Goal: Task Accomplishment & Management: Manage account settings

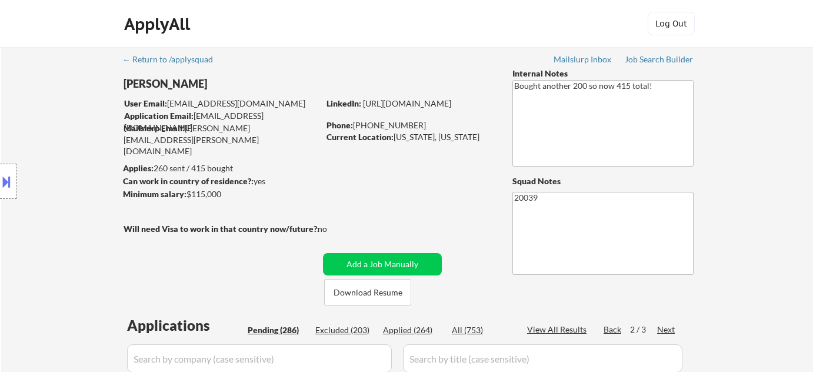
select select ""pending""
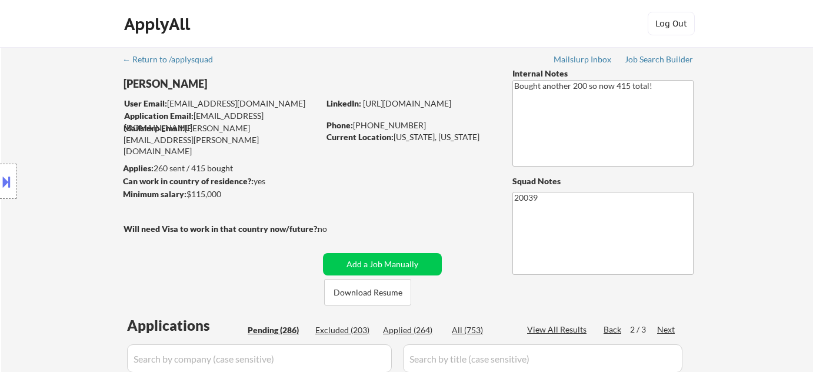
select select ""pending""
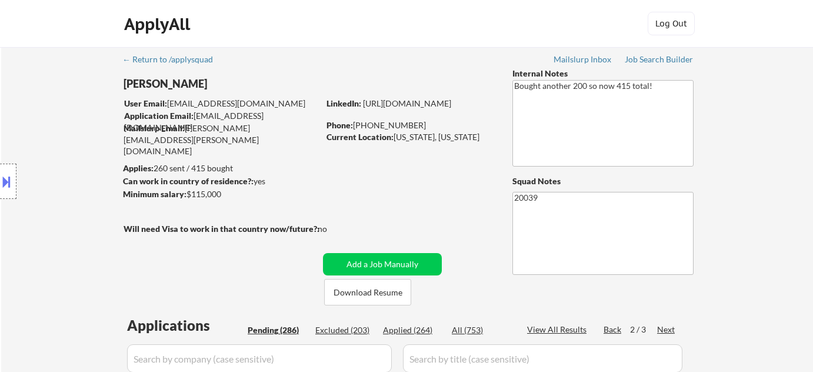
select select ""pending""
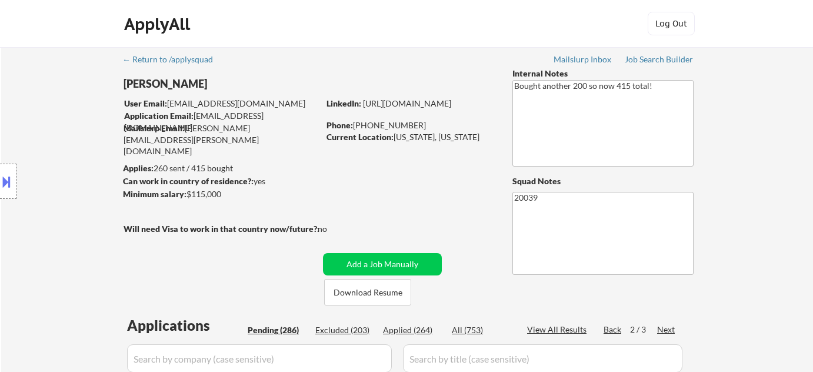
select select ""pending""
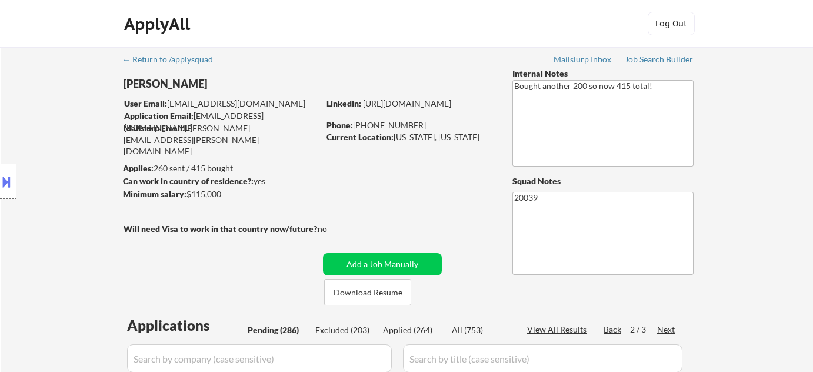
select select ""pending""
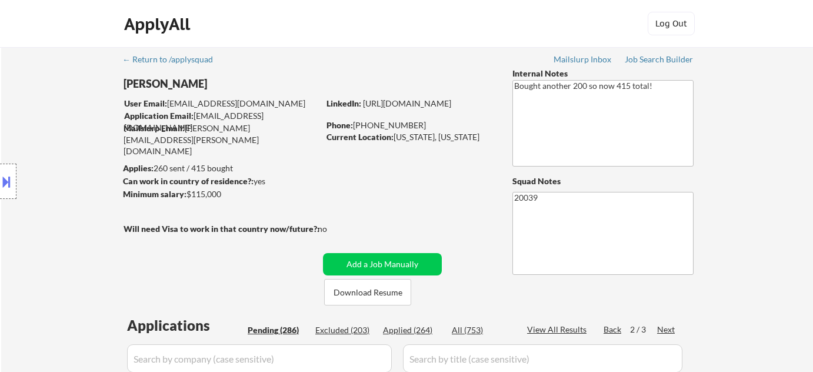
select select ""pending""
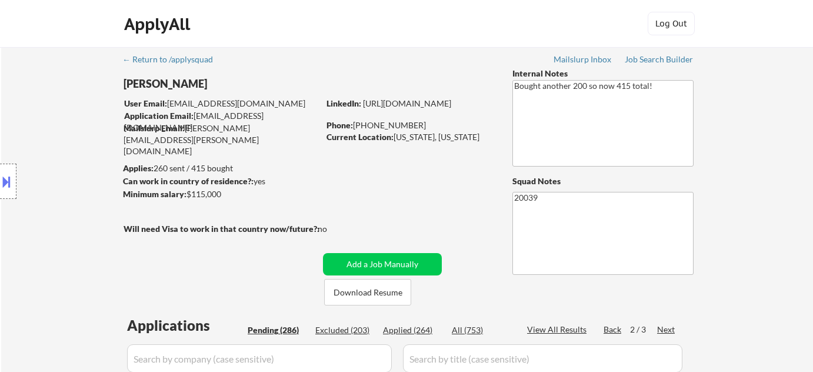
select select ""pending""
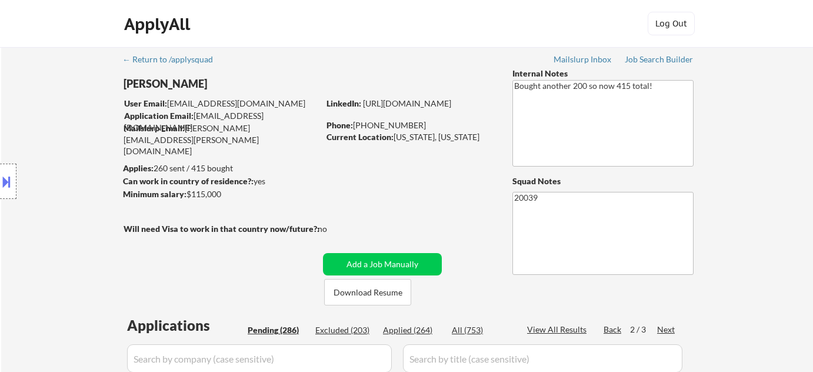
select select ""pending""
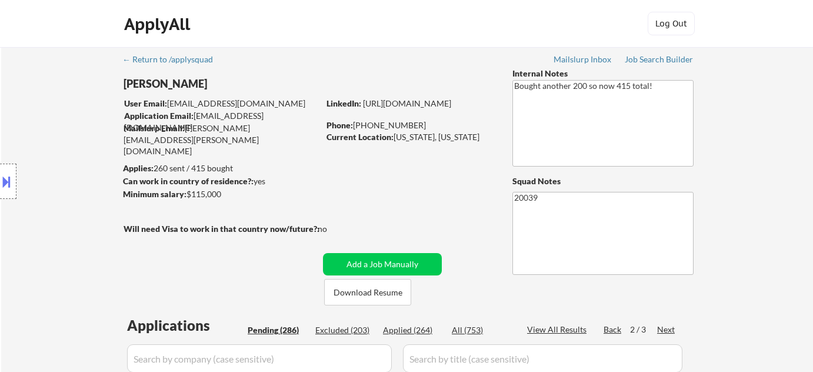
select select ""pending""
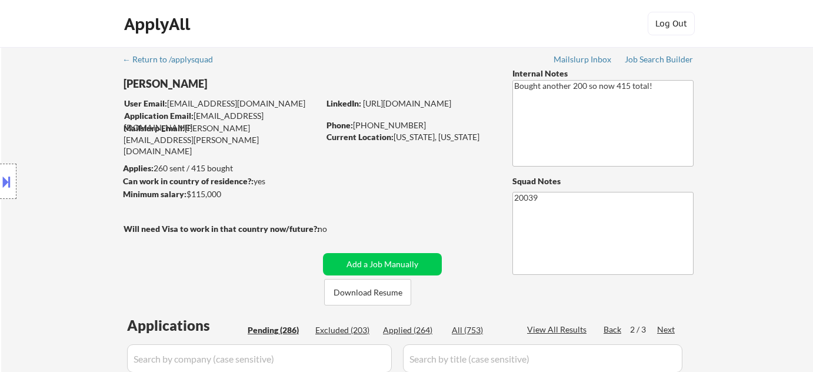
select select ""pending""
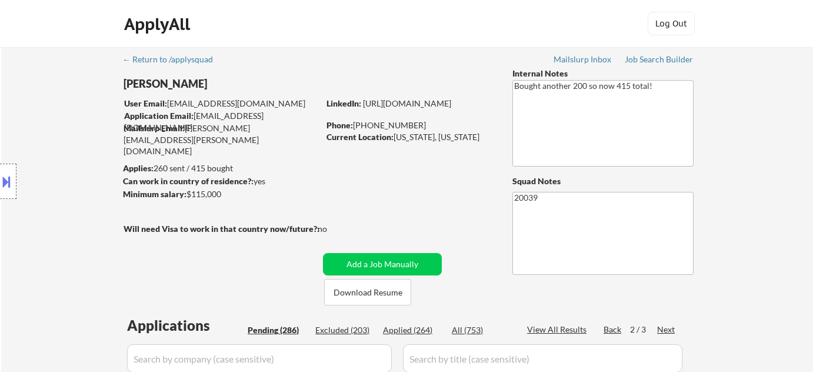
select select ""pending""
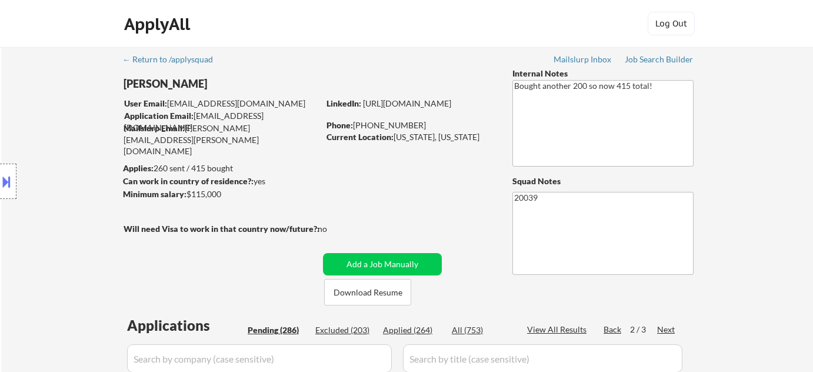
select select ""pending""
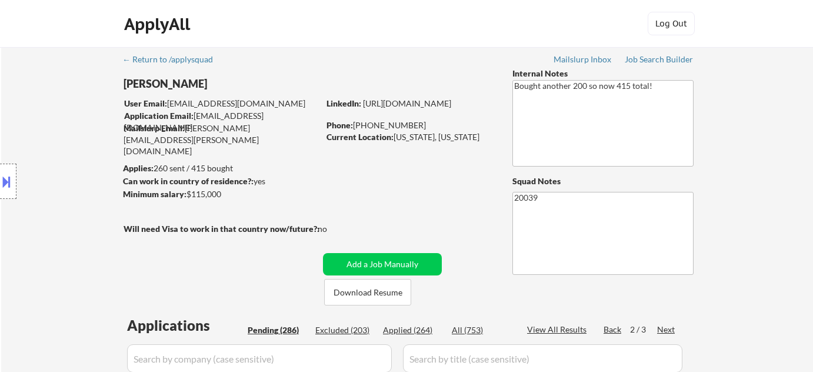
select select ""pending""
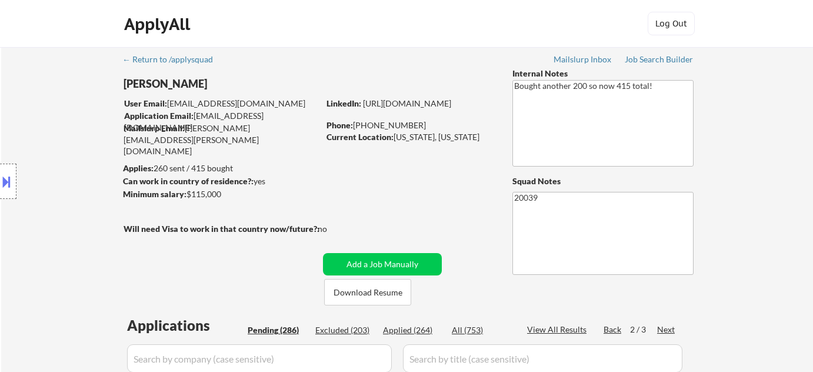
select select ""pending""
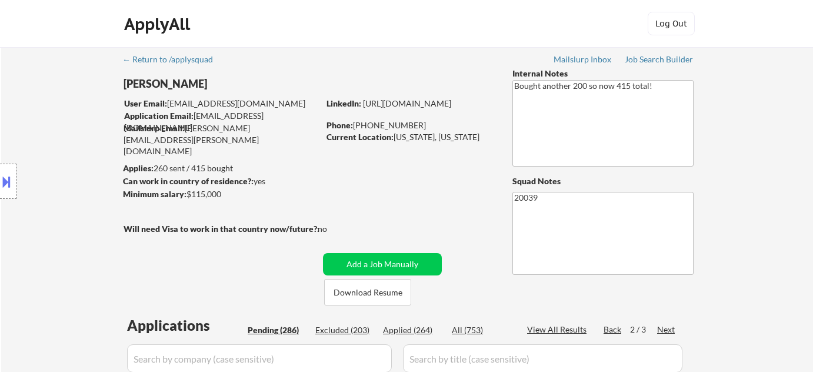
select select ""pending""
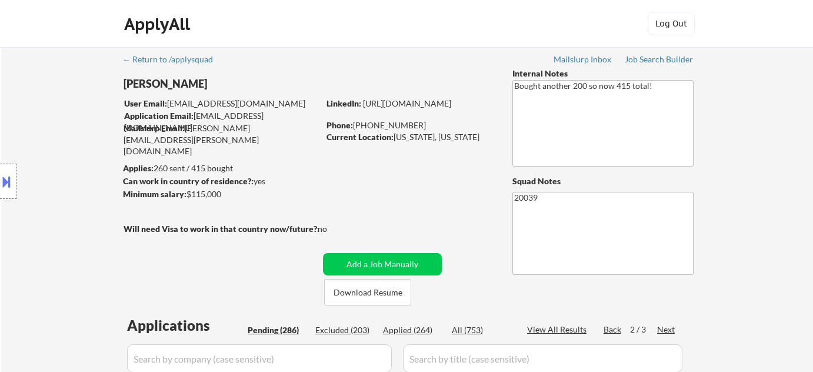
select select ""pending""
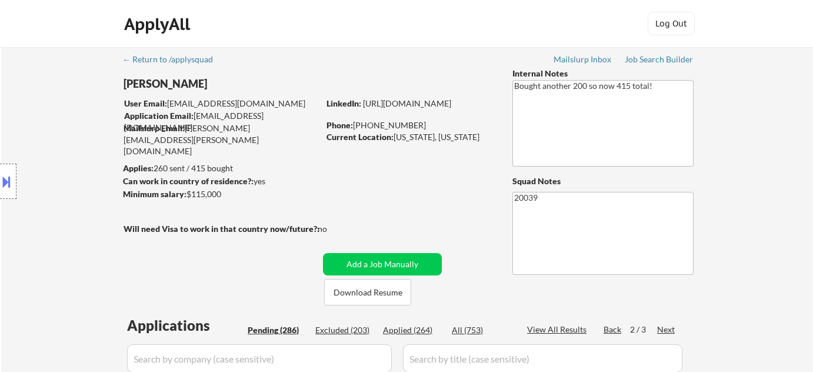
select select ""pending""
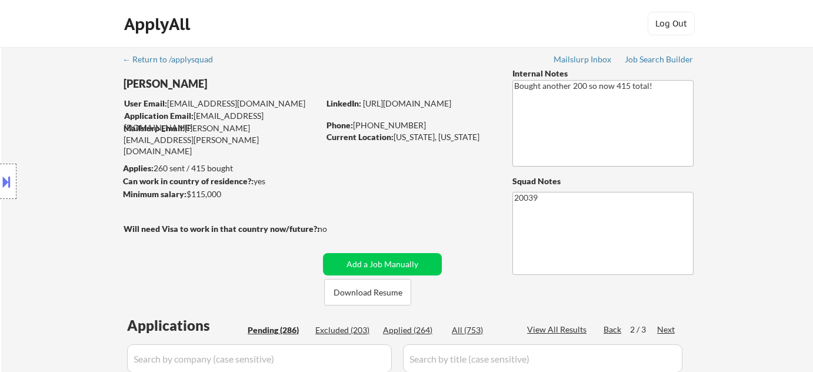
select select ""pending""
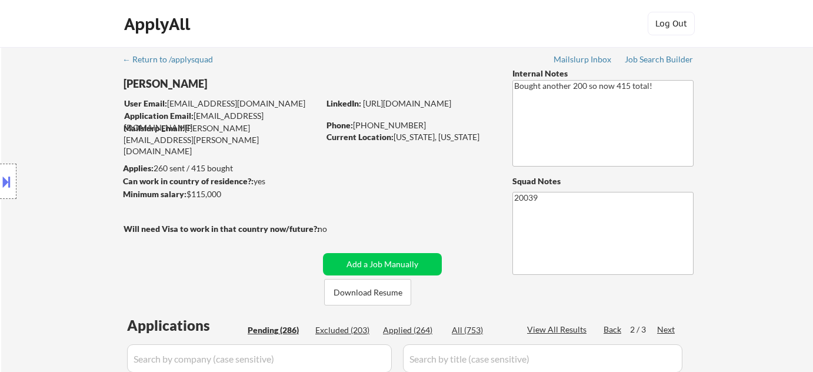
select select ""pending""
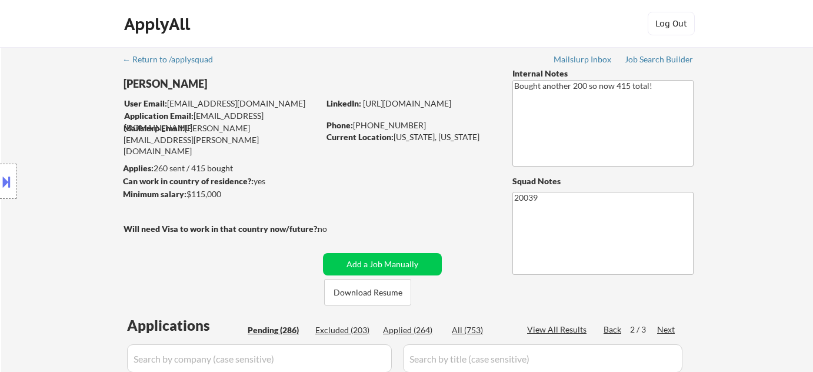
select select ""pending""
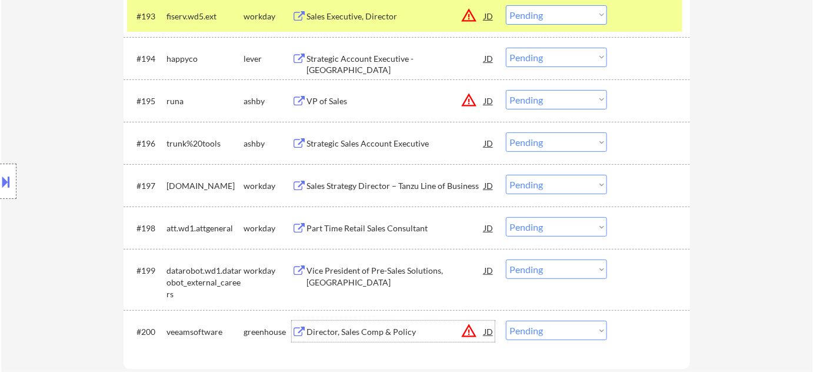
scroll to position [4544, 0]
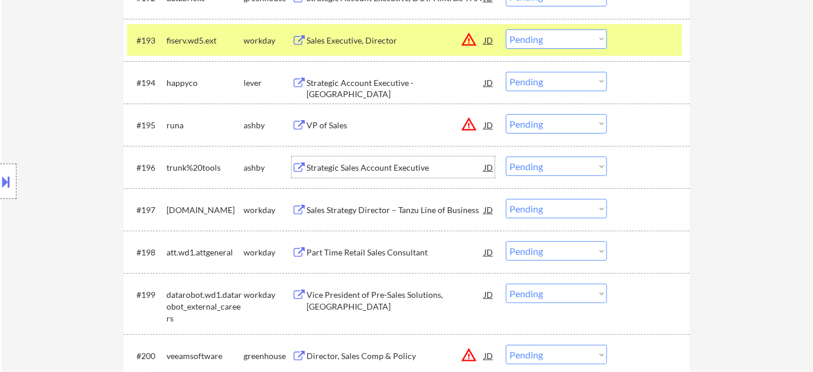
click at [392, 172] on div "Strategic Sales Account Executive" at bounding box center [395, 168] width 178 height 12
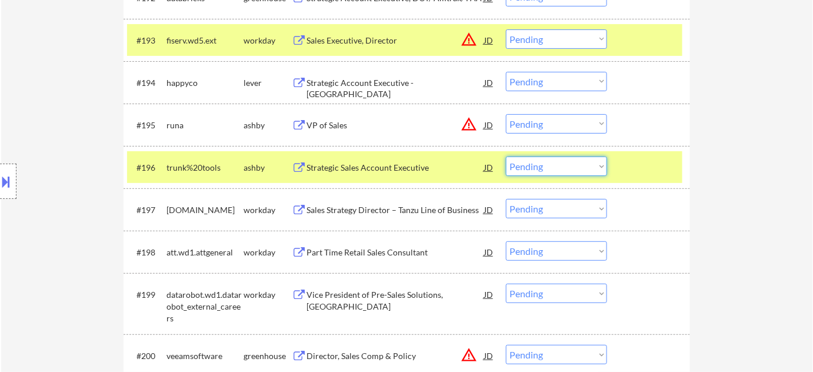
drag, startPoint x: 526, startPoint y: 159, endPoint x: 534, endPoint y: 173, distance: 15.8
click at [526, 159] on select "Choose an option... Pending Applied Excluded (Questions) Excluded (Expired) Exc…" at bounding box center [556, 165] width 101 height 19
click at [506, 156] on select "Choose an option... Pending Applied Excluded (Questions) Excluded (Expired) Exc…" at bounding box center [556, 165] width 101 height 19
select select ""pending""
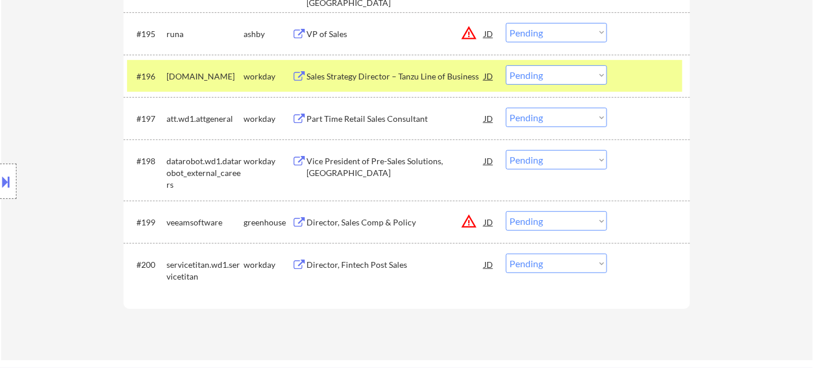
scroll to position [4651, 0]
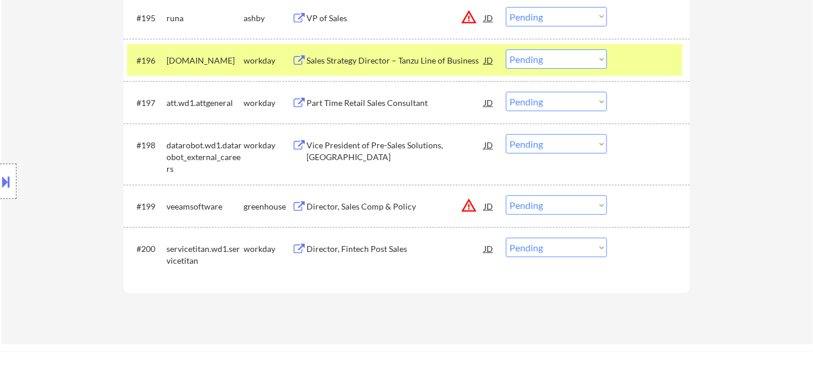
click at [467, 200] on button "warning_amber" at bounding box center [468, 205] width 16 height 16
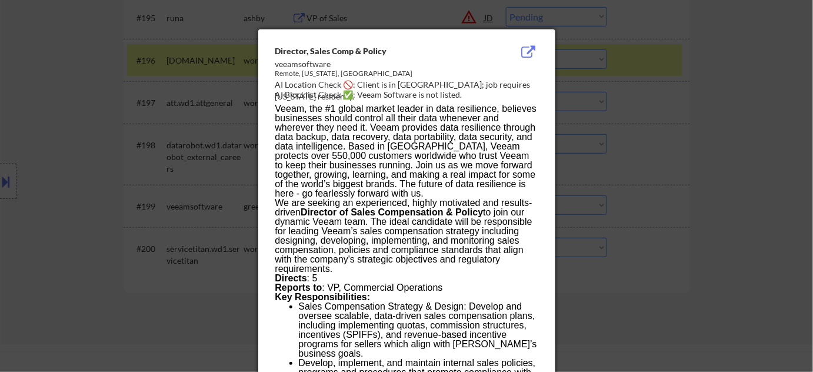
click at [734, 208] on div at bounding box center [406, 186] width 813 height 372
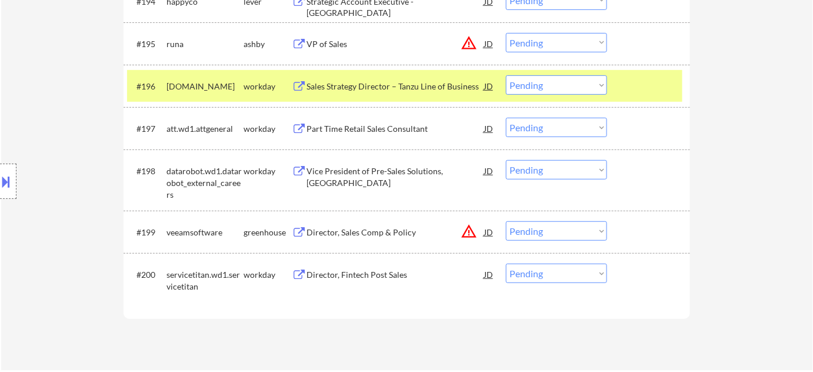
scroll to position [4544, 0]
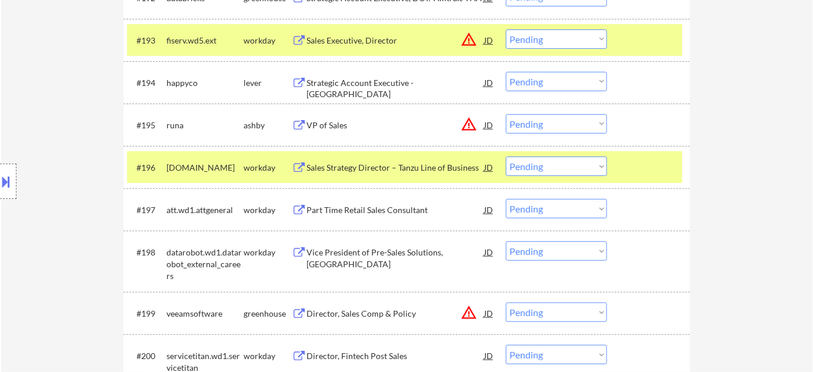
click at [469, 127] on button "warning_amber" at bounding box center [468, 124] width 16 height 16
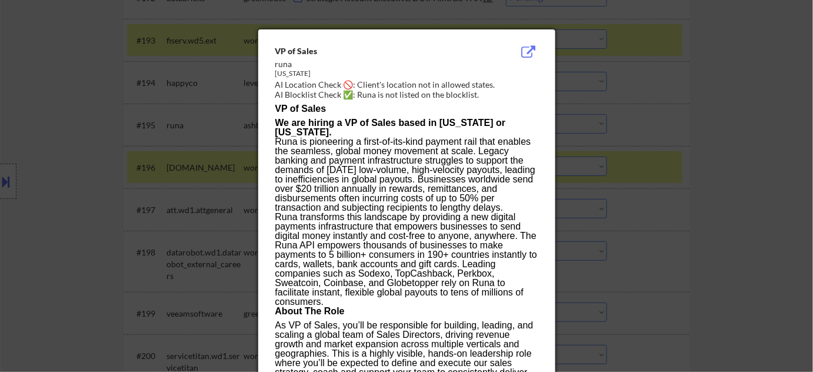
click at [642, 188] on div at bounding box center [406, 186] width 813 height 372
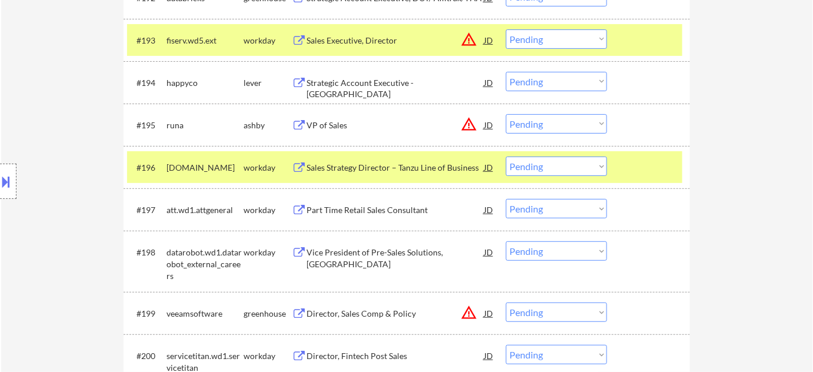
click at [589, 164] on select "Choose an option... Pending Applied Excluded (Questions) Excluded (Expired) Exc…" at bounding box center [556, 165] width 101 height 19
click at [583, 122] on select "Choose an option... Pending Applied Excluded (Questions) Excluded (Expired) Exc…" at bounding box center [556, 123] width 101 height 19
click at [506, 114] on select "Choose an option... Pending Applied Excluded (Questions) Excluded (Expired) Exc…" at bounding box center [556, 123] width 101 height 19
select select ""pending""
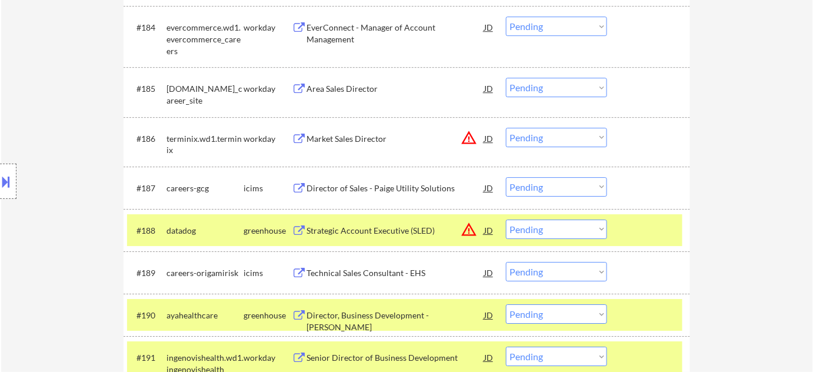
scroll to position [4116, 0]
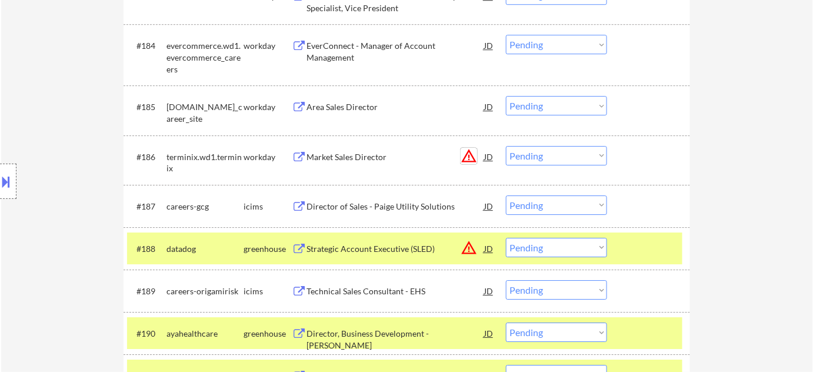
click at [473, 155] on button "warning_amber" at bounding box center [468, 156] width 16 height 16
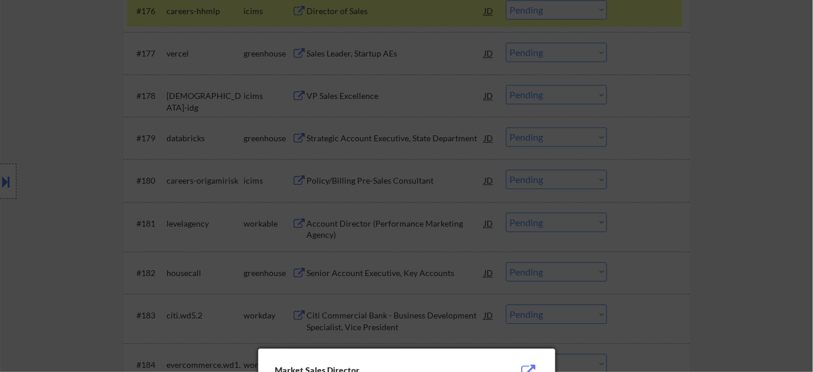
scroll to position [3791, 0]
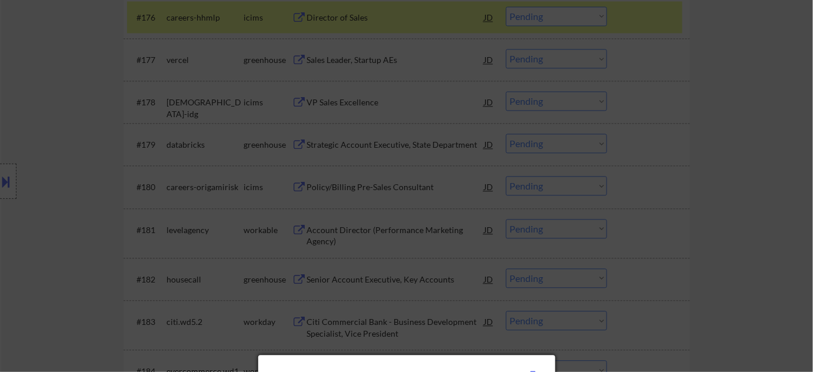
click at [757, 179] on div at bounding box center [406, 186] width 813 height 372
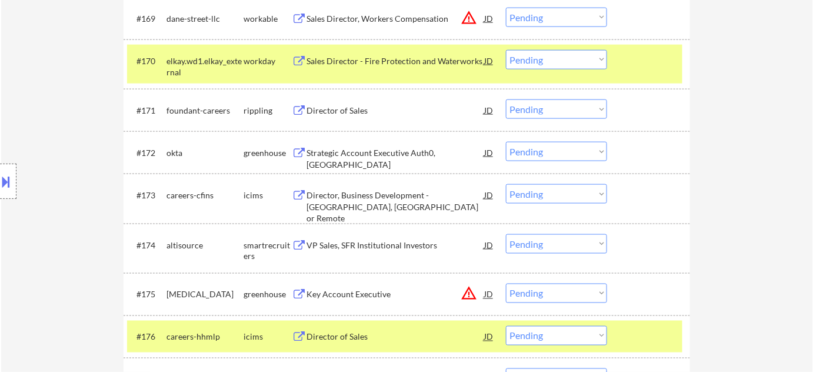
scroll to position [3470, 0]
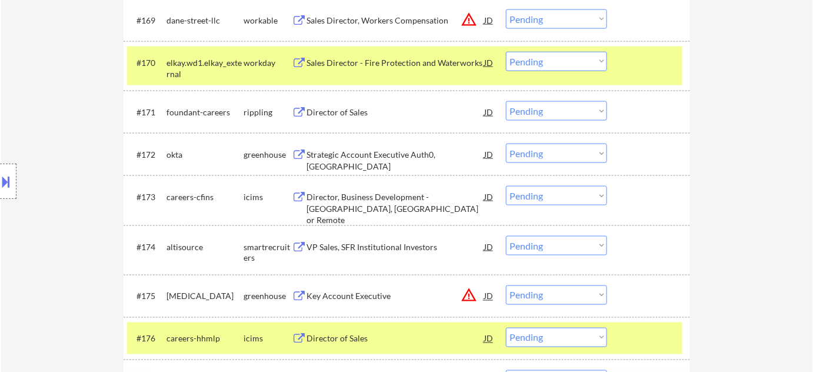
click at [412, 150] on div "Strategic Account Executive Auth0, Boston" at bounding box center [395, 160] width 178 height 23
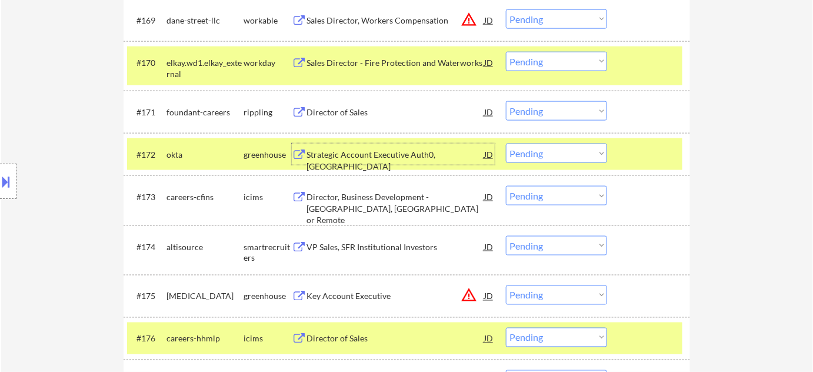
click at [495, 153] on div "#172 okta greenhouse Strategic Account Executive Auth0, Boston JD warning_amber…" at bounding box center [404, 154] width 555 height 32
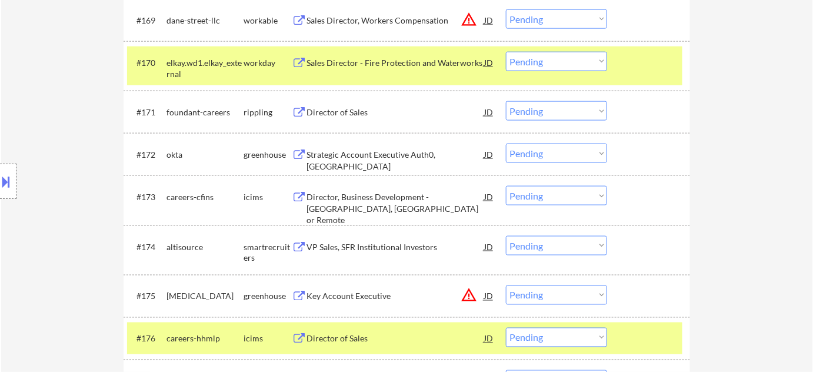
click at [522, 158] on select "Choose an option... Pending Applied Excluded (Questions) Excluded (Expired) Exc…" at bounding box center [556, 152] width 101 height 19
click at [506, 143] on select "Choose an option... Pending Applied Excluded (Questions) Excluded (Expired) Exc…" at bounding box center [556, 152] width 101 height 19
select select ""pending""
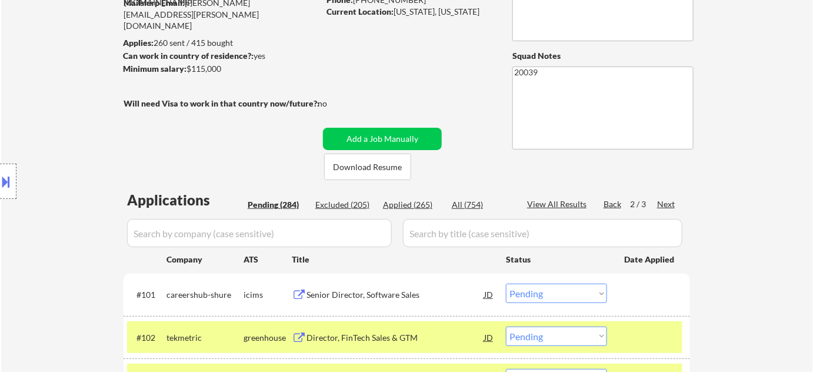
scroll to position [118, 0]
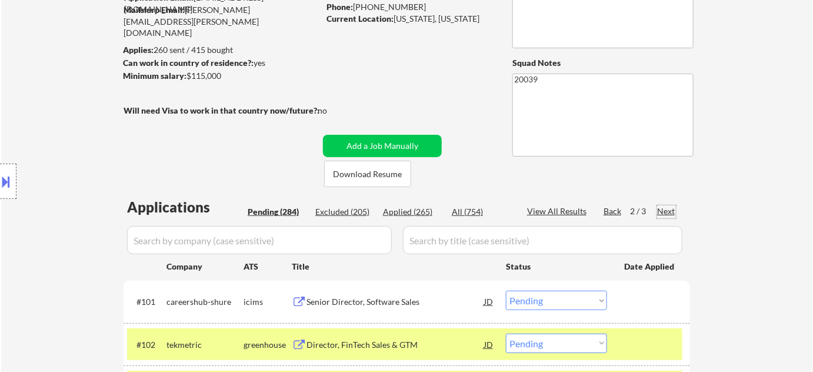
click at [668, 212] on div "Next" at bounding box center [666, 211] width 19 height 12
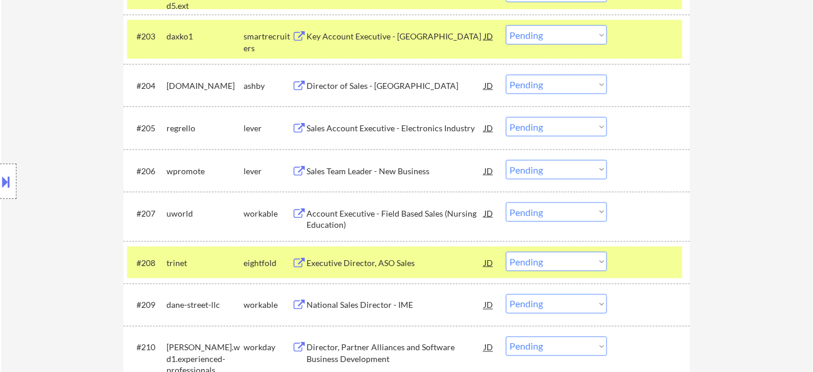
scroll to position [492, 0]
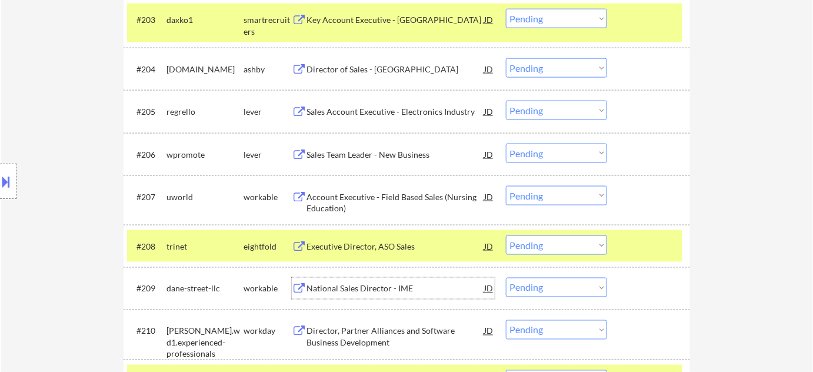
click at [345, 294] on div "National Sales Director - IME" at bounding box center [395, 288] width 178 height 21
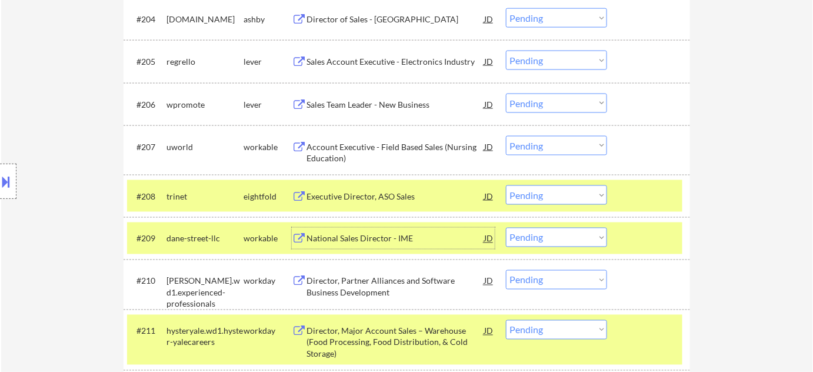
scroll to position [599, 0]
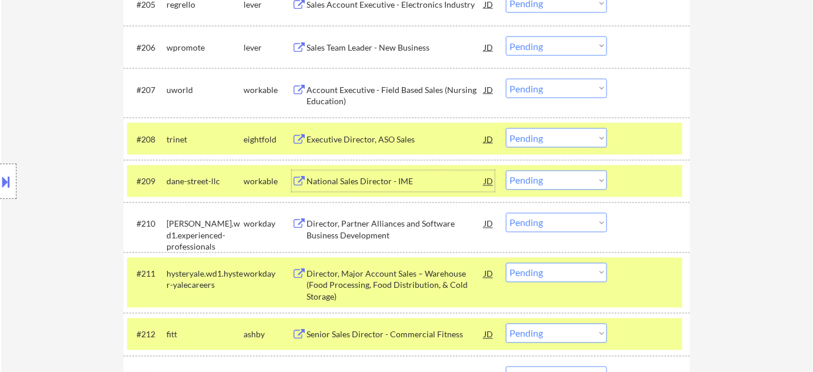
click at [547, 172] on select "Choose an option... Pending Applied Excluded (Questions) Excluded (Expired) Exc…" at bounding box center [556, 180] width 101 height 19
click at [506, 171] on select "Choose an option... Pending Applied Excluded (Questions) Excluded (Expired) Exc…" at bounding box center [556, 180] width 101 height 19
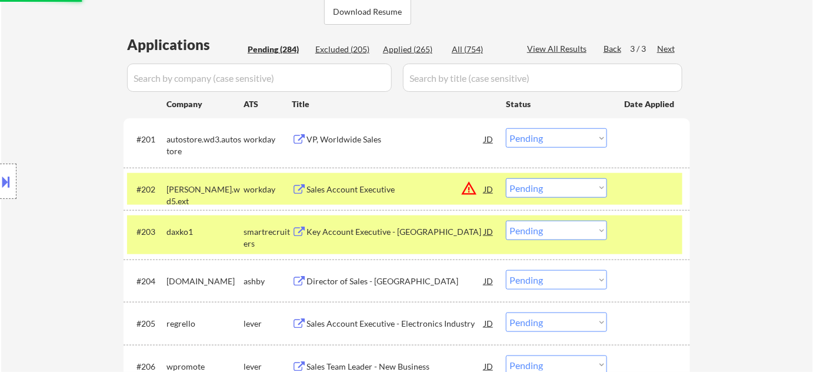
select select ""pending""
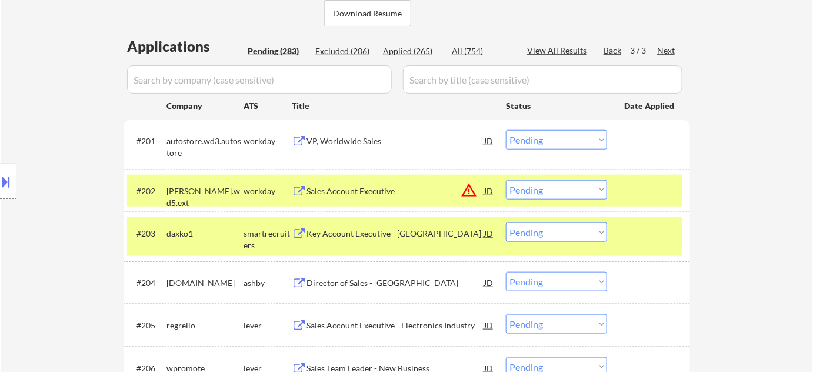
click at [669, 48] on div "Next" at bounding box center [666, 51] width 19 height 12
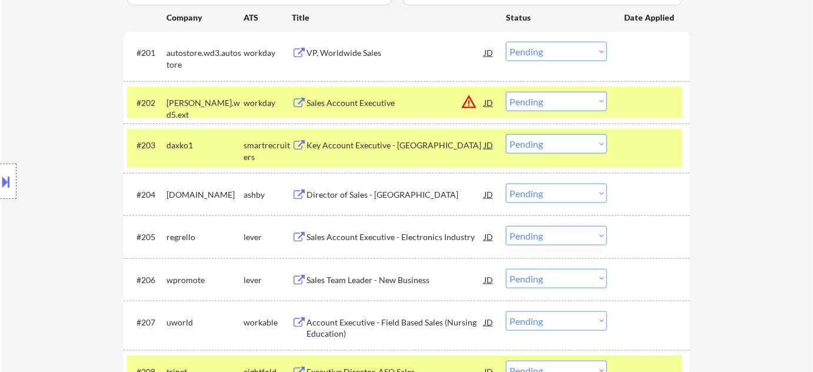
scroll to position [386, 0]
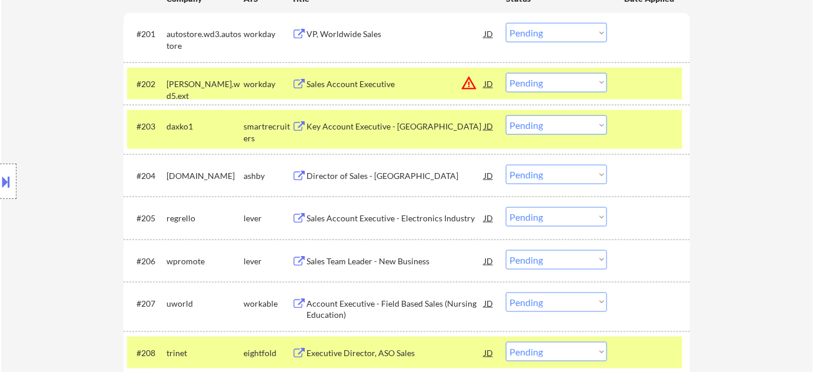
click at [470, 81] on button "warning_amber" at bounding box center [468, 83] width 16 height 16
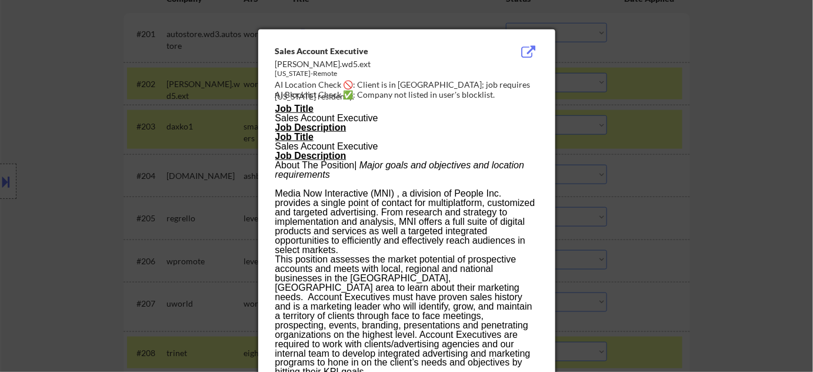
click at [703, 147] on div at bounding box center [406, 186] width 813 height 372
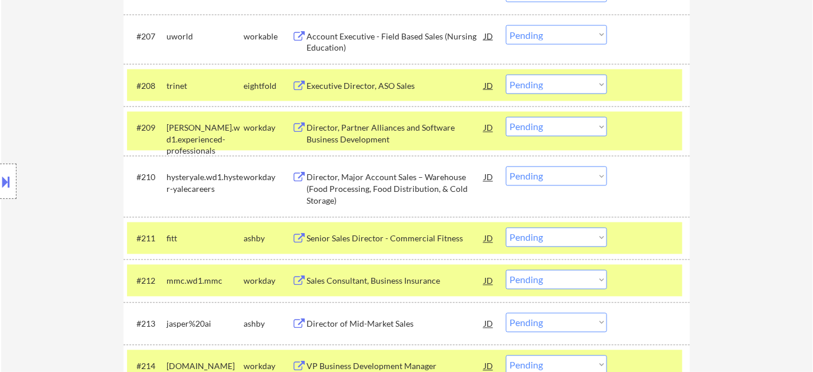
scroll to position [760, 0]
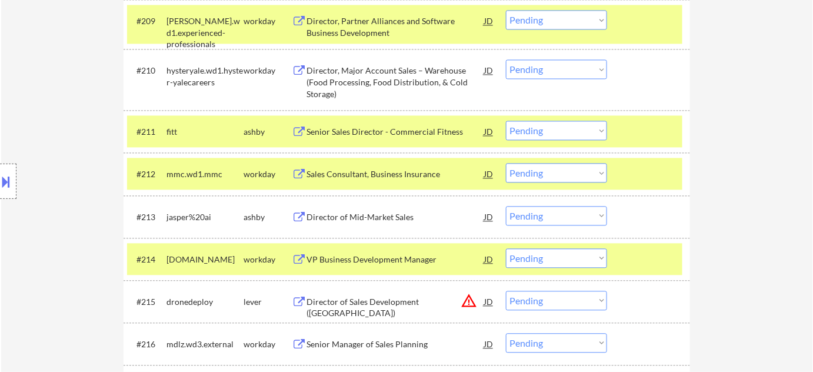
click at [391, 134] on div "Senior Sales Director - Commercial Fitness" at bounding box center [395, 132] width 178 height 12
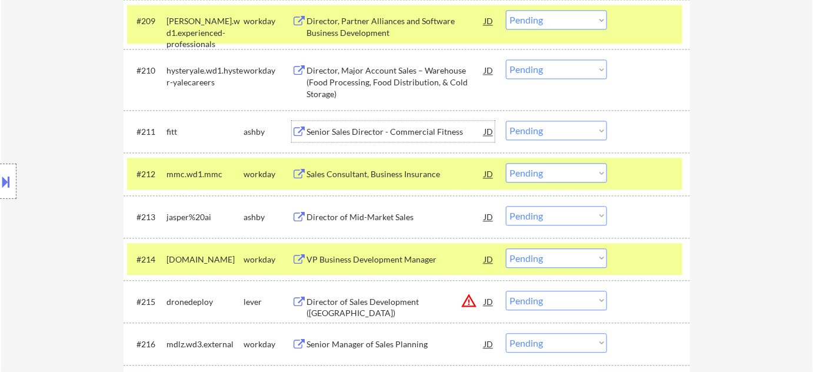
click at [565, 131] on select "Choose an option... Pending Applied Excluded (Questions) Excluded (Expired) Exc…" at bounding box center [556, 130] width 101 height 19
click at [506, 121] on select "Choose an option... Pending Applied Excluded (Questions) Excluded (Expired) Exc…" at bounding box center [556, 130] width 101 height 19
click at [376, 219] on div "Director of Mid-Market Sales" at bounding box center [395, 217] width 178 height 12
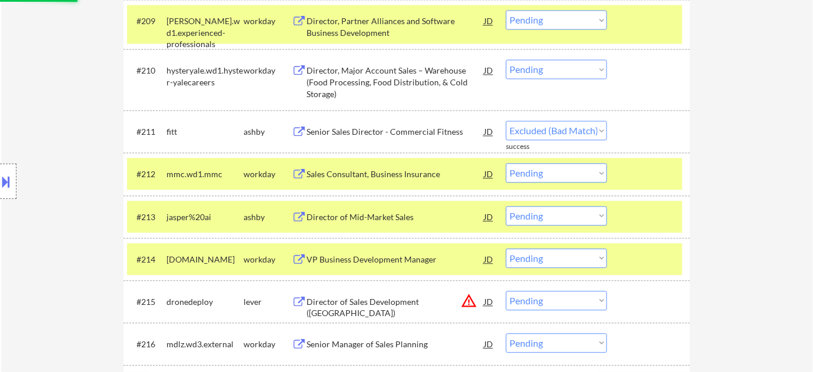
select select ""pending""
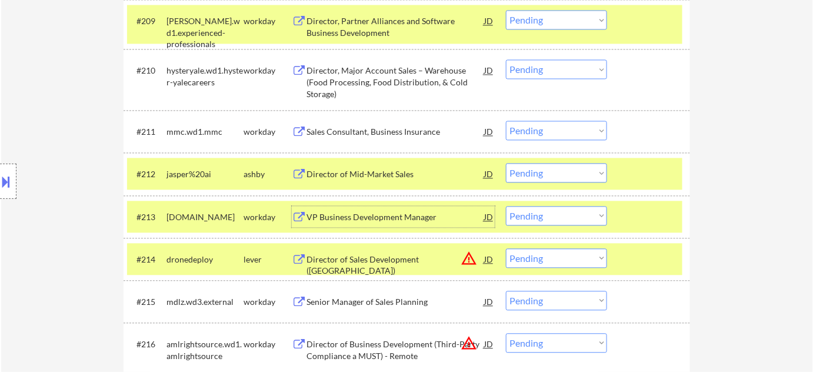
click at [533, 174] on select "Choose an option... Pending Applied Excluded (Questions) Excluded (Expired) Exc…" at bounding box center [556, 172] width 101 height 19
click at [517, 177] on select "Choose an option... Pending Applied Excluded (Questions) Excluded (Expired) Exc…" at bounding box center [556, 172] width 101 height 19
click at [506, 163] on select "Choose an option... Pending Applied Excluded (Questions) Excluded (Expired) Exc…" at bounding box center [556, 172] width 101 height 19
select select ""pending""
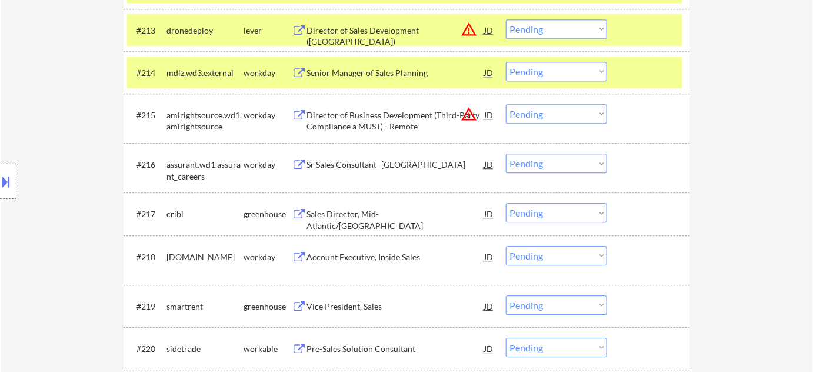
scroll to position [974, 0]
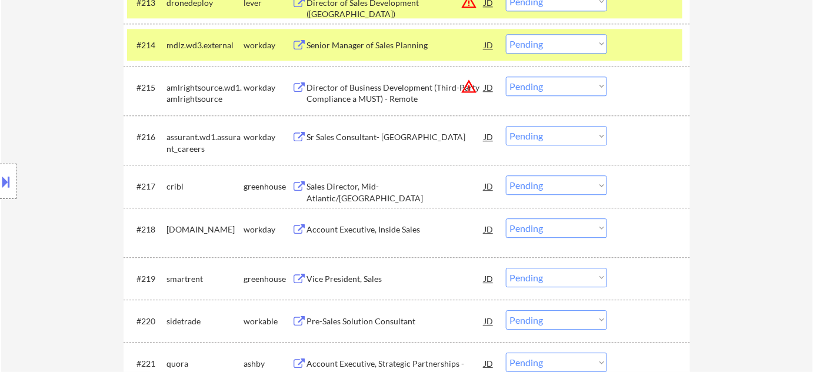
click at [418, 189] on div "Sales Director, Mid-Atlantic/Great Lakes" at bounding box center [395, 192] width 178 height 23
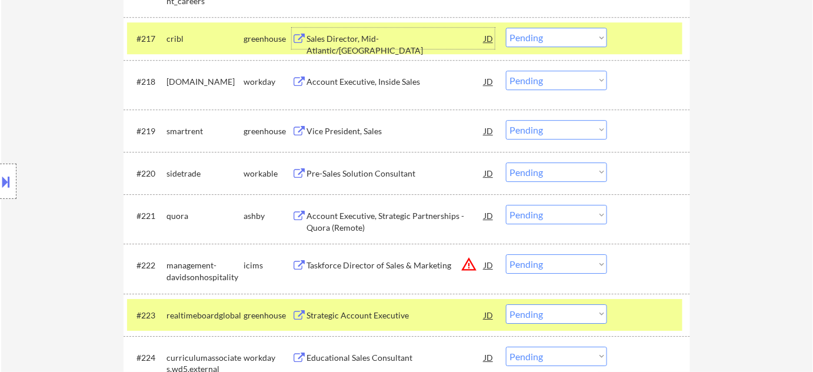
scroll to position [1134, 0]
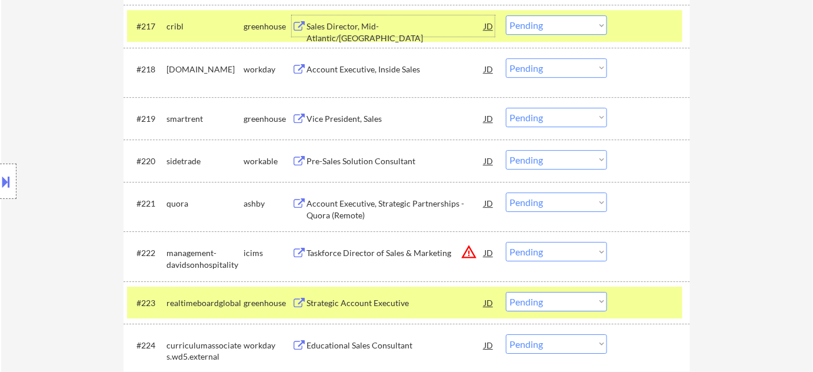
click at [378, 117] on div "Vice President, Sales" at bounding box center [395, 119] width 178 height 12
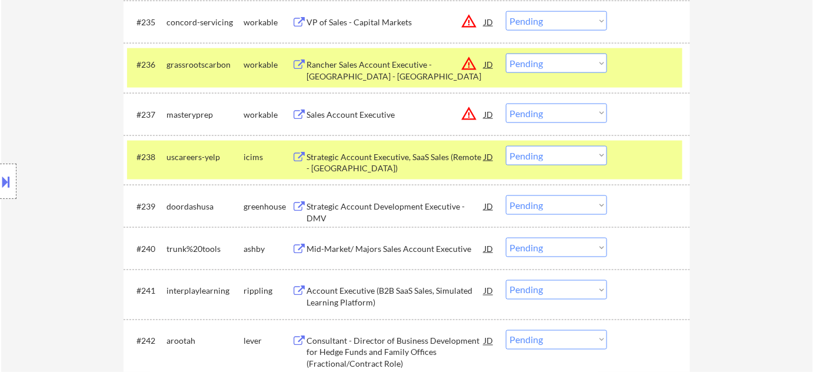
scroll to position [1989, 0]
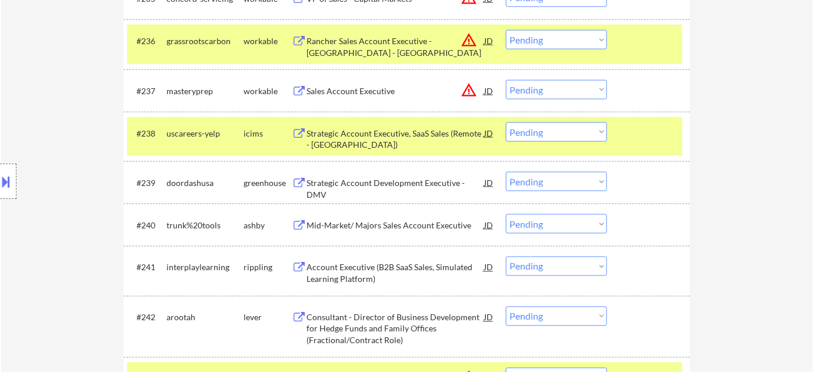
click at [423, 225] on div "Mid-Market/ Majors Sales Account Executive" at bounding box center [395, 225] width 178 height 12
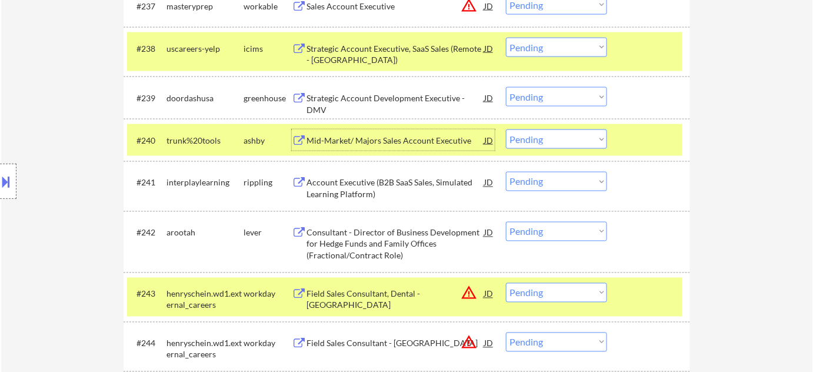
scroll to position [2096, 0]
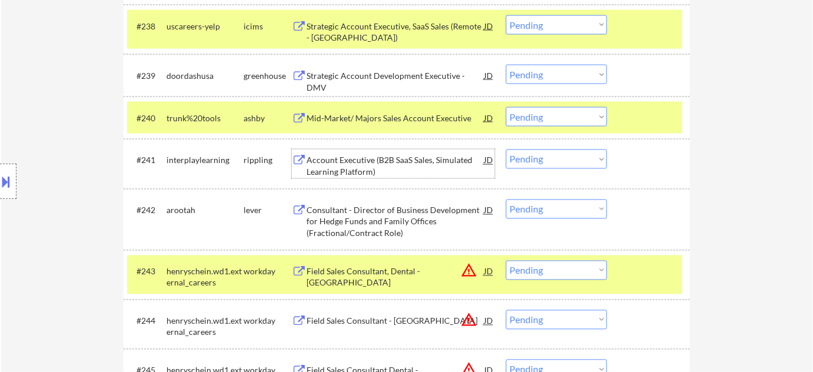
click at [358, 176] on div "Account Executive (B2B SaaS Sales, Simulated Learning Platform)" at bounding box center [395, 166] width 178 height 23
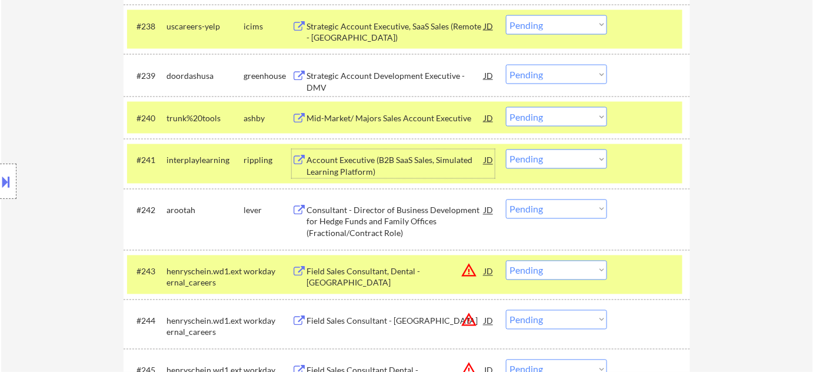
click at [583, 162] on select "Choose an option... Pending Applied Excluded (Questions) Excluded (Expired) Exc…" at bounding box center [556, 158] width 101 height 19
click at [506, 149] on select "Choose an option... Pending Applied Excluded (Questions) Excluded (Expired) Exc…" at bounding box center [556, 158] width 101 height 19
select select ""pending""
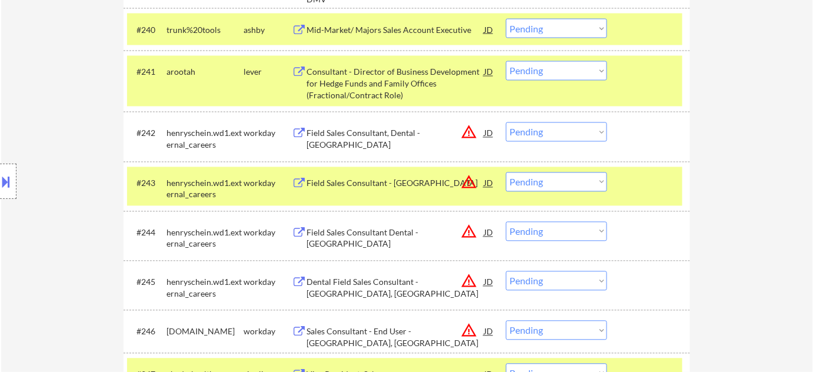
scroll to position [2203, 0]
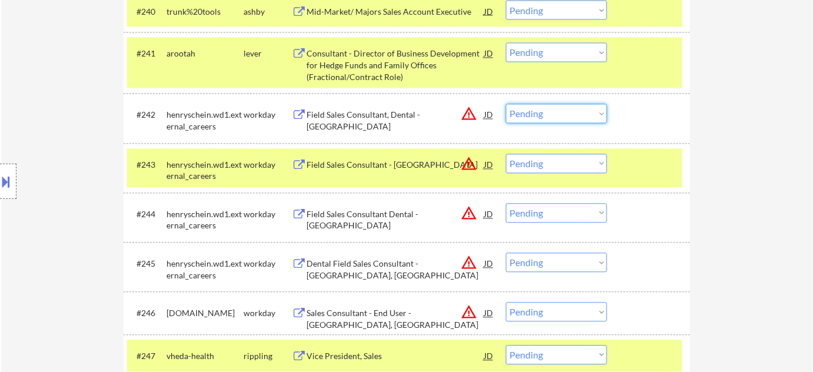
click at [556, 121] on select "Choose an option... Pending Applied Excluded (Questions) Excluded (Expired) Exc…" at bounding box center [556, 113] width 101 height 19
click at [506, 104] on select "Choose an option... Pending Applied Excluded (Questions) Excluded (Expired) Exc…" at bounding box center [556, 113] width 101 height 19
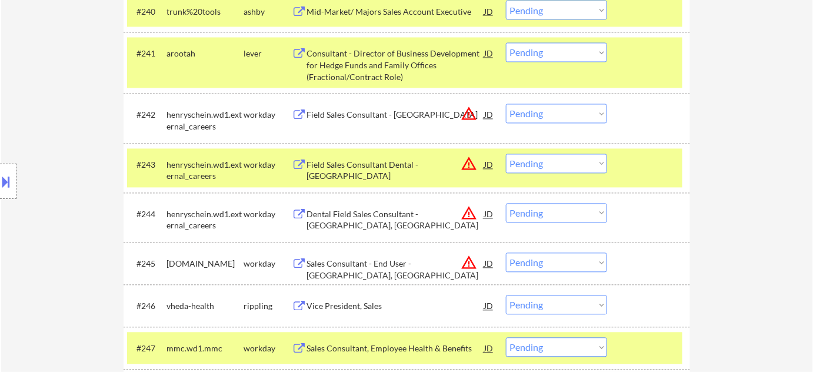
click at [567, 122] on select "Choose an option... Pending Applied Excluded (Questions) Excluded (Expired) Exc…" at bounding box center [556, 113] width 101 height 19
click at [506, 104] on select "Choose an option... Pending Applied Excluded (Questions) Excluded (Expired) Exc…" at bounding box center [556, 113] width 101 height 19
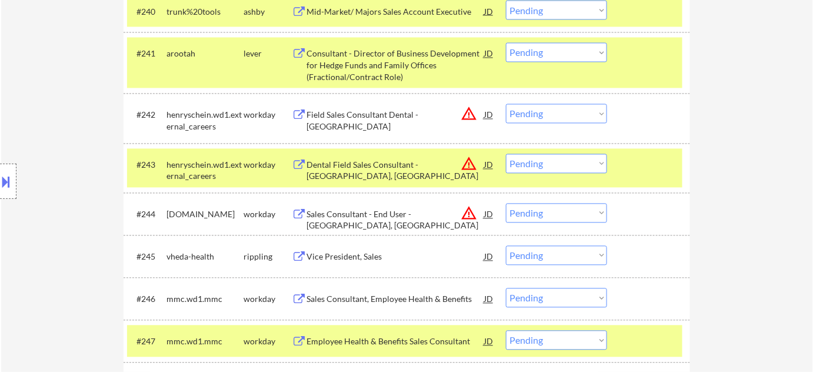
click at [595, 117] on select "Choose an option... Pending Applied Excluded (Questions) Excluded (Expired) Exc…" at bounding box center [556, 113] width 101 height 19
click at [506, 104] on select "Choose an option... Pending Applied Excluded (Questions) Excluded (Expired) Exc…" at bounding box center [556, 113] width 101 height 19
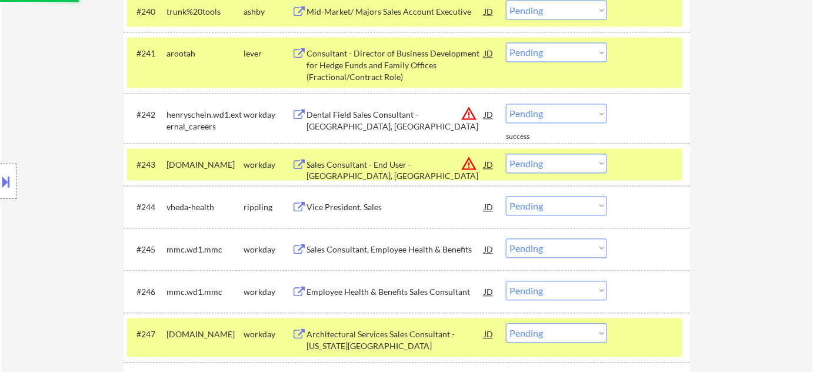
click at [565, 113] on select "Choose an option... Pending Applied Excluded (Questions) Excluded (Expired) Exc…" at bounding box center [556, 113] width 101 height 19
click at [506, 104] on select "Choose an option... Pending Applied Excluded (Questions) Excluded (Expired) Exc…" at bounding box center [556, 113] width 101 height 19
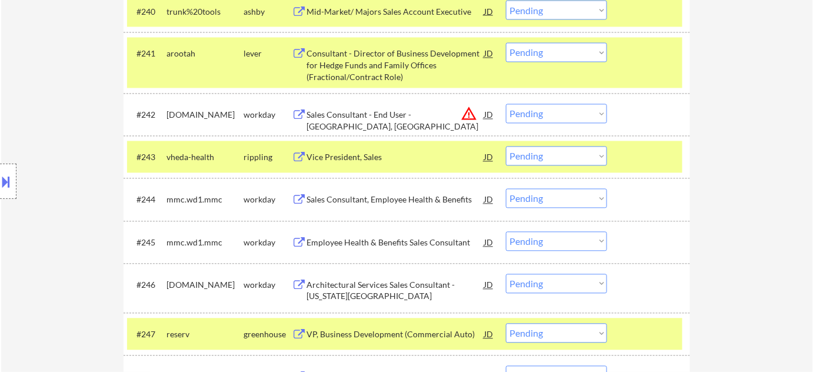
click at [537, 113] on select "Choose an option... Pending Applied Excluded (Questions) Excluded (Expired) Exc…" at bounding box center [556, 113] width 101 height 19
click at [506, 104] on select "Choose an option... Pending Applied Excluded (Questions) Excluded (Expired) Exc…" at bounding box center [556, 113] width 101 height 19
click at [362, 160] on div "Vice President, Sales" at bounding box center [395, 158] width 178 height 12
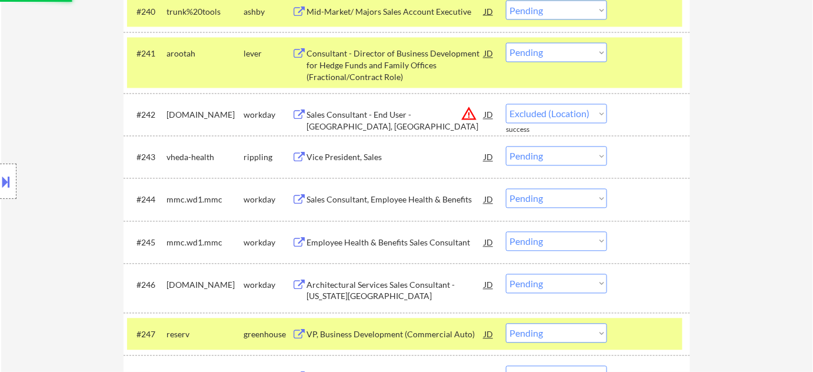
select select ""pending""
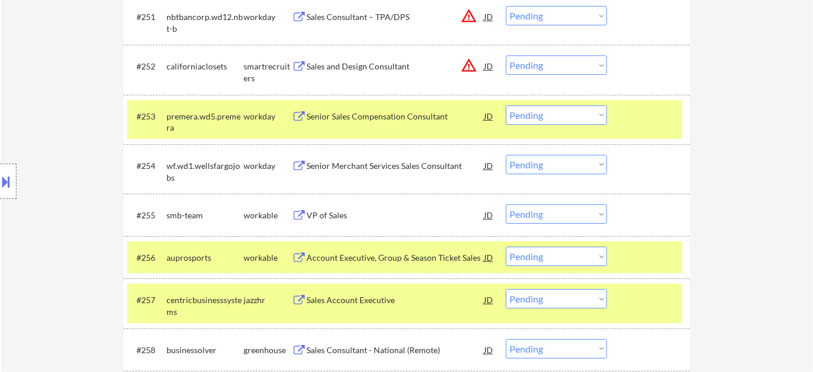
scroll to position [2738, 0]
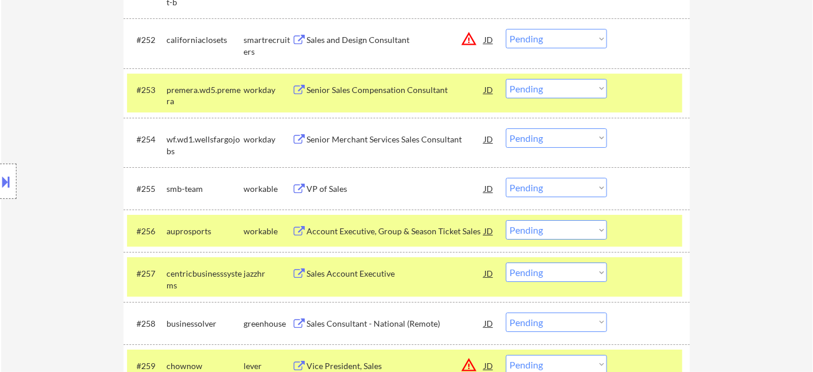
click at [307, 186] on div "VP of Sales" at bounding box center [395, 189] width 178 height 12
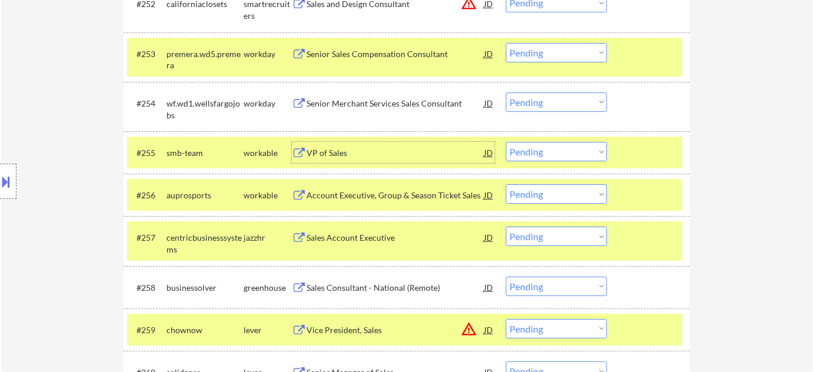
scroll to position [2791, 0]
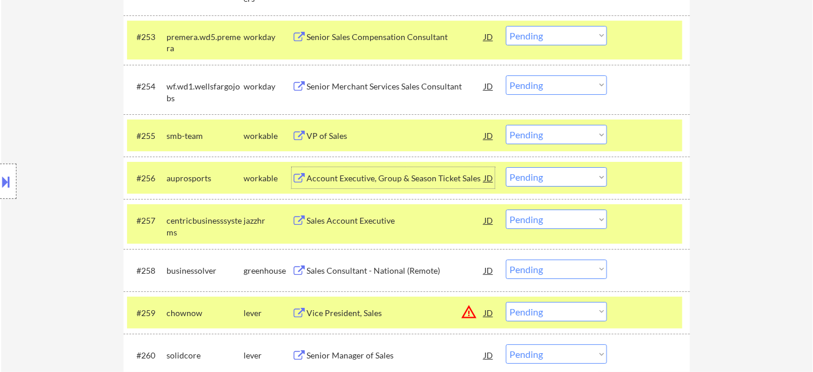
click at [369, 180] on div "Account Executive, Group & Season Ticket Sales" at bounding box center [395, 178] width 178 height 12
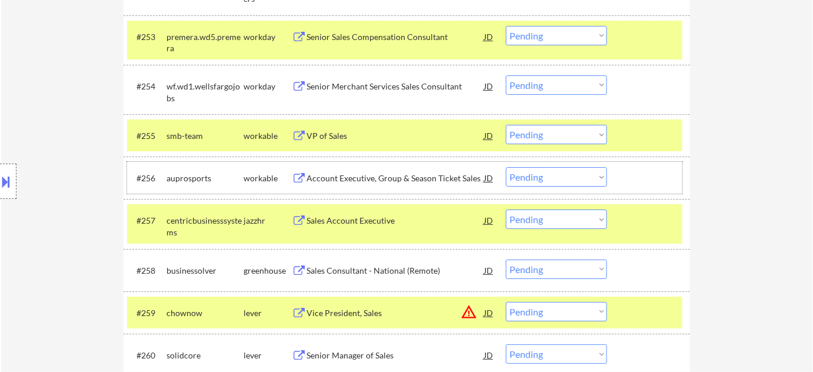
click at [524, 186] on div "#256 auprosports workable Account Executive, Group & Season Ticket Sales JD war…" at bounding box center [404, 178] width 555 height 32
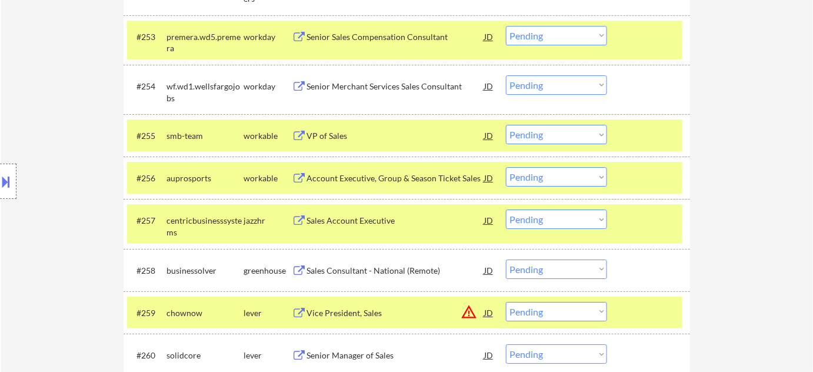
click at [537, 179] on select "Choose an option... Pending Applied Excluded (Questions) Excluded (Expired) Exc…" at bounding box center [556, 176] width 101 height 19
click at [506, 167] on select "Choose an option... Pending Applied Excluded (Questions) Excluded (Expired) Exc…" at bounding box center [556, 176] width 101 height 19
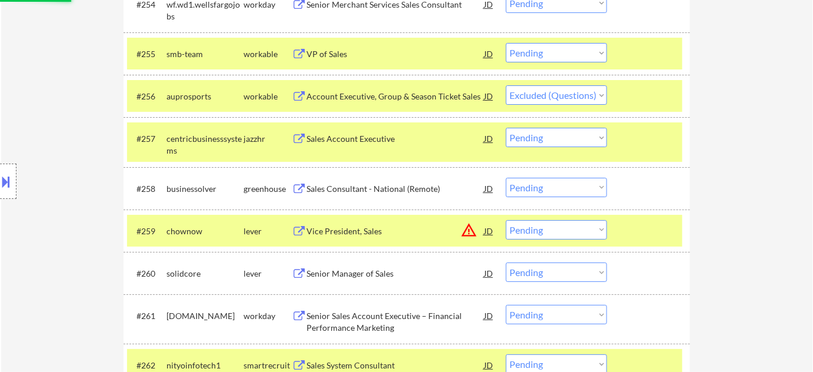
scroll to position [2898, 0]
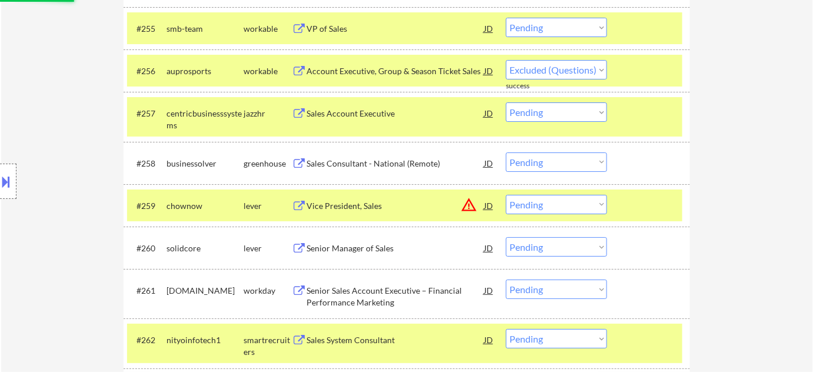
select select ""pending""
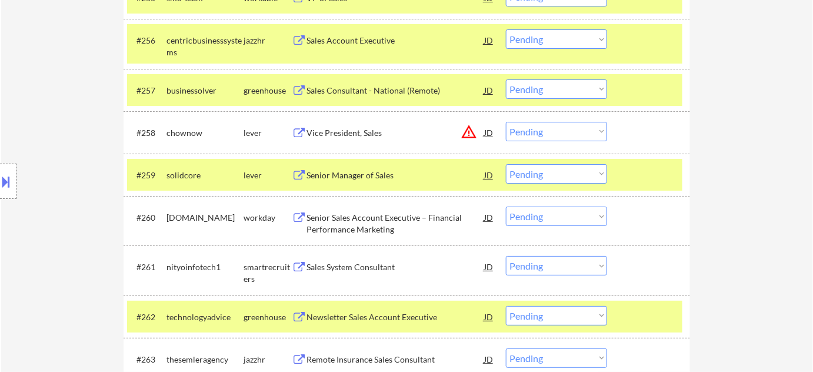
scroll to position [2951, 0]
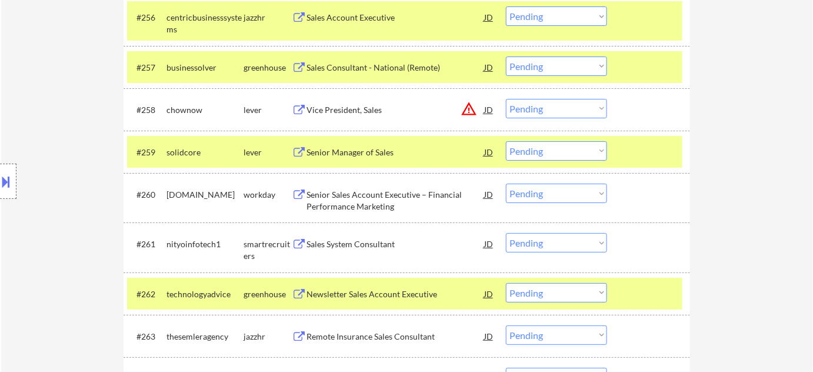
click at [373, 148] on div "Senior Manager of Sales" at bounding box center [395, 152] width 178 height 12
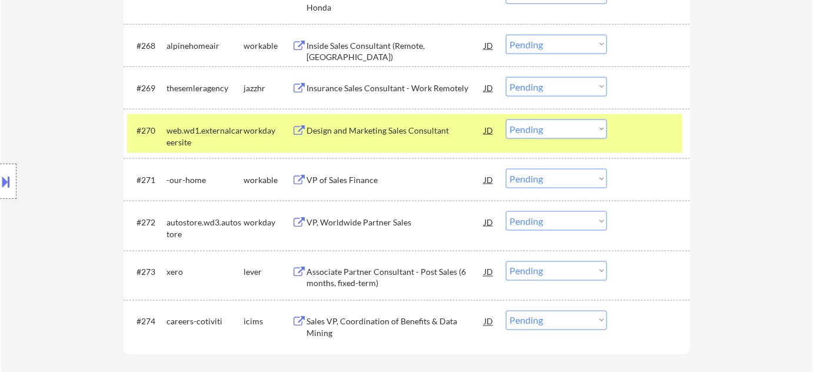
scroll to position [3486, 0]
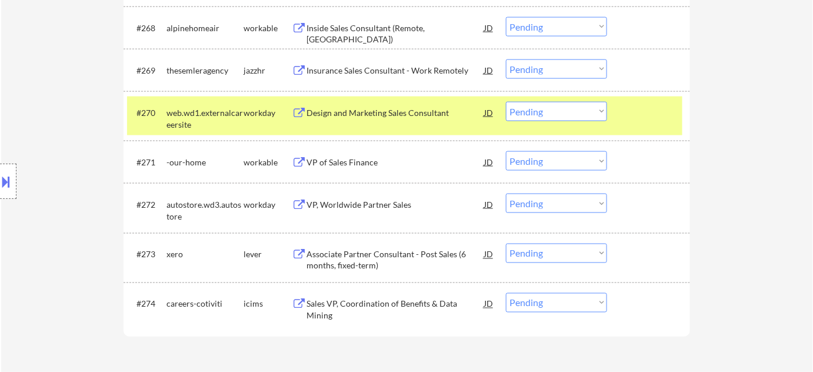
click at [353, 160] on div "VP of Sales Finance" at bounding box center [395, 162] width 178 height 12
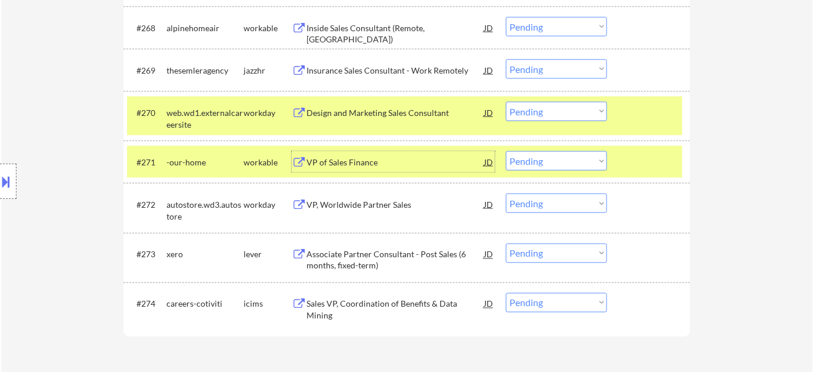
drag, startPoint x: 565, startPoint y: 162, endPoint x: 563, endPoint y: 168, distance: 6.0
click at [565, 162] on select "Choose an option... Pending Applied Excluded (Questions) Excluded (Expired) Exc…" at bounding box center [556, 160] width 101 height 19
click at [506, 151] on select "Choose an option... Pending Applied Excluded (Questions) Excluded (Expired) Exc…" at bounding box center [556, 160] width 101 height 19
select select ""pending""
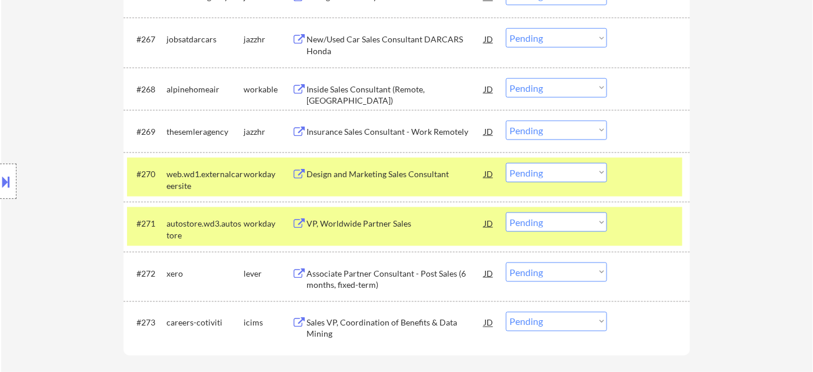
scroll to position [3379, 0]
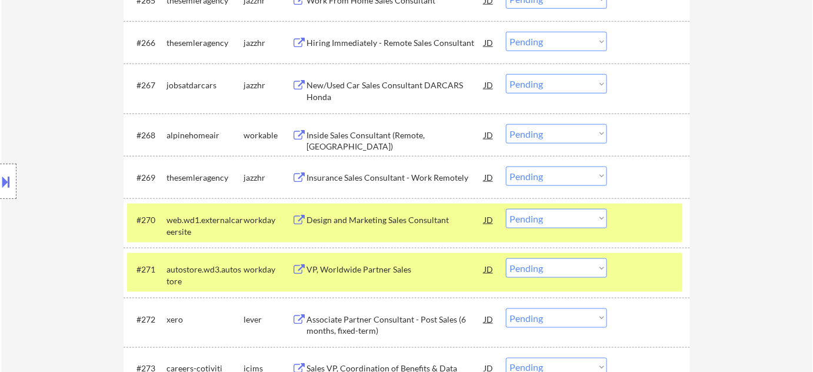
click at [369, 133] on div "Inside Sales Consultant (Remote, US)" at bounding box center [395, 140] width 178 height 23
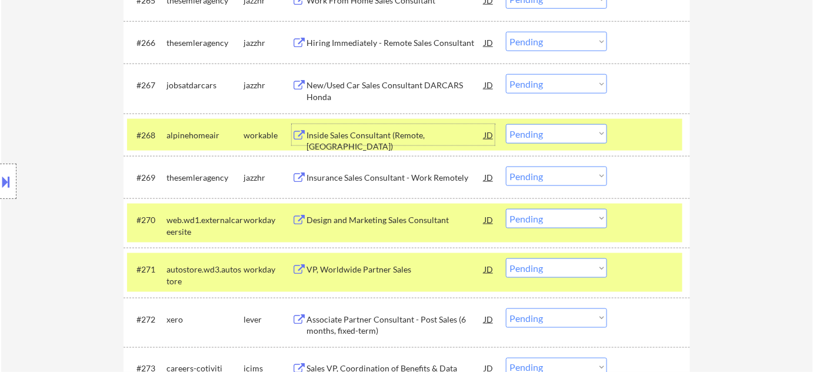
click at [586, 132] on select "Choose an option... Pending Applied Excluded (Questions) Excluded (Expired) Exc…" at bounding box center [556, 133] width 101 height 19
click at [506, 124] on select "Choose an option... Pending Applied Excluded (Questions) Excluded (Expired) Exc…" at bounding box center [556, 133] width 101 height 19
select select ""pending""
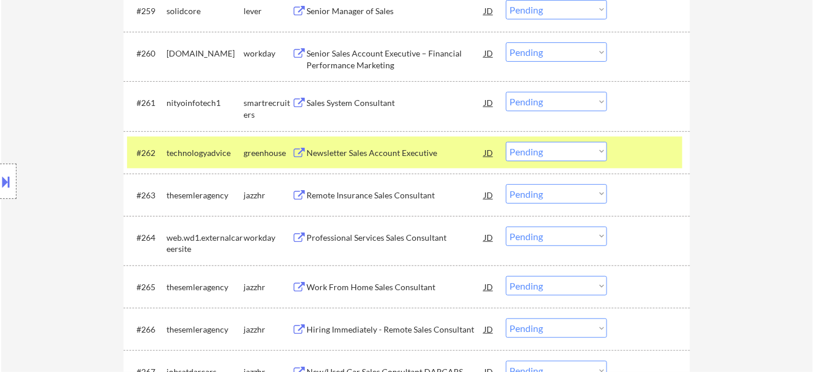
scroll to position [3058, 0]
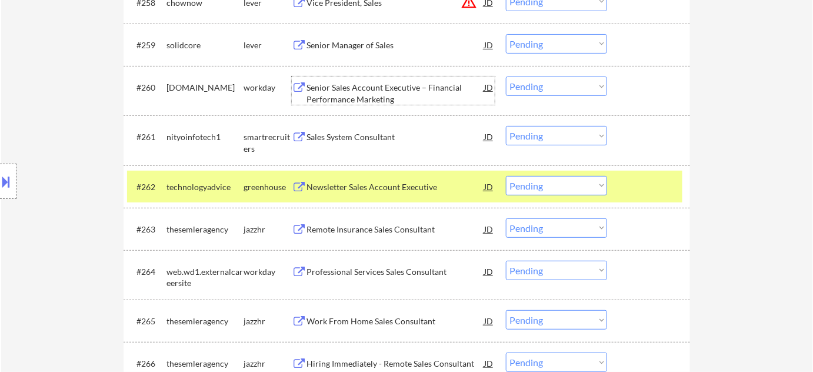
click at [365, 94] on div "Senior Sales Account Executive – Financial Performance Marketing" at bounding box center [395, 93] width 178 height 23
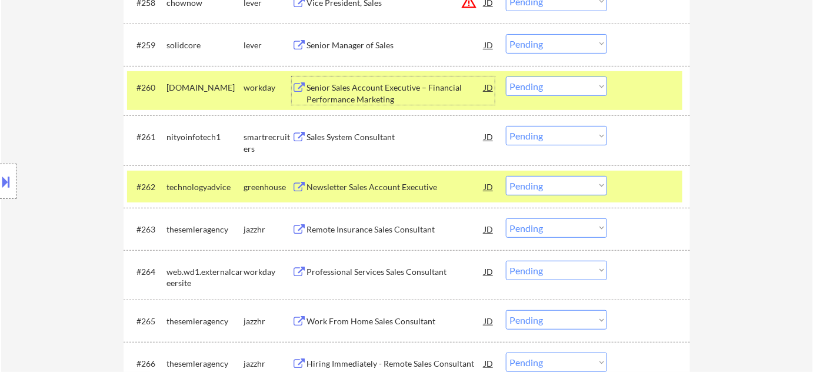
scroll to position [3005, 0]
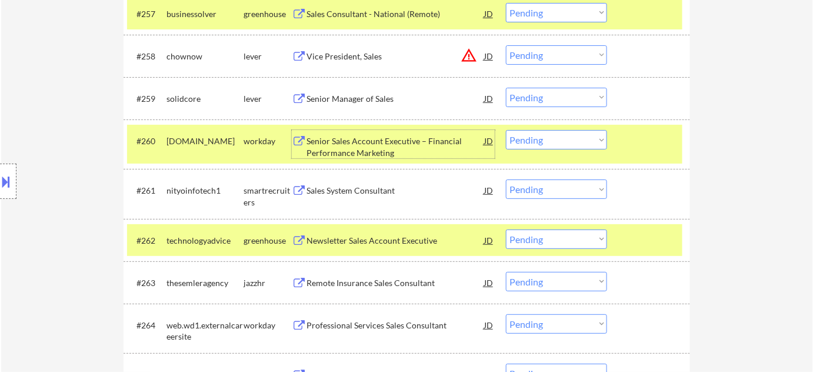
click at [366, 98] on div "Senior Manager of Sales" at bounding box center [395, 99] width 178 height 12
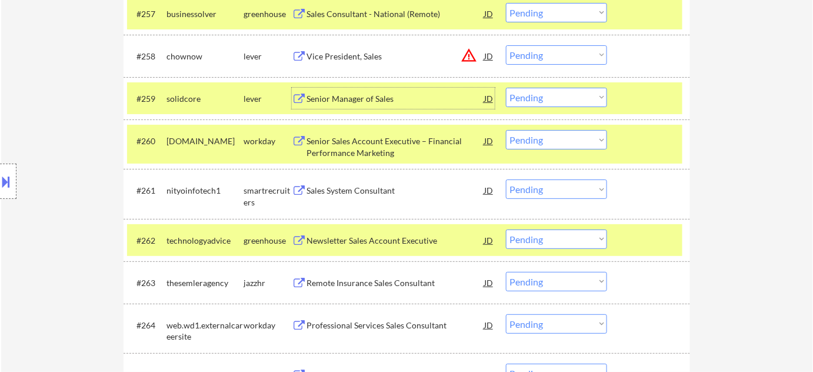
click at [536, 94] on select "Choose an option... Pending Applied Excluded (Questions) Excluded (Expired) Exc…" at bounding box center [556, 97] width 101 height 19
click at [506, 88] on select "Choose an option... Pending Applied Excluded (Questions) Excluded (Expired) Exc…" at bounding box center [556, 97] width 101 height 19
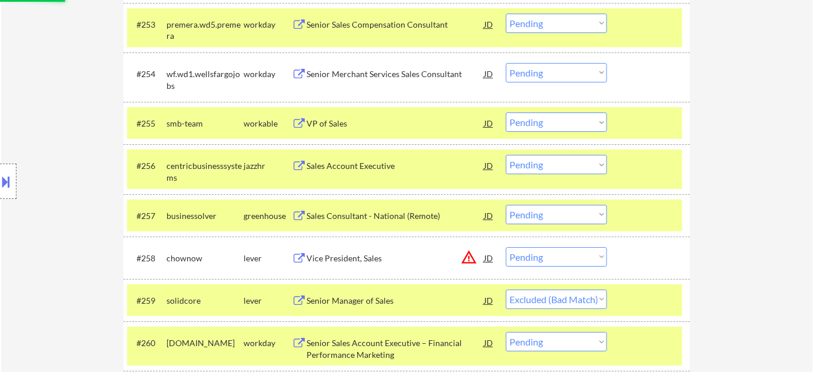
scroll to position [2791, 0]
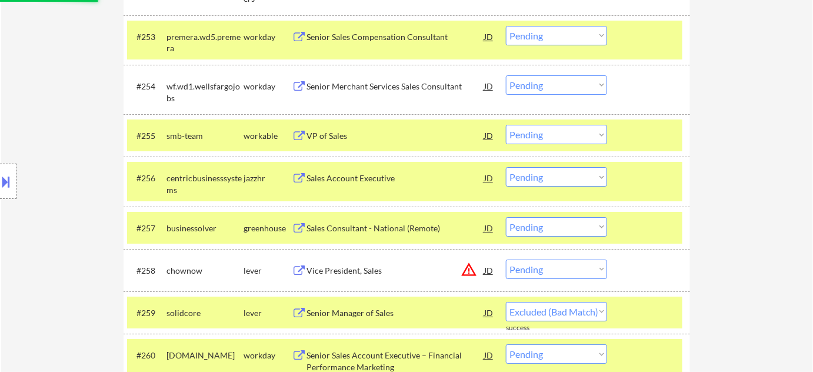
select select ""pending""
click at [403, 225] on div "Sales Consultant - National (Remote)" at bounding box center [395, 228] width 178 height 12
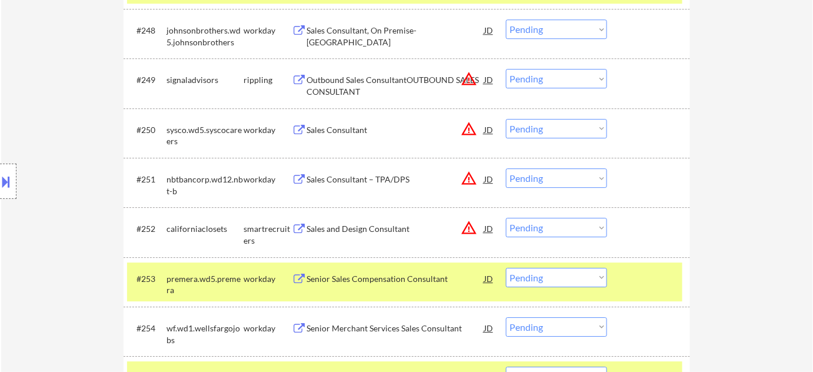
scroll to position [2524, 0]
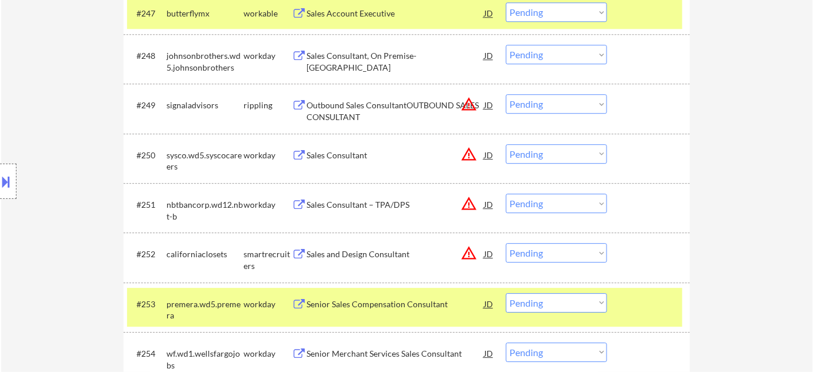
click at [559, 103] on select "Choose an option... Pending Applied Excluded (Questions) Excluded (Expired) Exc…" at bounding box center [556, 103] width 101 height 19
click at [506, 94] on select "Choose an option... Pending Applied Excluded (Questions) Excluded (Expired) Exc…" at bounding box center [556, 103] width 101 height 19
select select ""pending""
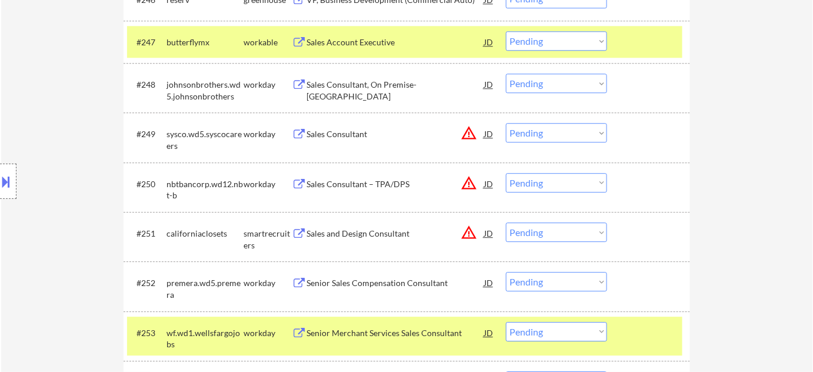
scroll to position [2470, 0]
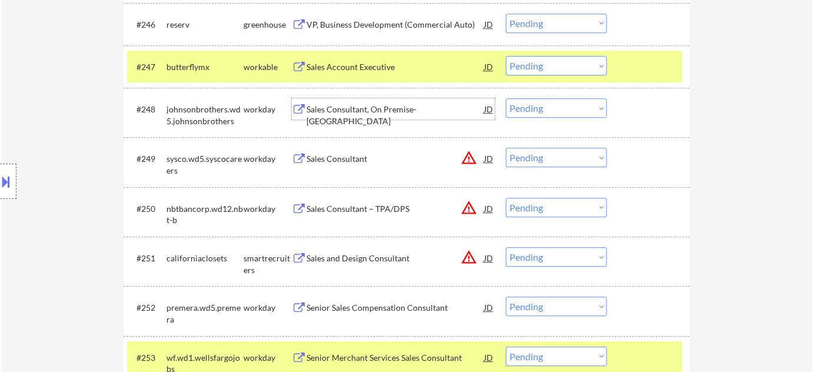
click at [345, 108] on div "Sales Consultant, On Premise-Alexandria" at bounding box center [395, 114] width 178 height 23
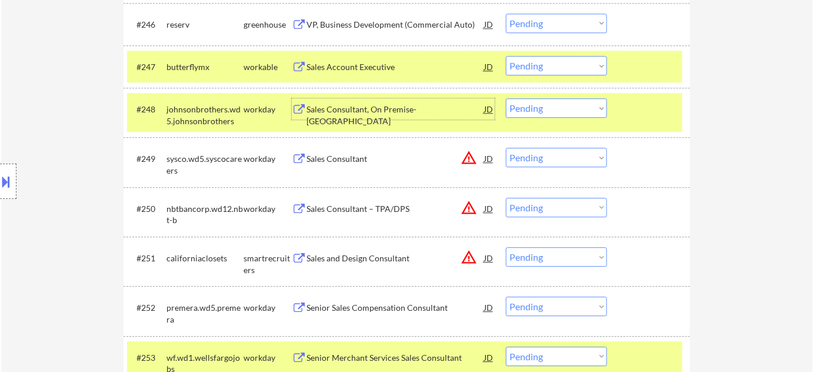
click at [536, 106] on select "Choose an option... Pending Applied Excluded (Questions) Excluded (Expired) Exc…" at bounding box center [556, 107] width 101 height 19
click at [506, 98] on select "Choose an option... Pending Applied Excluded (Questions) Excluded (Expired) Exc…" at bounding box center [556, 107] width 101 height 19
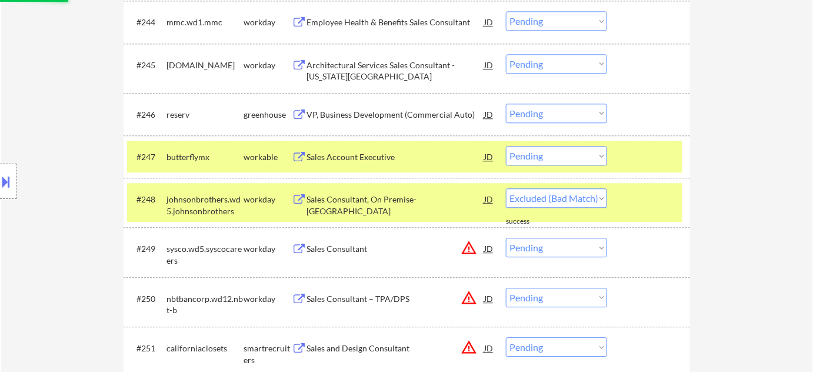
scroll to position [2363, 0]
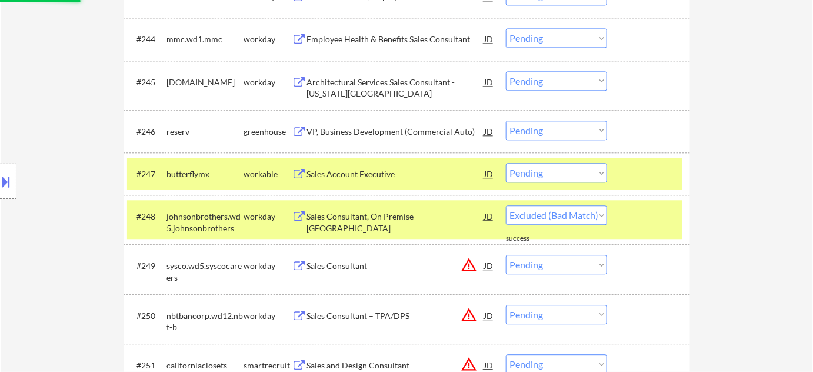
select select ""pending""
click at [373, 131] on div "VP, Business Development (Commercial Auto)" at bounding box center [395, 132] width 178 height 12
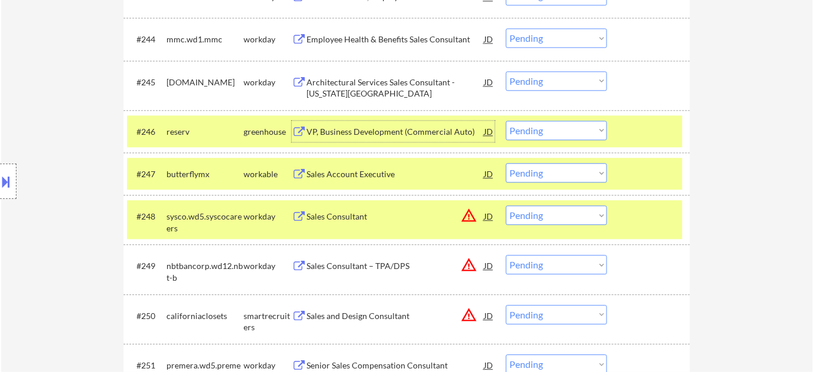
click at [558, 128] on select "Choose an option... Pending Applied Excluded (Questions) Excluded (Expired) Exc…" at bounding box center [556, 130] width 101 height 19
click at [506, 121] on select "Choose an option... Pending Applied Excluded (Questions) Excluded (Expired) Exc…" at bounding box center [556, 130] width 101 height 19
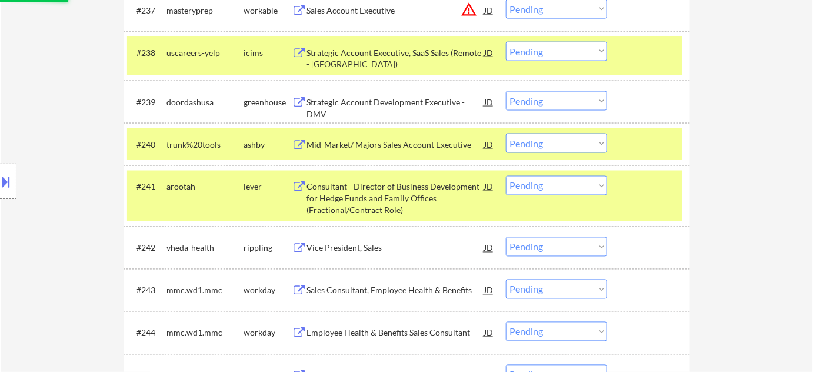
scroll to position [2096, 0]
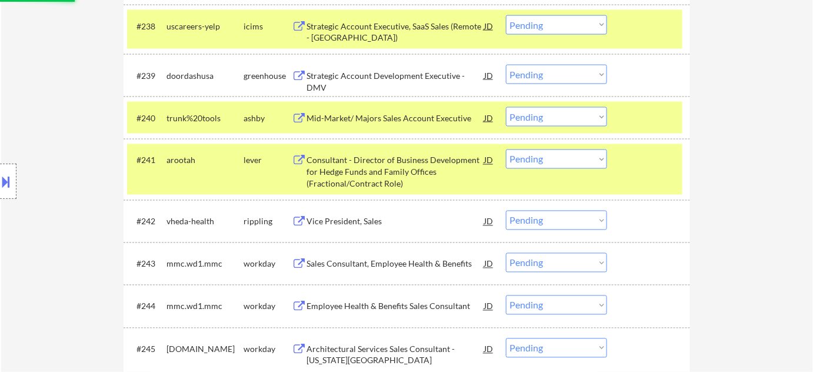
select select ""pending""
click at [414, 76] on div "Strategic Account Development Executive - DMV" at bounding box center [395, 81] width 178 height 23
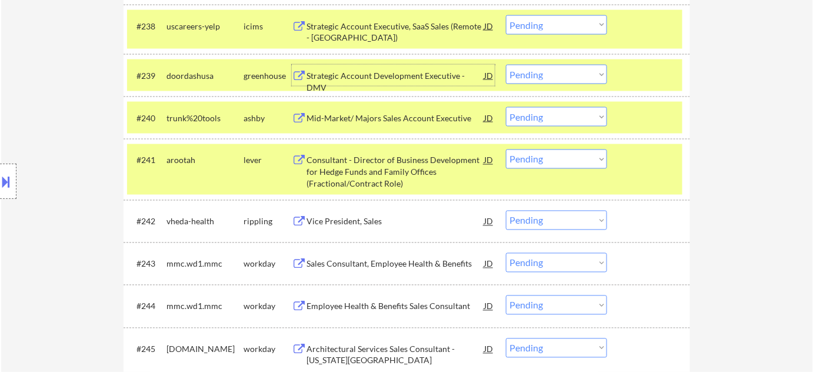
click at [542, 72] on select "Choose an option... Pending Applied Excluded (Questions) Excluded (Expired) Exc…" at bounding box center [556, 74] width 101 height 19
click at [506, 65] on select "Choose an option... Pending Applied Excluded (Questions) Excluded (Expired) Exc…" at bounding box center [556, 74] width 101 height 19
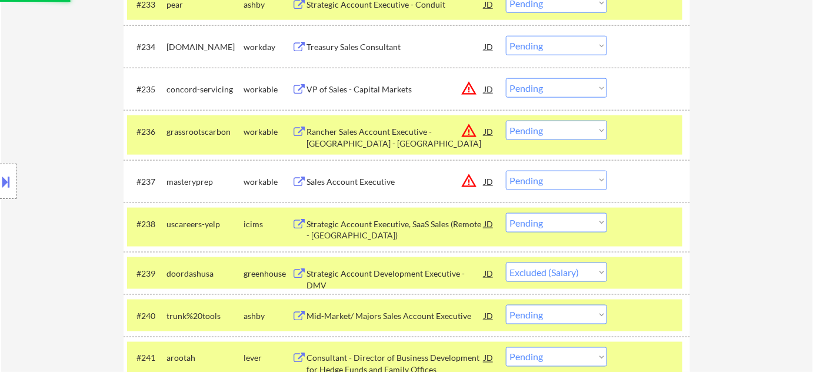
scroll to position [1882, 0]
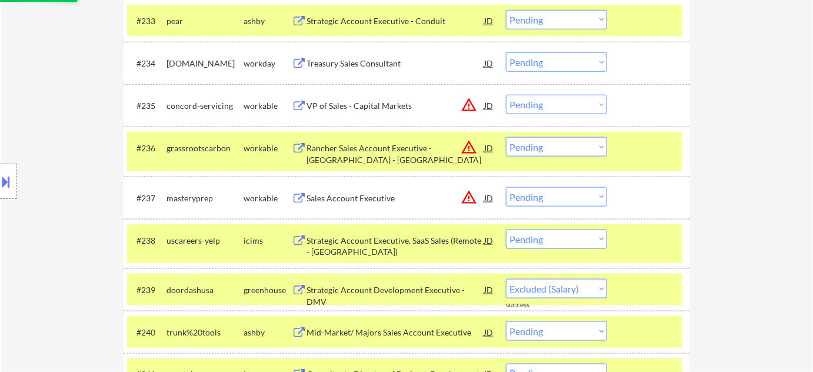
select select ""pending""
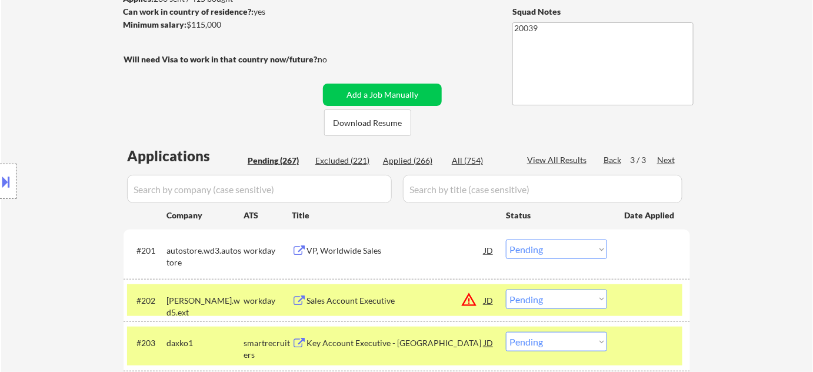
scroll to position [223, 0]
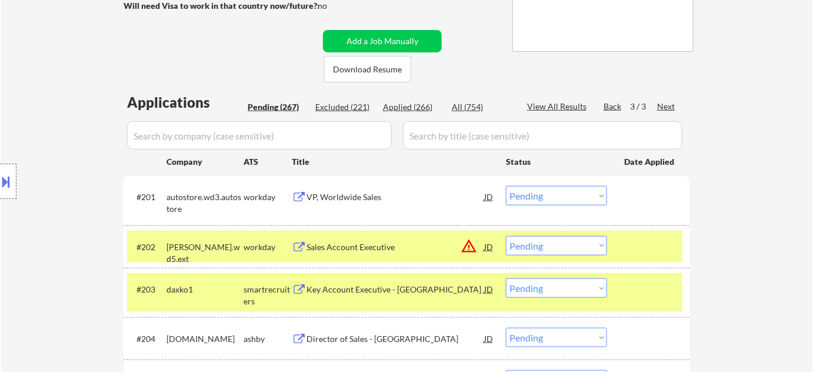
click at [393, 291] on div "Key Account Executive - Northeast Territory" at bounding box center [395, 289] width 178 height 12
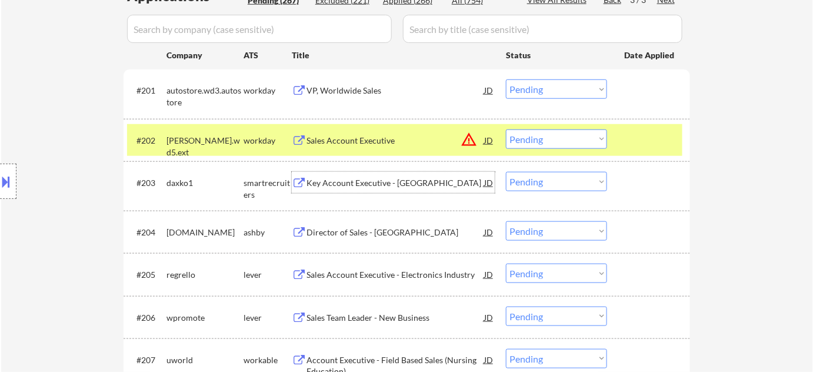
scroll to position [330, 0]
click at [559, 168] on div "#203 daxko1 smartrecruiters Key Account Executive - Northeast Territory JD Choo…" at bounding box center [404, 185] width 555 height 39
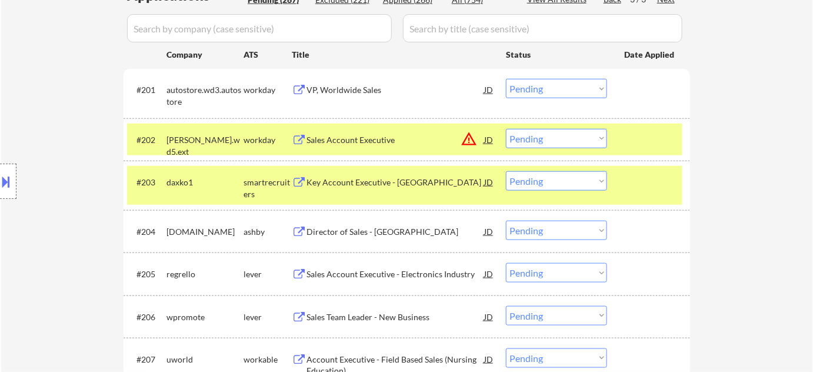
drag, startPoint x: 555, startPoint y: 179, endPoint x: 558, endPoint y: 187, distance: 8.2
click at [555, 179] on select "Choose an option... Pending Applied Excluded (Questions) Excluded (Expired) Exc…" at bounding box center [556, 180] width 101 height 19
click at [506, 171] on select "Choose an option... Pending Applied Excluded (Questions) Excluded (Expired) Exc…" at bounding box center [556, 180] width 101 height 19
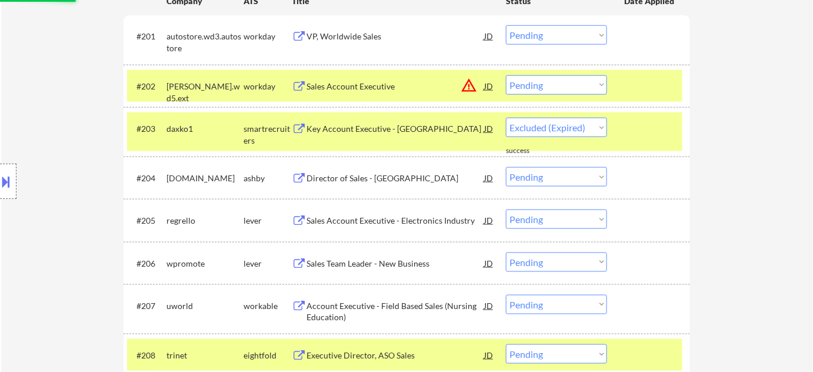
select select ""pending""
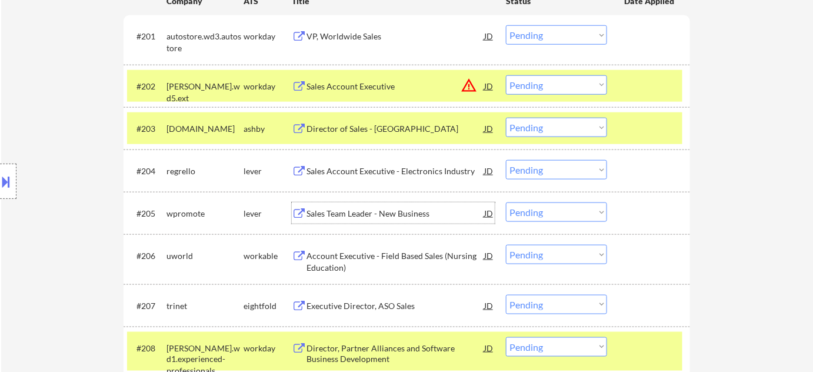
click at [382, 215] on div "Sales Team Leader - New Business" at bounding box center [395, 214] width 178 height 12
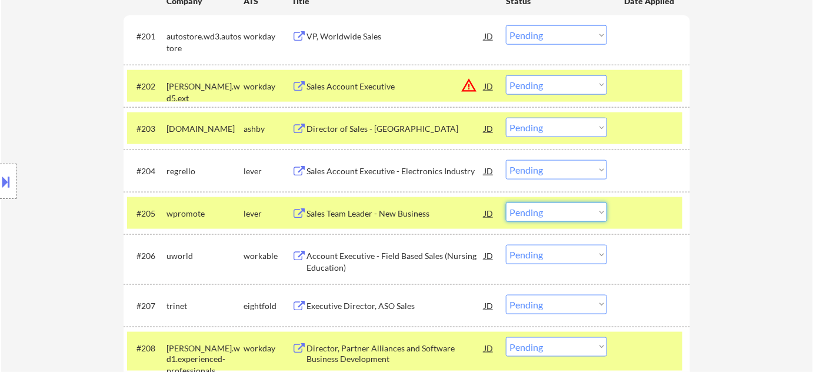
drag, startPoint x: 579, startPoint y: 212, endPoint x: 577, endPoint y: 191, distance: 21.2
click at [578, 212] on select "Choose an option... Pending Applied Excluded (Questions) Excluded (Expired) Exc…" at bounding box center [556, 211] width 101 height 19
click at [506, 202] on select "Choose an option... Pending Applied Excluded (Questions) Excluded (Expired) Exc…" at bounding box center [556, 211] width 101 height 19
select select ""pending""
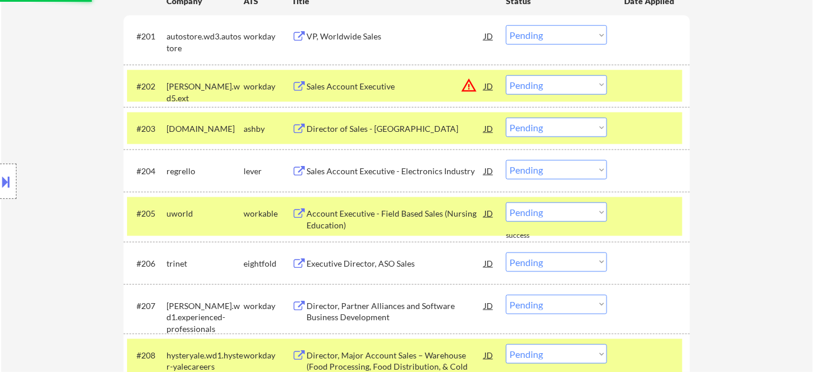
click at [336, 132] on div "Director of Sales - East Region" at bounding box center [395, 129] width 178 height 12
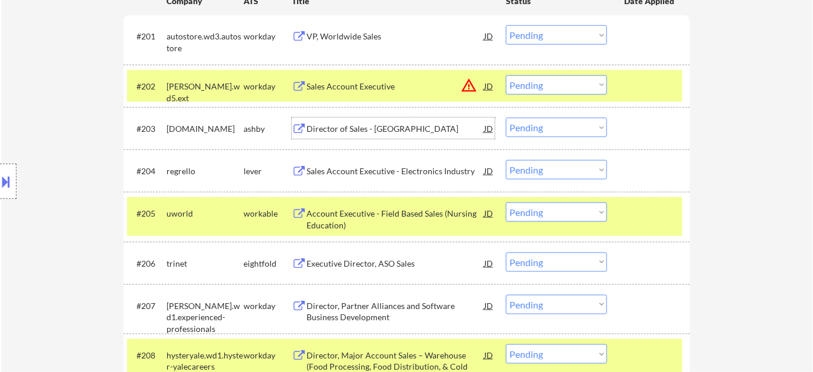
click at [542, 136] on select "Choose an option... Pending Applied Excluded (Questions) Excluded (Expired) Exc…" at bounding box center [556, 127] width 101 height 19
click at [506, 118] on select "Choose an option... Pending Applied Excluded (Questions) Excluded (Expired) Exc…" at bounding box center [556, 127] width 101 height 19
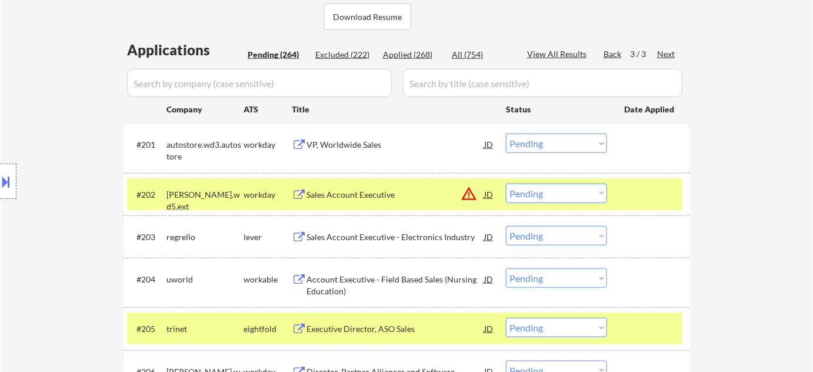
scroll to position [276, 0]
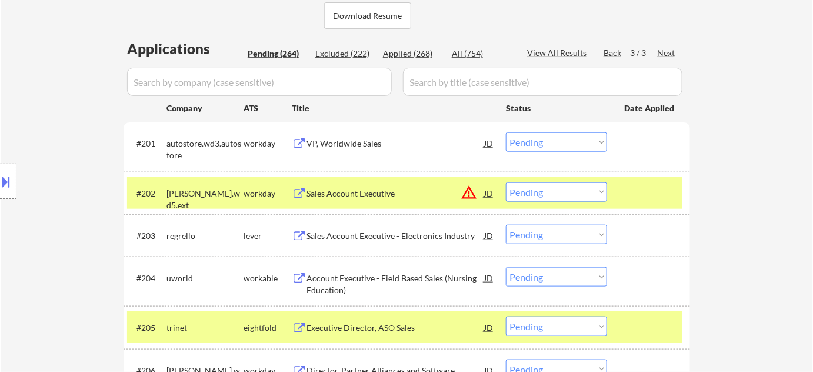
click at [403, 238] on div "Sales Account Executive - Electronics Industry" at bounding box center [395, 236] width 178 height 12
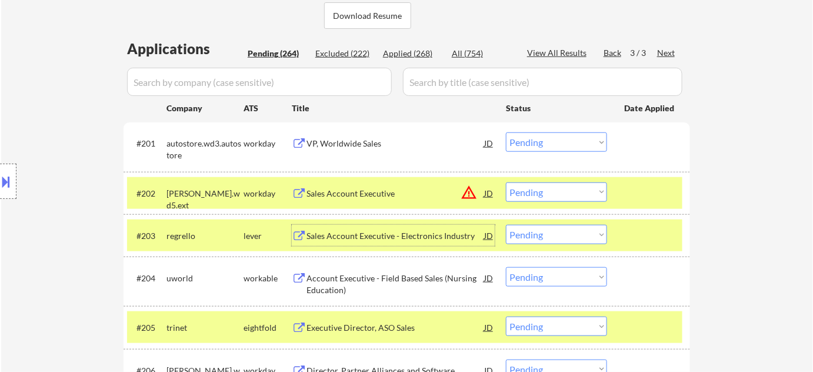
click at [548, 227] on select "Choose an option... Pending Applied Excluded (Questions) Excluded (Expired) Exc…" at bounding box center [556, 234] width 101 height 19
click at [506, 225] on select "Choose an option... Pending Applied Excluded (Questions) Excluded (Expired) Exc…" at bounding box center [556, 234] width 101 height 19
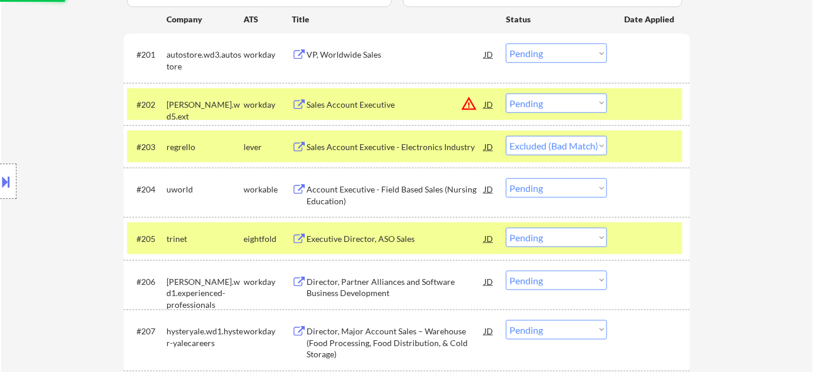
scroll to position [383, 0]
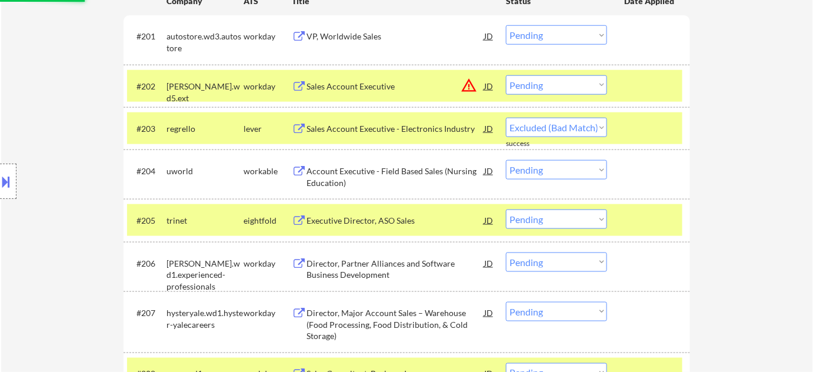
select select ""pending""
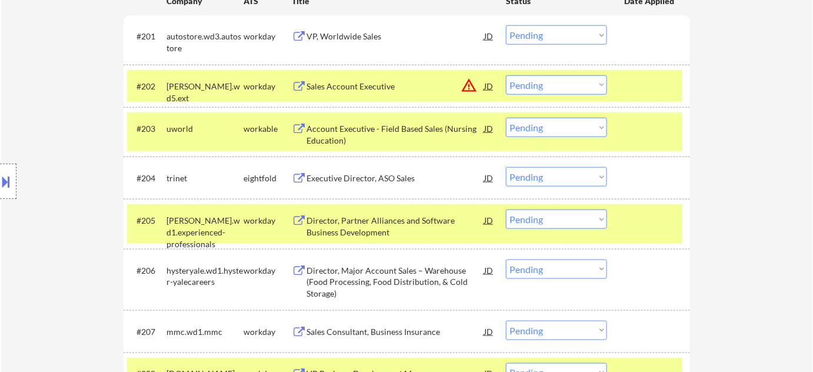
scroll to position [437, 0]
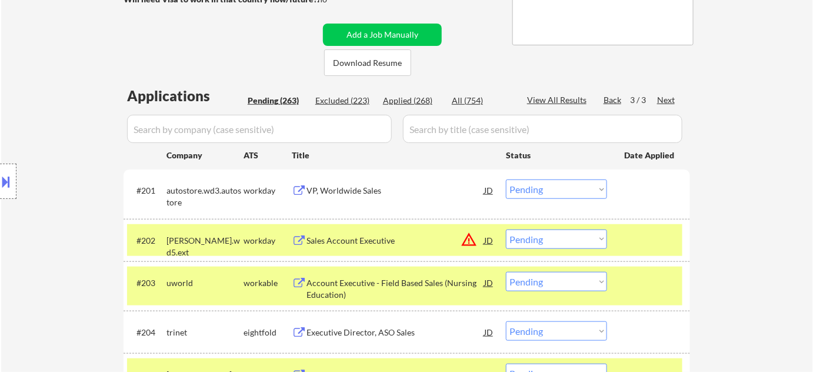
scroll to position [223, 0]
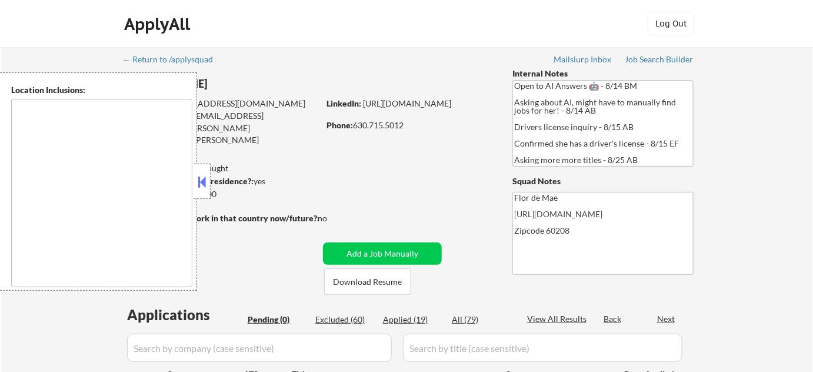
type textarea "Highland Park, IL Deerfield, IL Glencoe, IL Northbrook, IL Lake Forest, IL Bann…"
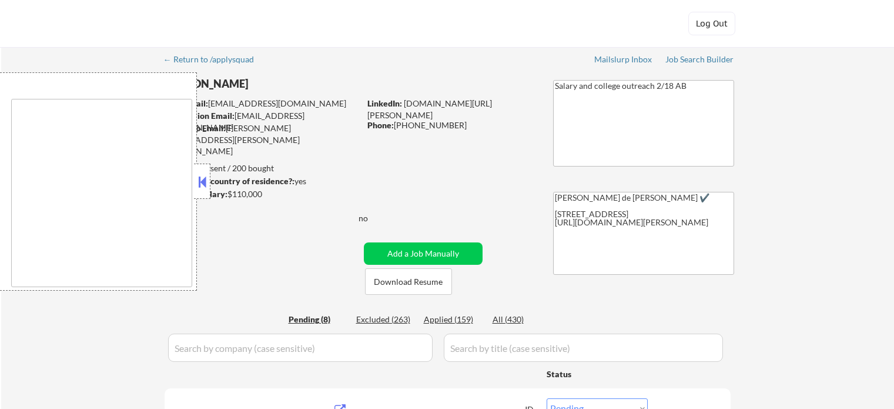
select select ""pending""
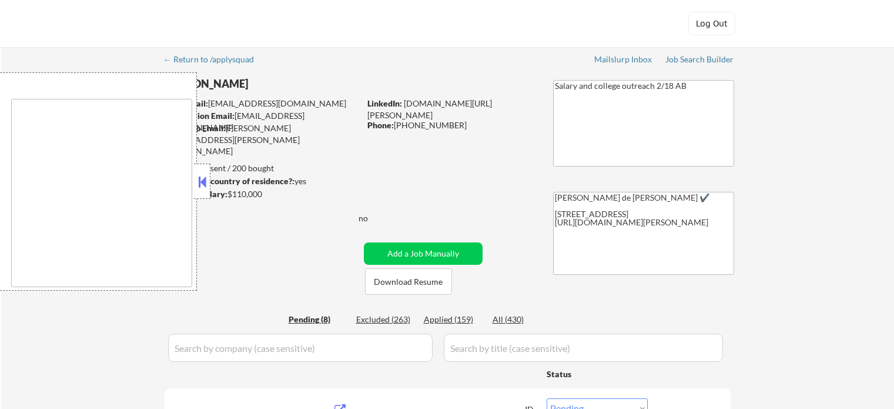
select select ""pending""
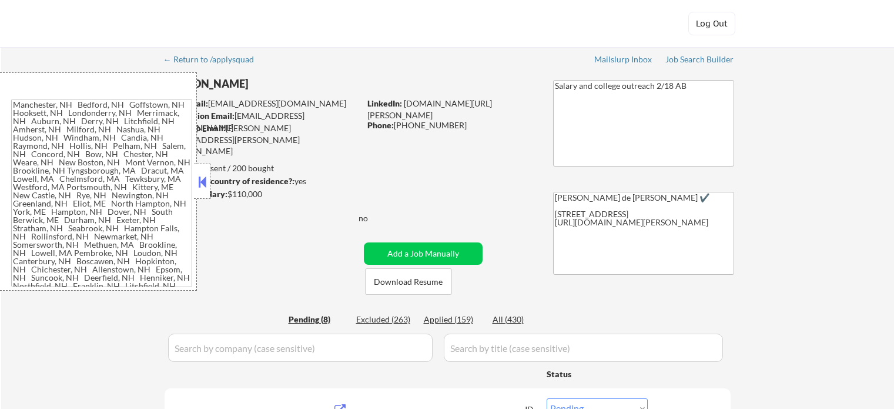
type textarea "Manchester, NH Bedford, NH Goffstown, NH Hooksett, NH Londonderry, NH Merrimack…"
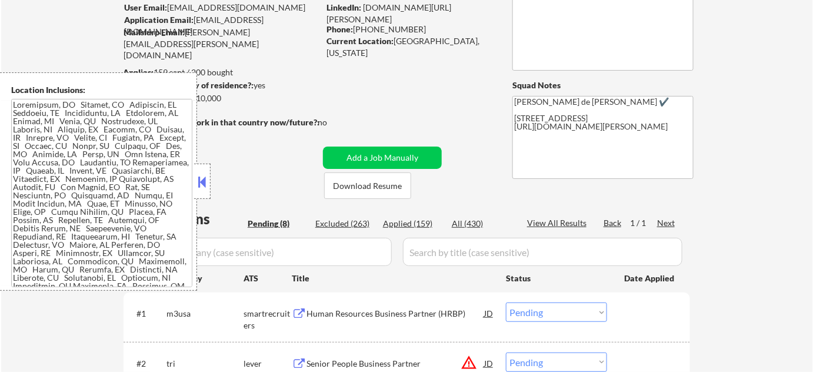
scroll to position [160, 0]
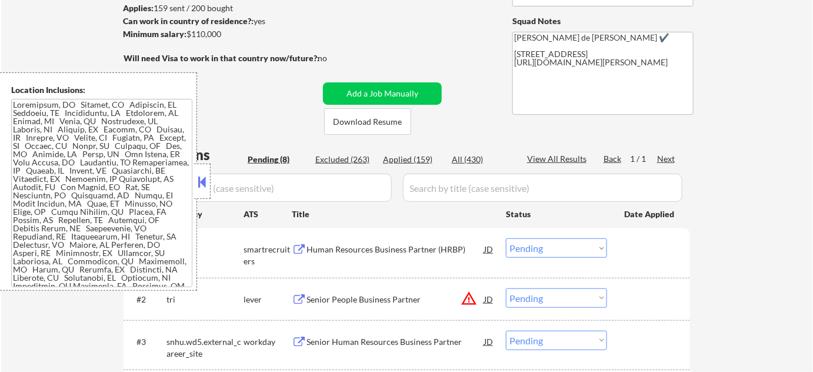
click at [205, 184] on button at bounding box center [202, 182] width 13 height 18
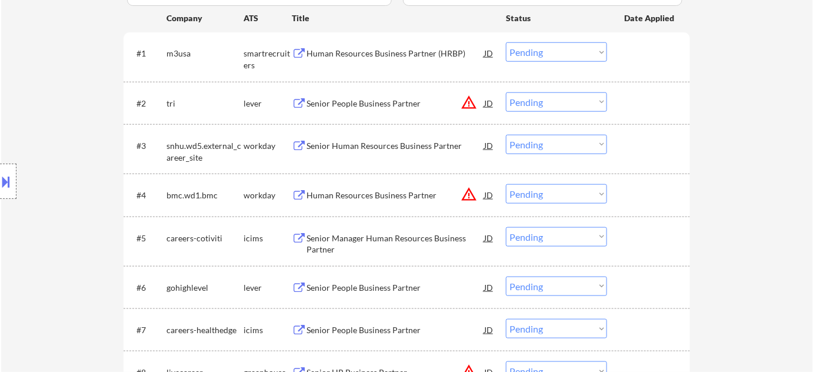
scroll to position [374, 0]
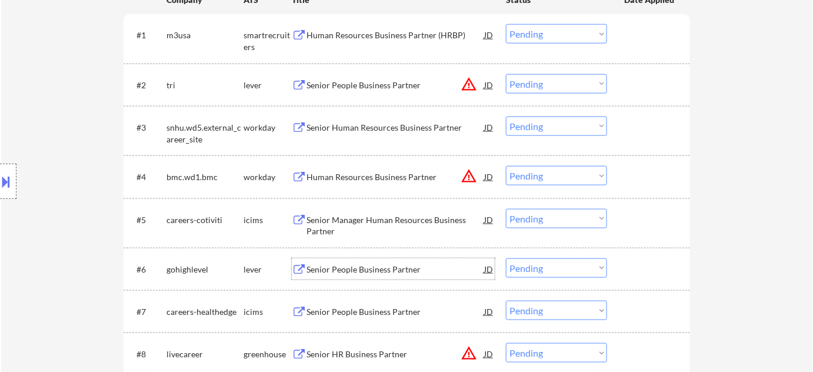
click at [368, 275] on div "Senior People Business Partner" at bounding box center [395, 268] width 178 height 21
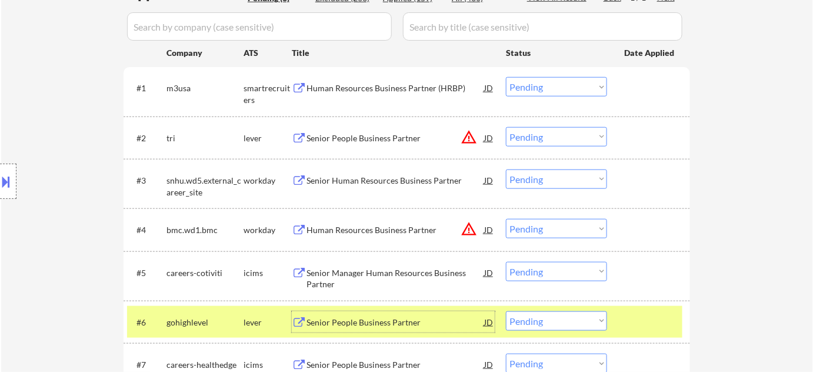
scroll to position [320, 0]
click at [358, 87] on div "Human Resources Business Partner (HRBP)" at bounding box center [395, 89] width 178 height 12
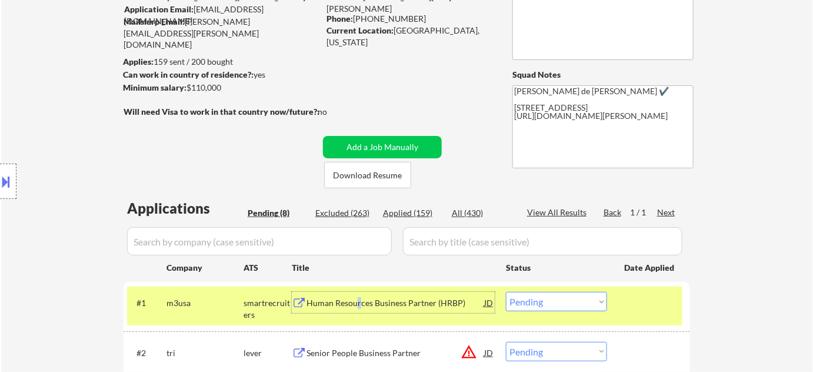
scroll to position [213, 0]
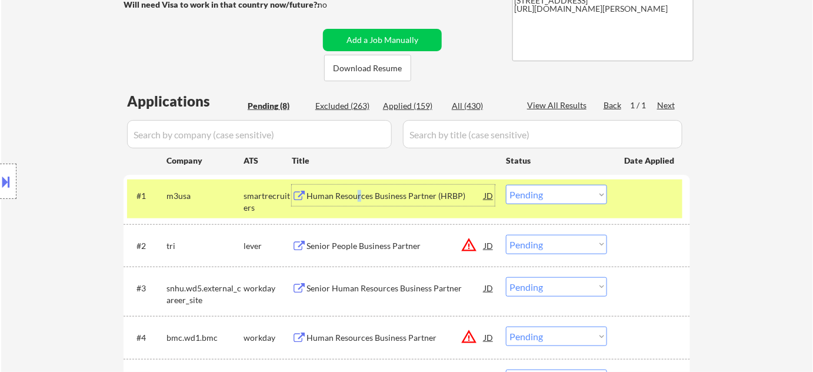
click at [545, 203] on select "Choose an option... Pending Applied Excluded (Questions) Excluded (Expired) Exc…" at bounding box center [556, 194] width 101 height 19
click at [506, 185] on select "Choose an option... Pending Applied Excluded (Questions) Excluded (Expired) Exc…" at bounding box center [556, 194] width 101 height 19
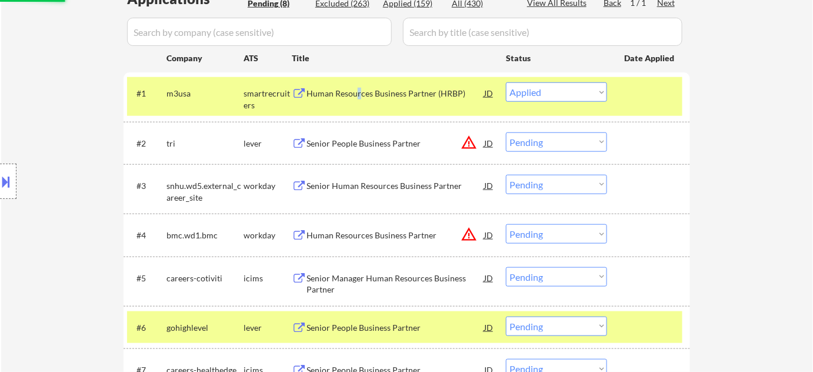
scroll to position [320, 0]
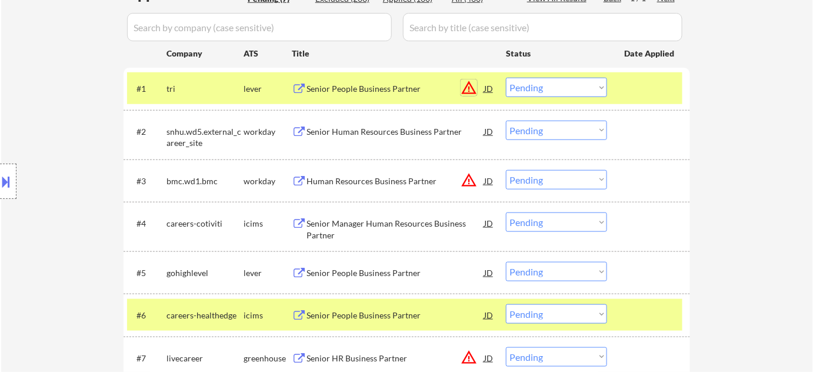
click at [467, 87] on button "warning_amber" at bounding box center [468, 87] width 16 height 16
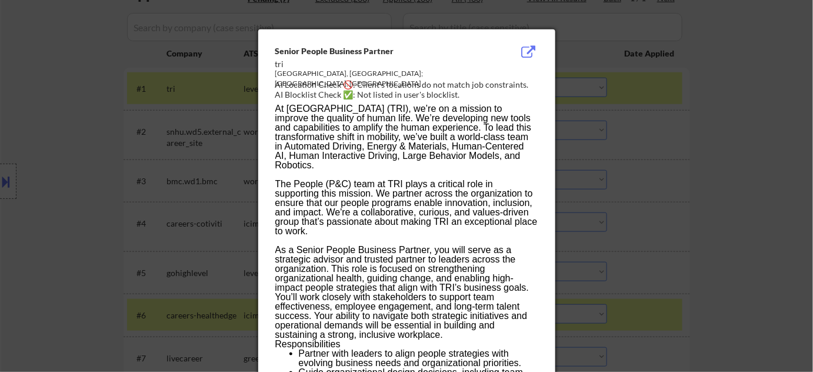
click at [674, 95] on div at bounding box center [406, 186] width 813 height 372
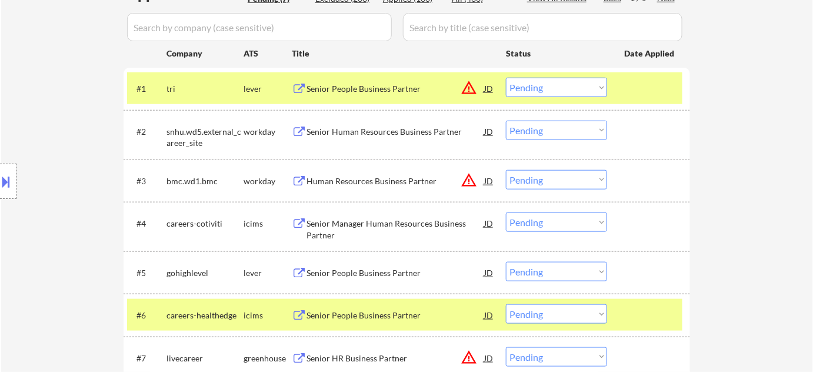
click at [370, 86] on div "Senior People Business Partner" at bounding box center [395, 89] width 178 height 12
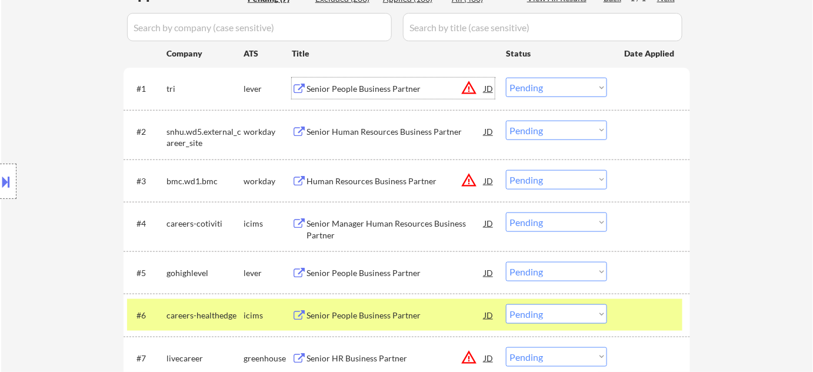
click at [8, 186] on button at bounding box center [6, 181] width 13 height 19
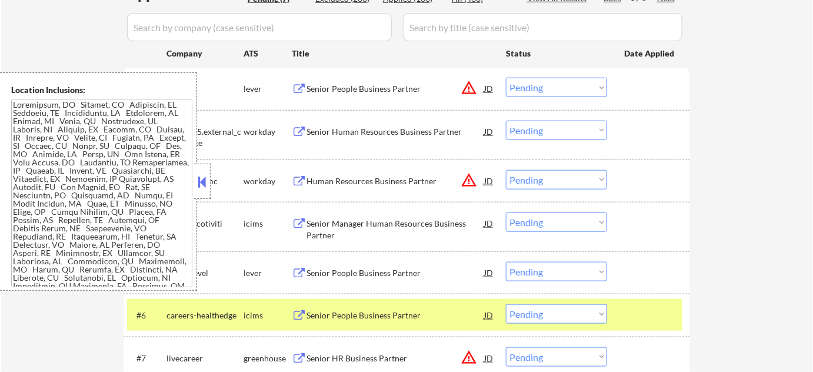
scroll to position [218, 0]
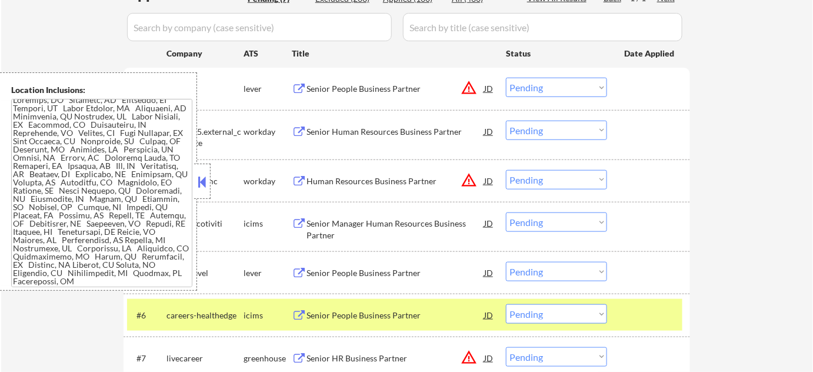
click at [198, 175] on button at bounding box center [202, 182] width 13 height 18
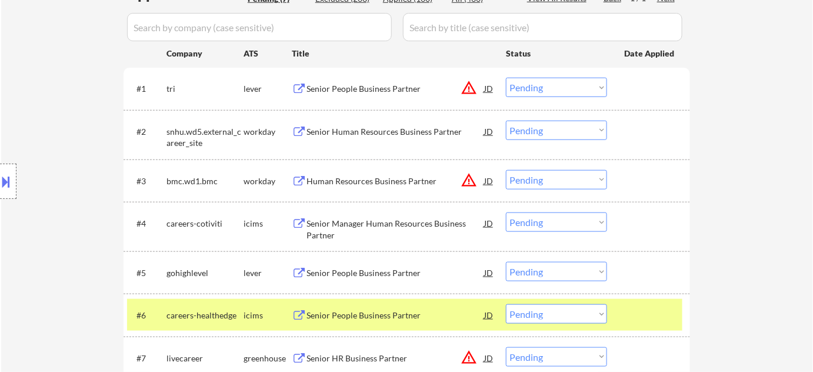
click at [8, 185] on button at bounding box center [6, 181] width 13 height 19
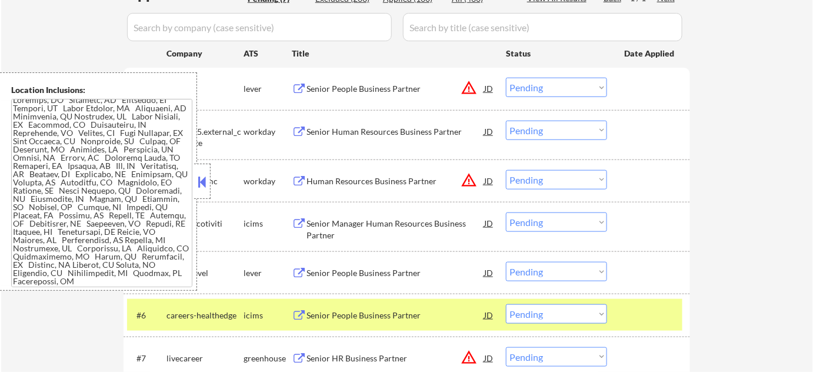
click at [199, 181] on button at bounding box center [202, 182] width 13 height 18
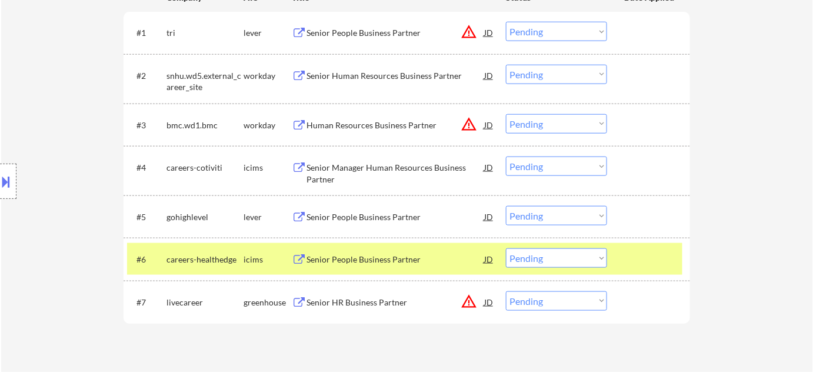
scroll to position [374, 0]
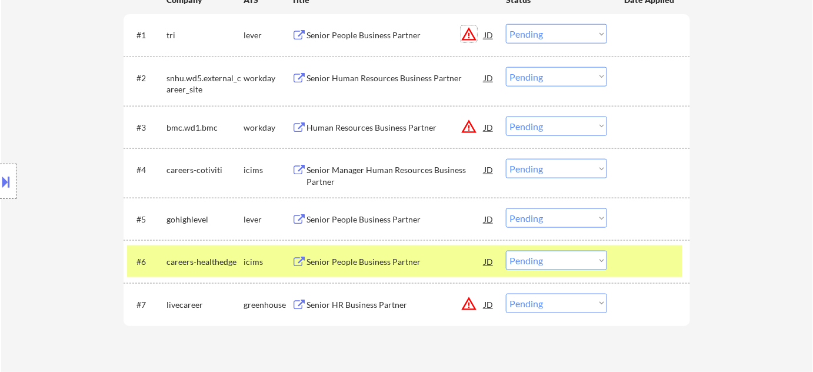
click at [469, 35] on button "warning_amber" at bounding box center [468, 34] width 16 height 16
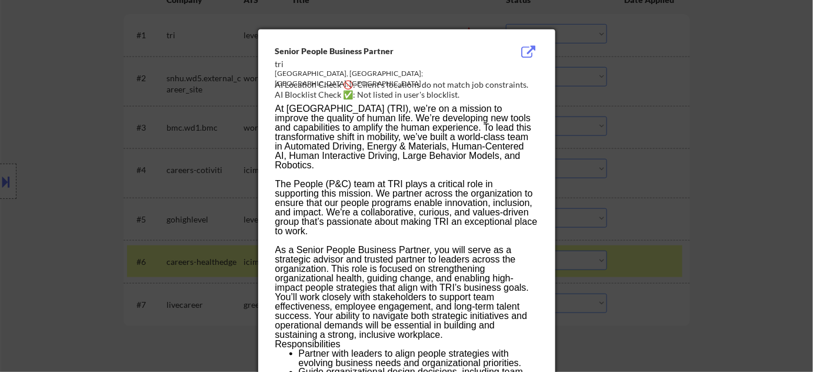
click at [669, 98] on div at bounding box center [406, 186] width 813 height 372
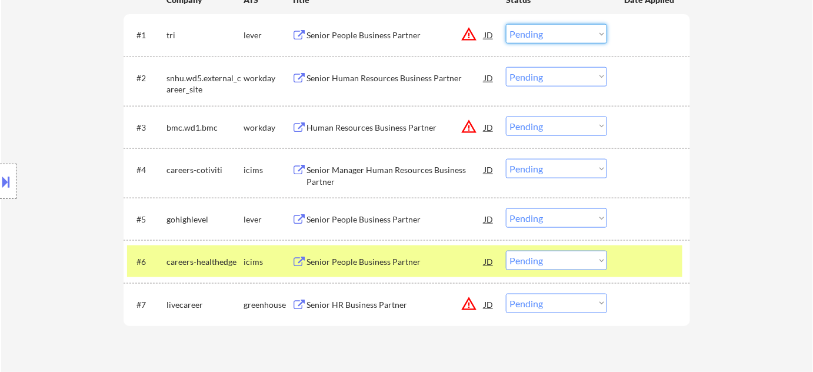
click at [572, 36] on select "Choose an option... Pending Applied Excluded (Questions) Excluded (Expired) Exc…" at bounding box center [556, 33] width 101 height 19
click at [506, 24] on select "Choose an option... Pending Applied Excluded (Questions) Excluded (Expired) Exc…" at bounding box center [556, 33] width 101 height 19
select select ""pending""
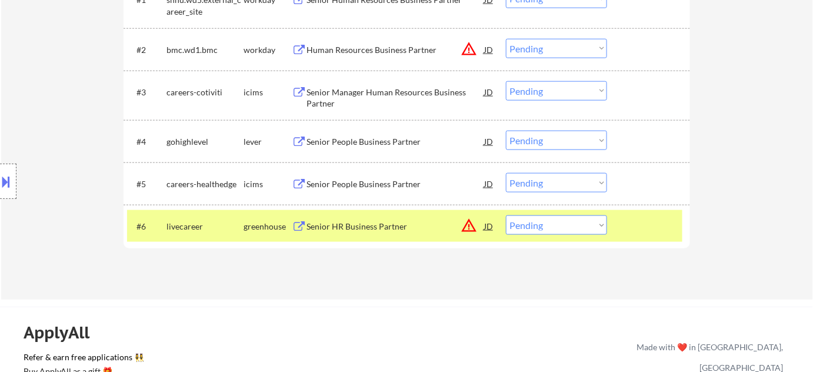
scroll to position [428, 0]
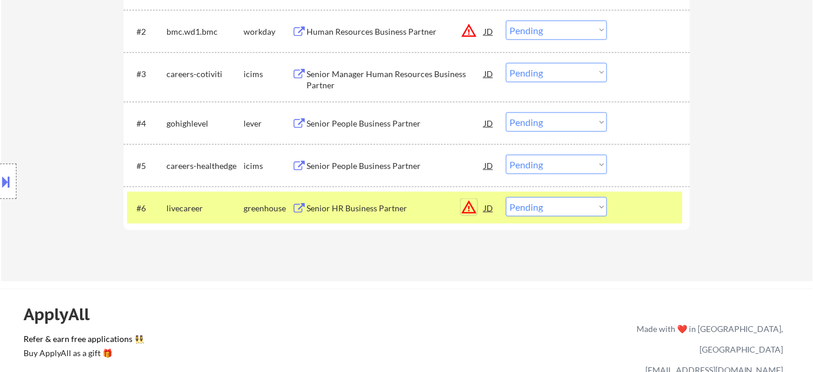
click at [466, 205] on button "warning_amber" at bounding box center [468, 207] width 16 height 16
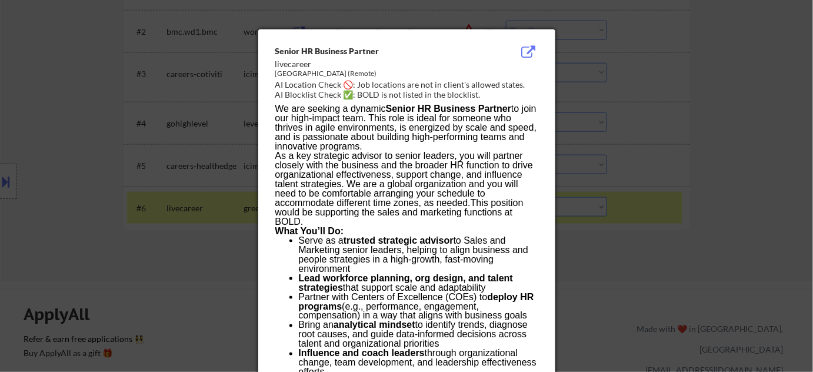
click at [707, 260] on div at bounding box center [406, 186] width 813 height 372
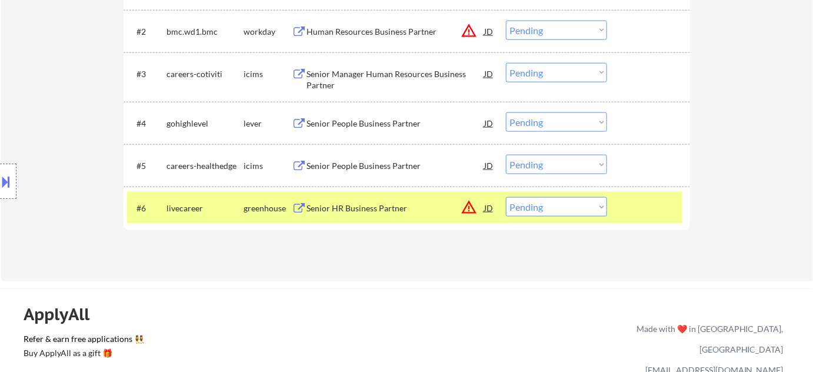
click at [372, 203] on div "Senior HR Business Partner" at bounding box center [395, 208] width 178 height 12
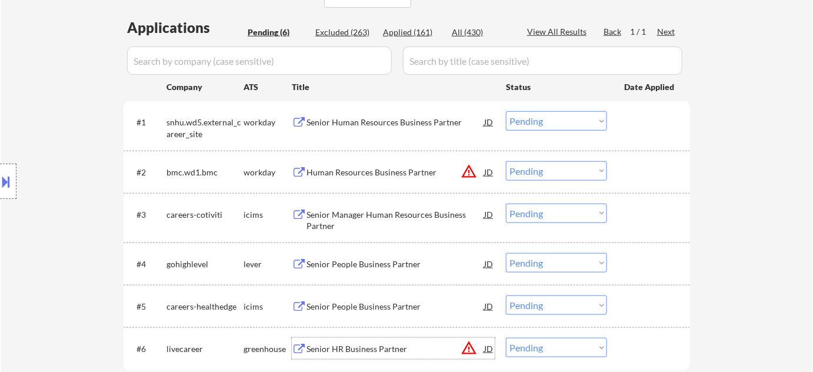
scroll to position [267, 0]
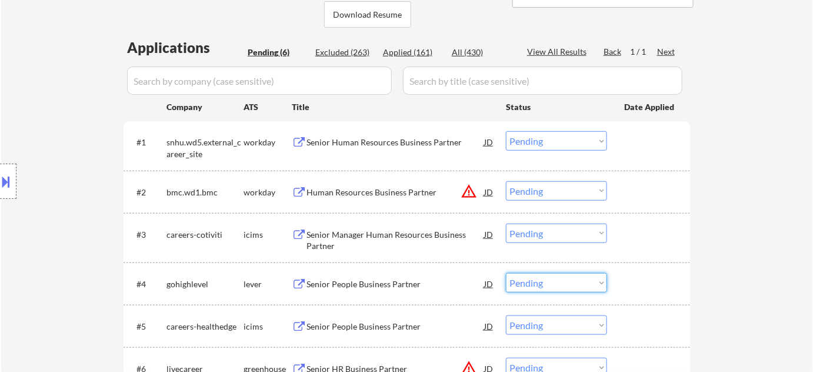
click at [556, 285] on select "Choose an option... Pending Applied Excluded (Questions) Excluded (Expired) Exc…" at bounding box center [556, 282] width 101 height 19
click at [506, 273] on select "Choose an option... Pending Applied Excluded (Questions) Excluded (Expired) Exc…" at bounding box center [556, 282] width 101 height 19
select select ""pending""
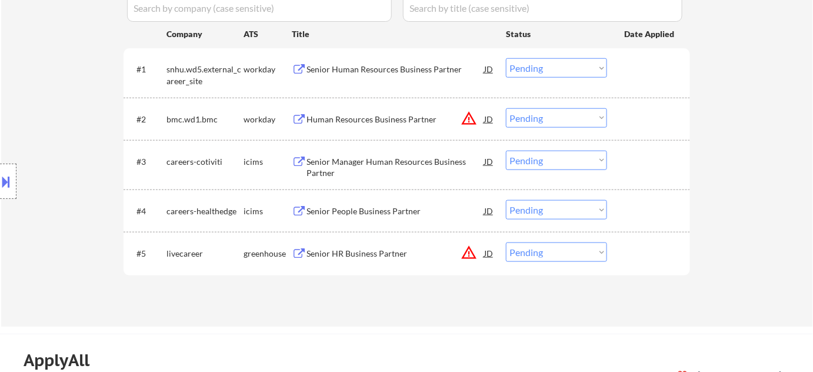
scroll to position [481, 0]
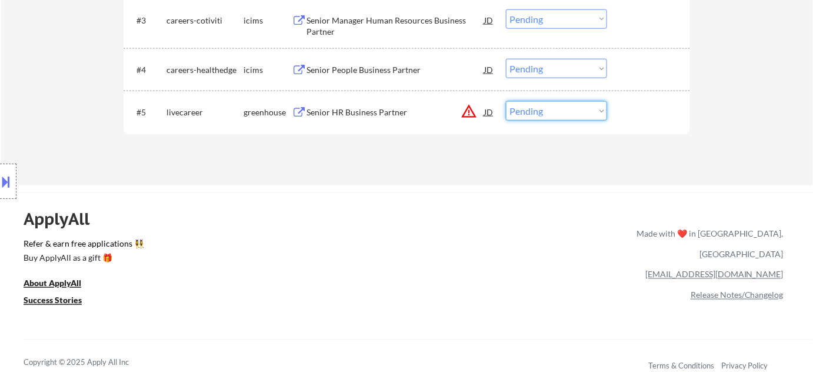
click at [547, 111] on select "Choose an option... Pending Applied Excluded (Questions) Excluded (Expired) Exc…" at bounding box center [556, 110] width 101 height 19
select select ""excluded__expired_""
click at [506, 101] on select "Choose an option... Pending Applied Excluded (Questions) Excluded (Expired) Exc…" at bounding box center [556, 110] width 101 height 19
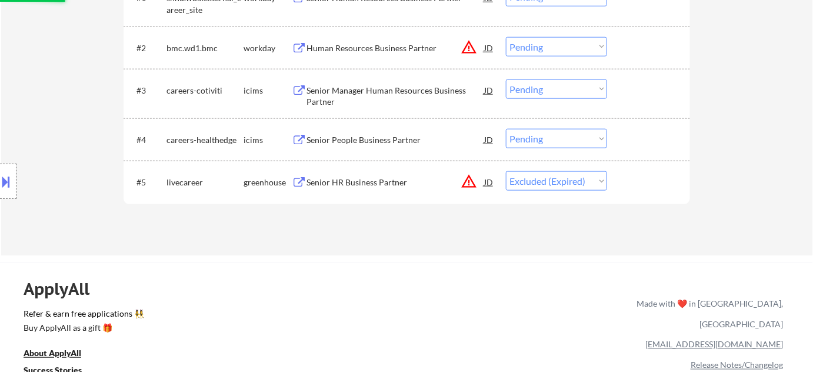
scroll to position [374, 0]
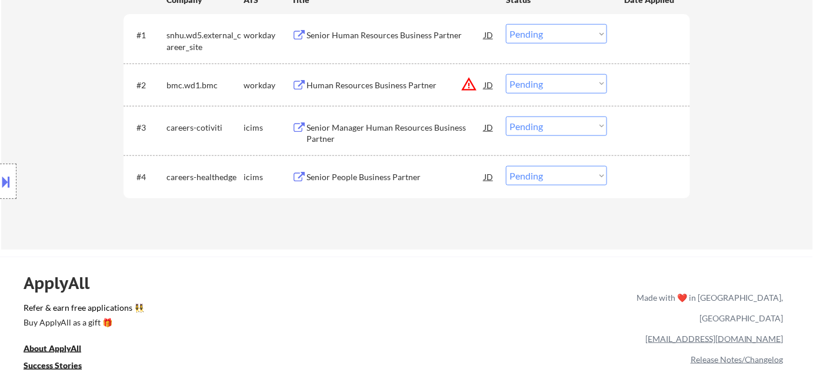
click at [390, 29] on div "Senior Human Resources Business Partner" at bounding box center [395, 35] width 178 height 12
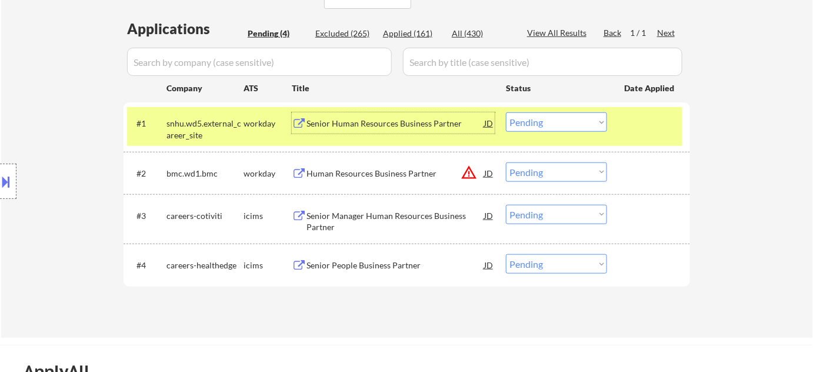
scroll to position [160, 0]
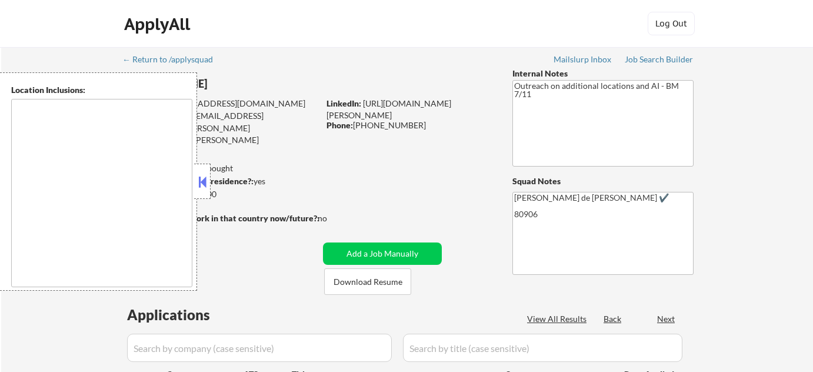
scroll to position [53, 0]
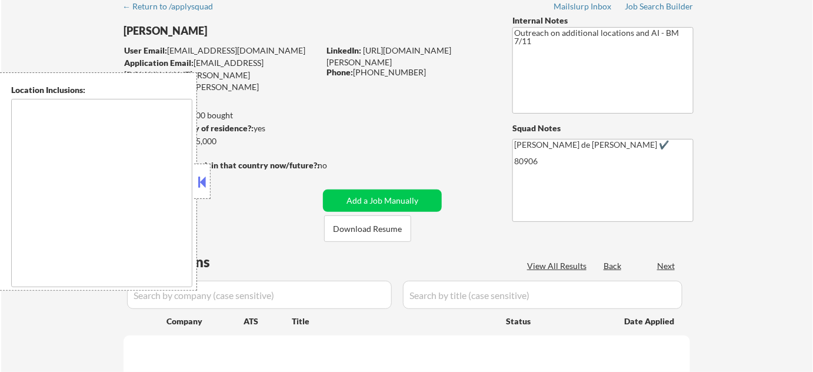
type textarea "[US_STATE][GEOGRAPHIC_DATA], [GEOGRAPHIC_DATA] [GEOGRAPHIC_DATA], [GEOGRAPHIC_D…"
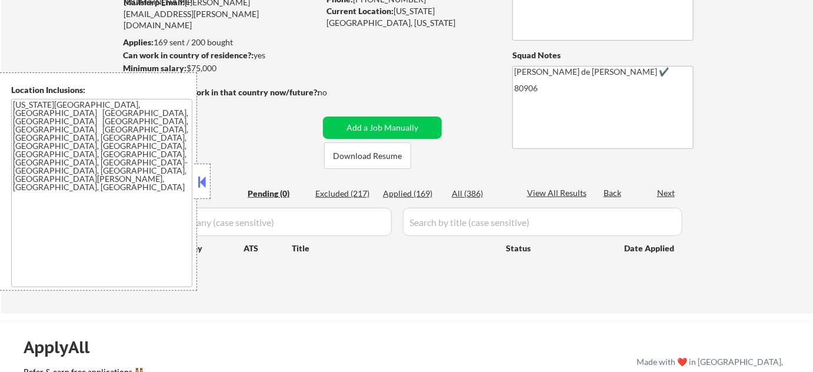
scroll to position [160, 0]
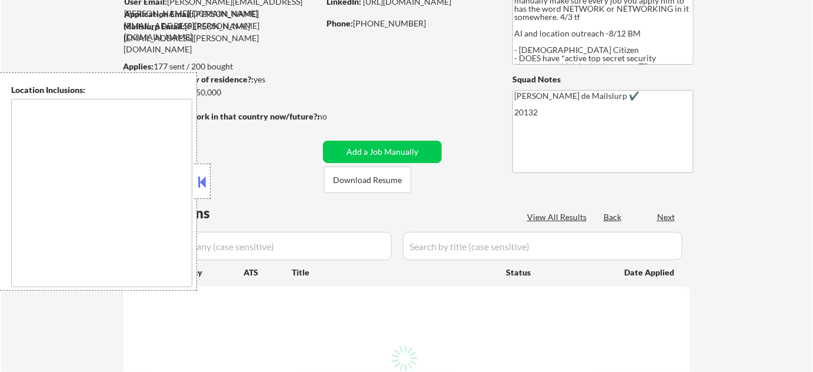
scroll to position [160, 0]
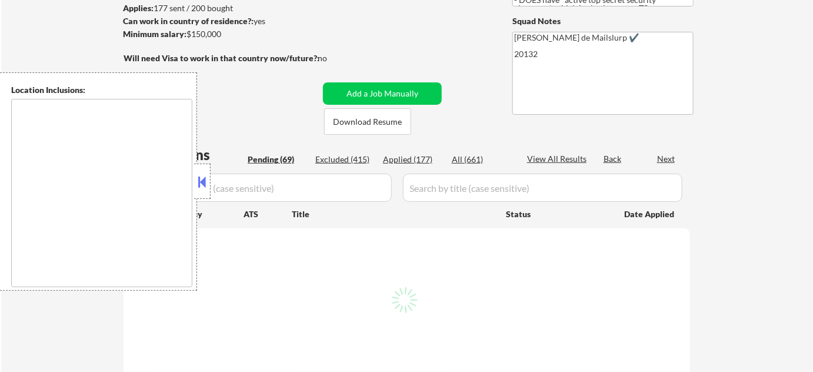
click at [201, 189] on button at bounding box center [202, 182] width 13 height 18
select select ""pending""
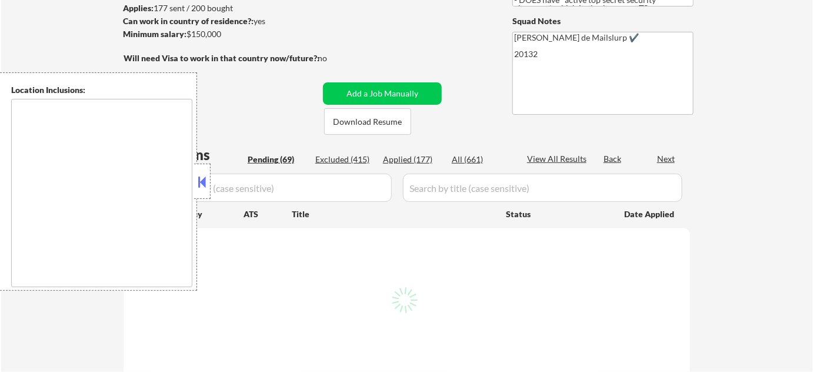
select select ""pending""
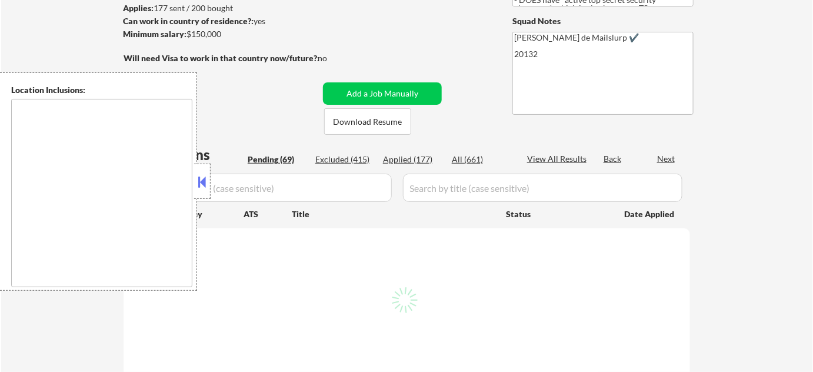
select select ""pending""
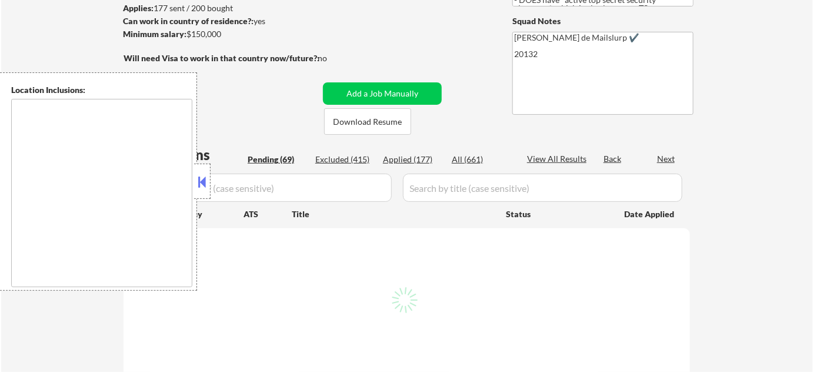
select select ""pending""
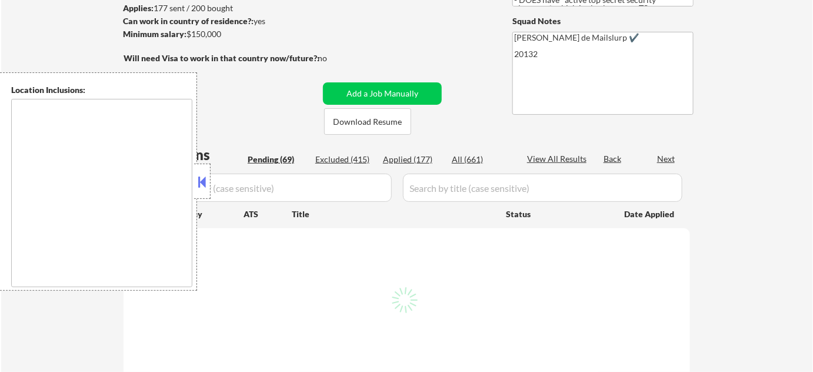
select select ""pending""
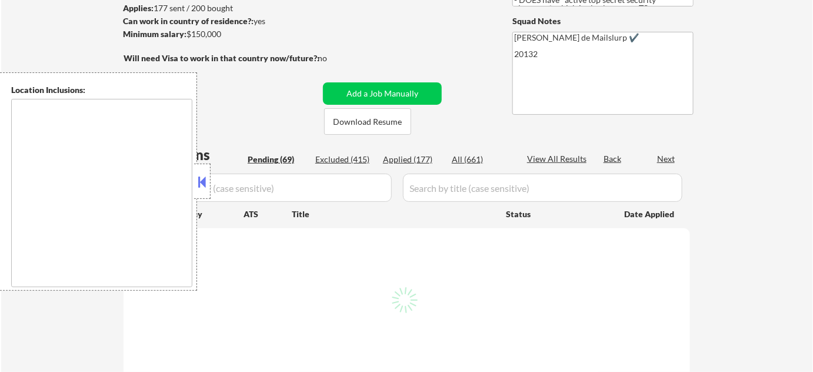
select select ""pending""
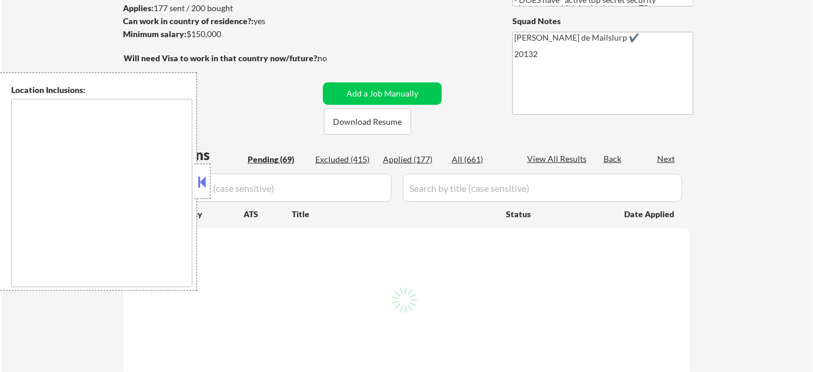
select select ""pending""
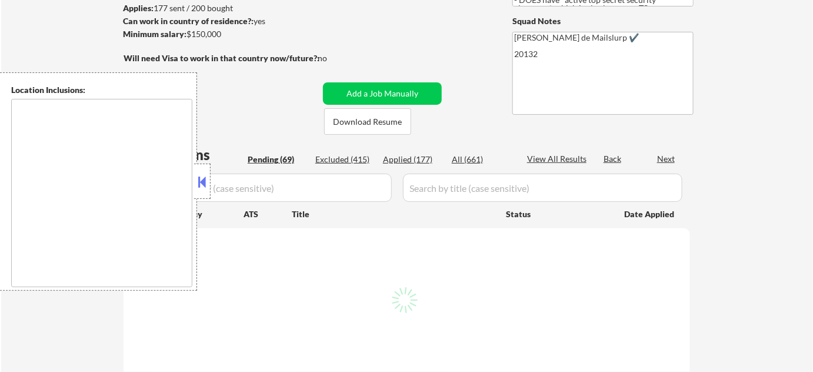
select select ""pending""
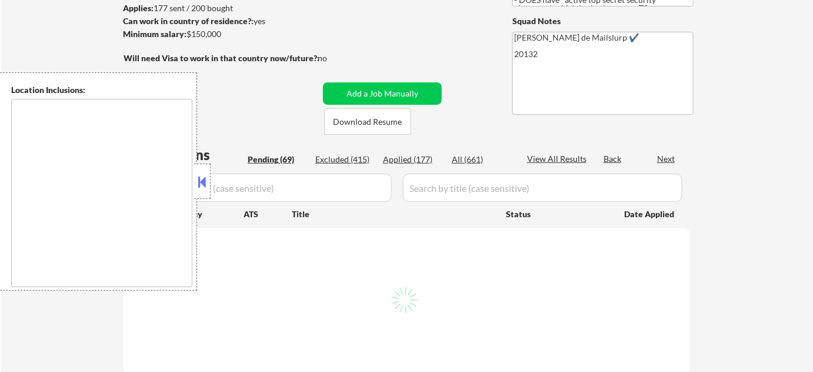
select select ""pending""
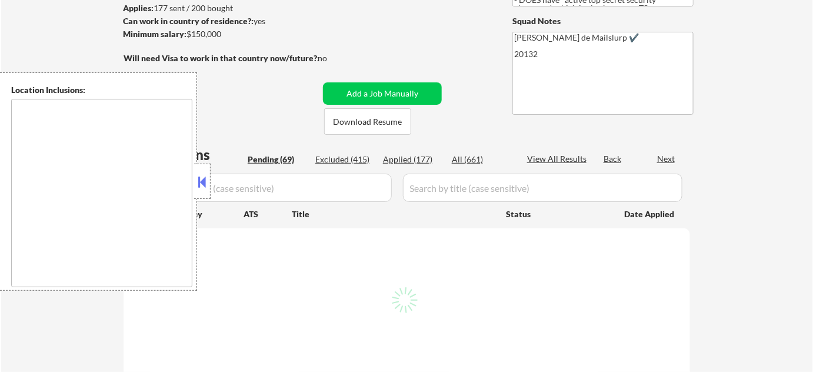
select select ""pending""
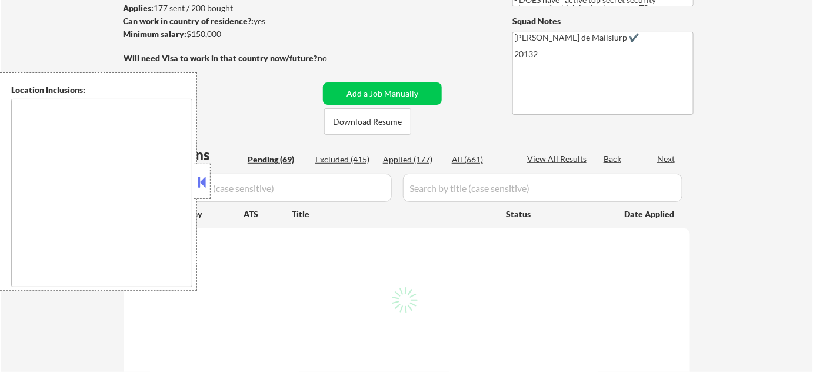
select select ""pending""
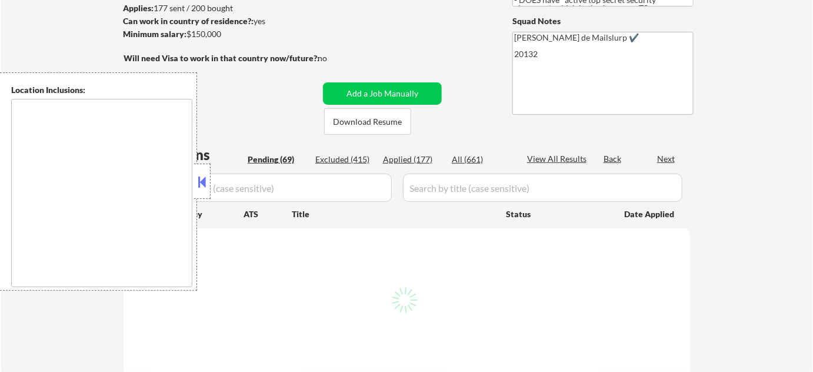
select select ""pending""
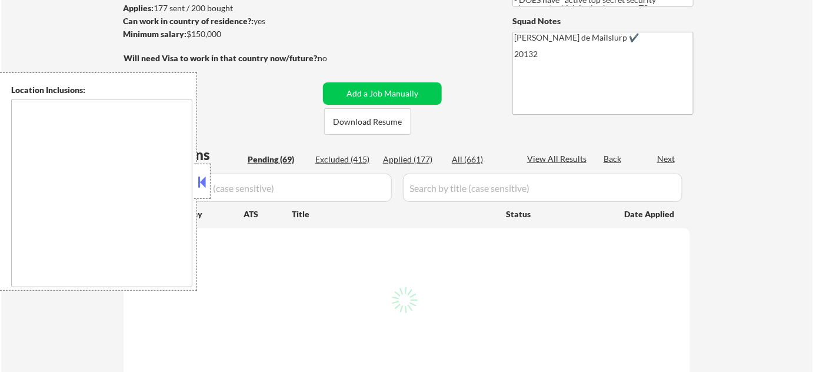
select select ""pending""
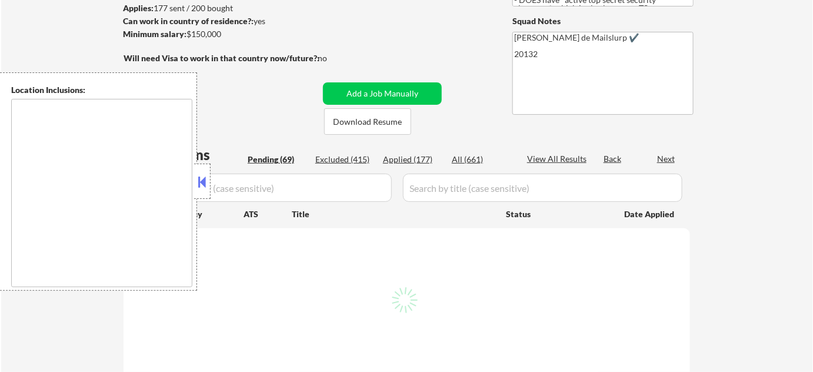
select select ""pending""
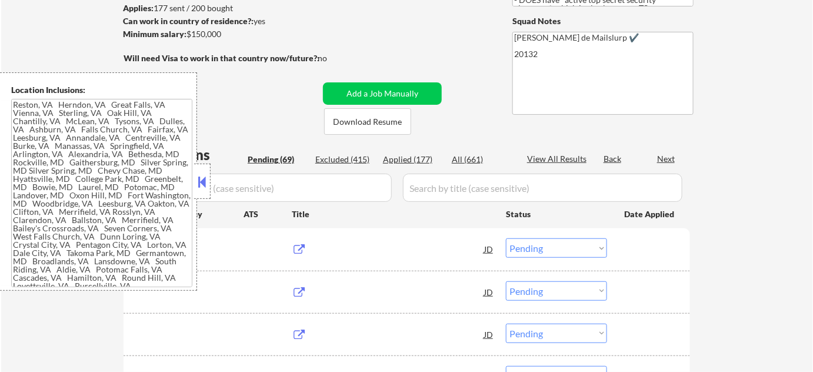
type textarea "Reston, VA Herndon, VA Great Falls, VA Vienna, VA Sterling, VA Oak Hill, VA Cha…"
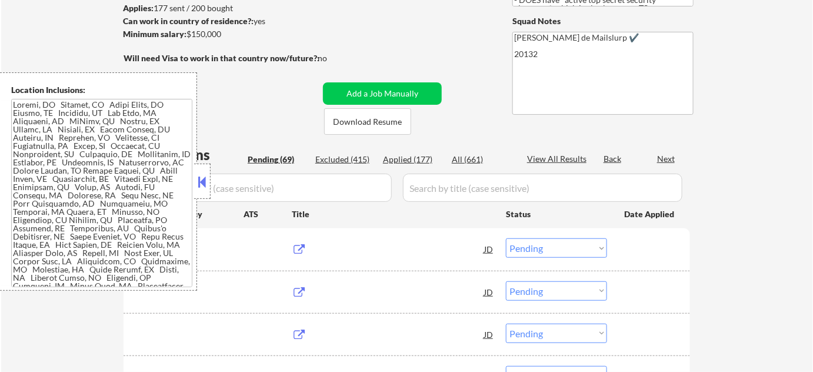
click at [207, 185] on button at bounding box center [202, 182] width 13 height 18
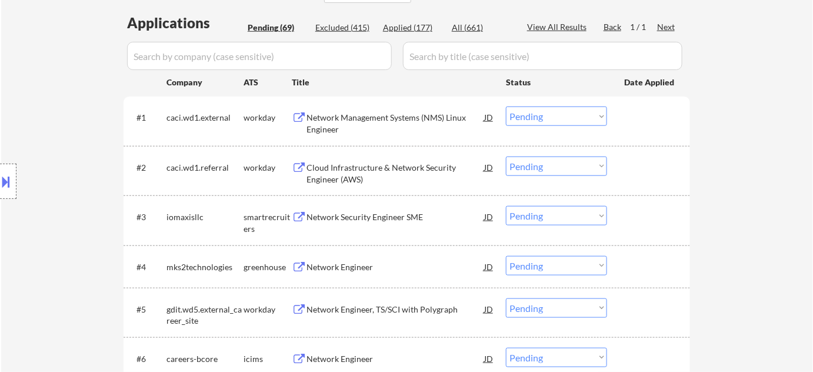
scroll to position [320, 0]
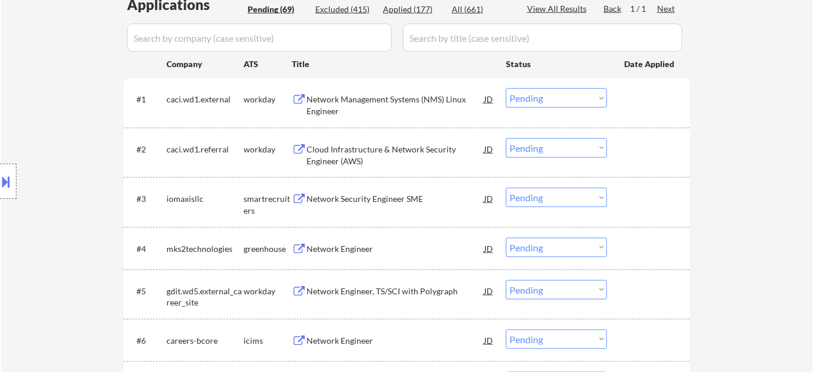
click at [333, 195] on div "Network Security Engineer SME" at bounding box center [395, 199] width 178 height 12
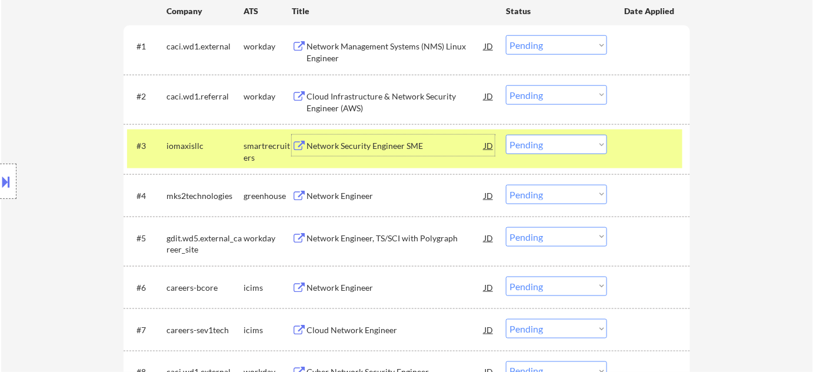
scroll to position [374, 0]
click at [332, 186] on div "Network Engineer" at bounding box center [395, 194] width 178 height 21
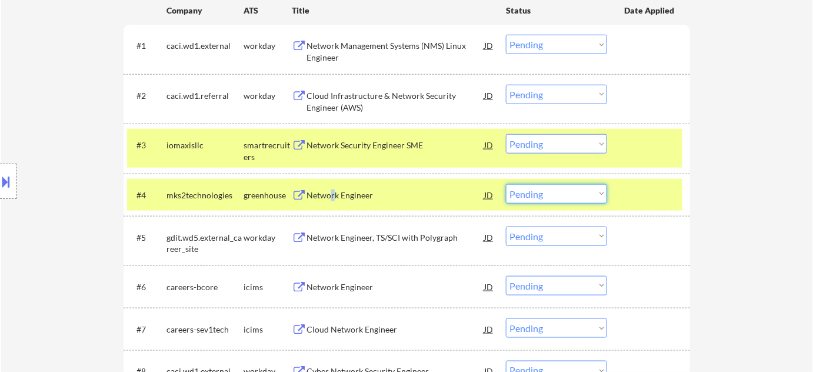
click at [573, 189] on select "Choose an option... Pending Applied Excluded (Questions) Excluded (Expired) Exc…" at bounding box center [556, 193] width 101 height 19
click at [506, 184] on select "Choose an option... Pending Applied Excluded (Questions) Excluded (Expired) Exc…" at bounding box center [556, 193] width 101 height 19
select select ""pending""
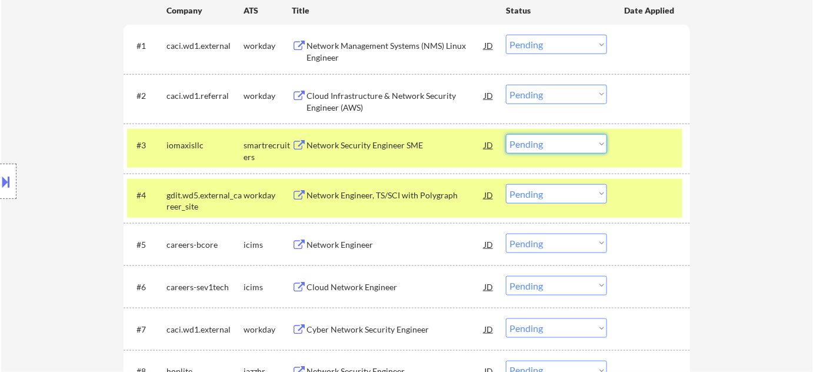
click at [532, 148] on select "Choose an option... Pending Applied Excluded (Questions) Excluded (Expired) Exc…" at bounding box center [556, 143] width 101 height 19
click at [506, 134] on select "Choose an option... Pending Applied Excluded (Questions) Excluded (Expired) Exc…" at bounding box center [556, 143] width 101 height 19
select select ""pending""
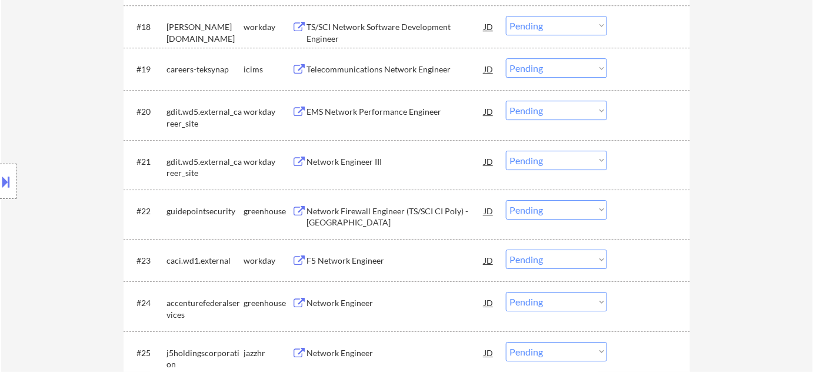
scroll to position [1176, 0]
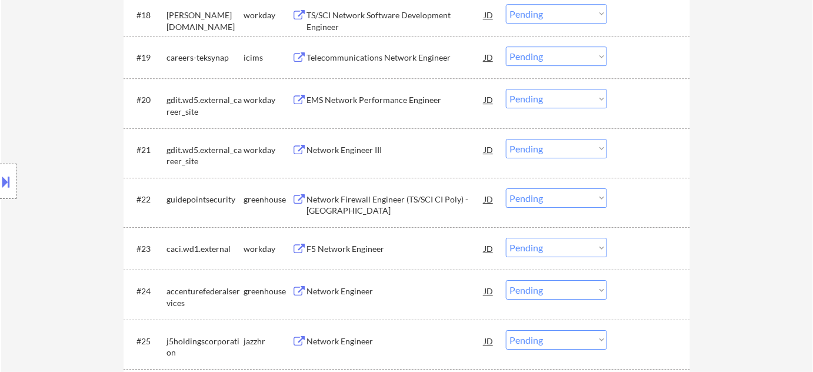
click at [339, 208] on div "Network Firewall Engineer (TS/SCI CI Poly) - Northern VA" at bounding box center [395, 204] width 178 height 23
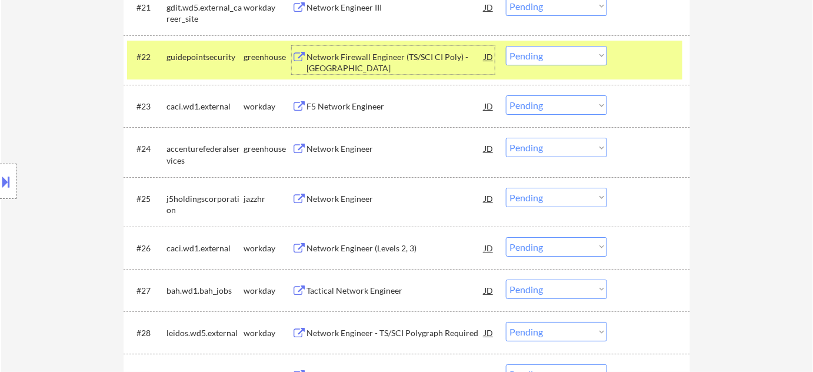
scroll to position [1336, 0]
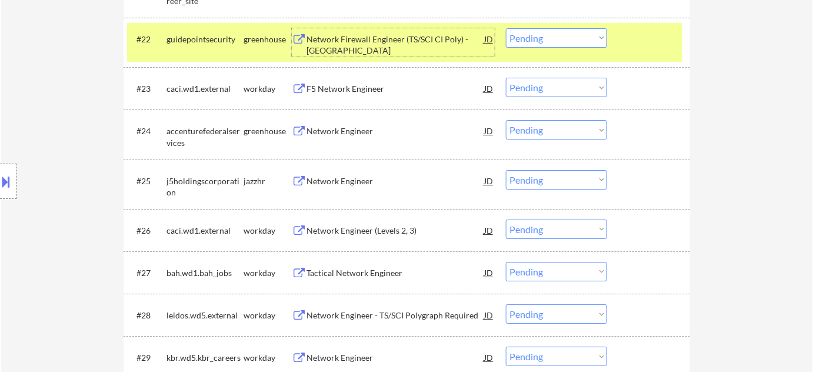
click at [355, 230] on div "Network Engineer (Levels 2, 3)" at bounding box center [395, 231] width 178 height 12
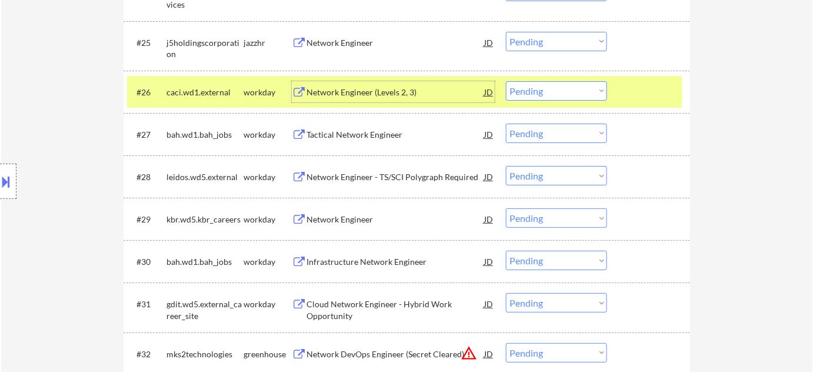
scroll to position [1497, 0]
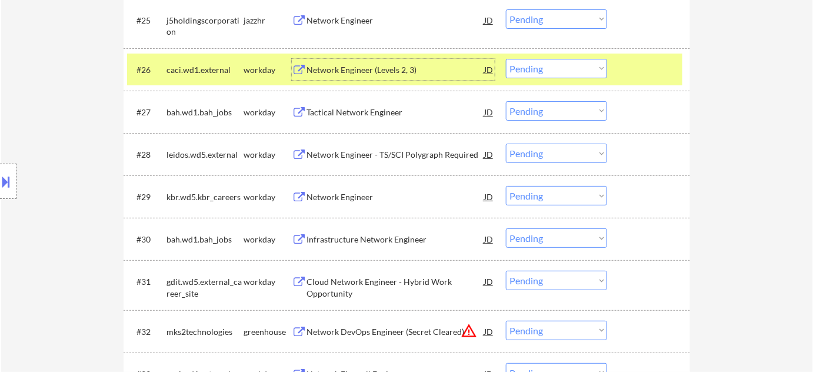
click at [346, 191] on div "Network Engineer" at bounding box center [395, 197] width 178 height 12
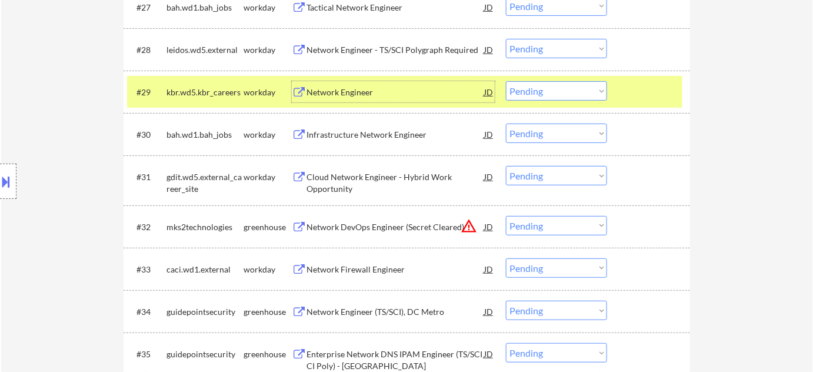
scroll to position [1604, 0]
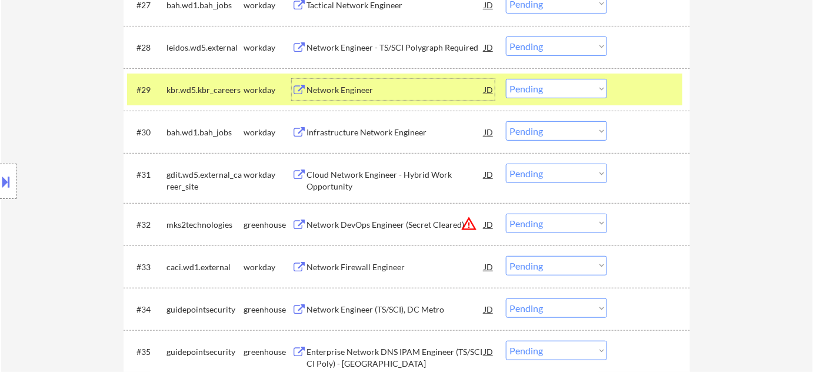
click at [466, 219] on button "warning_amber" at bounding box center [468, 223] width 16 height 16
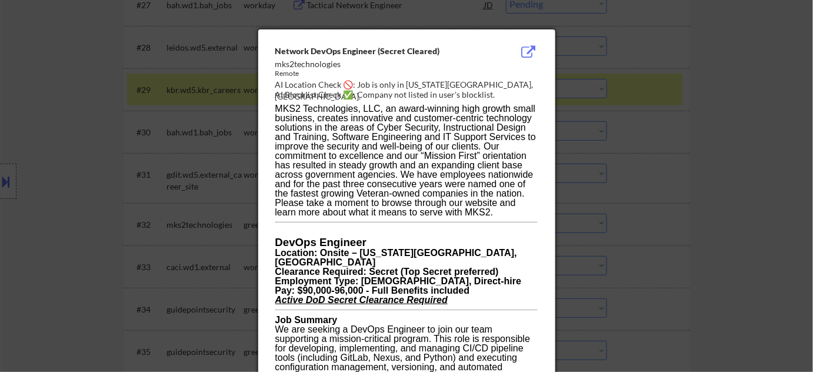
click at [659, 219] on div at bounding box center [406, 186] width 813 height 372
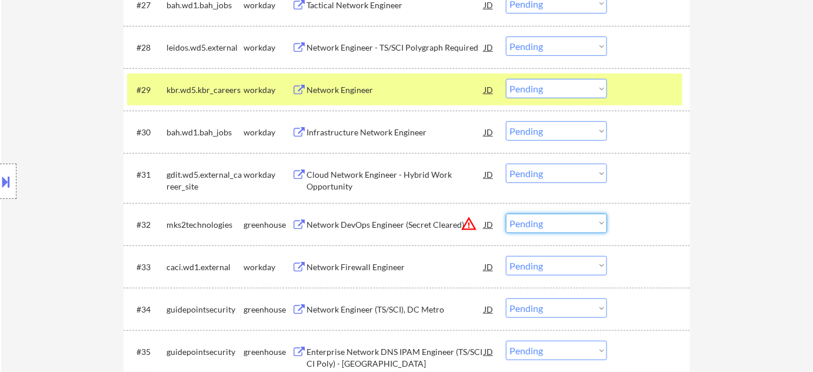
click at [568, 226] on select "Choose an option... Pending Applied Excluded (Questions) Excluded (Expired) Exc…" at bounding box center [556, 222] width 101 height 19
click at [506, 213] on select "Choose an option... Pending Applied Excluded (Questions) Excluded (Expired) Exc…" at bounding box center [556, 222] width 101 height 19
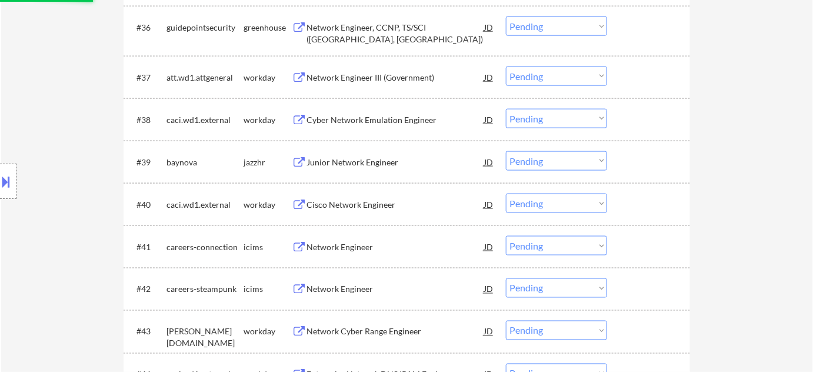
scroll to position [1978, 0]
select select ""pending""
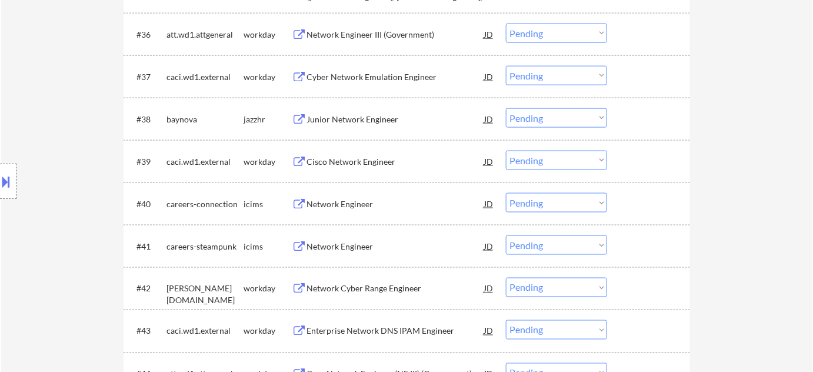
click at [353, 120] on div "Junior Network Engineer" at bounding box center [395, 119] width 178 height 12
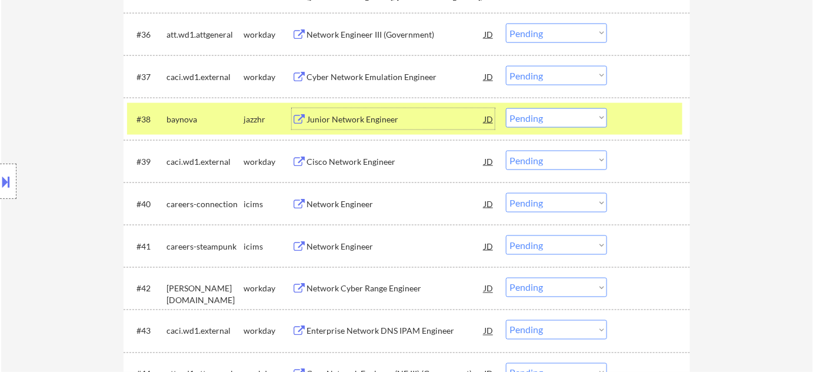
click at [552, 106] on div "#38 baynova jazzhr Junior Network Engineer JD Choose an option... Pending Appli…" at bounding box center [404, 119] width 555 height 32
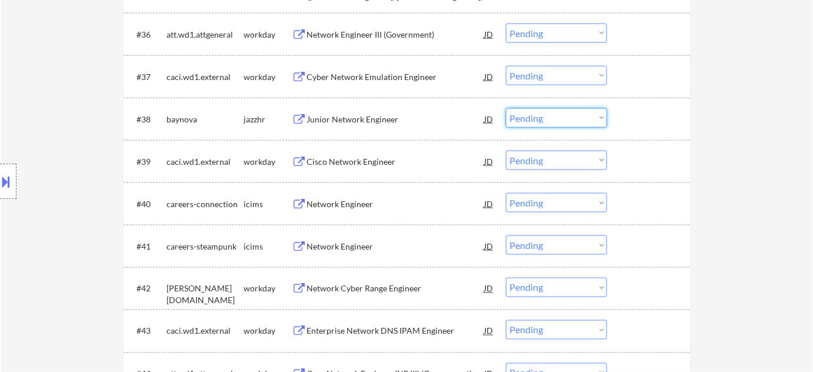
click at [573, 114] on select "Choose an option... Pending Applied Excluded (Questions) Excluded (Expired) Exc…" at bounding box center [556, 117] width 101 height 19
click at [506, 108] on select "Choose an option... Pending Applied Excluded (Questions) Excluded (Expired) Exc…" at bounding box center [556, 117] width 101 height 19
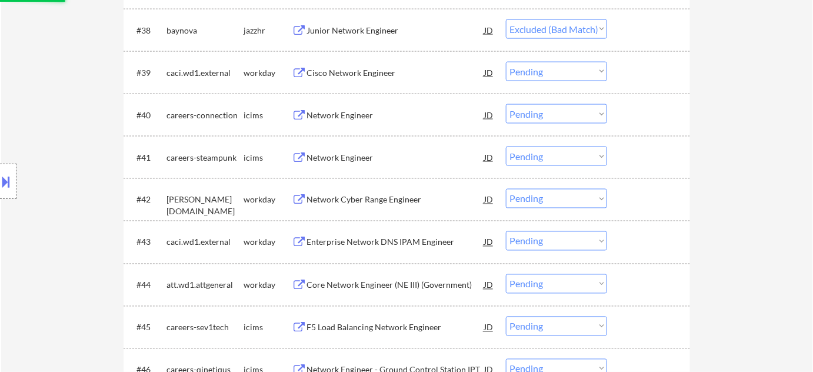
scroll to position [2085, 0]
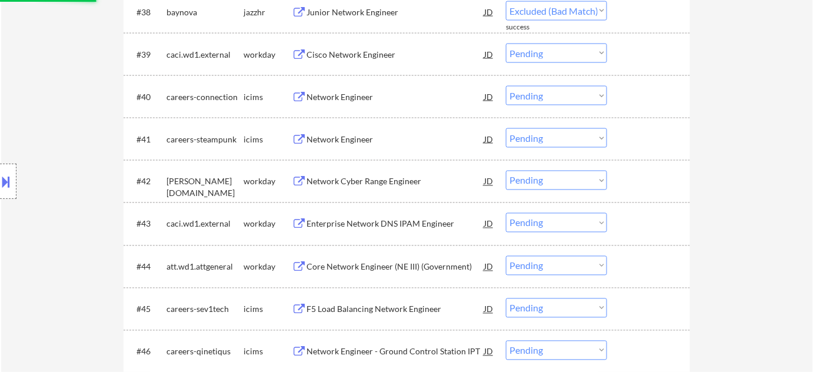
select select ""pending""
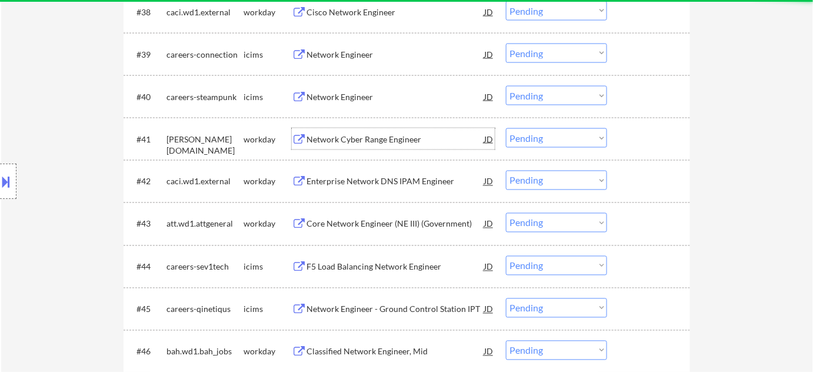
click at [400, 147] on div "Network Cyber Range Engineer" at bounding box center [395, 138] width 178 height 21
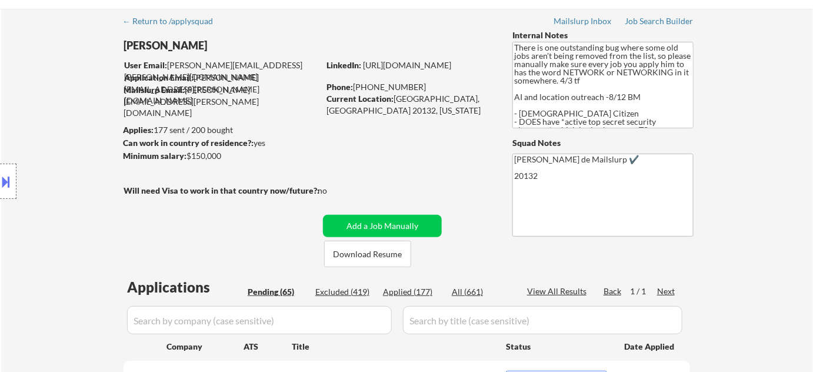
scroll to position [0, 0]
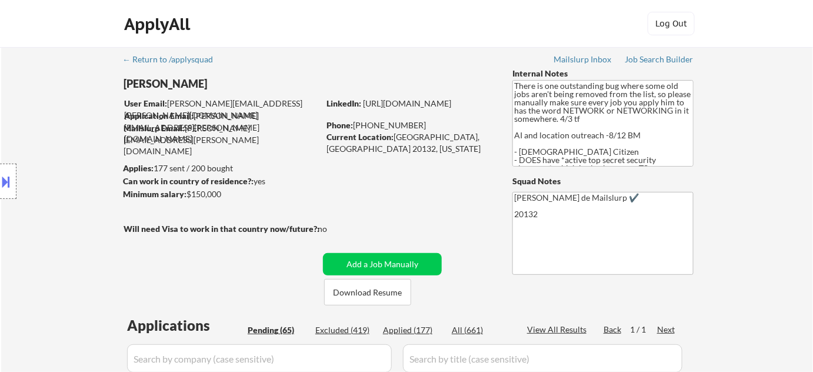
drag, startPoint x: 355, startPoint y: 125, endPoint x: 410, endPoint y: 121, distance: 55.4
click at [410, 121] on div "Phone: (620) 794-7686" at bounding box center [409, 125] width 166 height 12
copy div "(620) 794-7686"
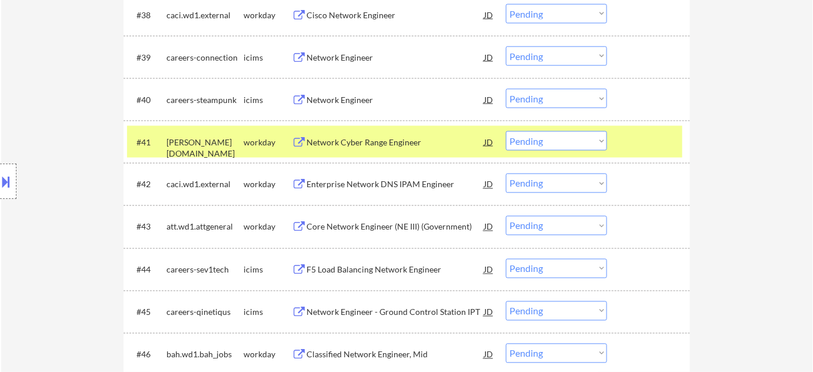
scroll to position [2087, 0]
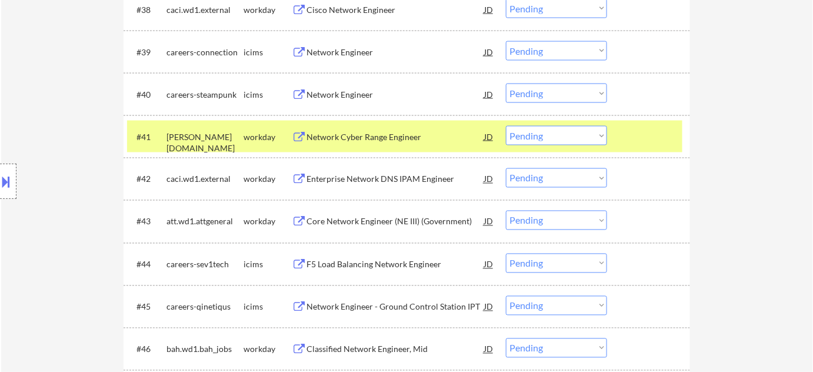
click at [583, 137] on select "Choose an option... Pending Applied Excluded (Questions) Excluded (Expired) Exc…" at bounding box center [556, 135] width 101 height 19
click at [506, 126] on select "Choose an option... Pending Applied Excluded (Questions) Excluded (Expired) Exc…" at bounding box center [556, 135] width 101 height 19
select select ""pending""
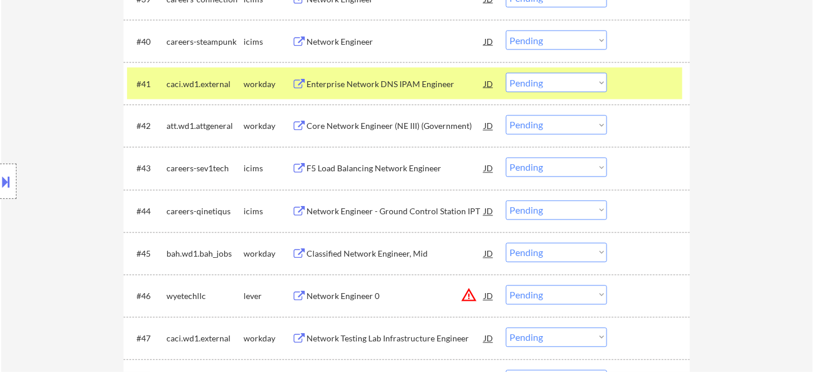
scroll to position [2141, 0]
click at [469, 296] on button "warning_amber" at bounding box center [468, 294] width 16 height 16
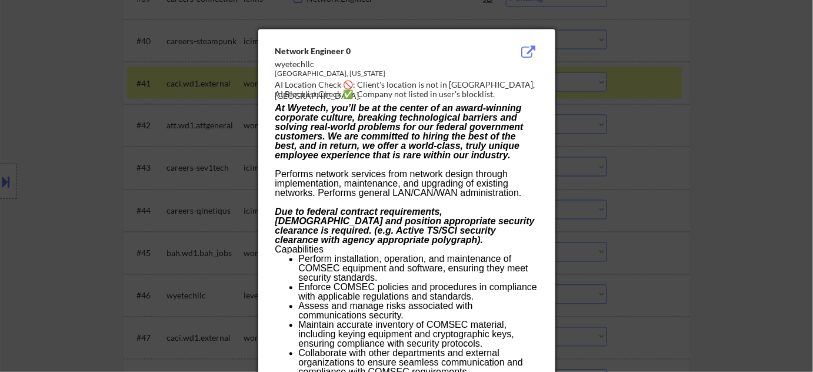
click at [634, 211] on div at bounding box center [406, 186] width 813 height 372
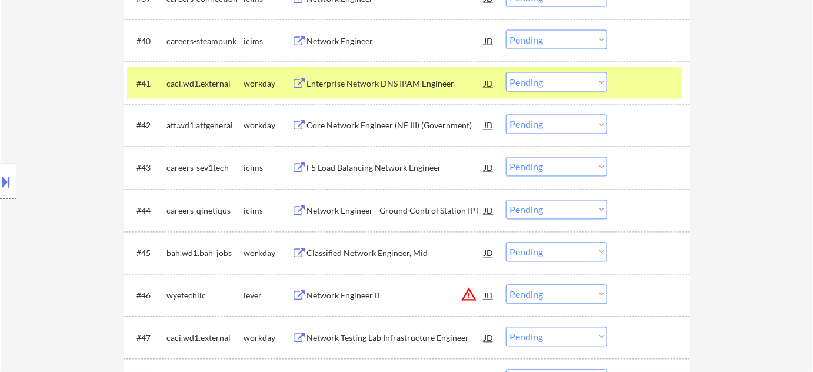
click at [2, 178] on button at bounding box center [6, 181] width 13 height 19
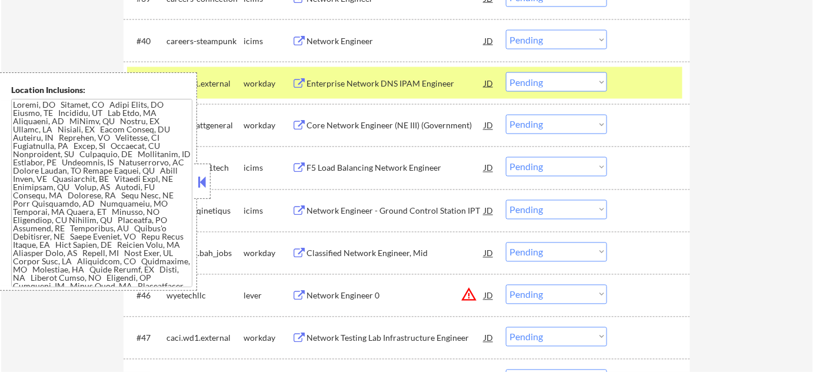
click at [198, 191] on div at bounding box center [202, 180] width 16 height 35
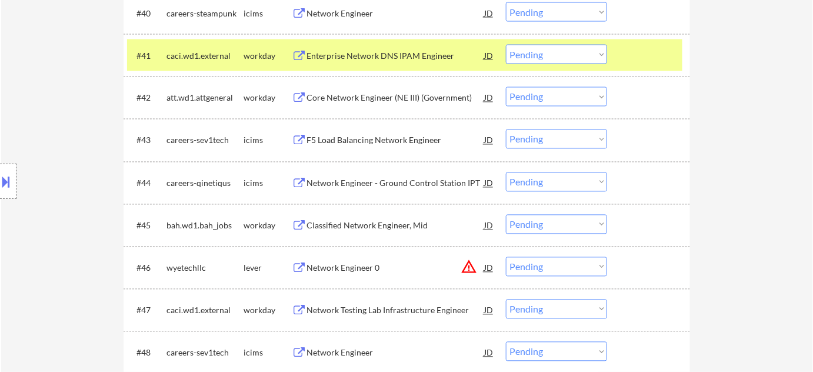
scroll to position [2193, 0]
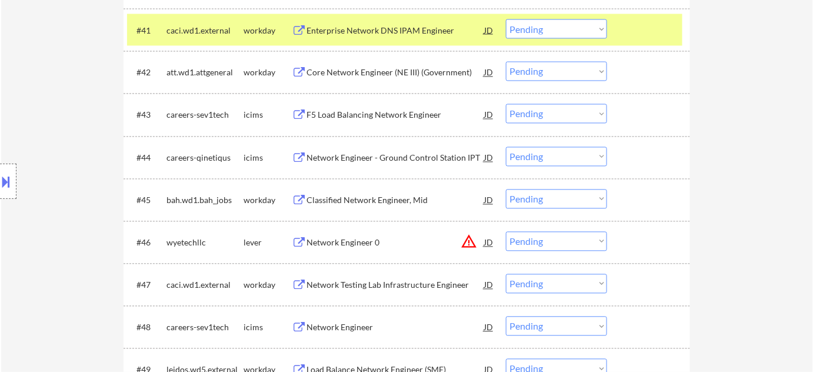
click at [357, 247] on div "Network Engineer 0" at bounding box center [395, 243] width 178 height 12
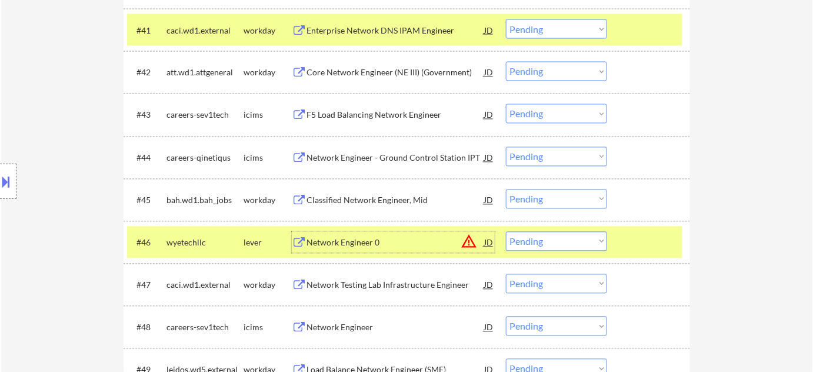
click at [579, 246] on select "Choose an option... Pending Applied Excluded (Questions) Excluded (Expired) Exc…" at bounding box center [556, 241] width 101 height 19
click at [506, 232] on select "Choose an option... Pending Applied Excluded (Questions) Excluded (Expired) Exc…" at bounding box center [556, 241] width 101 height 19
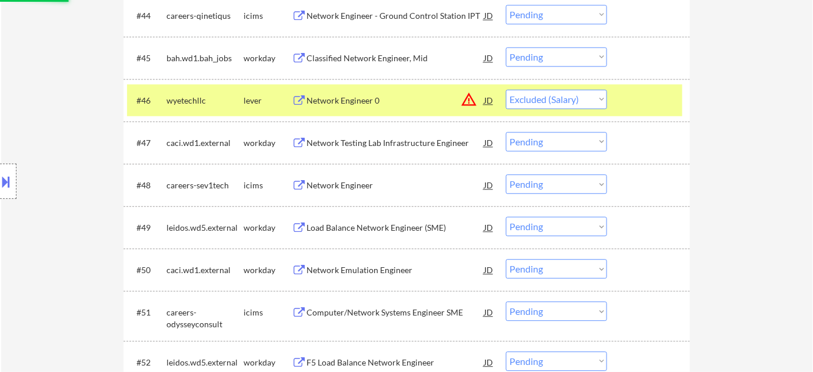
scroll to position [2354, 0]
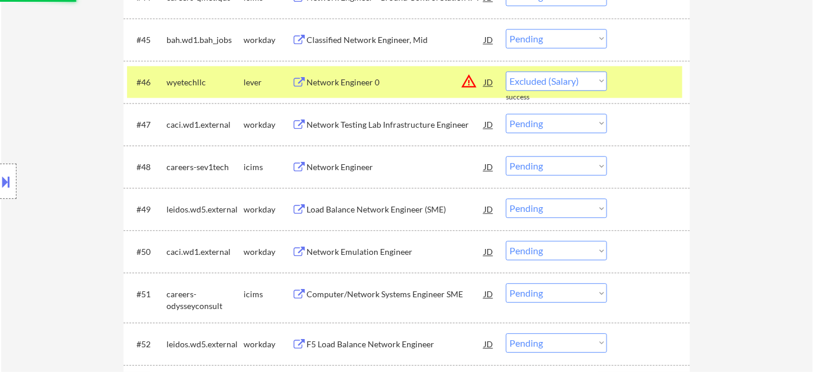
click at [377, 203] on div "Load Balance Network Engineer (SME)" at bounding box center [395, 209] width 178 height 12
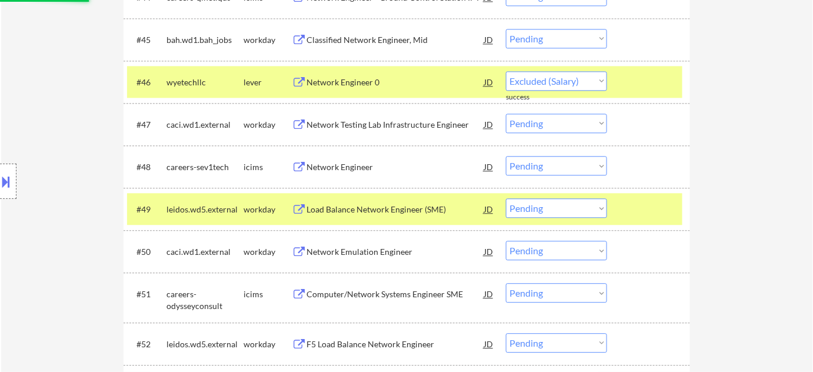
select select ""pending""
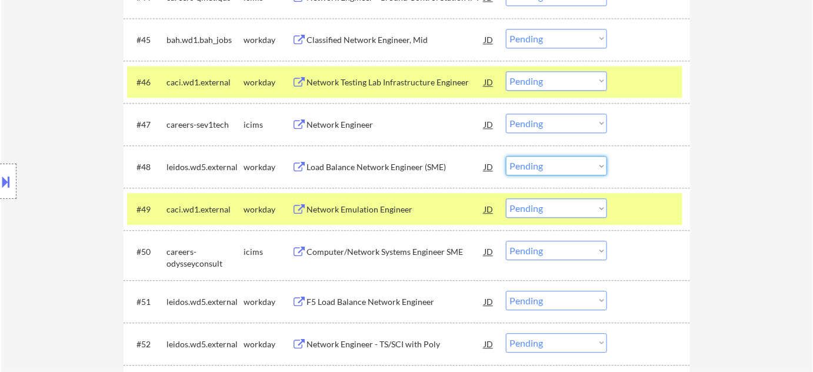
click at [591, 165] on select "Choose an option... Pending Applied Excluded (Questions) Excluded (Expired) Exc…" at bounding box center [556, 165] width 101 height 19
click at [506, 156] on select "Choose an option... Pending Applied Excluded (Questions) Excluded (Expired) Exc…" at bounding box center [556, 165] width 101 height 19
select select ""pending""
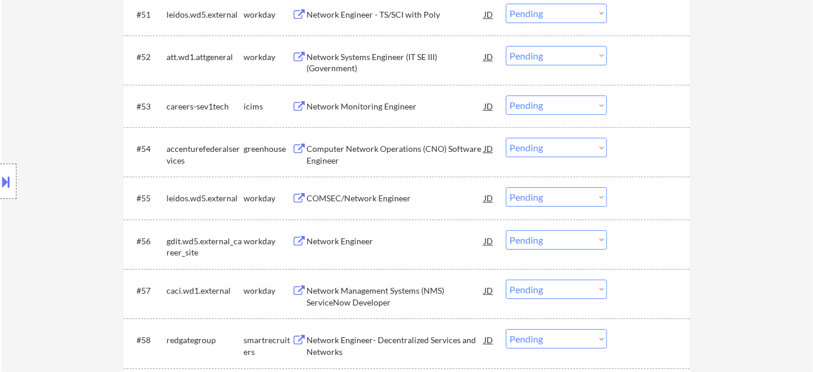
scroll to position [2675, 0]
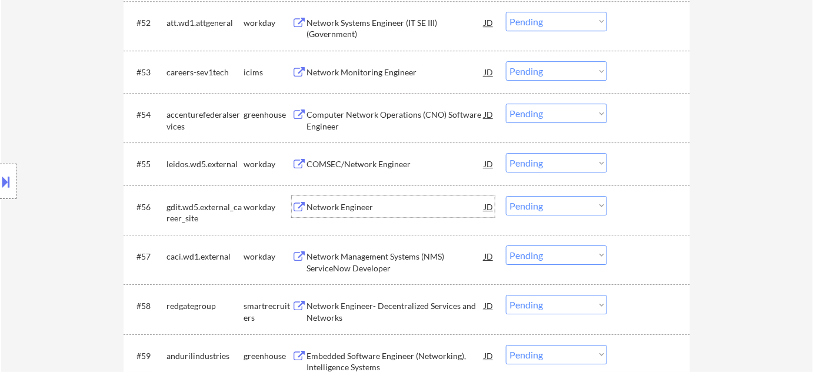
click at [363, 213] on div "Network Engineer" at bounding box center [395, 206] width 178 height 21
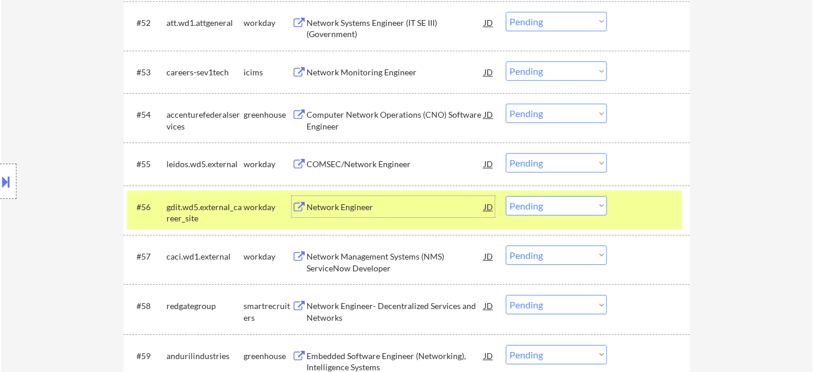
click at [533, 210] on select "Choose an option... Pending Applied Excluded (Questions) Excluded (Expired) Exc…" at bounding box center [556, 205] width 101 height 19
click at [506, 196] on select "Choose an option... Pending Applied Excluded (Questions) Excluded (Expired) Exc…" at bounding box center [556, 205] width 101 height 19
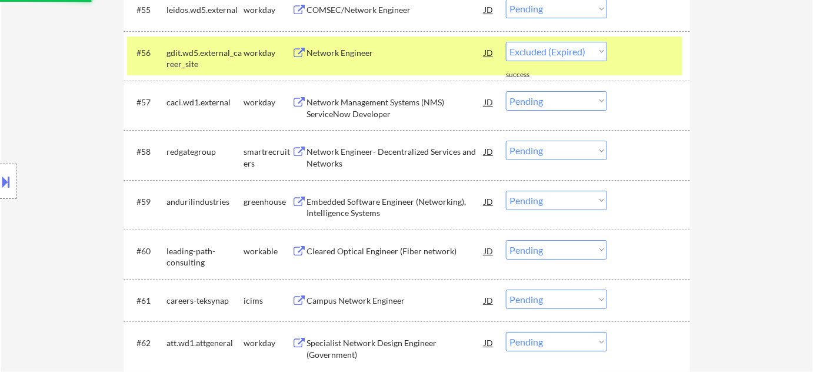
scroll to position [2835, 0]
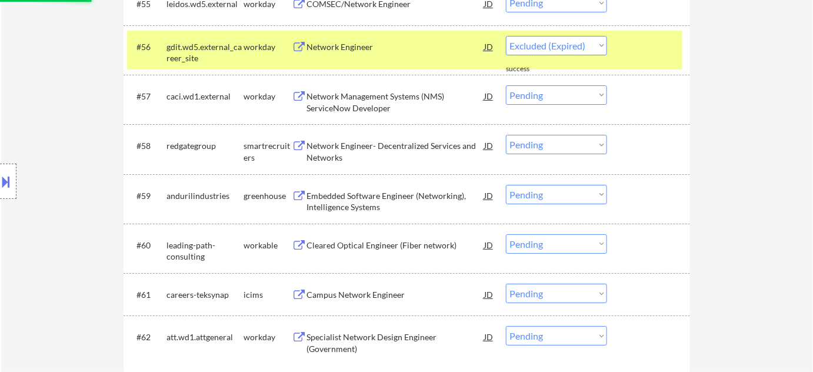
select select ""pending""
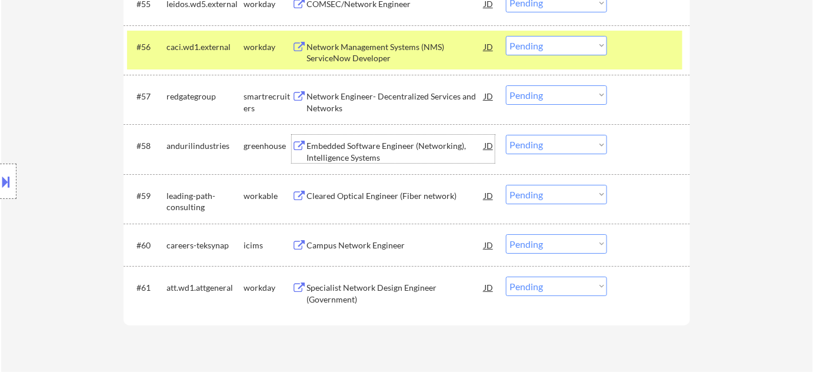
click at [358, 153] on div "Embedded Software Engineer (Networking), Intelligence Systems" at bounding box center [395, 151] width 178 height 23
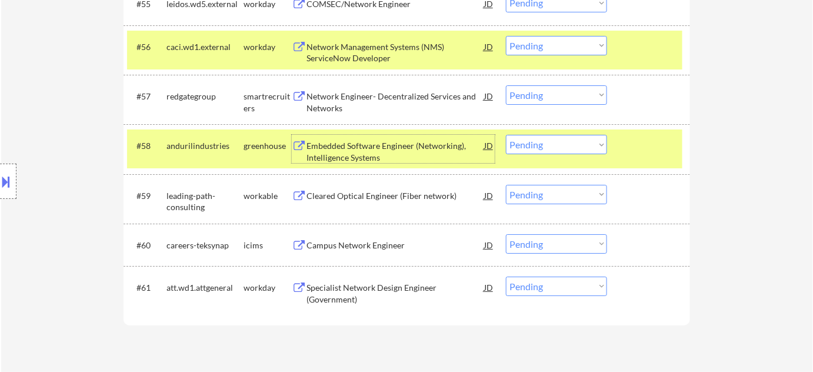
click at [567, 147] on select "Choose an option... Pending Applied Excluded (Questions) Excluded (Expired) Exc…" at bounding box center [556, 144] width 101 height 19
click at [506, 135] on select "Choose an option... Pending Applied Excluded (Questions) Excluded (Expired) Exc…" at bounding box center [556, 144] width 101 height 19
select select ""pending""
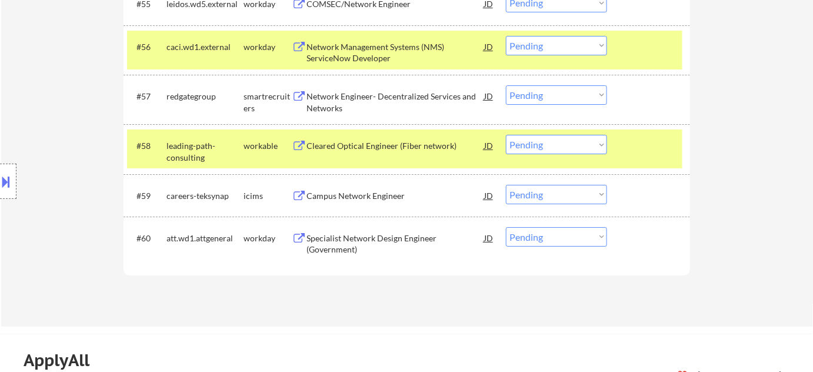
click at [380, 191] on div "Campus Network Engineer" at bounding box center [395, 196] width 178 height 12
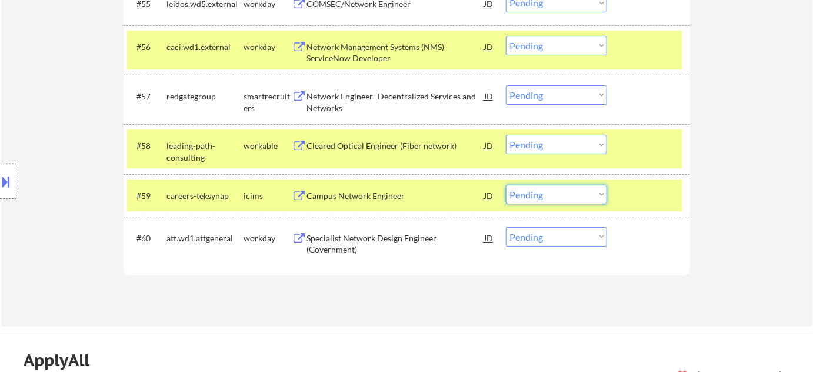
drag, startPoint x: 569, startPoint y: 192, endPoint x: 567, endPoint y: 200, distance: 7.8
click at [569, 192] on select "Choose an option... Pending Applied Excluded (Questions) Excluded (Expired) Exc…" at bounding box center [556, 194] width 101 height 19
click at [506, 185] on select "Choose an option... Pending Applied Excluded (Questions) Excluded (Expired) Exc…" at bounding box center [556, 194] width 101 height 19
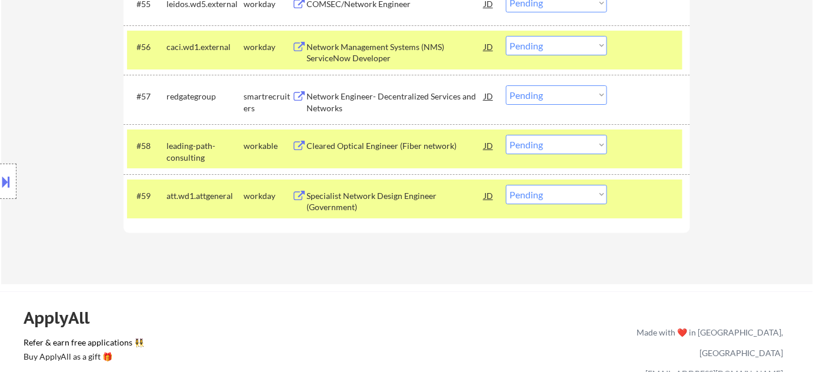
click at [336, 201] on div "Specialist Network Design Engineer (Government)" at bounding box center [395, 201] width 178 height 23
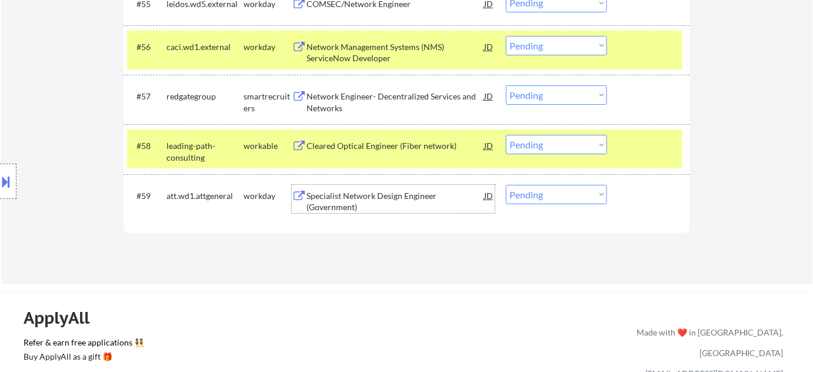
click at [547, 199] on select "Choose an option... Pending Applied Excluded (Questions) Excluded (Expired) Exc…" at bounding box center [556, 194] width 101 height 19
select select ""excluded__expired_""
click at [506, 185] on select "Choose an option... Pending Applied Excluded (Questions) Excluded (Expired) Exc…" at bounding box center [556, 194] width 101 height 19
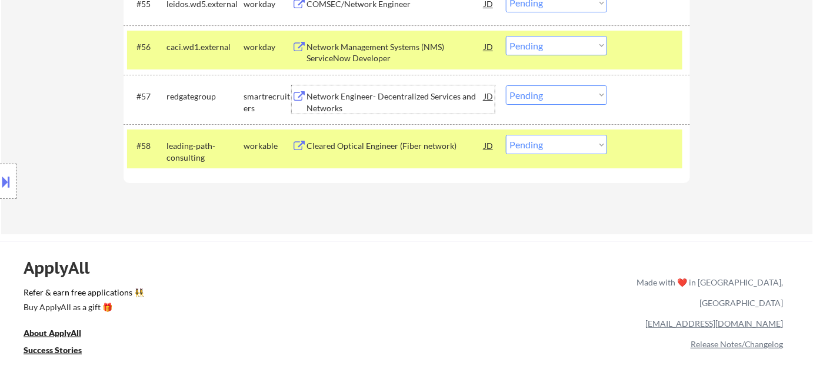
click at [325, 106] on div "Network Engineer- Decentralized Services and Networks" at bounding box center [395, 102] width 178 height 23
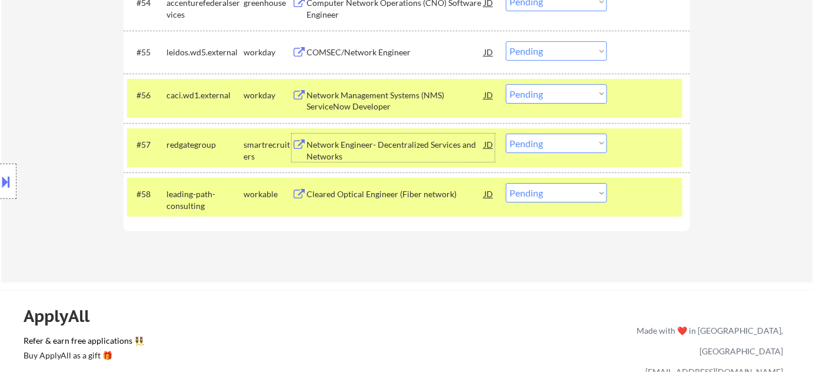
scroll to position [2729, 0]
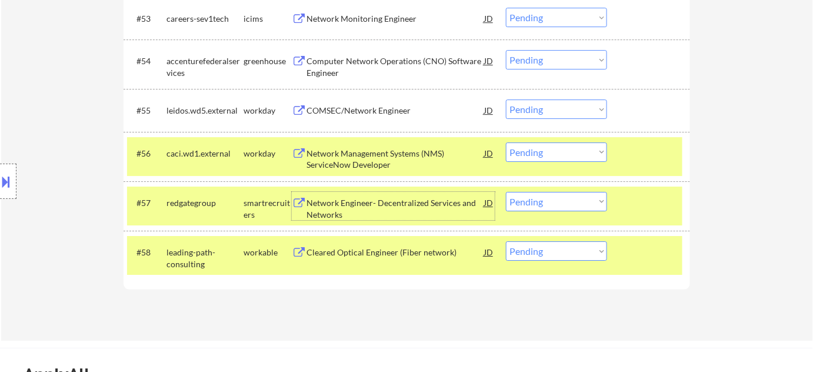
click at [412, 256] on div "Cleared Optical Engineer (Fiber network)" at bounding box center [395, 252] width 178 height 12
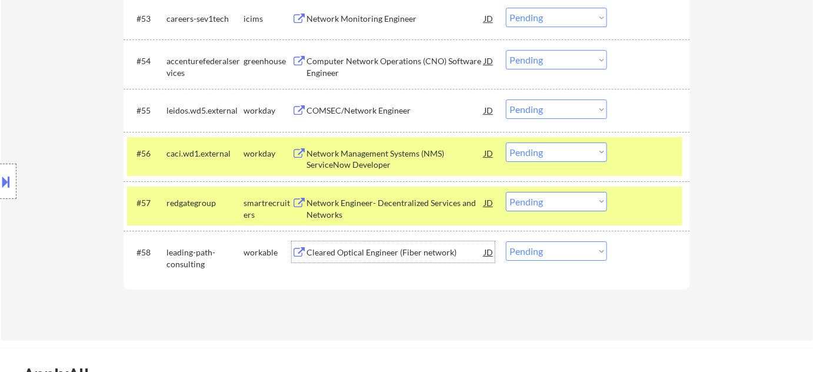
click at [578, 210] on select "Choose an option... Pending Applied Excluded (Questions) Excluded (Expired) Exc…" at bounding box center [556, 201] width 101 height 19
click at [506, 192] on select "Choose an option... Pending Applied Excluded (Questions) Excluded (Expired) Exc…" at bounding box center [556, 201] width 101 height 19
select select ""pending""
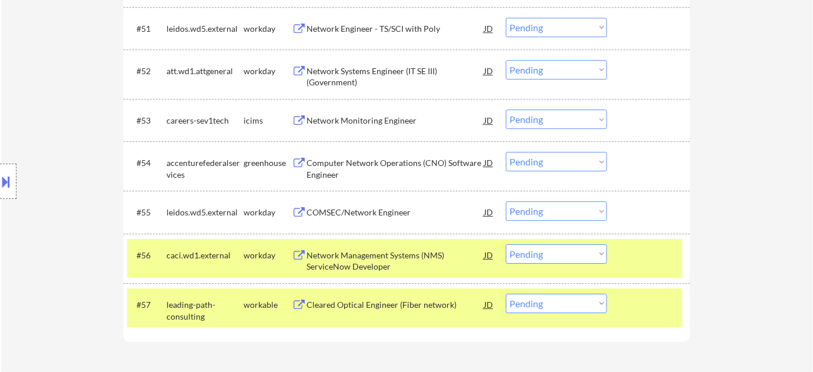
scroll to position [2622, 0]
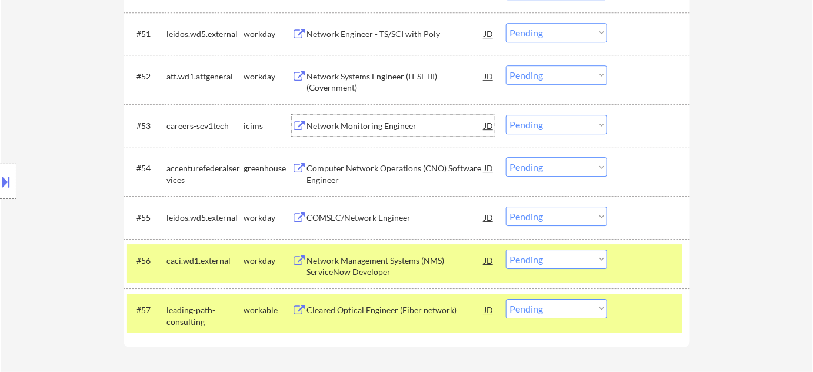
click at [378, 127] on div "Network Monitoring Engineer" at bounding box center [395, 126] width 178 height 12
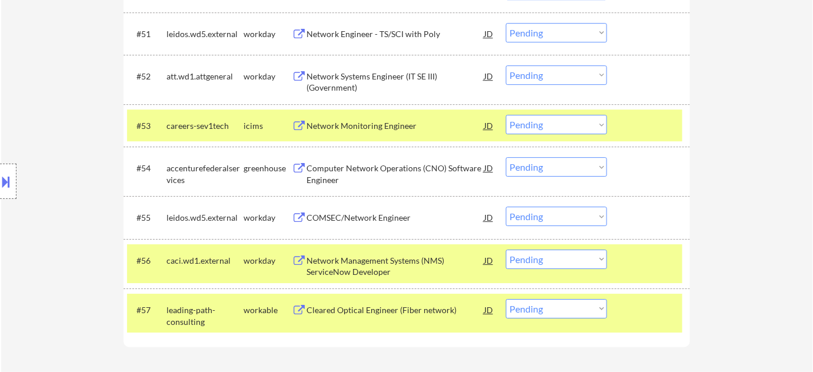
click at [0, 185] on button at bounding box center [6, 181] width 13 height 19
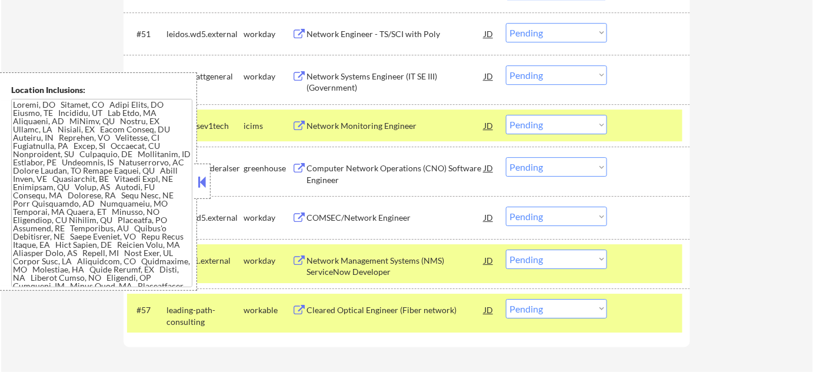
click at [202, 178] on button at bounding box center [202, 182] width 13 height 18
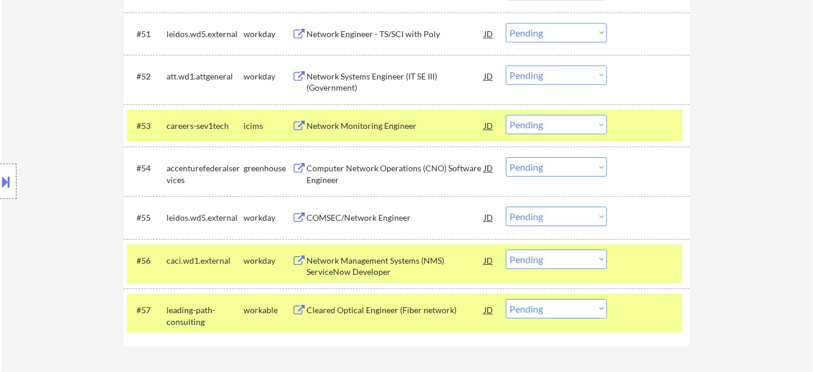
drag, startPoint x: 530, startPoint y: 118, endPoint x: 535, endPoint y: 125, distance: 8.5
click at [530, 118] on select "Choose an option... Pending Applied Excluded (Questions) Excluded (Expired) Exc…" at bounding box center [556, 124] width 101 height 19
click at [506, 115] on select "Choose an option... Pending Applied Excluded (Questions) Excluded (Expired) Exc…" at bounding box center [556, 124] width 101 height 19
select select ""pending""
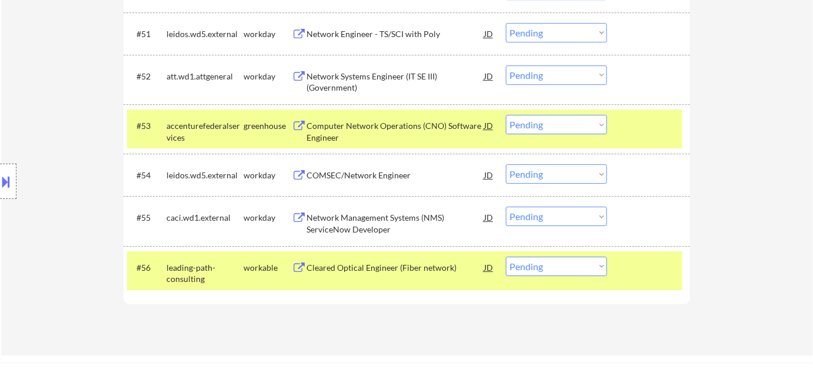
click at [391, 176] on div "COMSEC/Network Engineer" at bounding box center [395, 175] width 178 height 12
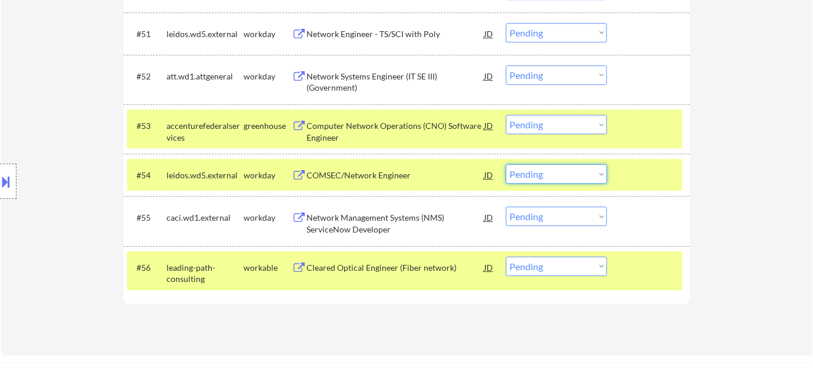
drag, startPoint x: 539, startPoint y: 174, endPoint x: 544, endPoint y: 182, distance: 9.0
click at [539, 174] on select "Choose an option... Pending Applied Excluded (Questions) Excluded (Expired) Exc…" at bounding box center [556, 173] width 101 height 19
click at [506, 164] on select "Choose an option... Pending Applied Excluded (Questions) Excluded (Expired) Exc…" at bounding box center [556, 173] width 101 height 19
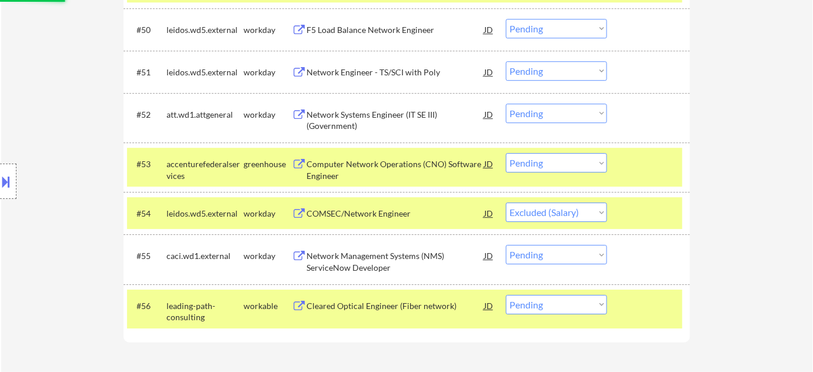
scroll to position [2568, 0]
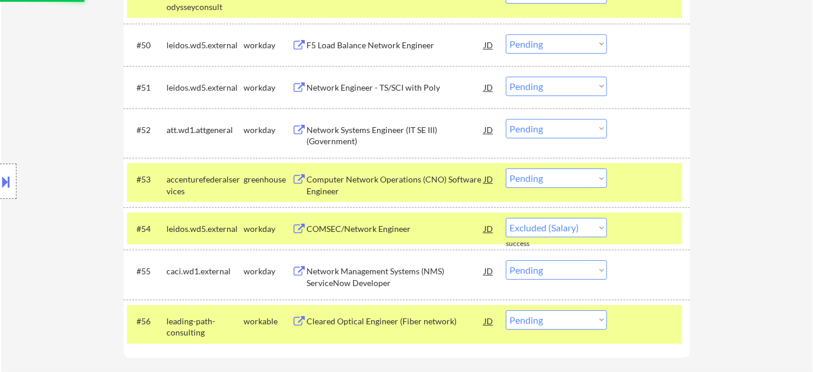
select select ""pending""
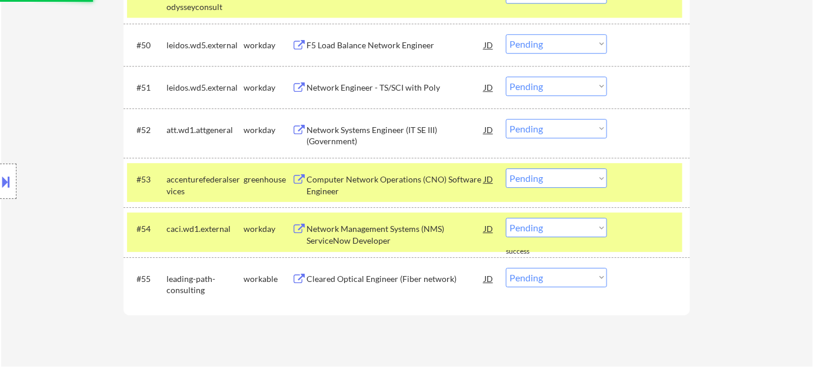
click at [340, 131] on div "Network Systems Engineer (IT SE III) (Government)" at bounding box center [395, 135] width 178 height 23
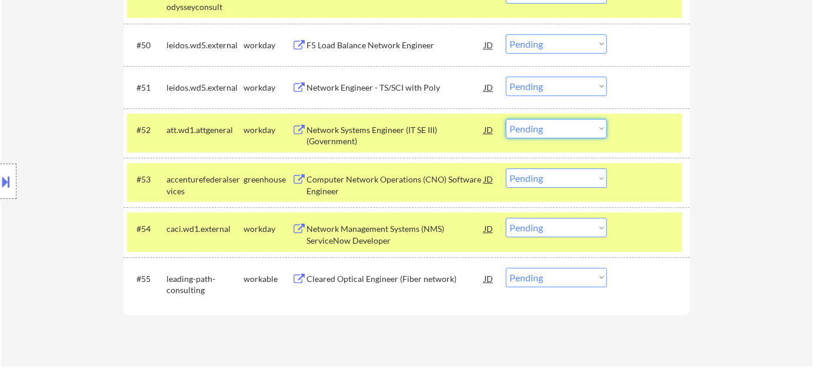
click at [565, 133] on select "Choose an option... Pending Applied Excluded (Questions) Excluded (Expired) Exc…" at bounding box center [556, 128] width 101 height 19
click at [506, 119] on select "Choose an option... Pending Applied Excluded (Questions) Excluded (Expired) Exc…" at bounding box center [556, 128] width 101 height 19
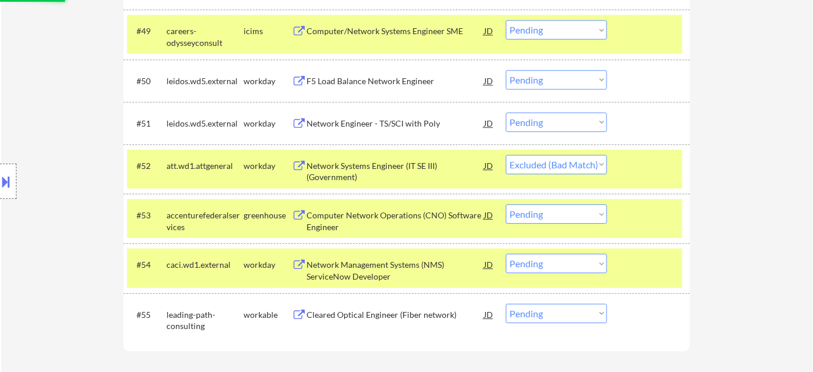
scroll to position [2515, 0]
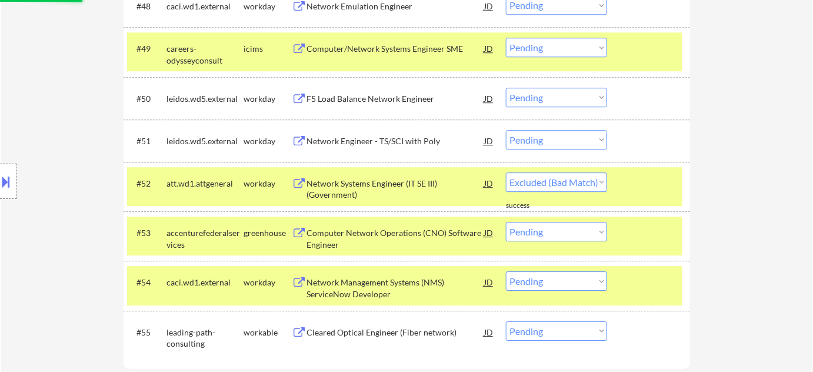
select select ""pending""
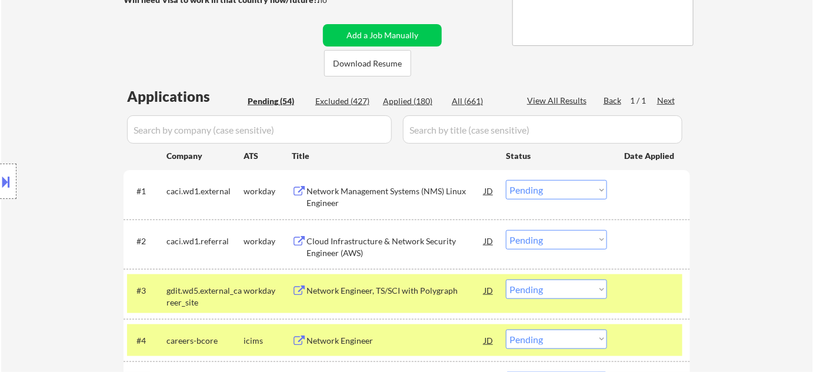
scroll to position [195, 0]
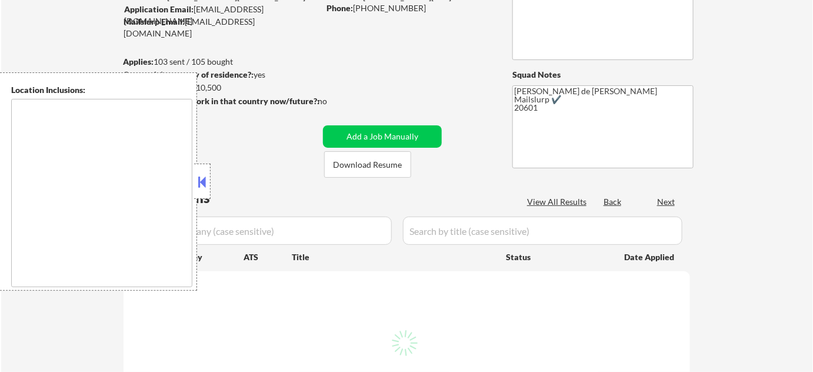
type textarea "[GEOGRAPHIC_DATA], [GEOGRAPHIC_DATA] [GEOGRAPHIC_DATA], [GEOGRAPHIC_DATA] [GEOG…"
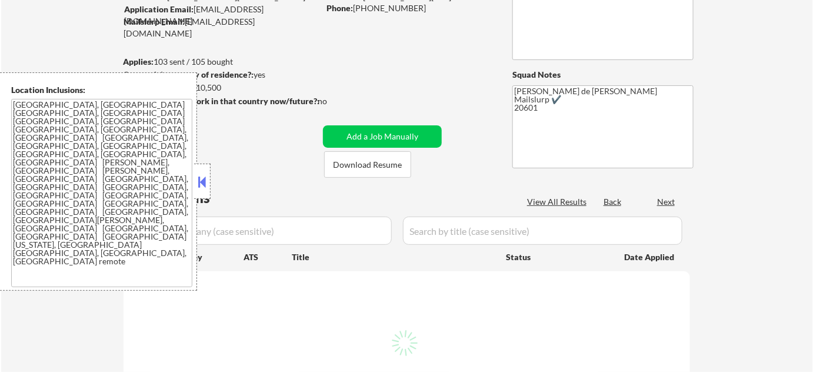
scroll to position [106, 0]
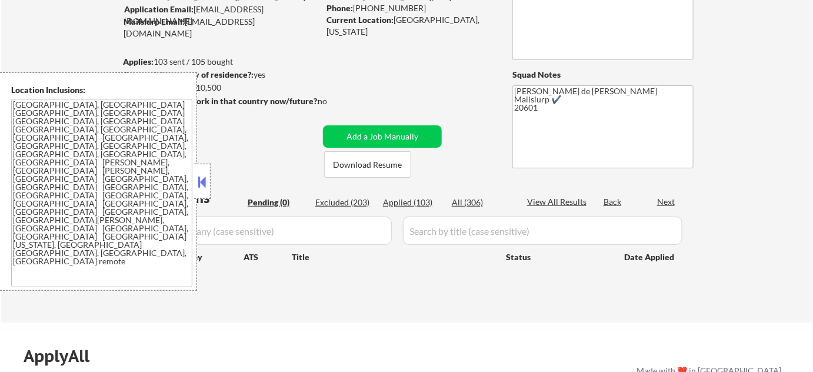
click at [203, 181] on button at bounding box center [202, 182] width 13 height 18
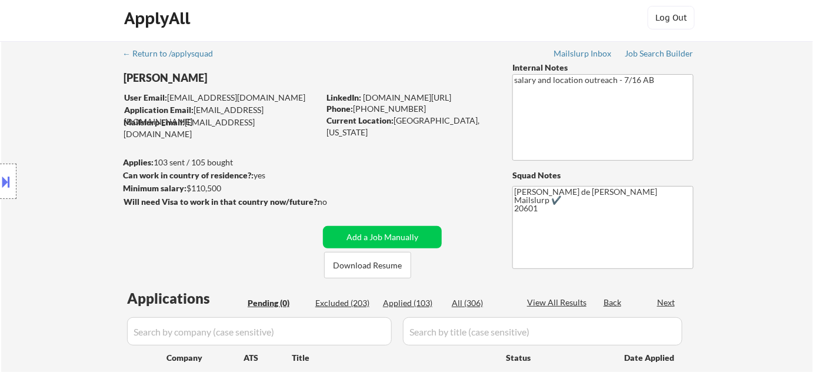
scroll to position [0, 0]
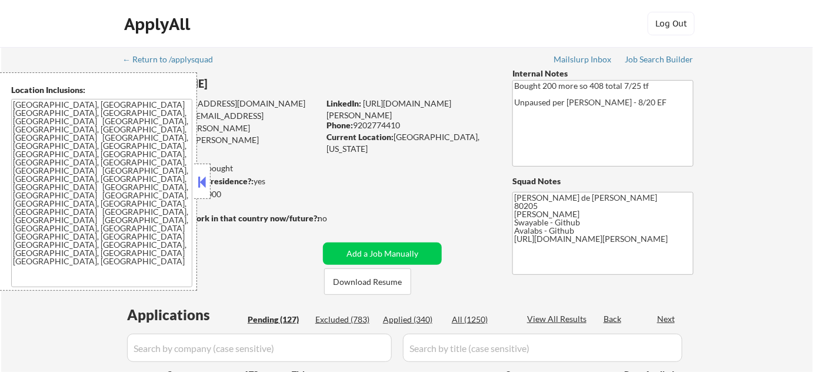
select select ""pending""
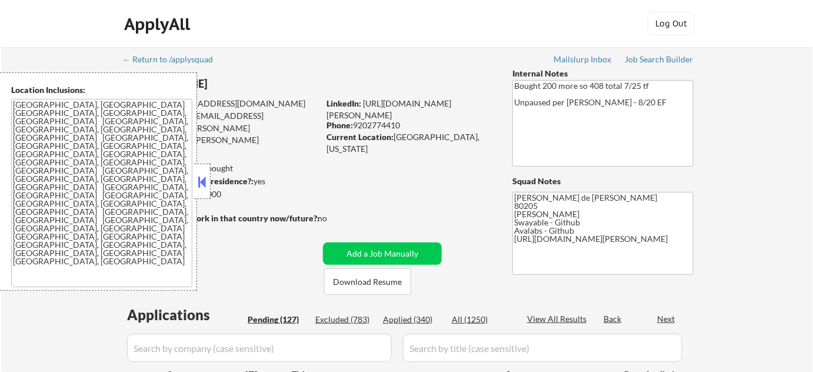
select select ""pending""
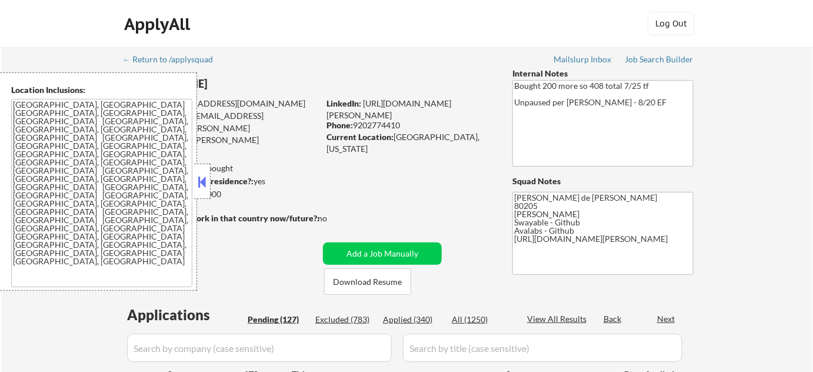
select select ""pending""
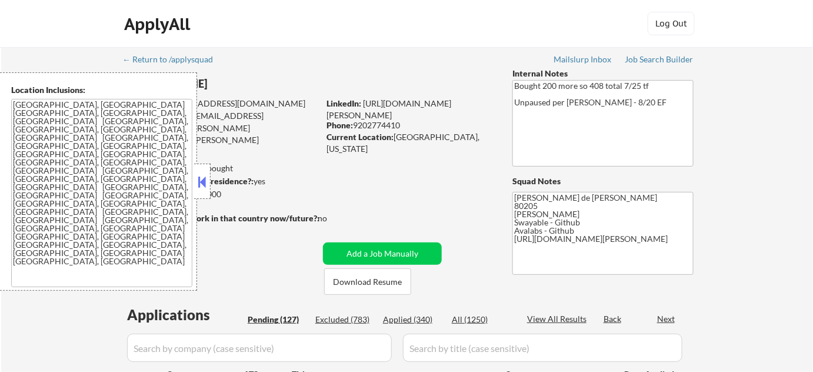
select select ""pending""
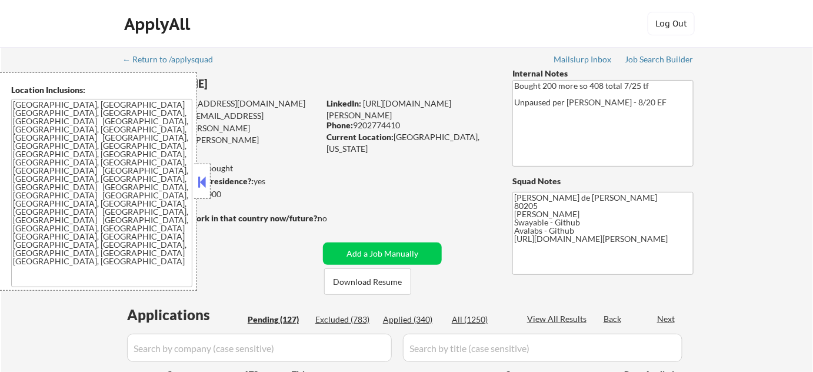
select select ""pending""
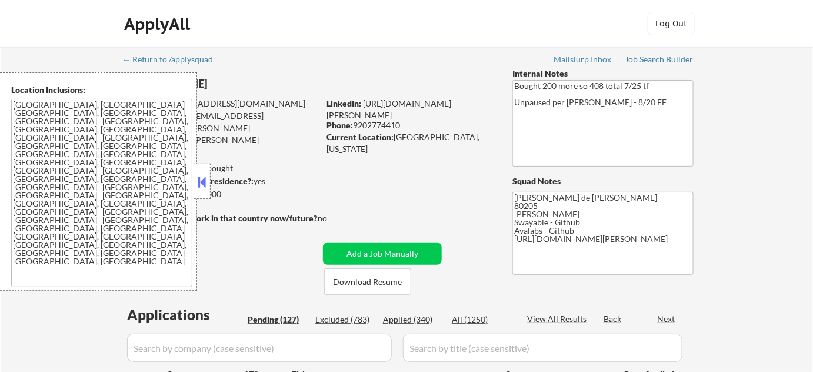
select select ""pending""
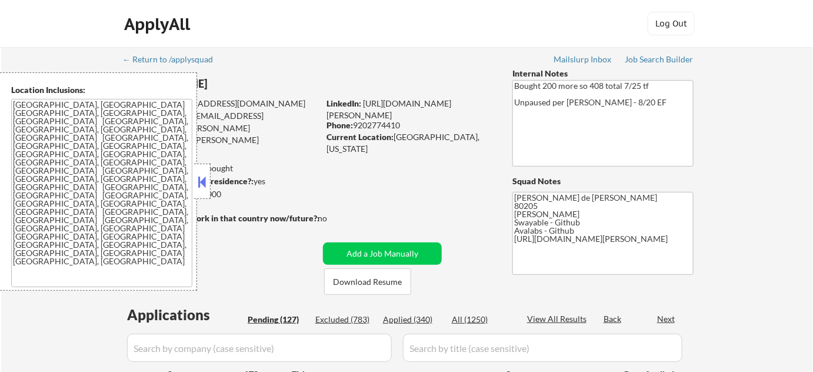
select select ""pending""
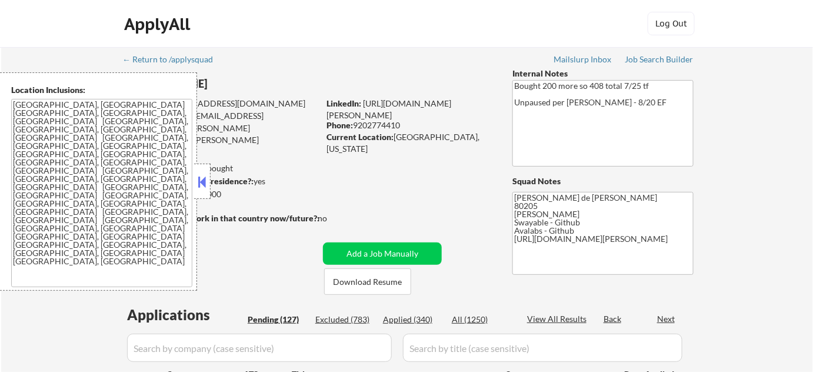
select select ""pending""
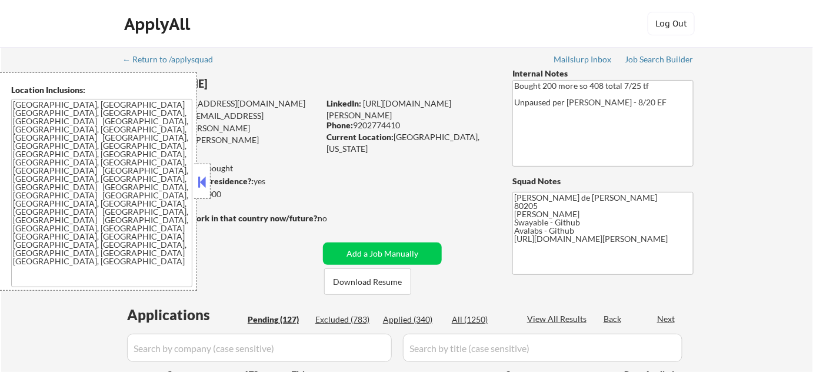
select select ""pending""
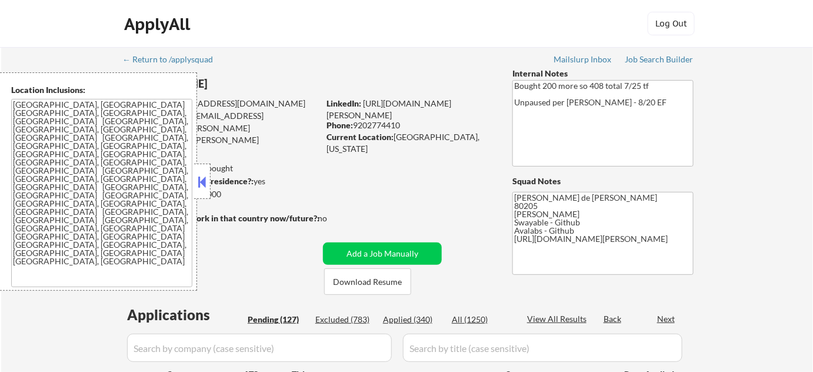
select select ""pending""
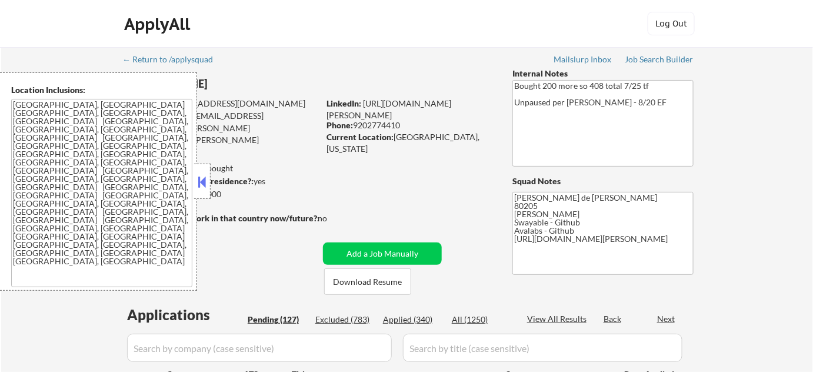
select select ""pending""
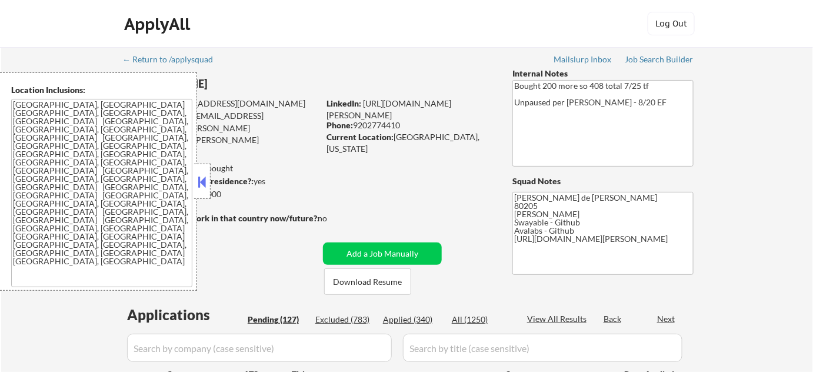
select select ""pending""
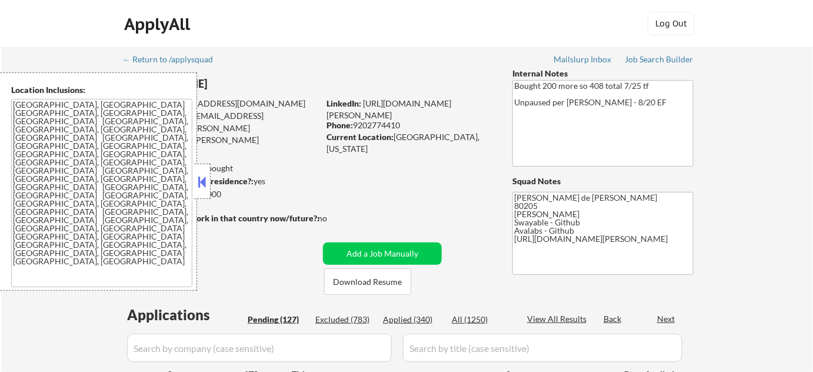
select select ""pending""
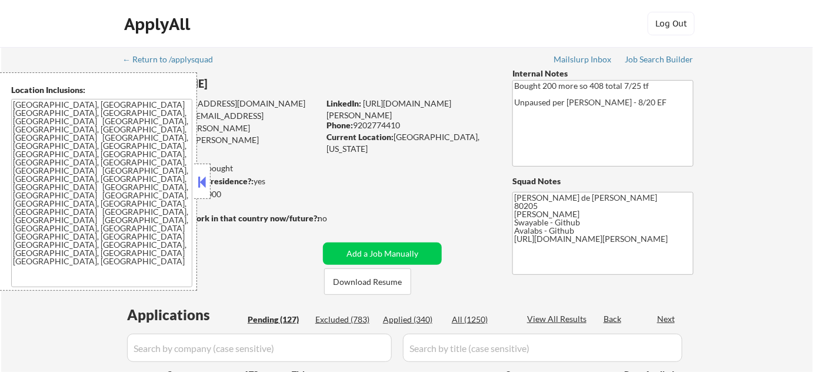
select select ""pending""
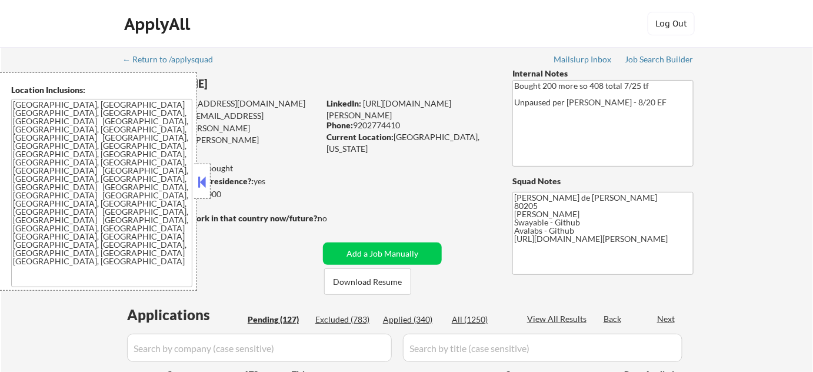
select select ""pending""
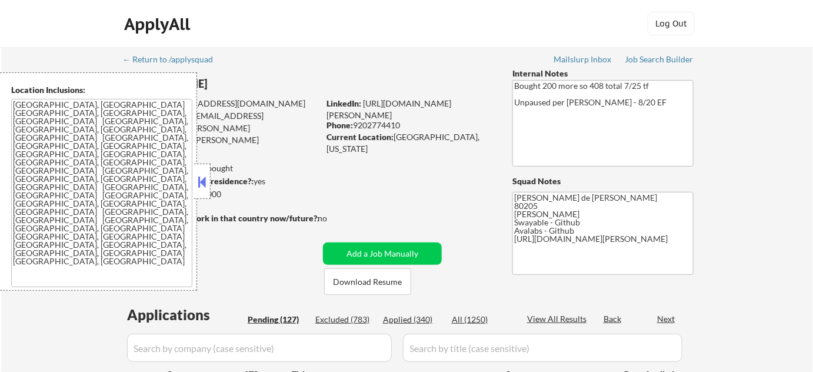
select select ""pending""
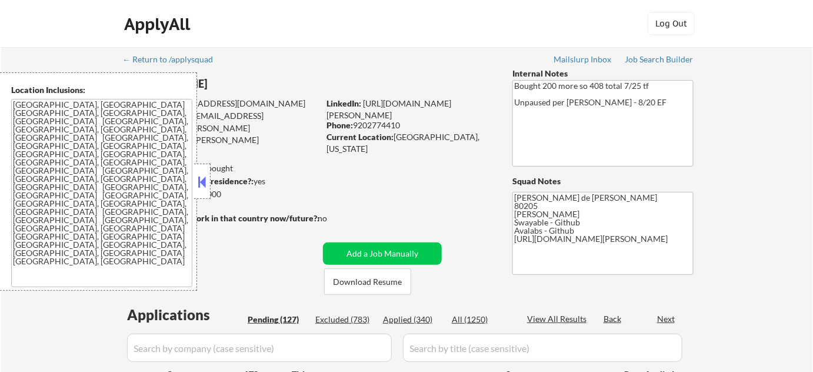
select select ""pending""
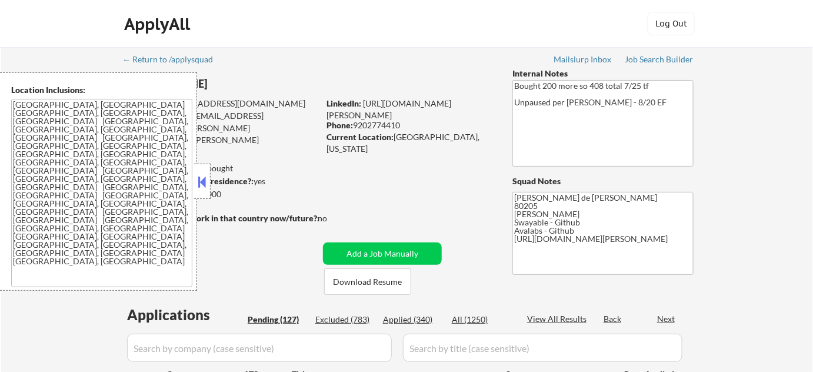
select select ""pending""
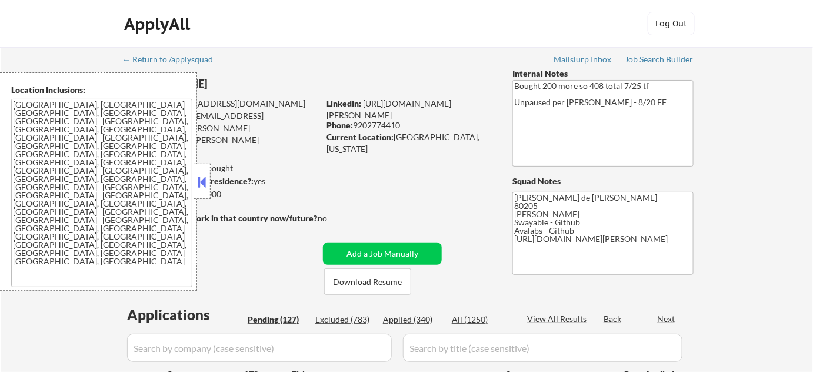
select select ""pending""
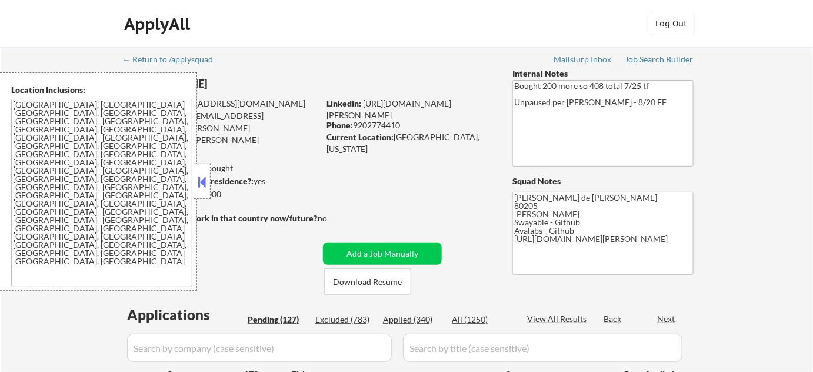
select select ""pending""
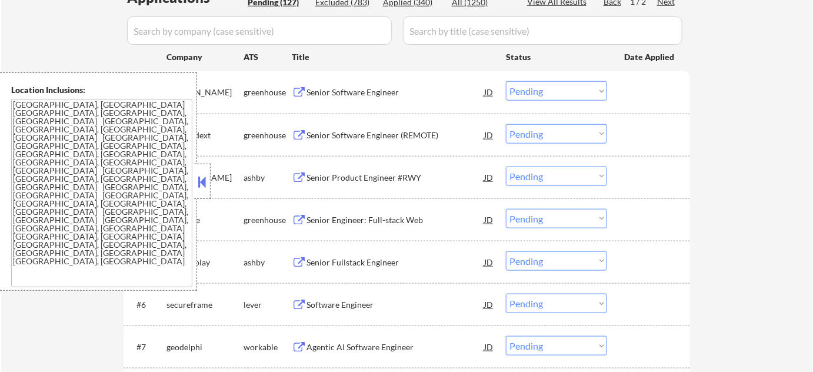
scroll to position [320, 0]
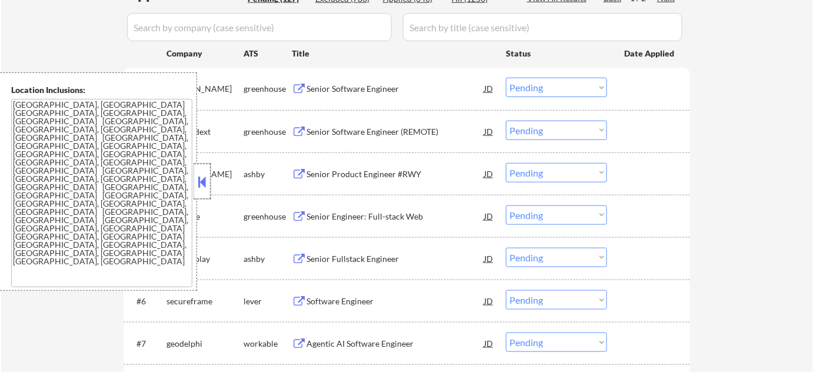
click at [208, 180] on div at bounding box center [202, 180] width 16 height 35
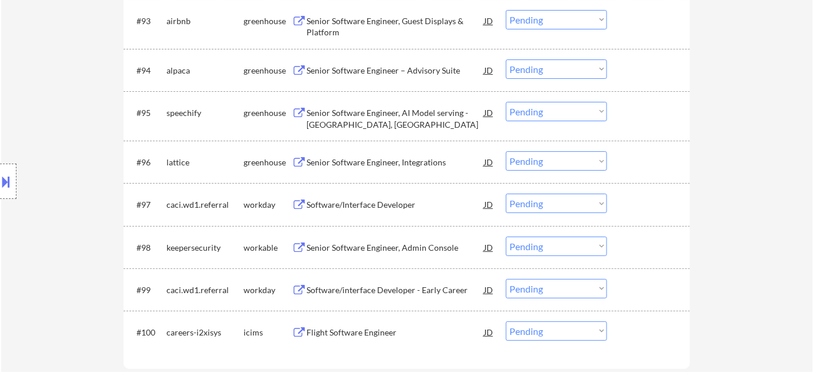
scroll to position [4410, 0]
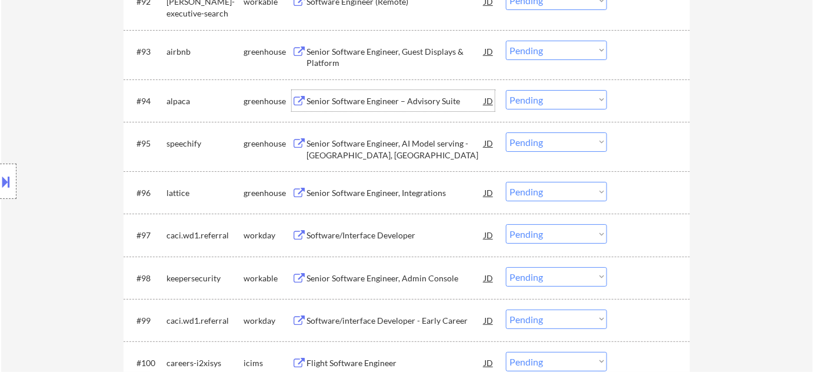
click at [373, 105] on div "Senior Software Engineer – Advisory Suite" at bounding box center [395, 101] width 178 height 12
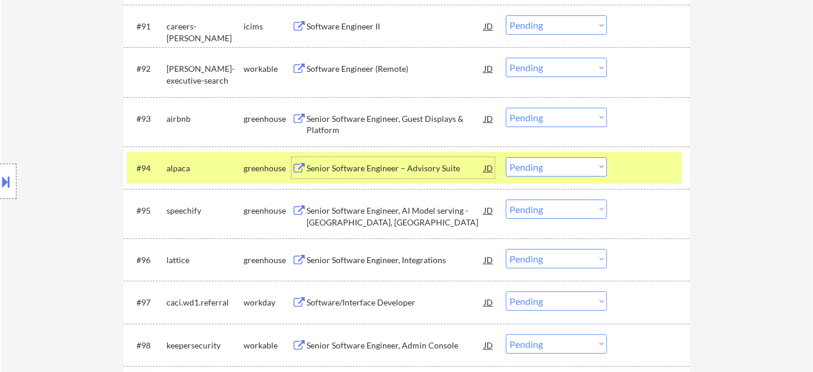
scroll to position [4303, 0]
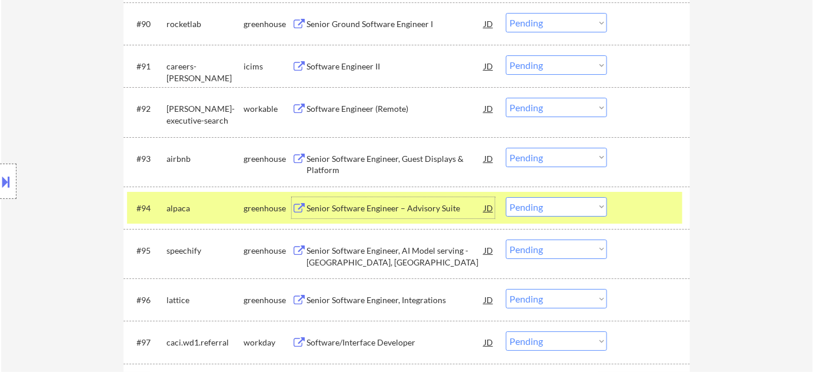
click at [322, 162] on div "Senior Software Engineer, Guest Displays & Platform" at bounding box center [395, 164] width 178 height 23
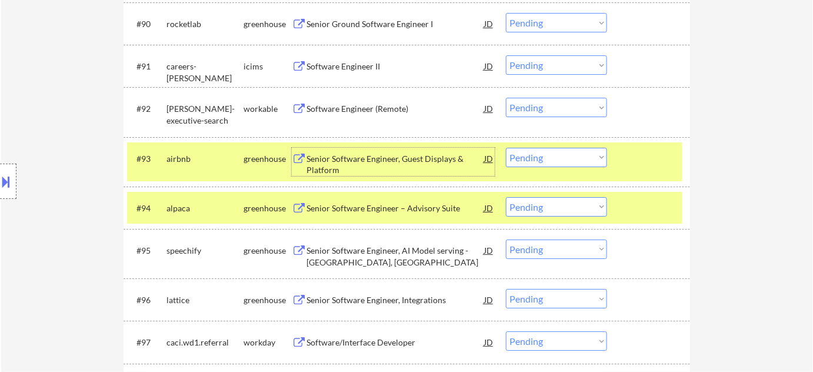
click at [595, 155] on select "Choose an option... Pending Applied Excluded (Questions) Excluded (Expired) Exc…" at bounding box center [556, 157] width 101 height 19
click at [506, 148] on select "Choose an option... Pending Applied Excluded (Questions) Excluded (Expired) Exc…" at bounding box center [556, 157] width 101 height 19
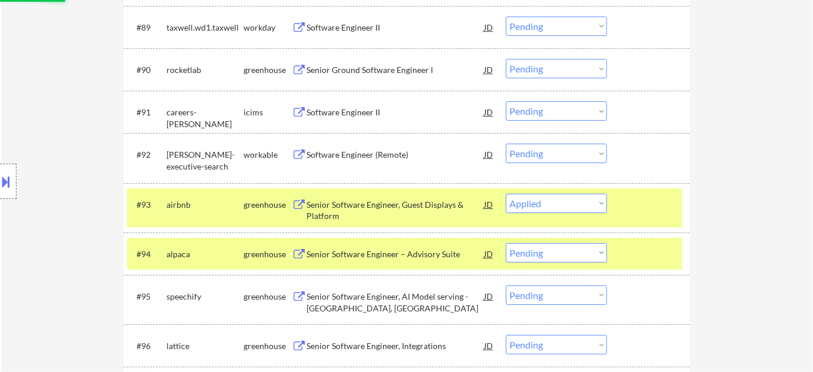
scroll to position [4250, 0]
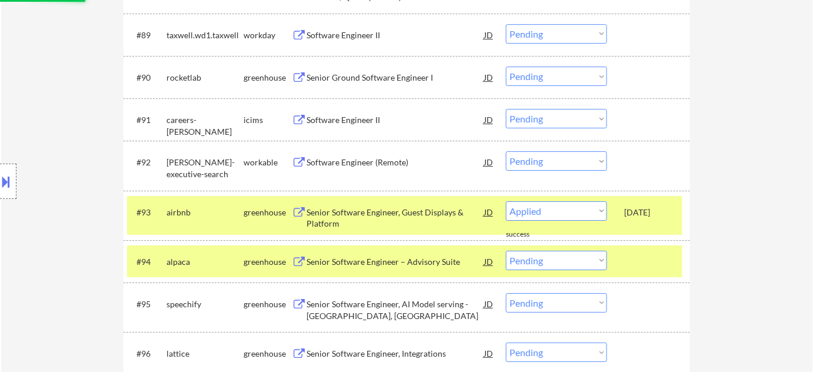
select select ""pending""
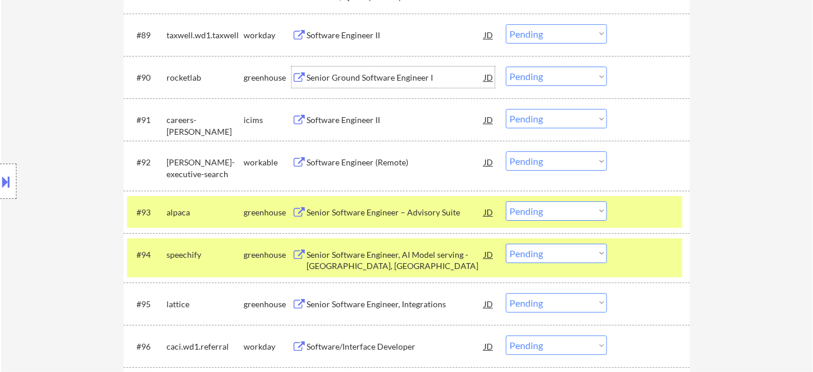
click at [375, 80] on div "Senior Ground Software Engineer I" at bounding box center [395, 78] width 178 height 12
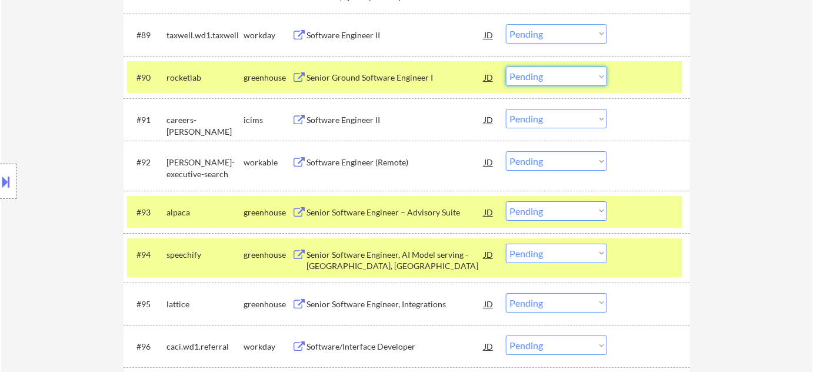
click at [589, 81] on select "Choose an option... Pending Applied Excluded (Questions) Excluded (Expired) Exc…" at bounding box center [556, 75] width 101 height 19
click at [506, 66] on select "Choose an option... Pending Applied Excluded (Questions) Excluded (Expired) Exc…" at bounding box center [556, 75] width 101 height 19
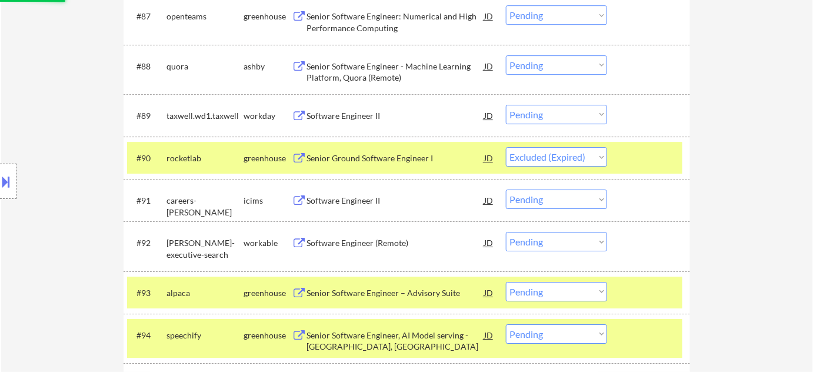
scroll to position [4143, 0]
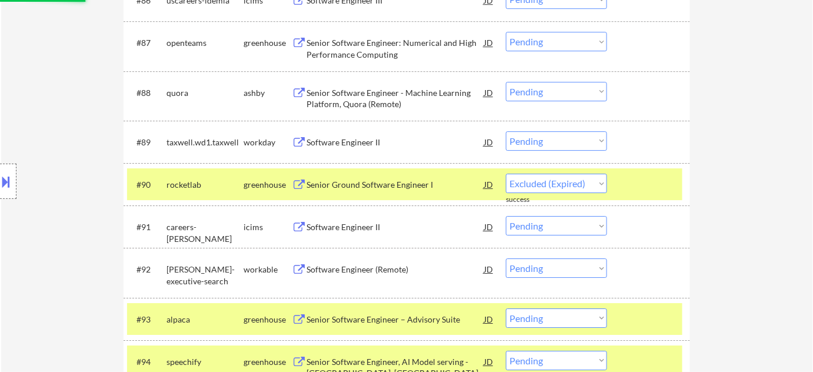
select select ""pending""
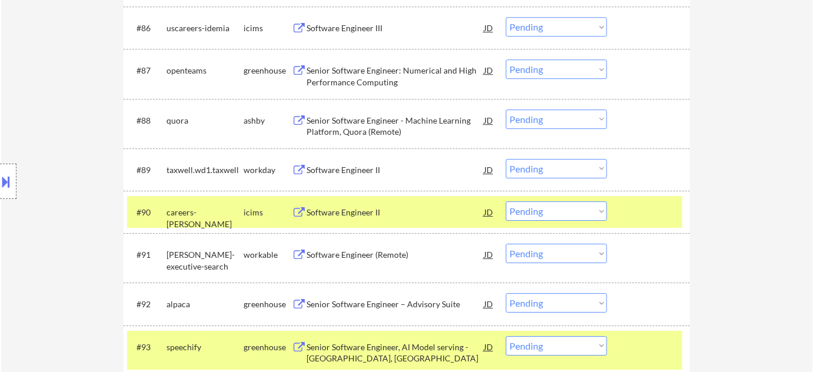
scroll to position [4089, 0]
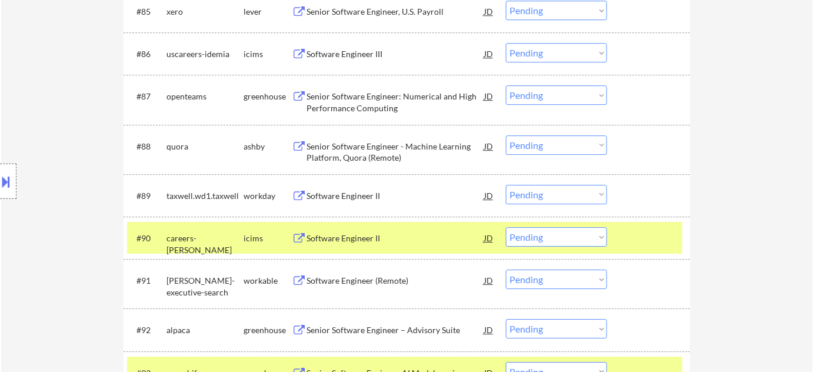
click at [349, 150] on div "Senior Software Engineer - Machine Learning Platform, Quora (Remote)" at bounding box center [395, 152] width 178 height 23
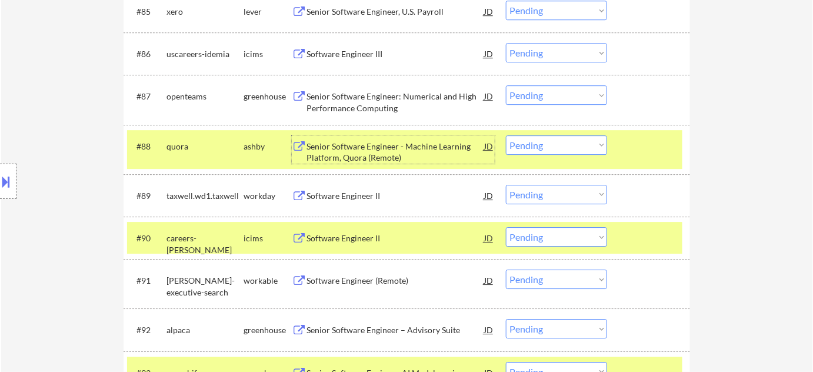
click at [547, 146] on select "Choose an option... Pending Applied Excluded (Questions) Excluded (Expired) Exc…" at bounding box center [556, 144] width 101 height 19
click at [506, 135] on select "Choose an option... Pending Applied Excluded (Questions) Excluded (Expired) Exc…" at bounding box center [556, 144] width 101 height 19
select select ""pending""
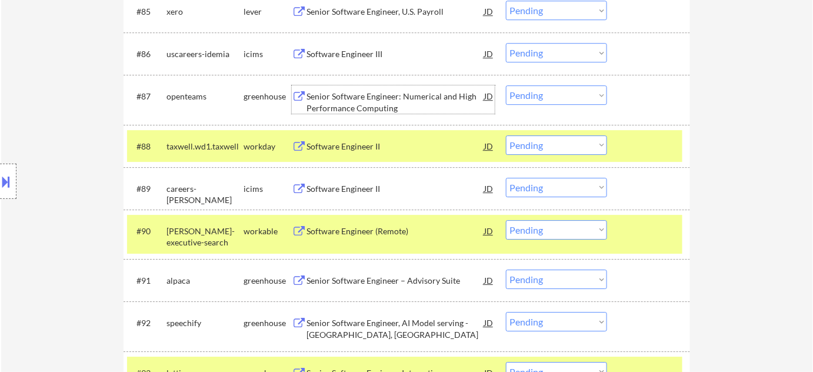
click at [356, 96] on div "Senior Software Engineer: Numerical and High Performance Computing" at bounding box center [395, 102] width 178 height 23
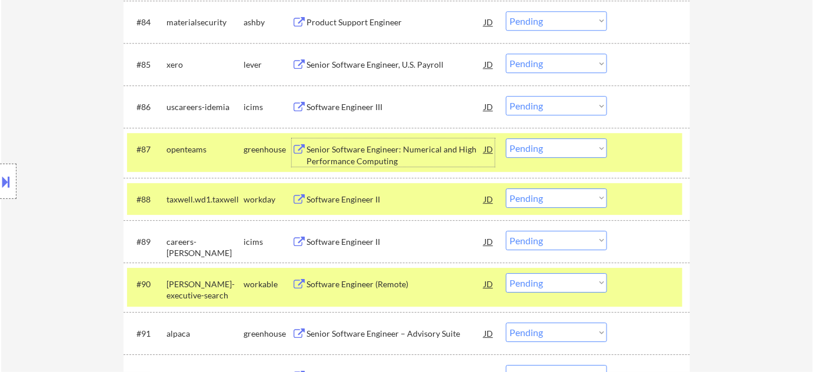
scroll to position [3983, 0]
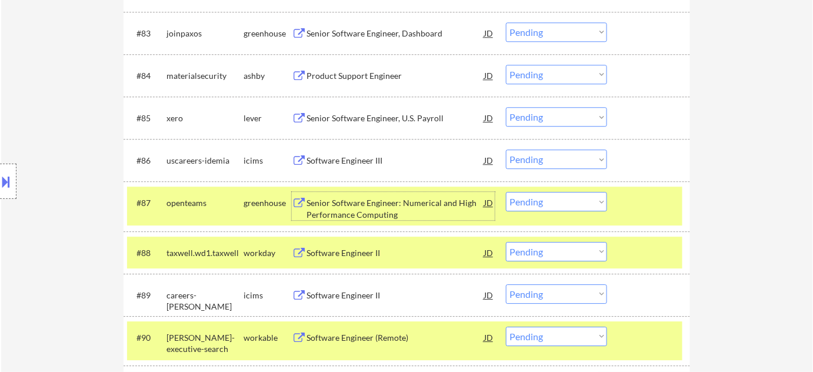
click at [342, 75] on div "Product Support Engineer" at bounding box center [395, 76] width 178 height 12
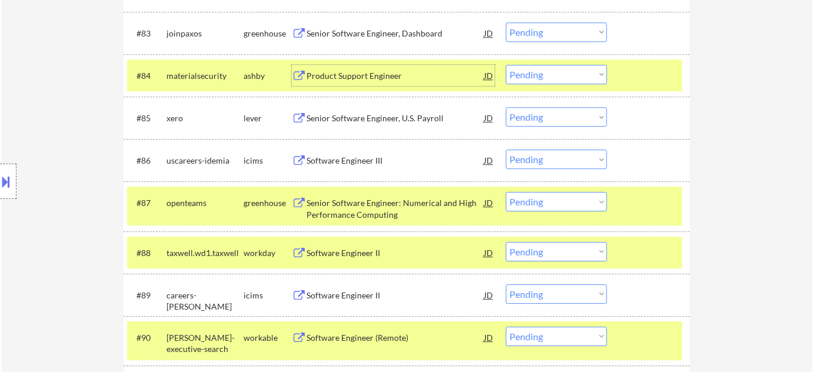
click at [548, 76] on select "Choose an option... Pending Applied Excluded (Questions) Excluded (Expired) Exc…" at bounding box center [556, 74] width 101 height 19
click at [506, 65] on select "Choose an option... Pending Applied Excluded (Questions) Excluded (Expired) Exc…" at bounding box center [556, 74] width 101 height 19
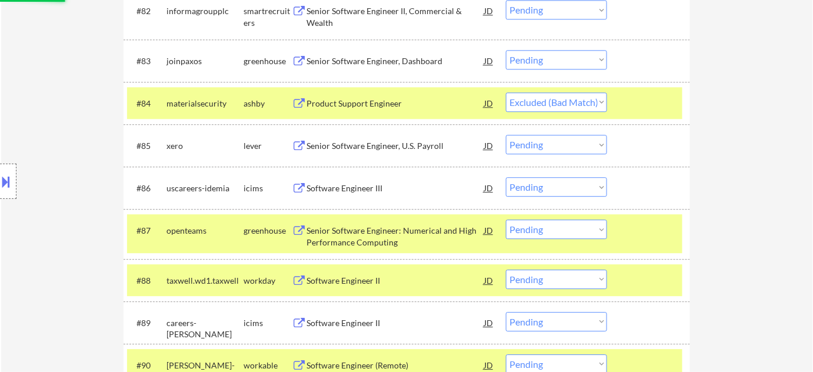
scroll to position [3929, 0]
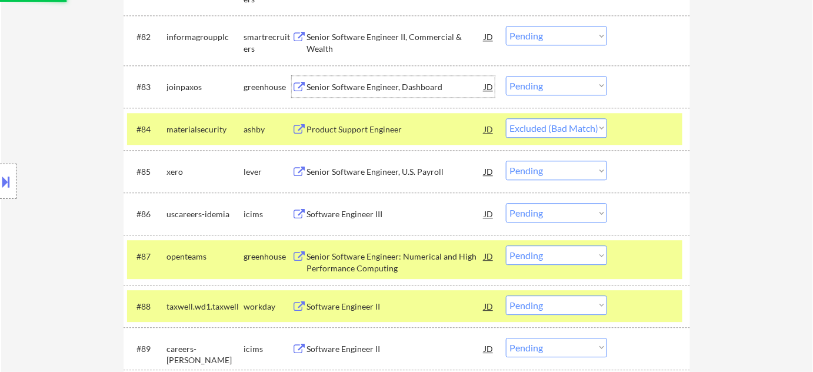
click at [388, 83] on div "Senior Software Engineer, Dashboard" at bounding box center [395, 87] width 178 height 12
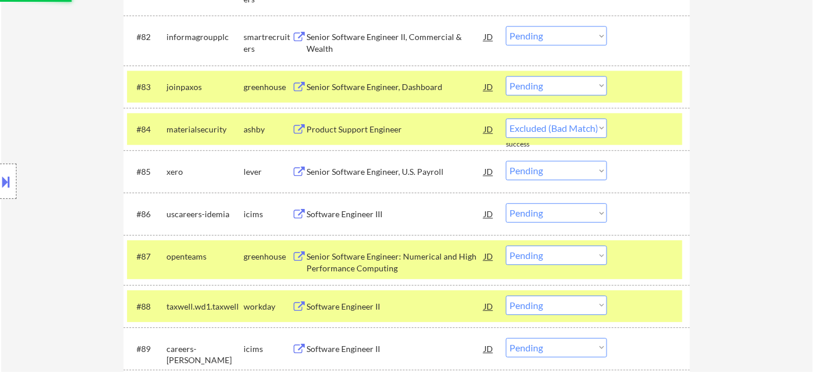
select select ""pending""
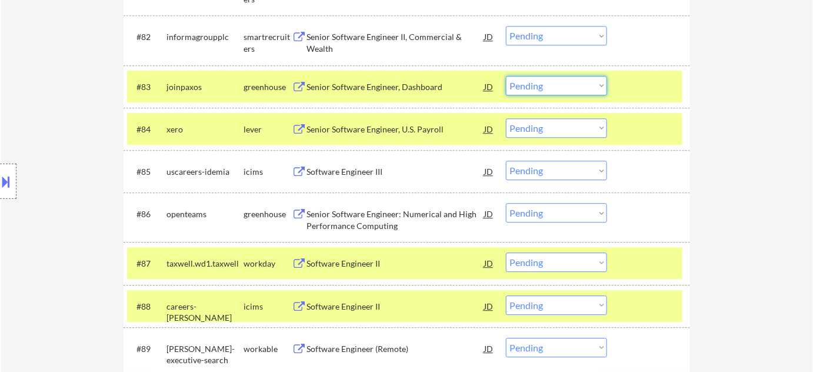
drag, startPoint x: 526, startPoint y: 84, endPoint x: 532, endPoint y: 88, distance: 6.4
click at [526, 84] on select "Choose an option... Pending Applied Excluded (Questions) Excluded (Expired) Exc…" at bounding box center [556, 85] width 101 height 19
click at [506, 76] on select "Choose an option... Pending Applied Excluded (Questions) Excluded (Expired) Exc…" at bounding box center [556, 85] width 101 height 19
select select ""pending""
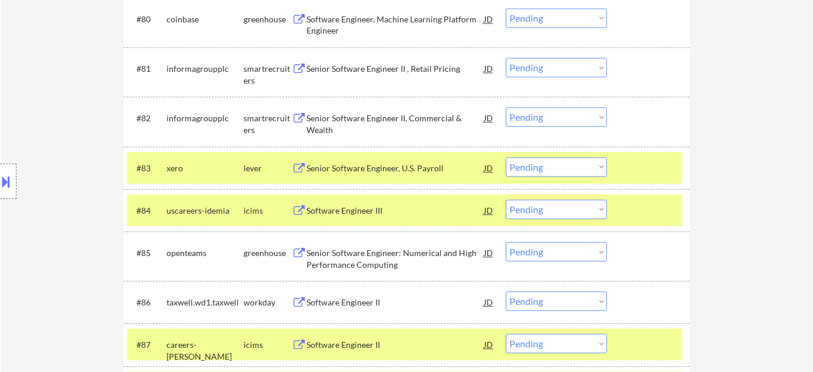
scroll to position [3822, 0]
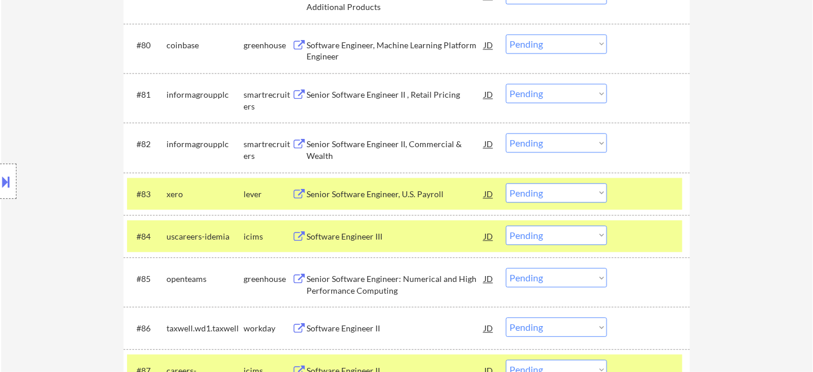
click at [316, 137] on div "Senior Software Engineer II, Commercial & Wealth" at bounding box center [395, 147] width 178 height 28
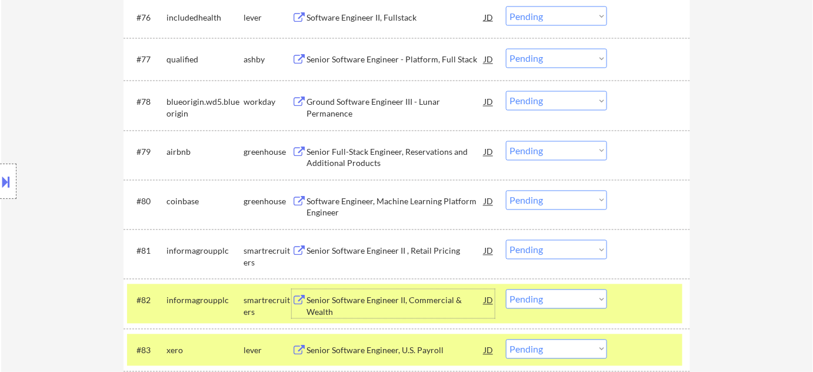
scroll to position [3608, 0]
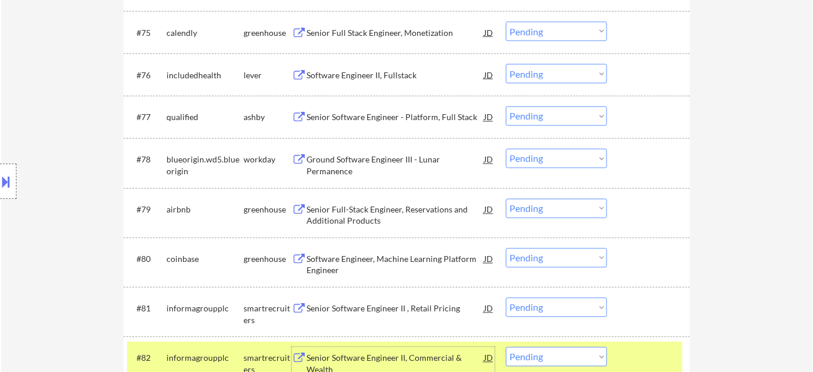
click at [389, 115] on div "Senior Software Engineer - Platform, Full Stack" at bounding box center [395, 118] width 178 height 12
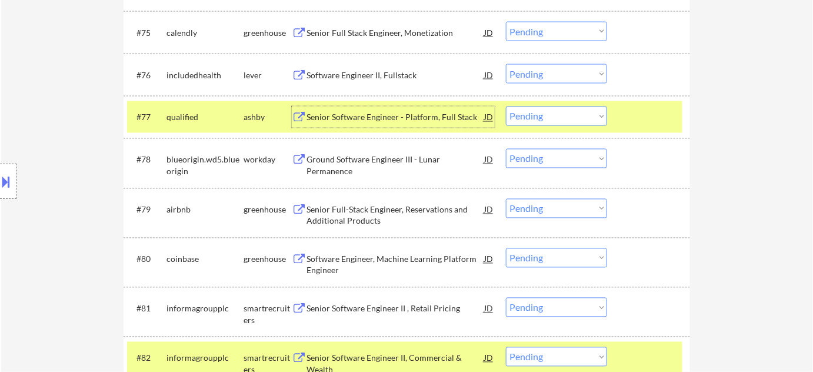
click at [552, 115] on select "Choose an option... Pending Applied Excluded (Questions) Excluded (Expired) Exc…" at bounding box center [556, 115] width 101 height 19
click at [506, 106] on select "Choose an option... Pending Applied Excluded (Questions) Excluded (Expired) Exc…" at bounding box center [556, 115] width 101 height 19
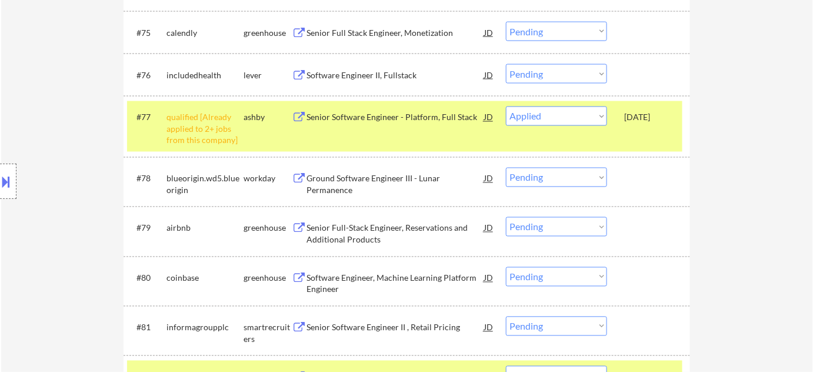
select select ""pending""
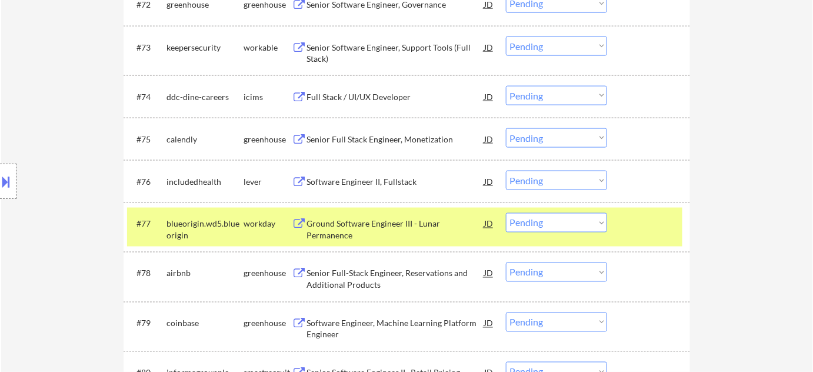
scroll to position [3501, 0]
click at [378, 95] on div "Full Stack / UI/UX Developer" at bounding box center [395, 98] width 178 height 12
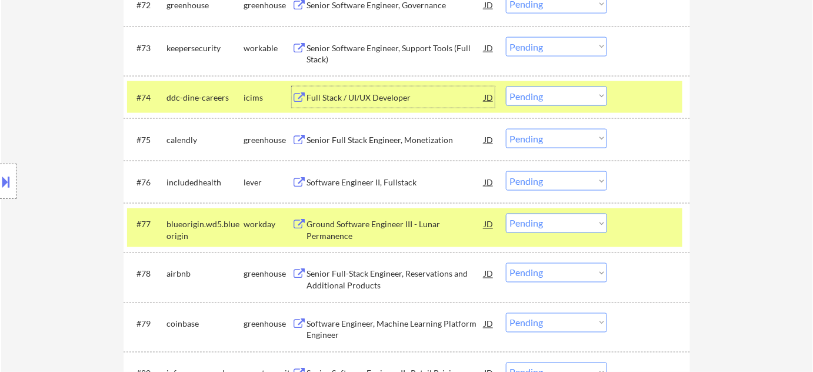
click at [530, 98] on select "Choose an option... Pending Applied Excluded (Questions) Excluded (Expired) Exc…" at bounding box center [556, 95] width 101 height 19
click at [506, 86] on select "Choose an option... Pending Applied Excluded (Questions) Excluded (Expired) Exc…" at bounding box center [556, 95] width 101 height 19
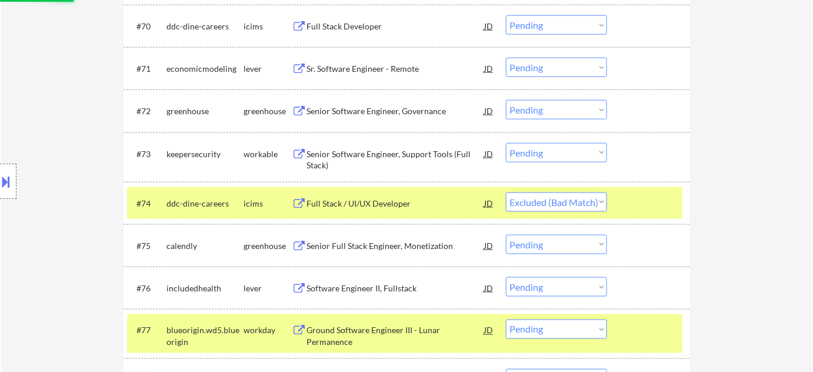
scroll to position [3395, 0]
click at [414, 109] on div "Senior Software Engineer, Governance" at bounding box center [395, 112] width 178 height 12
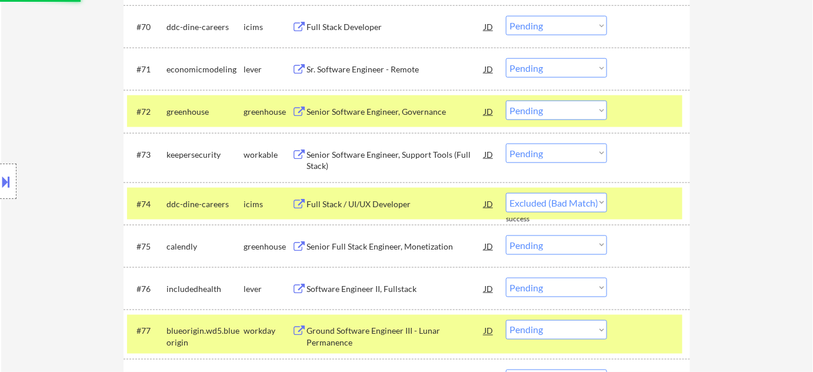
select select ""pending""
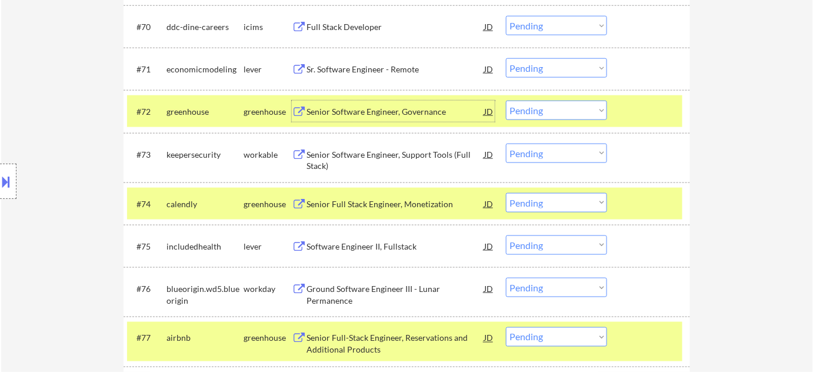
click at [552, 101] on select "Choose an option... Pending Applied Excluded (Questions) Excluded (Expired) Exc…" at bounding box center [556, 110] width 101 height 19
click at [506, 101] on select "Choose an option... Pending Applied Excluded (Questions) Excluded (Expired) Exc…" at bounding box center [556, 110] width 101 height 19
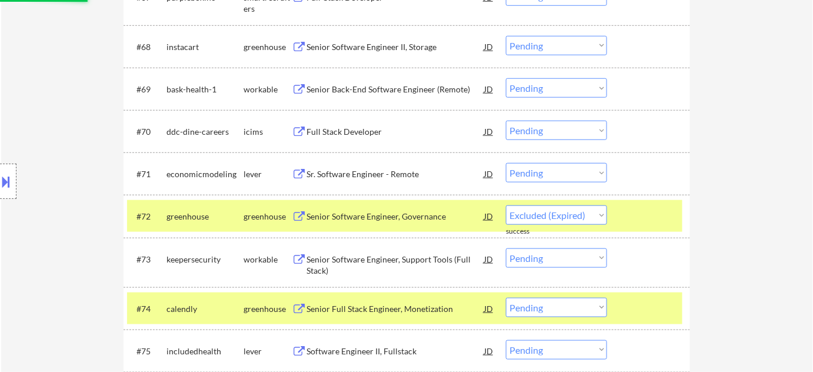
scroll to position [3288, 0]
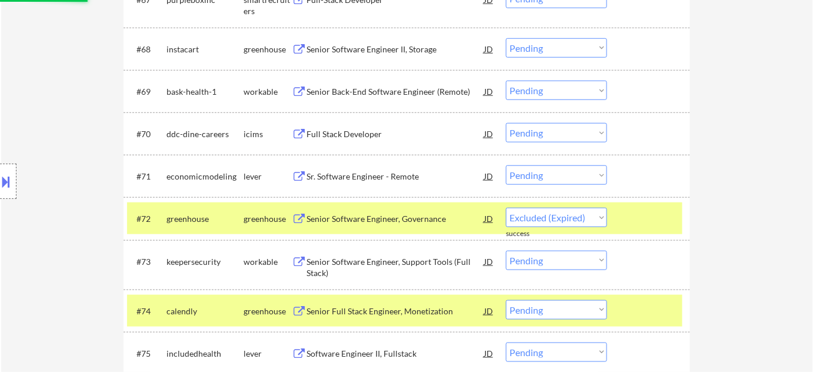
select select ""pending""
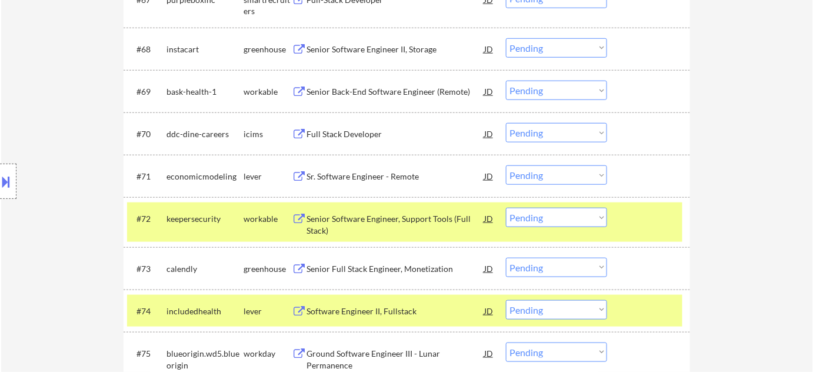
click at [370, 81] on div "Senior Back-End Software Engineer (Remote)" at bounding box center [395, 91] width 178 height 21
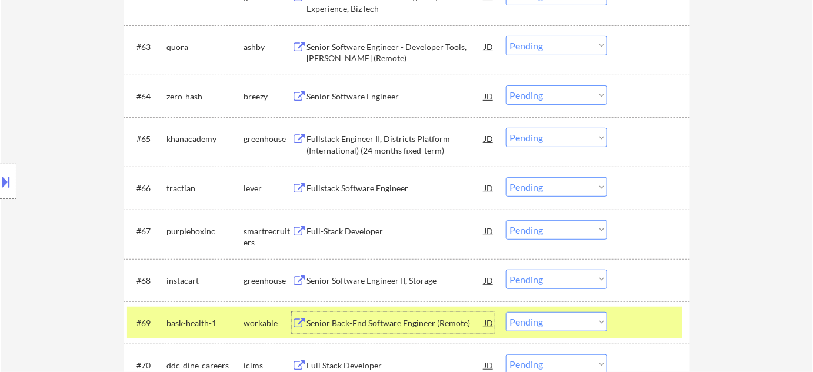
scroll to position [3020, 0]
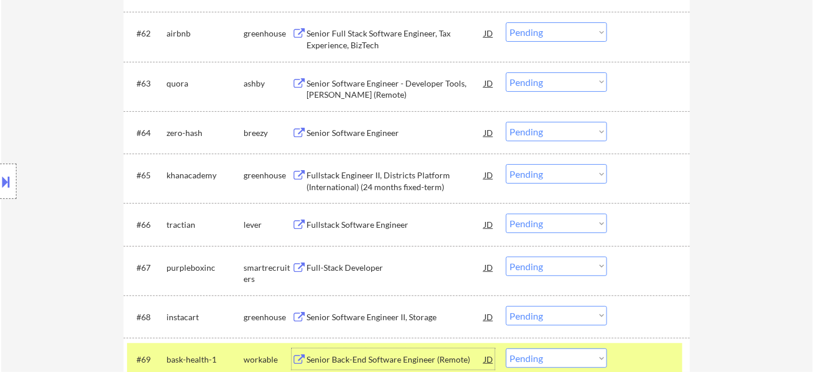
click at [360, 131] on div "Senior Software Engineer" at bounding box center [395, 133] width 178 height 12
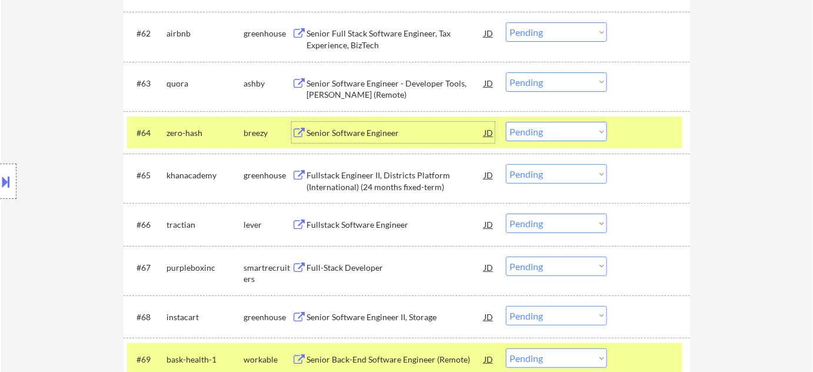
drag, startPoint x: 575, startPoint y: 121, endPoint x: 578, endPoint y: 131, distance: 10.4
click at [575, 122] on select "Choose an option... Pending Applied Excluded (Questions) Excluded (Expired) Exc…" at bounding box center [556, 131] width 101 height 19
click at [506, 122] on select "Choose an option... Pending Applied Excluded (Questions) Excluded (Expired) Exc…" at bounding box center [556, 131] width 101 height 19
select select ""pending""
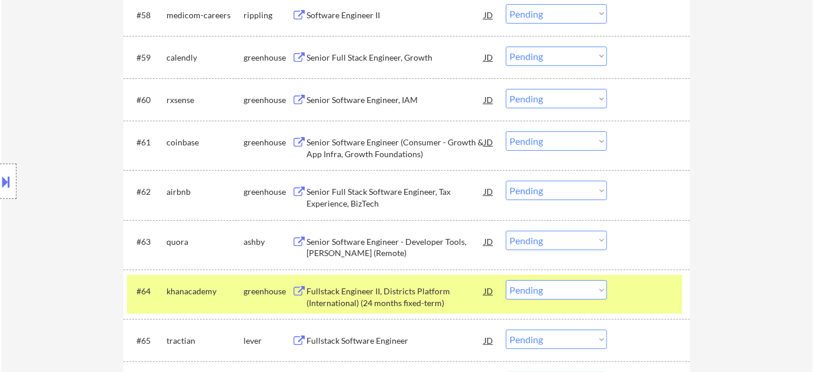
scroll to position [2860, 0]
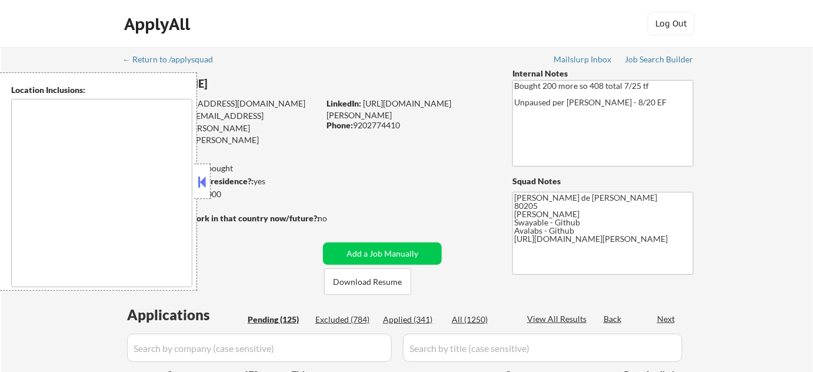
select select ""pending""
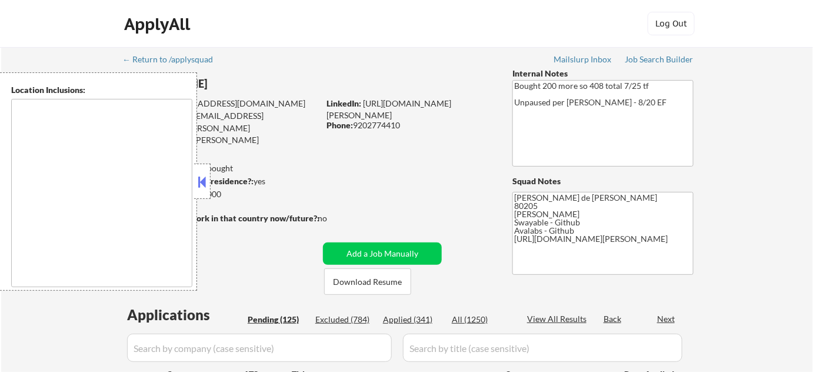
select select ""pending""
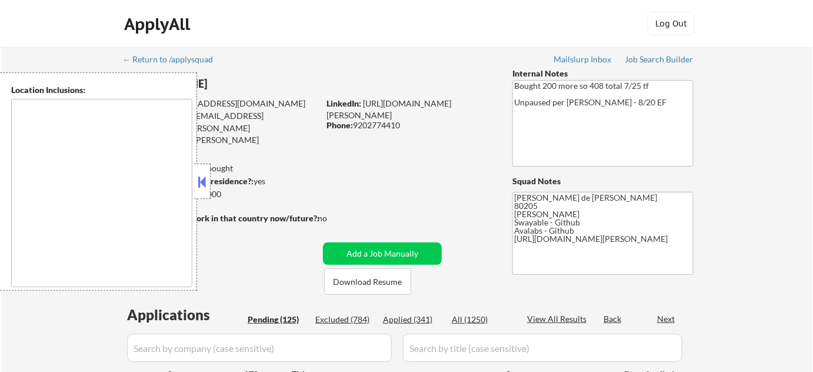
select select ""pending""
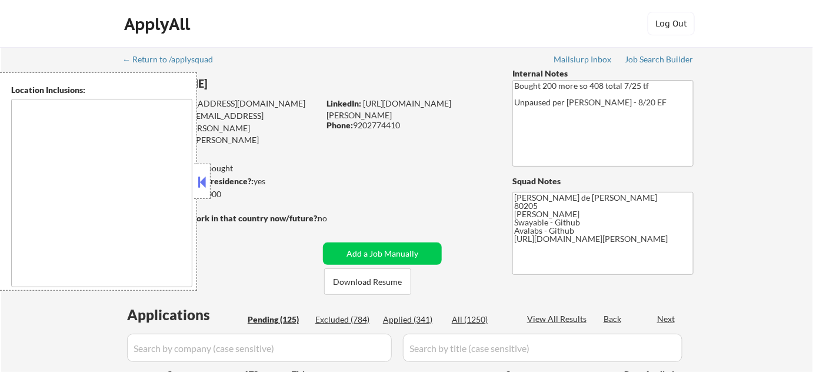
select select ""pending""
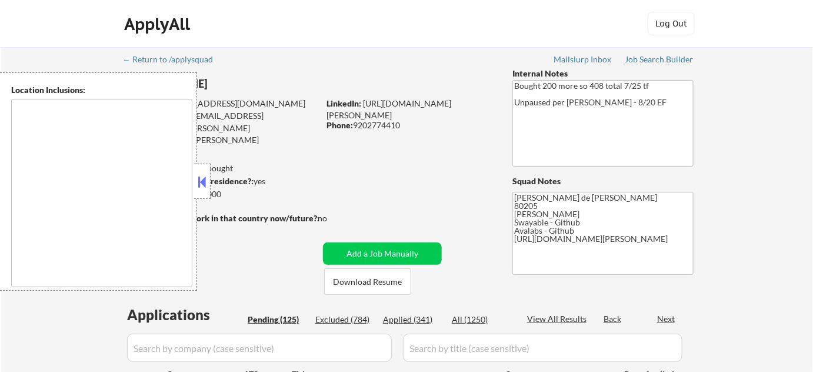
select select ""pending""
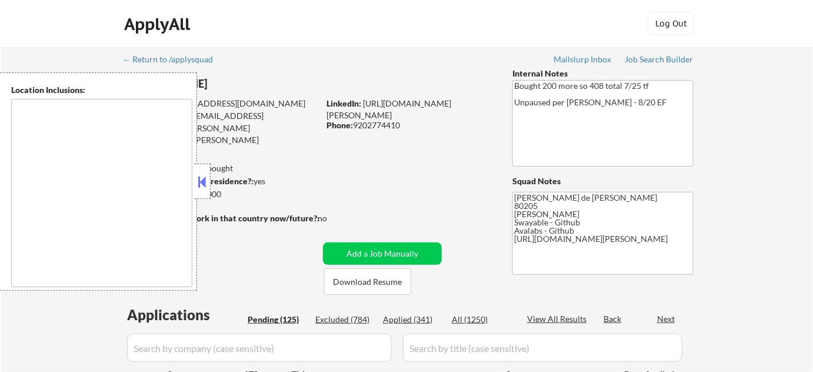
select select ""pending""
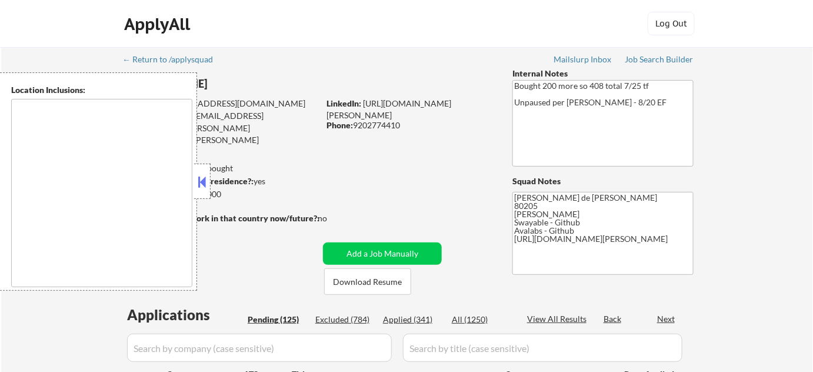
select select ""pending""
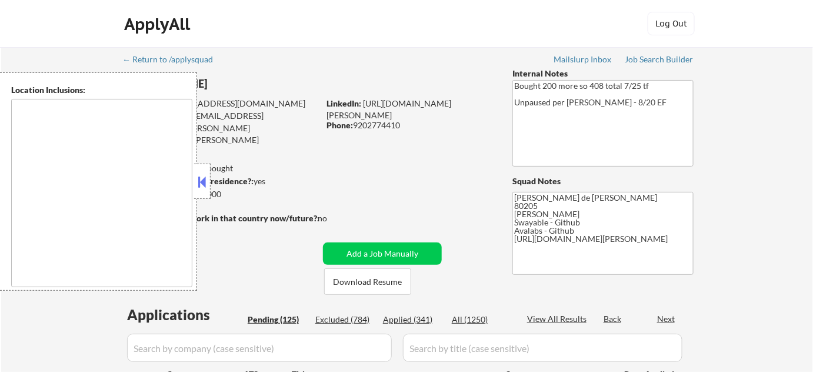
select select ""pending""
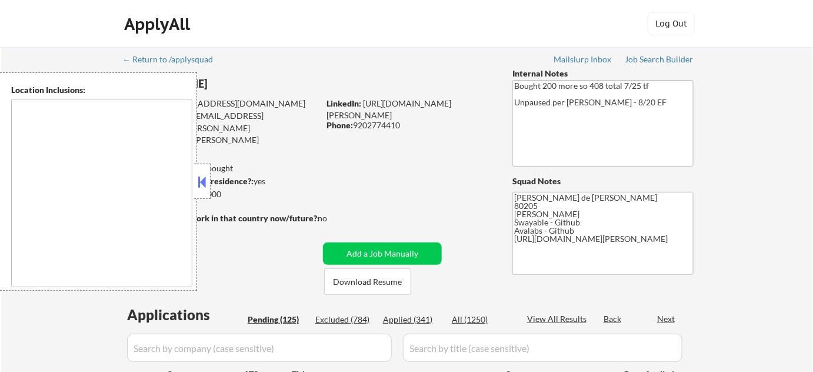
select select ""pending""
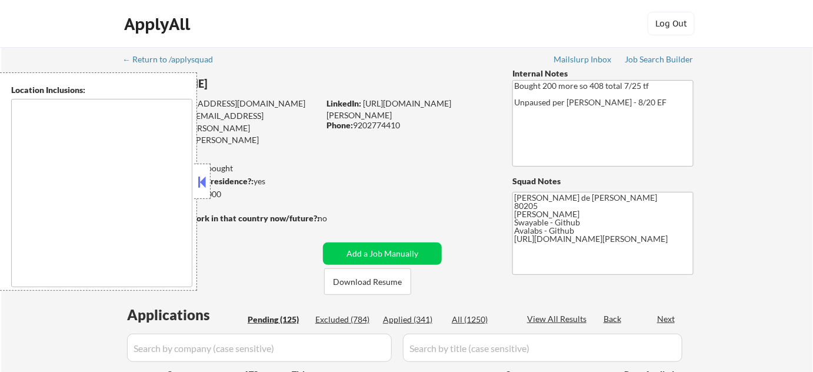
select select ""pending""
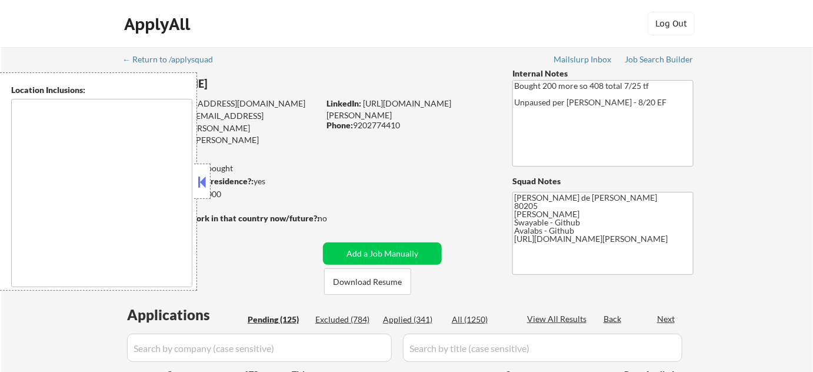
select select ""pending""
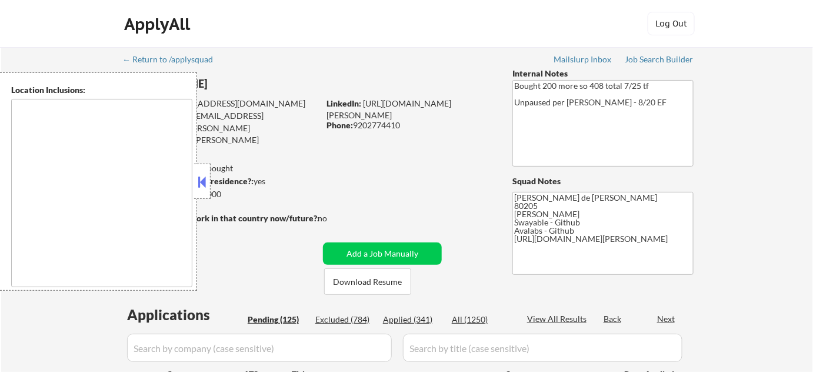
select select ""pending""
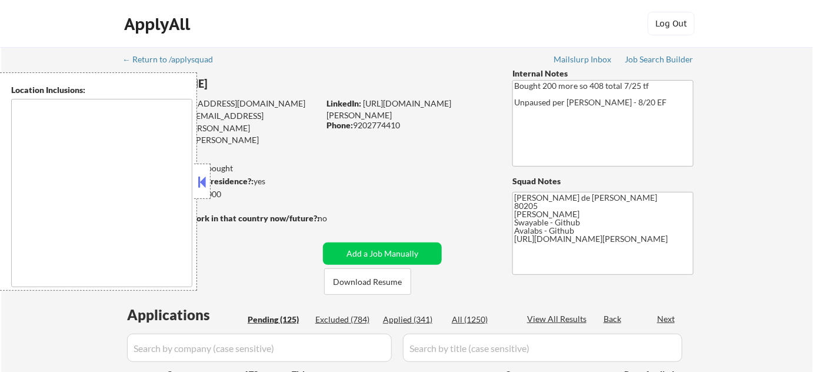
select select ""pending""
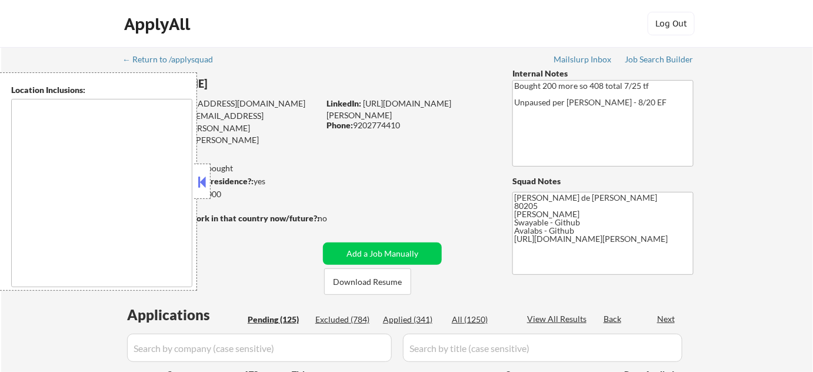
select select ""pending""
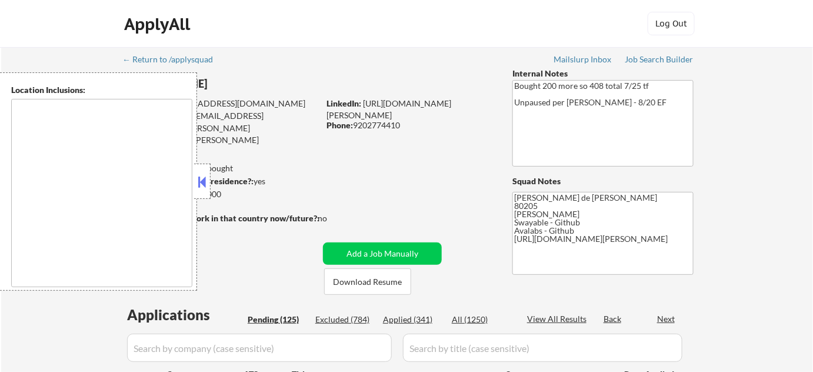
select select ""pending""
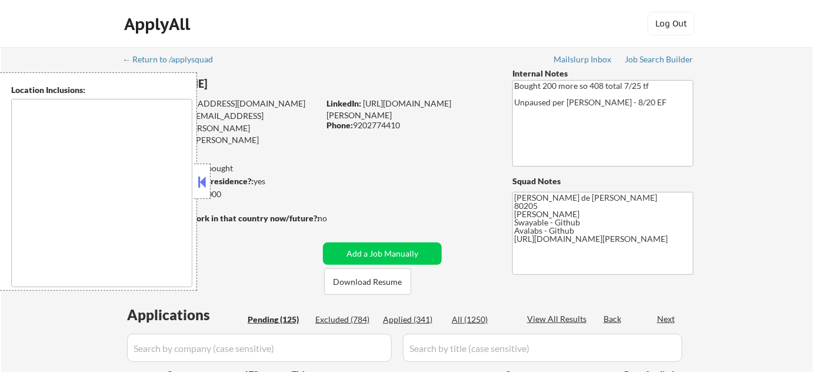
select select ""pending""
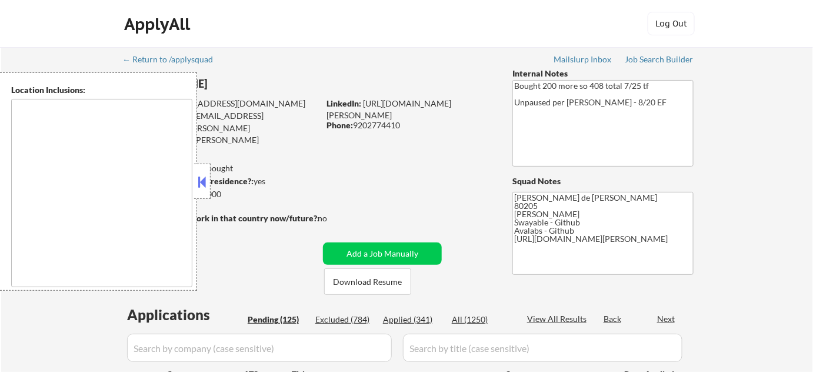
select select ""pending""
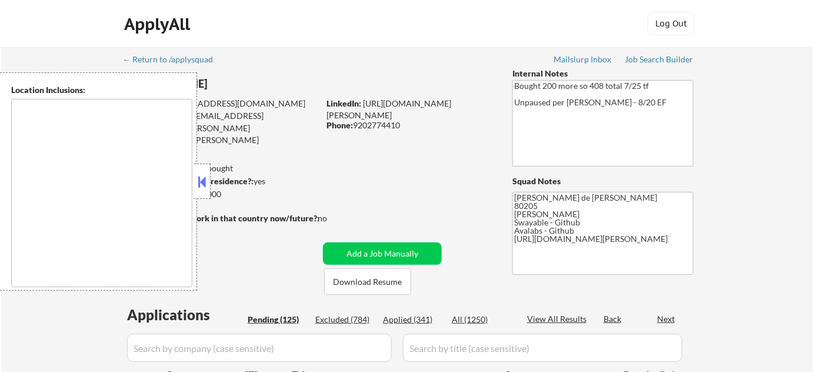
select select ""pending""
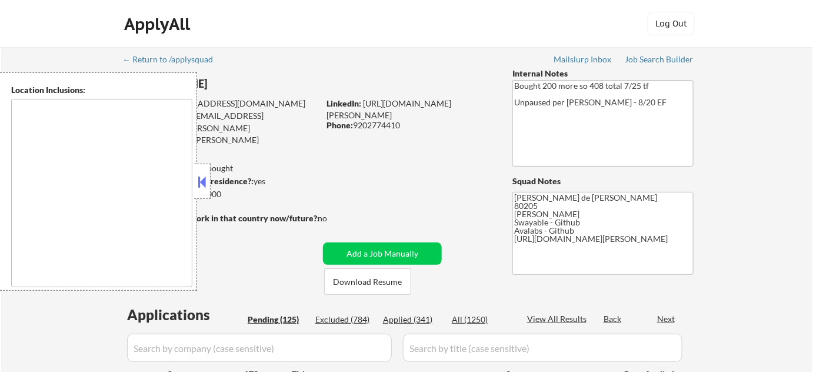
select select ""pending""
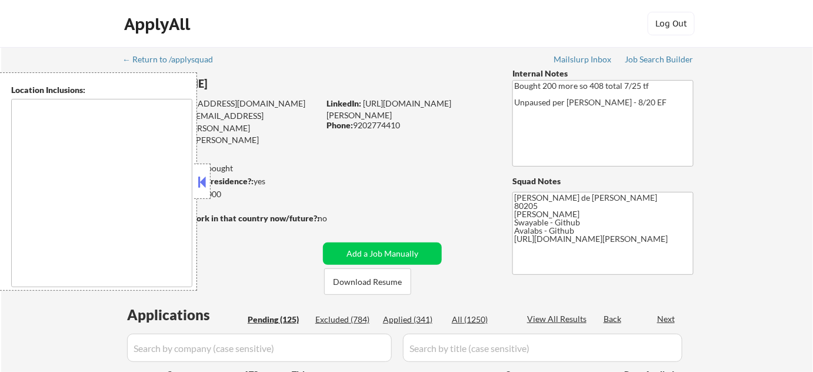
select select ""pending""
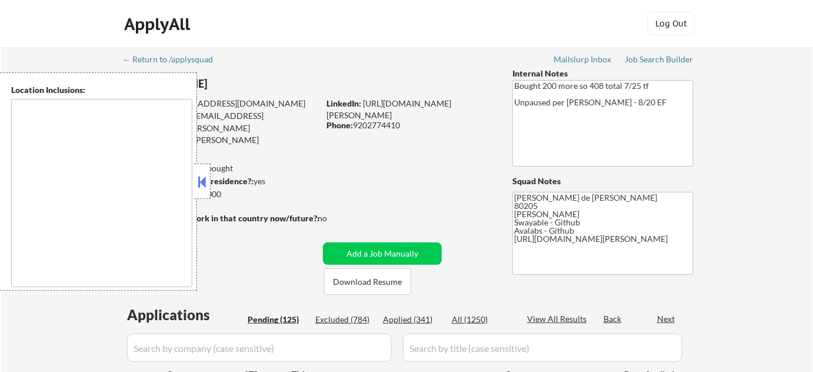
type textarea "[GEOGRAPHIC_DATA], [GEOGRAPHIC_DATA] [GEOGRAPHIC_DATA], [GEOGRAPHIC_DATA], [GEO…"
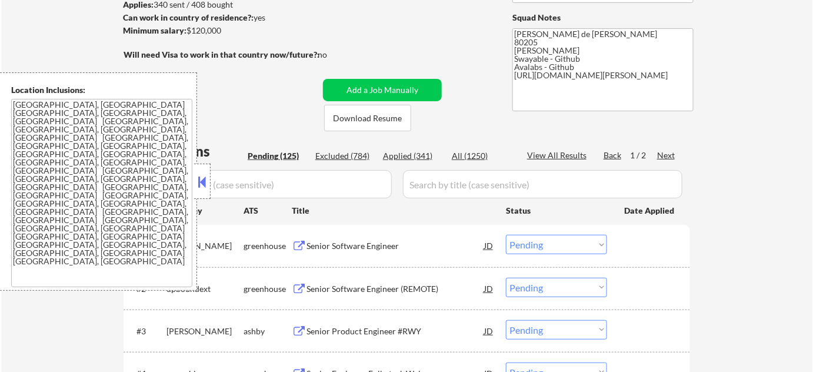
scroll to position [213, 0]
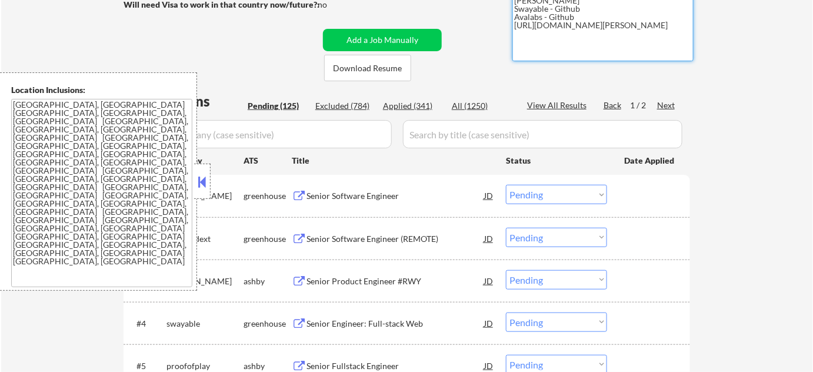
drag, startPoint x: 515, startPoint y: 26, endPoint x: 560, endPoint y: 41, distance: 48.0
click at [560, 41] on textarea "[PERSON_NAME] de [PERSON_NAME] 80205 [PERSON_NAME] Swayable - Github Avalabs - …" at bounding box center [602, 19] width 181 height 83
select select ""pending""
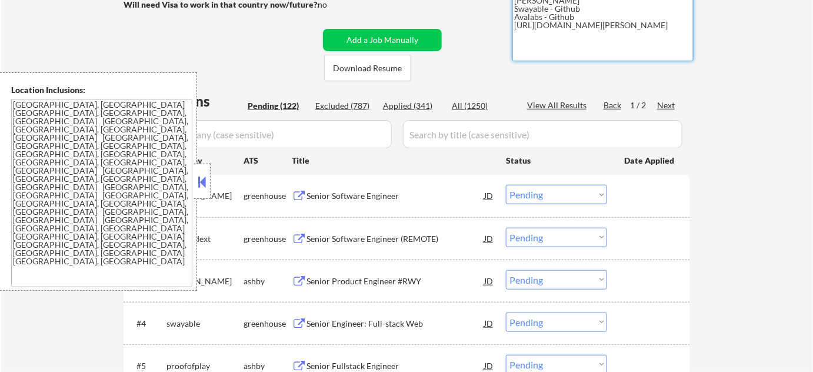
click at [203, 186] on button at bounding box center [202, 182] width 13 height 18
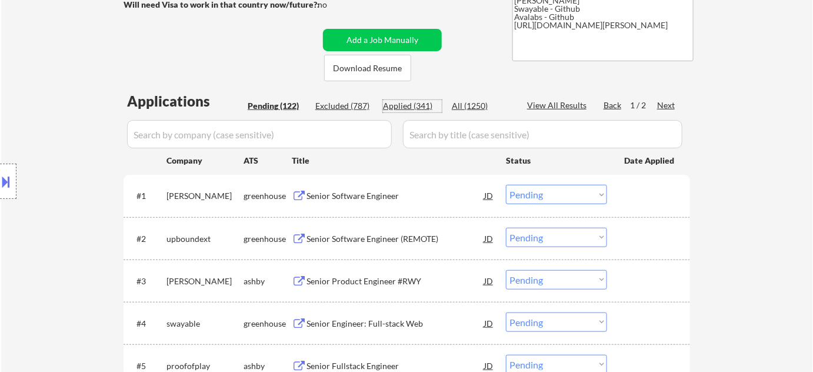
drag, startPoint x: 405, startPoint y: 101, endPoint x: 372, endPoint y: 129, distance: 43.0
click at [405, 102] on div "Applied (341)" at bounding box center [412, 106] width 59 height 12
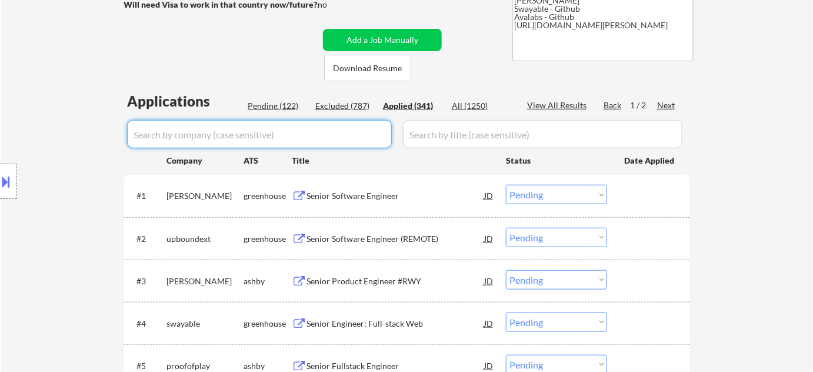
click at [342, 145] on input "input" at bounding box center [259, 134] width 265 height 28
type input "qua"
select select ""applied""
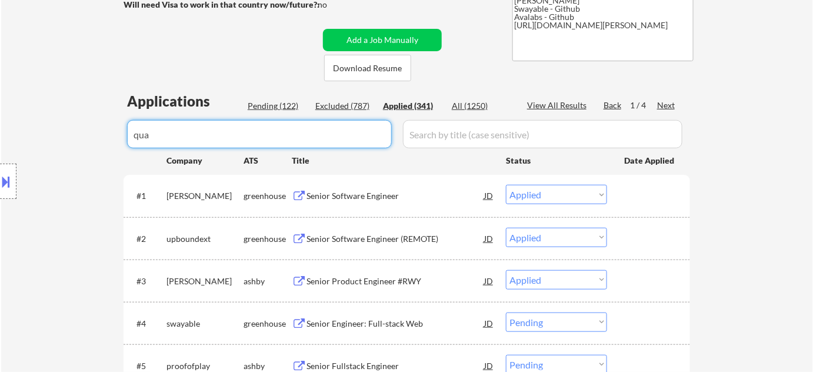
select select ""applied""
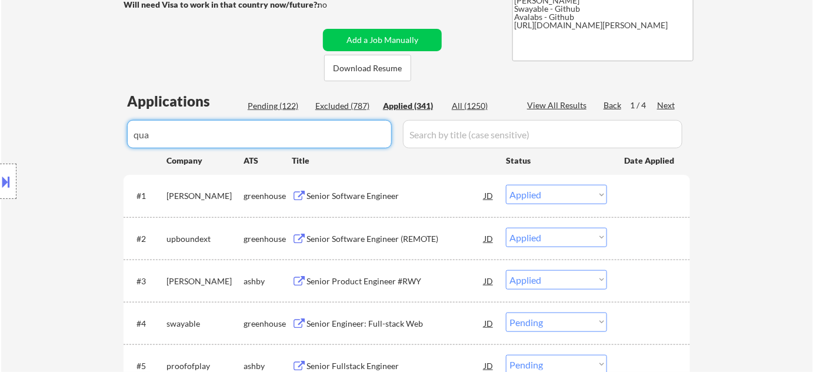
select select ""applied""
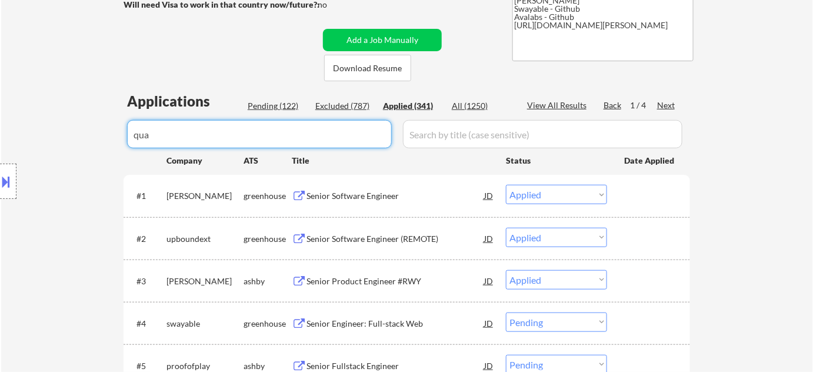
select select ""applied""
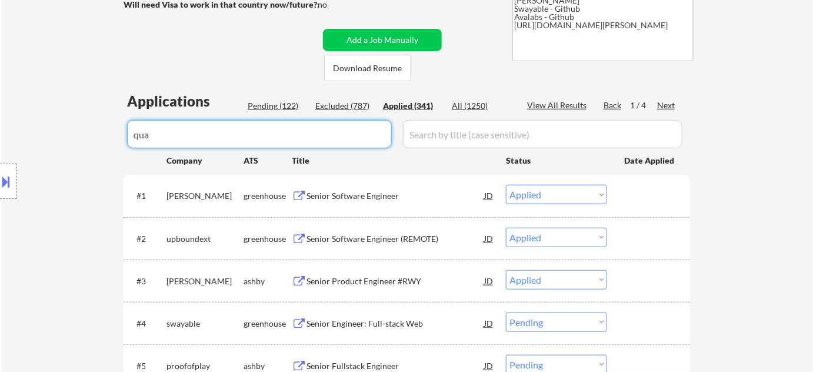
select select ""applied""
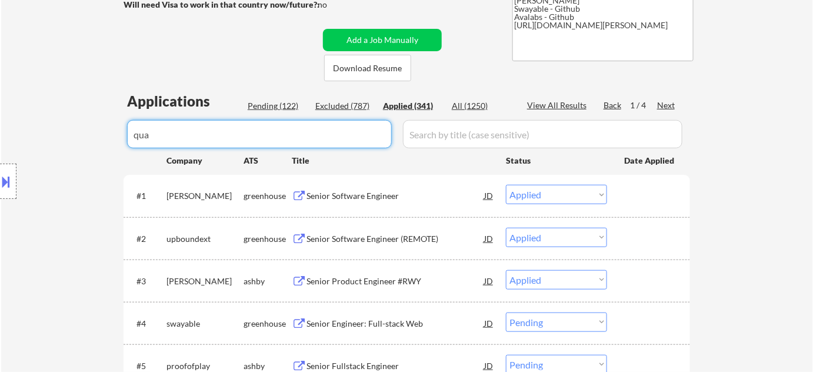
select select ""applied""
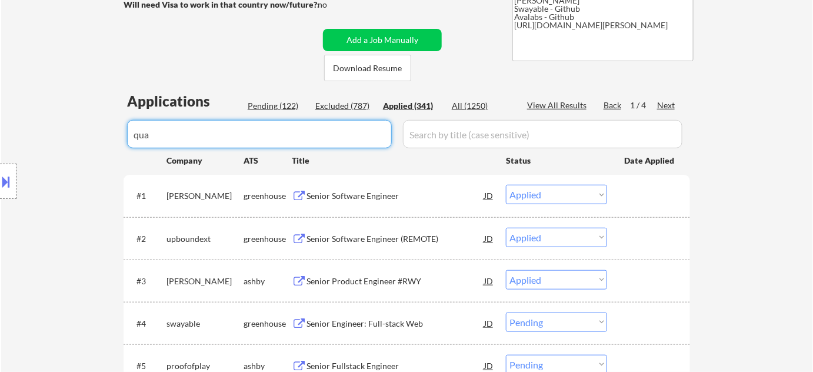
select select ""applied""
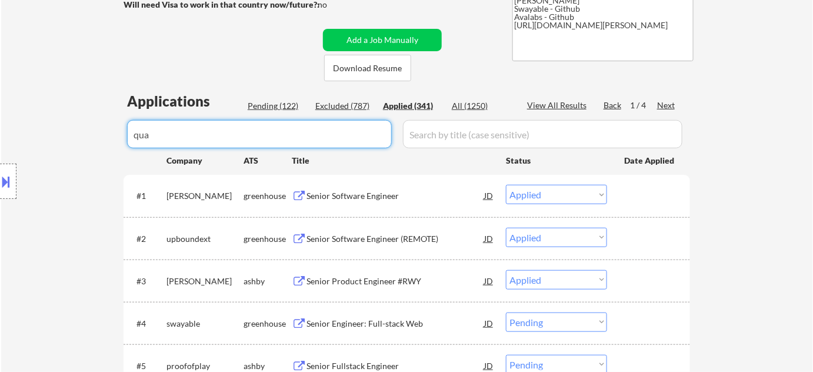
select select ""applied""
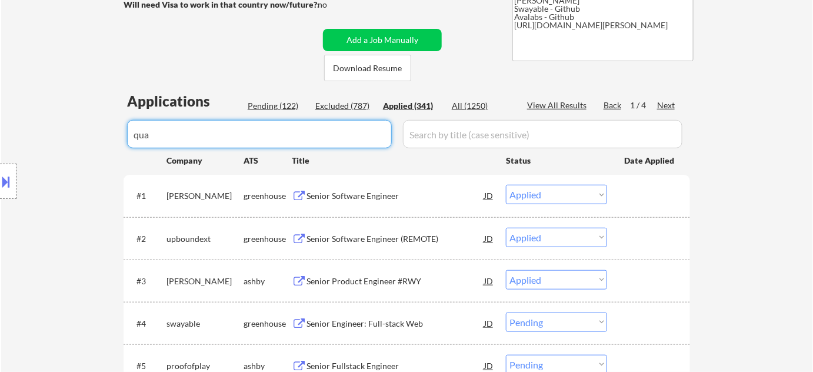
select select ""applied""
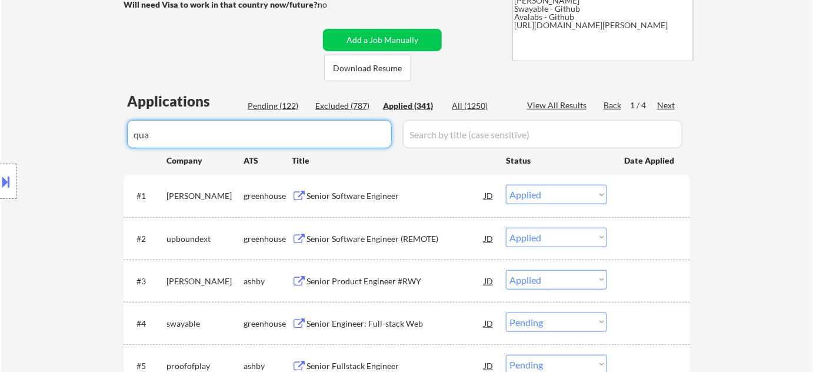
select select ""applied""
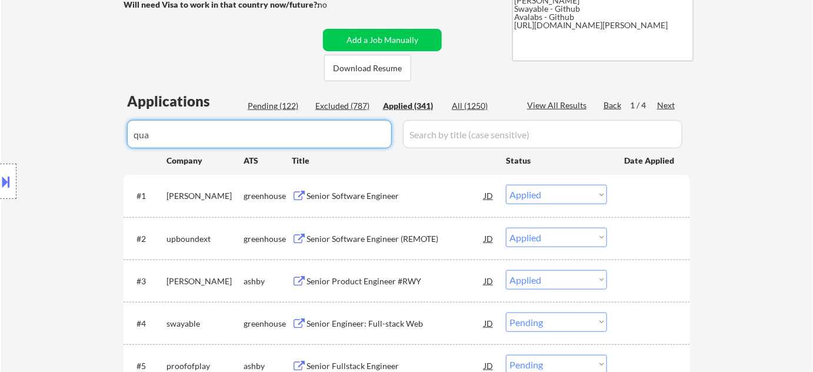
select select ""applied""
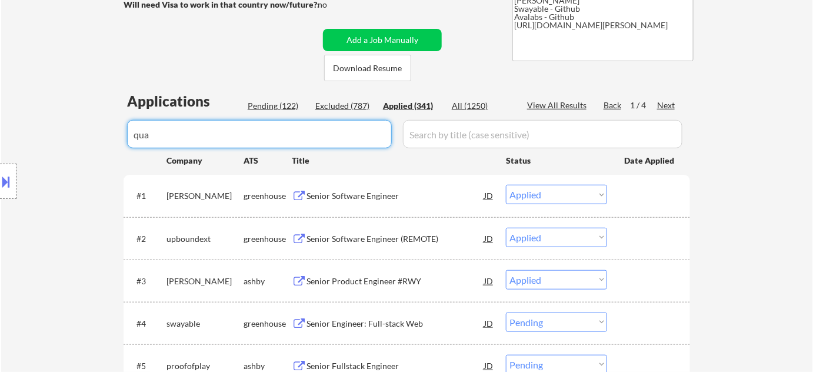
select select ""applied""
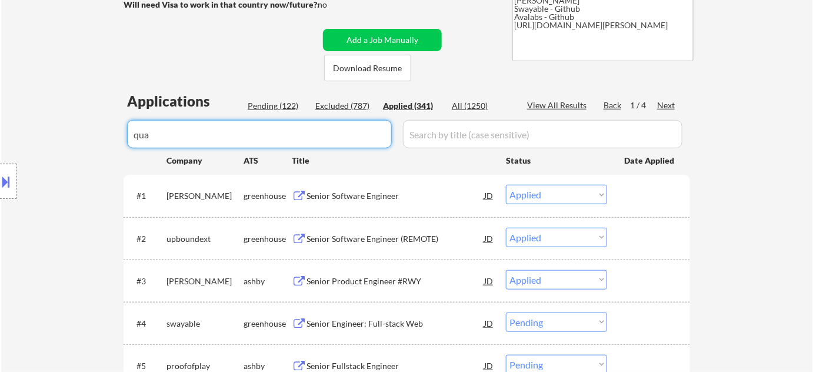
select select ""applied""
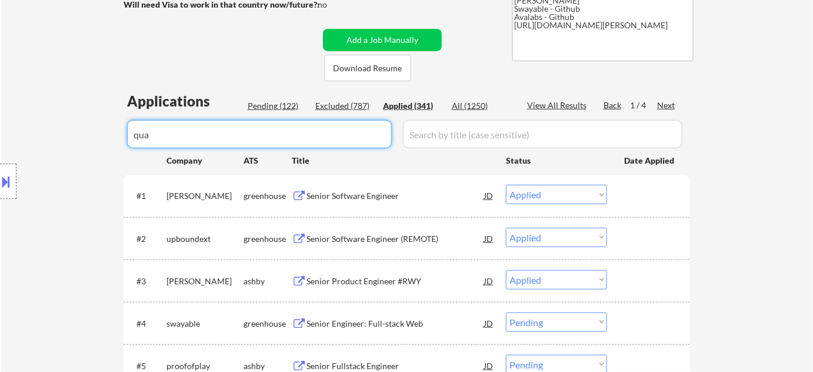
select select ""applied""
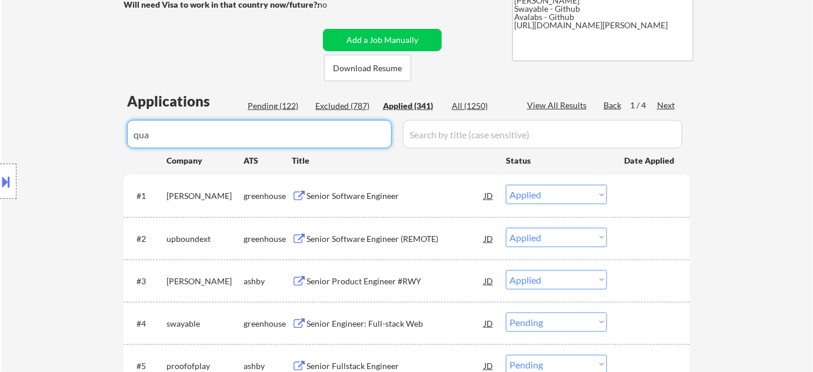
select select ""applied""
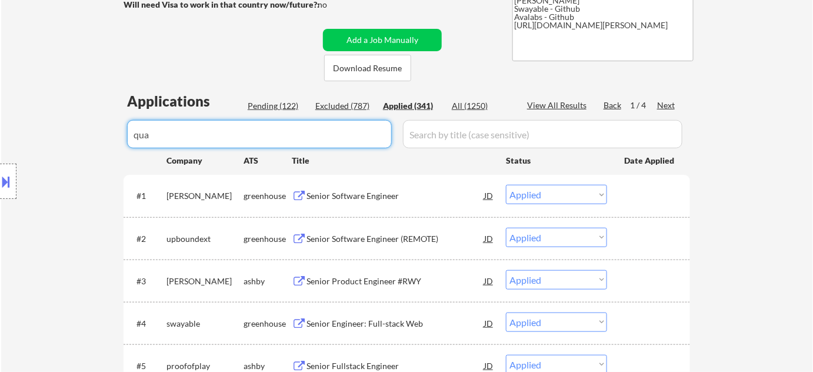
select select ""applied""
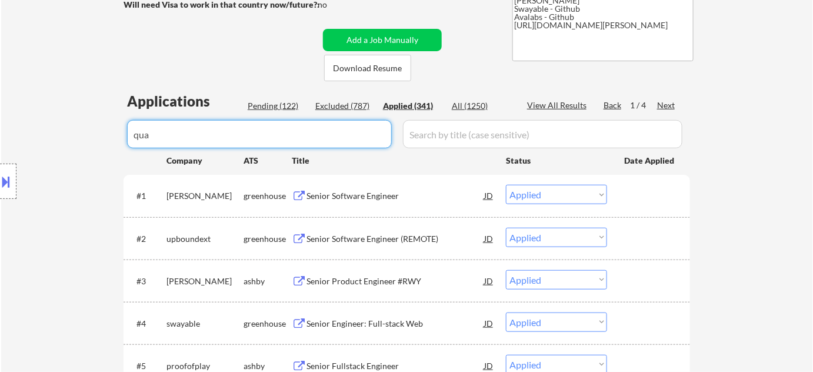
select select ""applied""
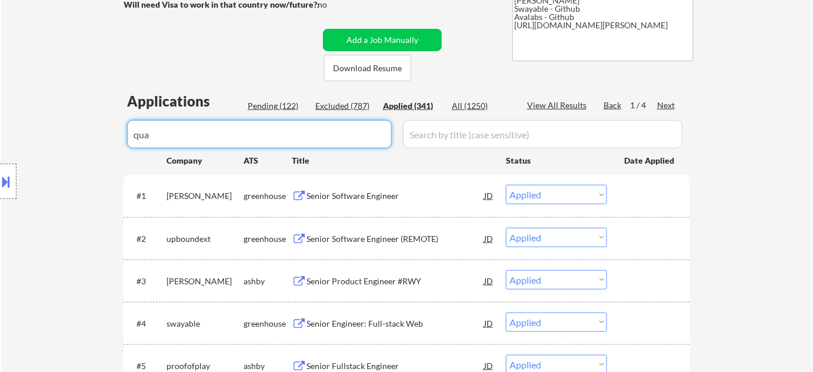
select select ""applied""
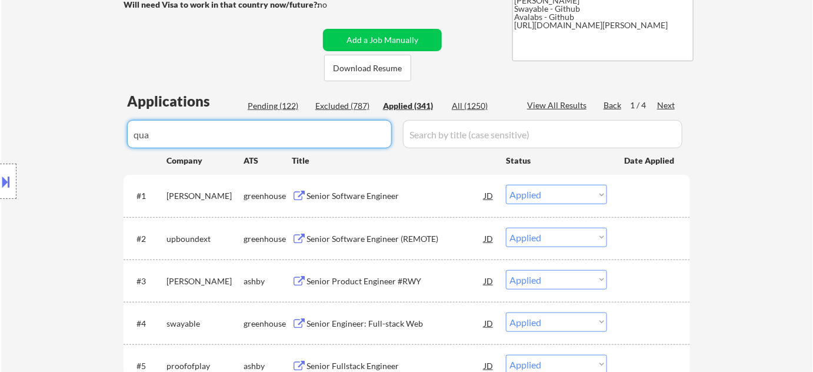
select select ""applied""
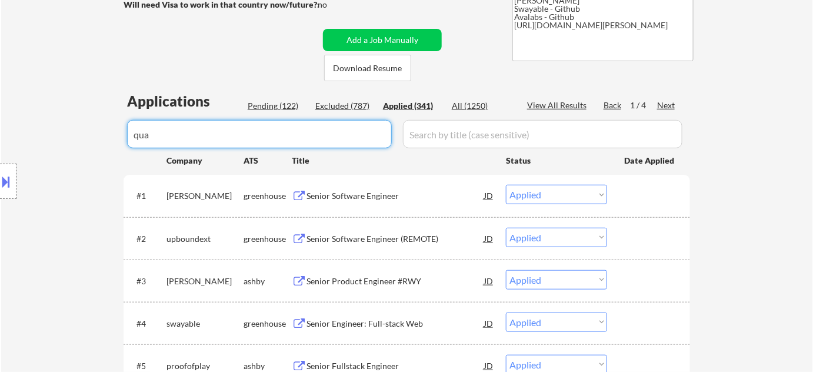
select select ""applied""
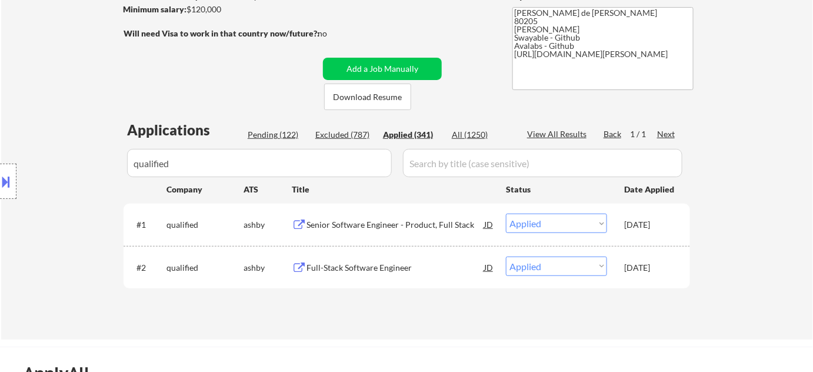
scroll to position [160, 0]
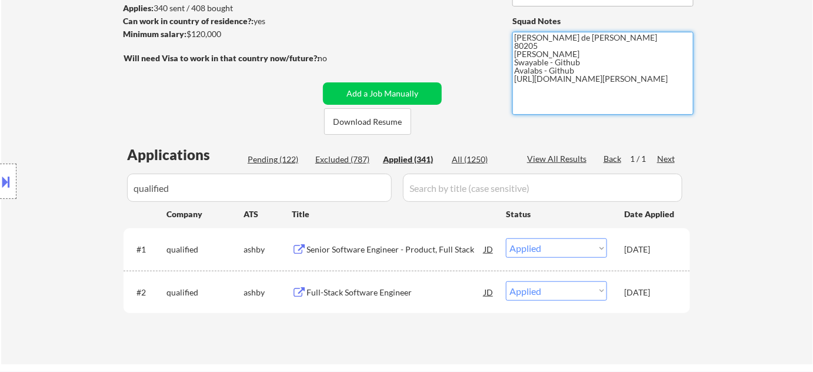
drag, startPoint x: 516, startPoint y: 80, endPoint x: 584, endPoint y: 94, distance: 69.5
click at [584, 94] on textarea "[PERSON_NAME] de [PERSON_NAME] 80205 [PERSON_NAME] Swayable - Github Avalabs - …" at bounding box center [602, 73] width 181 height 83
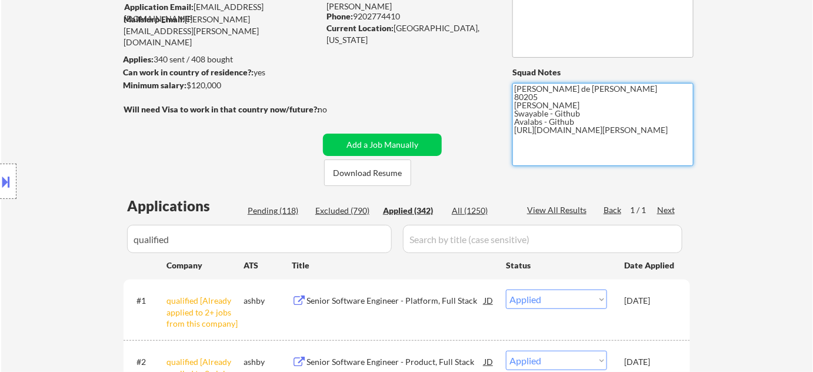
scroll to position [267, 0]
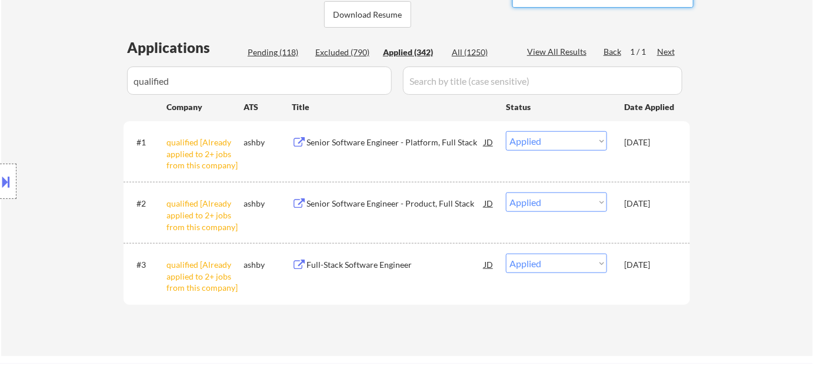
click at [0, 54] on div "← Return to /applysquad Mailslurp Inbox Job Search Builder Adam Gusky User Emai…" at bounding box center [406, 346] width 813 height 1226
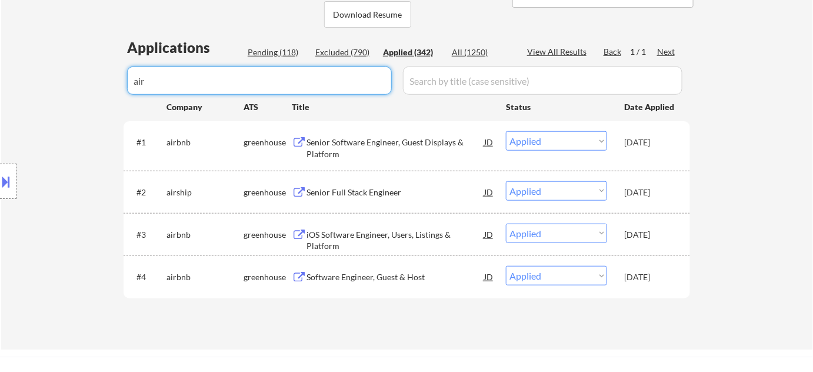
drag, startPoint x: 328, startPoint y: 82, endPoint x: 37, endPoint y: 96, distance: 291.4
click at [272, 52] on div "Pending (118)" at bounding box center [277, 52] width 59 height 12
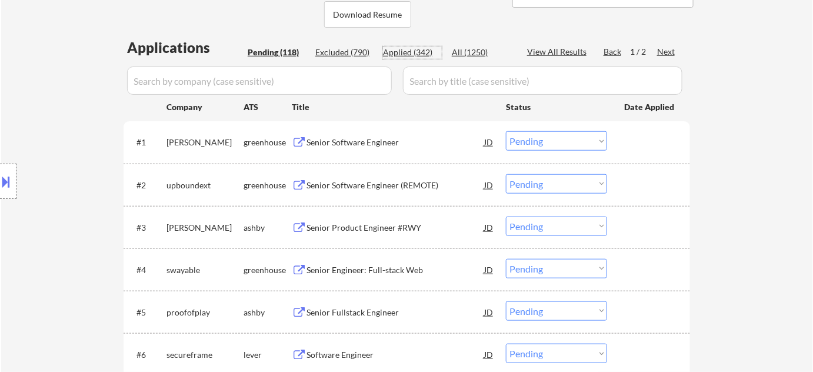
click at [419, 49] on div "Applied (342)" at bounding box center [412, 52] width 59 height 12
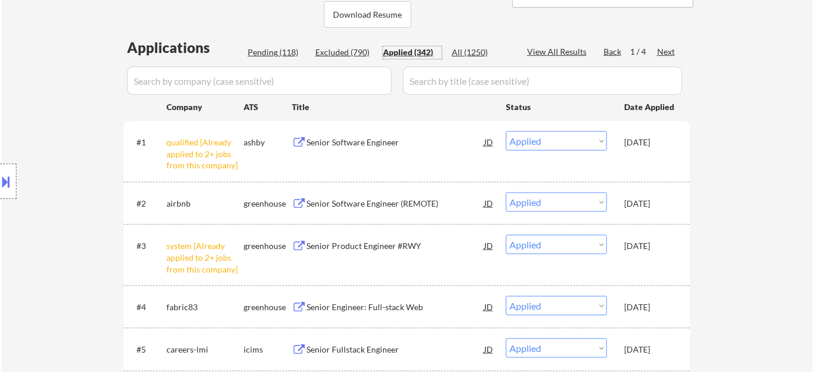
click at [288, 48] on div "Pending (118)" at bounding box center [277, 52] width 59 height 12
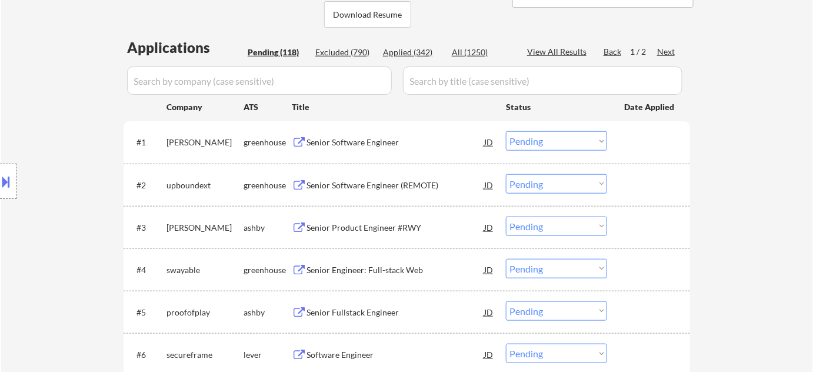
click at [360, 181] on div "Senior Software Engineer (REMOTE)" at bounding box center [395, 185] width 178 height 12
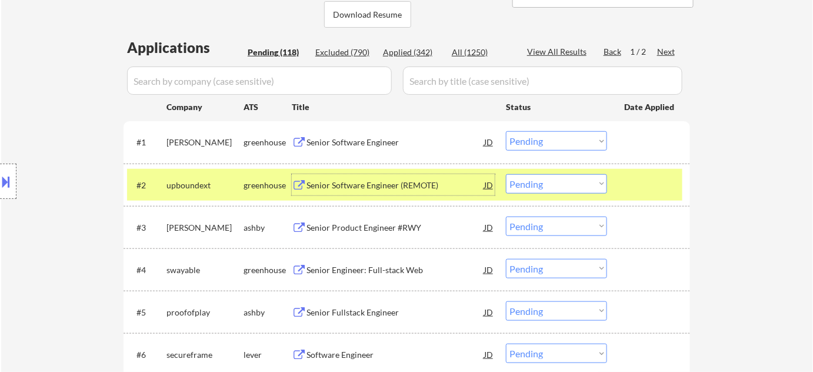
click at [556, 181] on select "Choose an option... Pending Applied Excluded (Questions) Excluded (Expired) Exc…" at bounding box center [556, 183] width 101 height 19
click at [506, 174] on select "Choose an option... Pending Applied Excluded (Questions) Excluded (Expired) Exc…" at bounding box center [556, 183] width 101 height 19
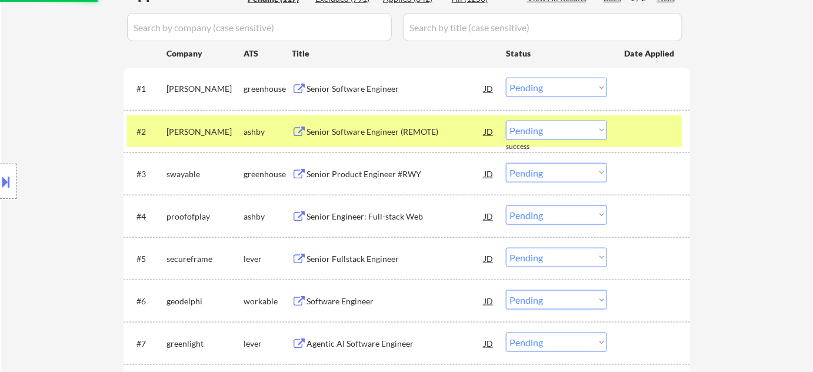
click at [376, 131] on div "Senior Software Engineer (REMOTE)" at bounding box center [395, 132] width 178 height 12
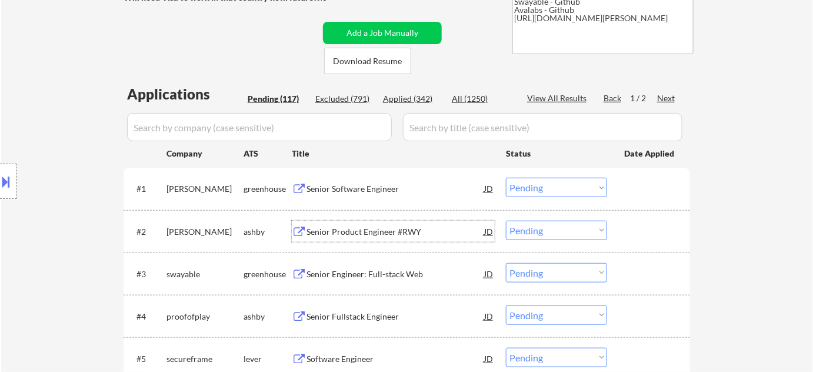
scroll to position [213, 0]
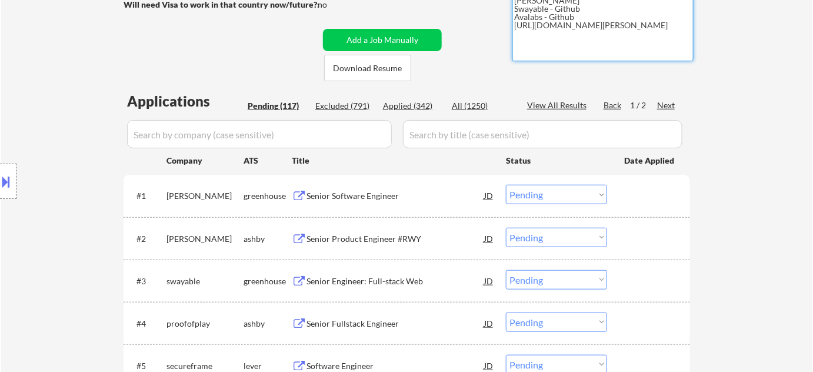
drag, startPoint x: 516, startPoint y: 26, endPoint x: 570, endPoint y: 39, distance: 55.6
click at [570, 39] on textarea "Flor de Mae 80205 Vivian- Github Swayable - Github Avalabs - Github https://www…" at bounding box center [602, 19] width 181 height 83
drag, startPoint x: 513, startPoint y: 24, endPoint x: 569, endPoint y: 33, distance: 57.1
click at [570, 34] on textarea "Flor de Mae 80205 Vivian- Github Swayable - Github Avalabs - Github https://www…" at bounding box center [602, 19] width 181 height 83
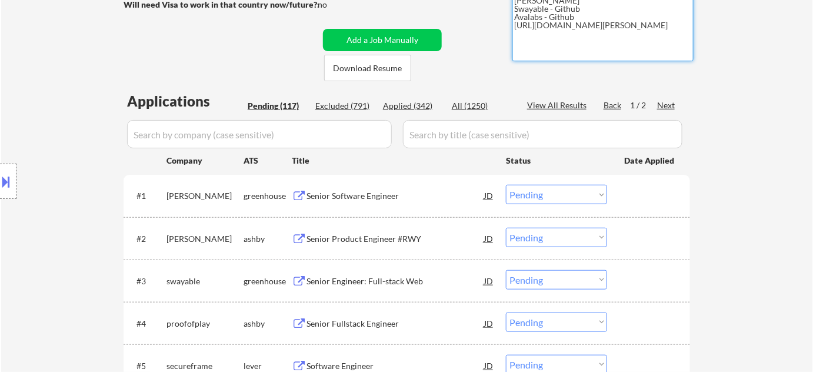
click at [533, 235] on select "Choose an option... Pending Applied Excluded (Questions) Excluded (Expired) Exc…" at bounding box center [556, 237] width 101 height 19
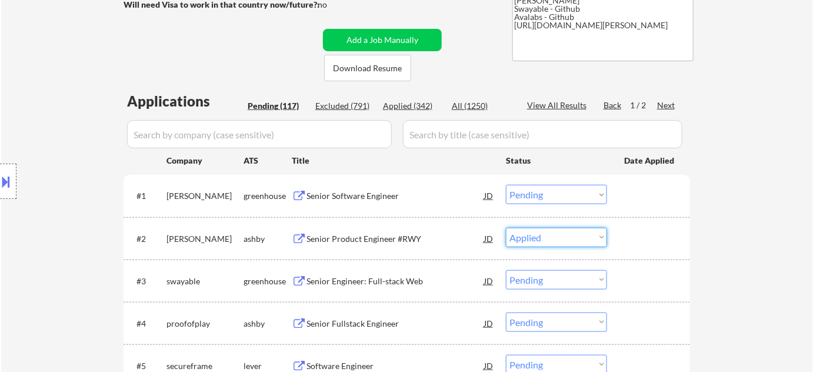
click at [506, 228] on select "Choose an option... Pending Applied Excluded (Questions) Excluded (Expired) Exc…" at bounding box center [556, 237] width 101 height 19
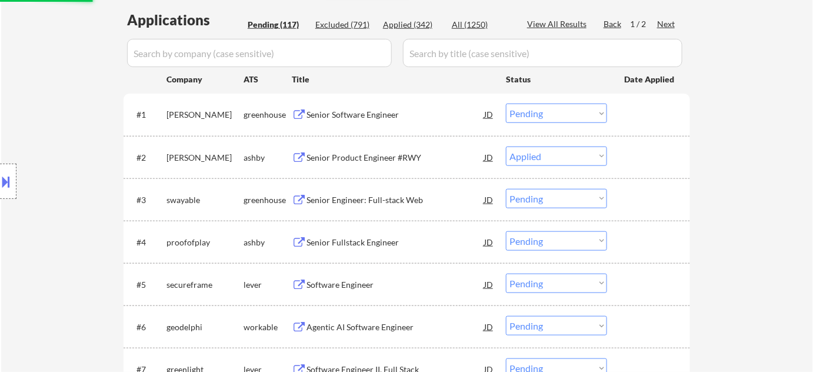
scroll to position [320, 0]
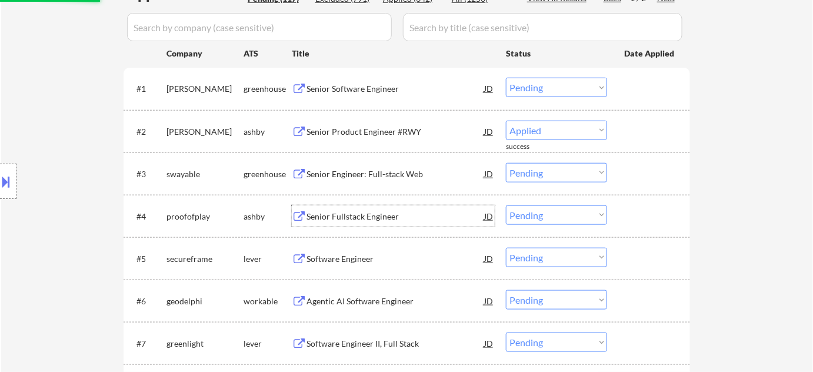
click at [370, 218] on div "Senior Fullstack Engineer" at bounding box center [395, 217] width 178 height 12
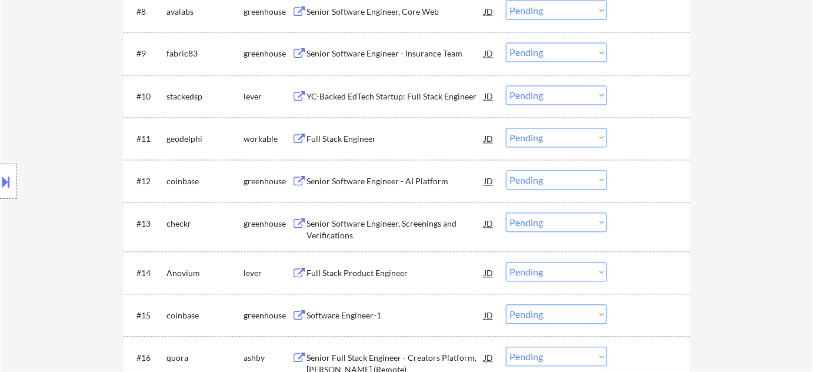
scroll to position [748, 0]
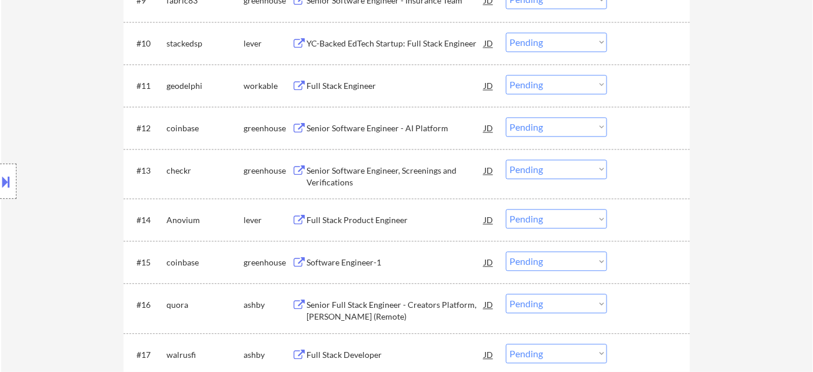
click at [389, 215] on div "Full Stack Product Engineer" at bounding box center [395, 220] width 178 height 12
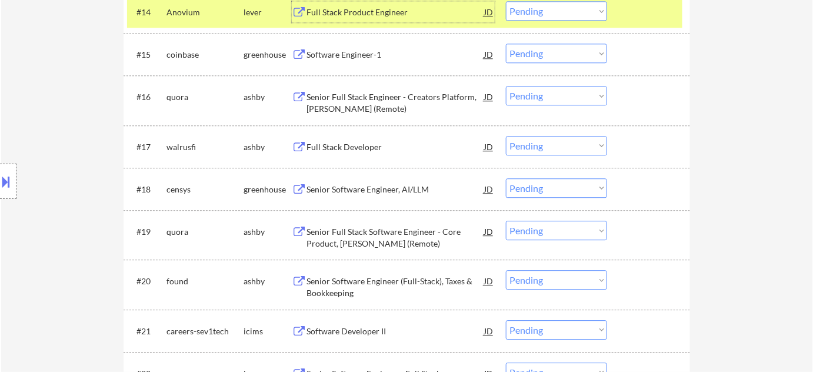
scroll to position [962, 0]
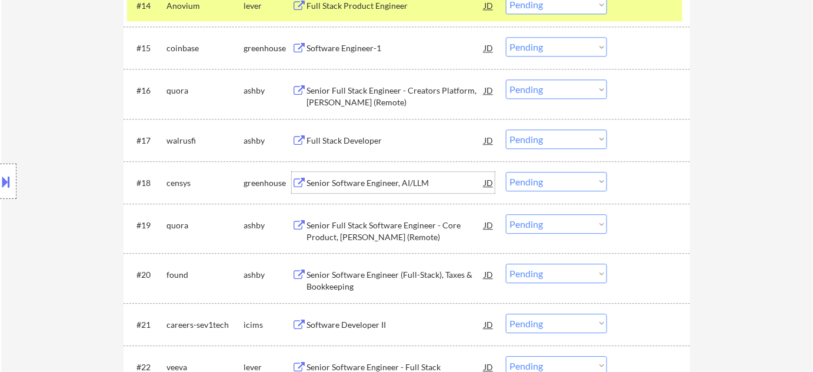
click at [339, 183] on div "Senior Software Engineer, AI/LLM" at bounding box center [395, 183] width 178 height 12
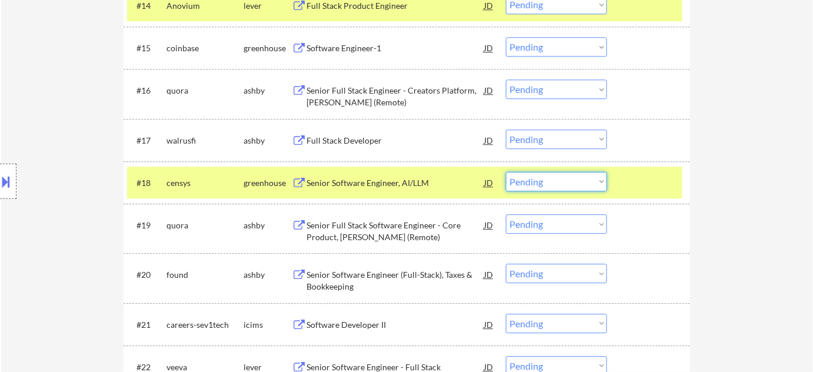
drag, startPoint x: 517, startPoint y: 186, endPoint x: 523, endPoint y: 186, distance: 5.9
click at [523, 186] on select "Choose an option... Pending Applied Excluded (Questions) Excluded (Expired) Exc…" at bounding box center [556, 181] width 101 height 19
click at [506, 172] on select "Choose an option... Pending Applied Excluded (Questions) Excluded (Expired) Exc…" at bounding box center [556, 181] width 101 height 19
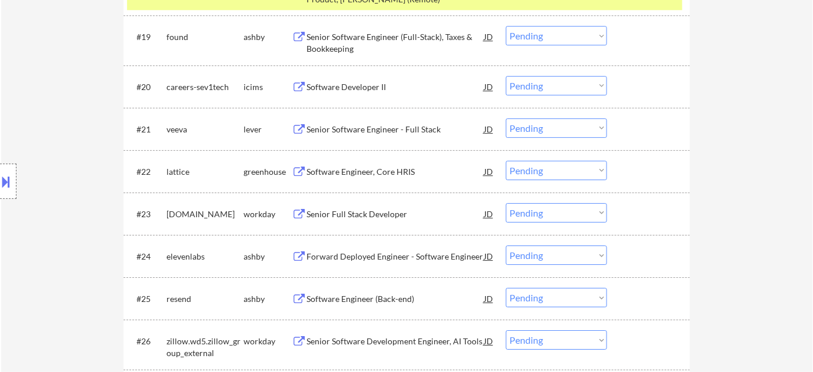
scroll to position [1176, 0]
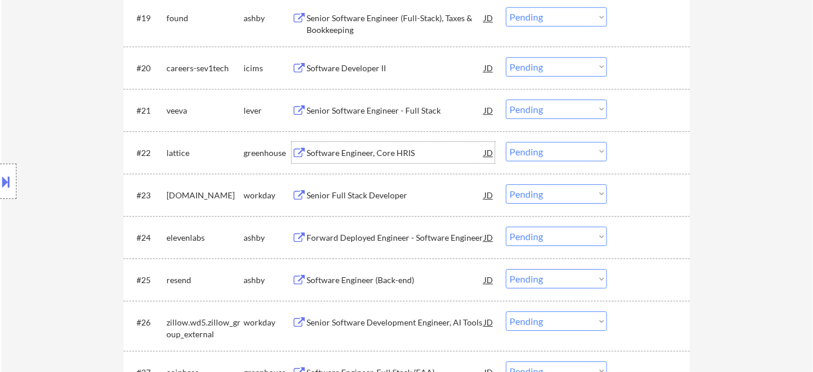
click at [344, 152] on div "Software Engineer, Core HRIS" at bounding box center [395, 153] width 178 height 12
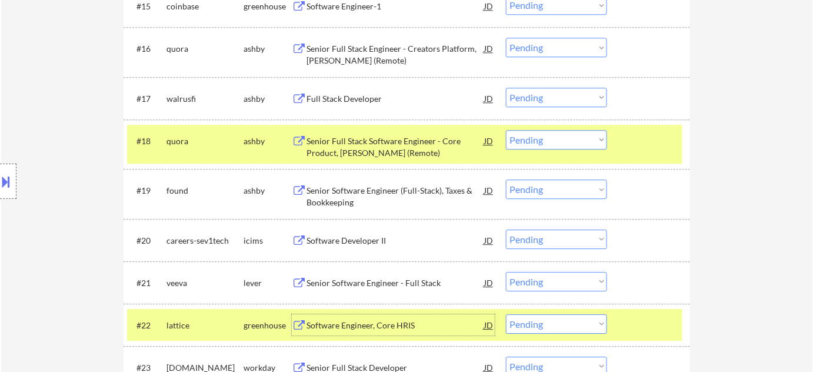
scroll to position [962, 0]
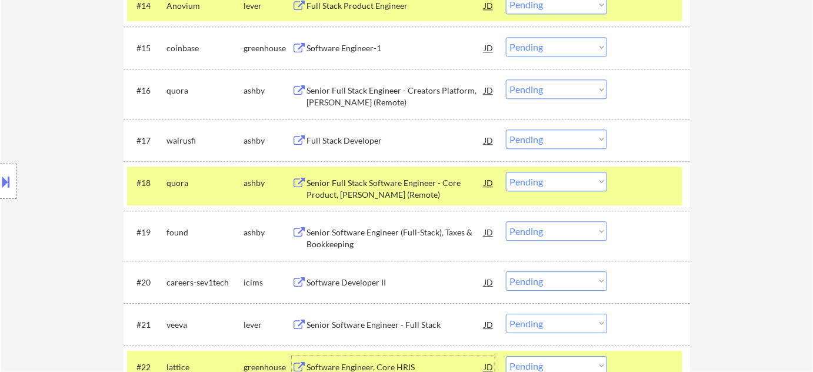
click at [556, 4] on select "Choose an option... Pending Applied Excluded (Questions) Excluded (Expired) Exc…" at bounding box center [556, 4] width 101 height 19
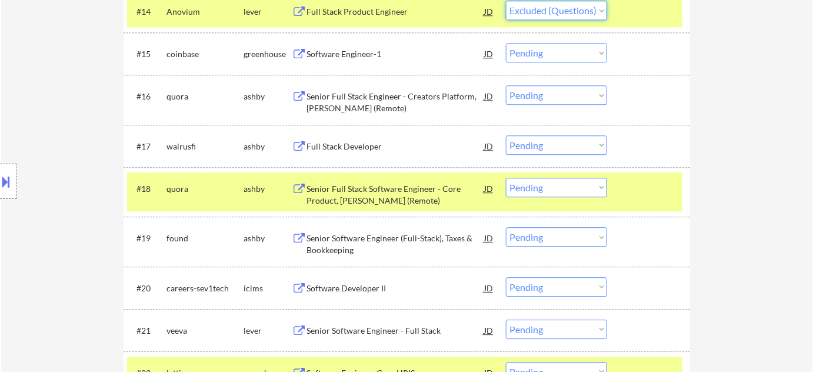
click at [506, 1] on select "Choose an option... Pending Applied Excluded (Questions) Excluded (Expired) Exc…" at bounding box center [556, 10] width 101 height 19
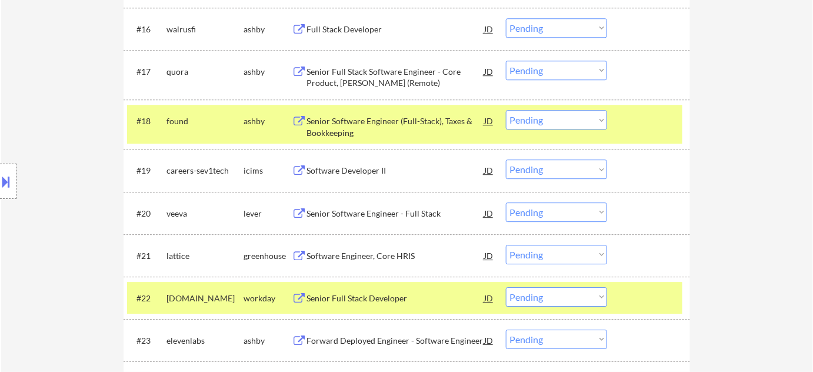
scroll to position [1063, 0]
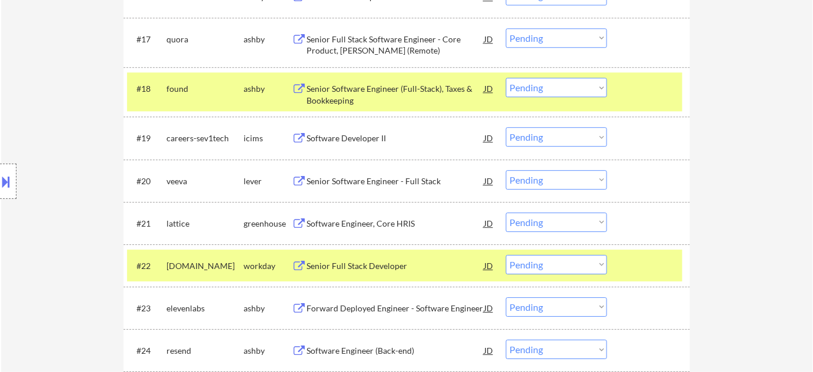
click at [546, 225] on select "Choose an option... Pending Applied Excluded (Questions) Excluded (Expired) Exc…" at bounding box center [556, 221] width 101 height 19
click at [506, 212] on select "Choose an option... Pending Applied Excluded (Questions) Excluded (Expired) Exc…" at bounding box center [556, 221] width 101 height 19
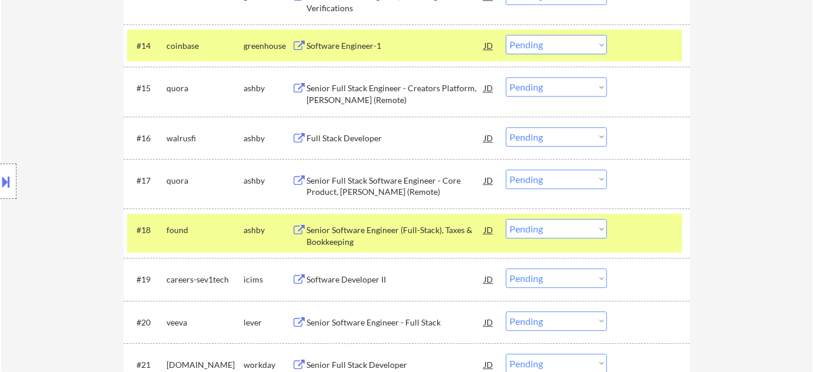
scroll to position [903, 0]
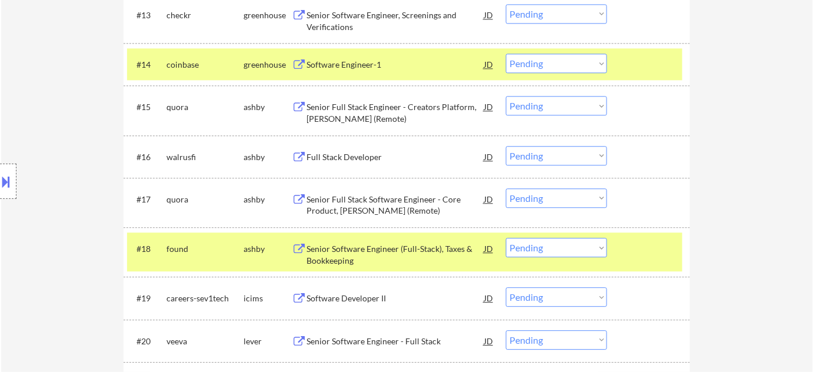
click at [339, 156] on div "Full Stack Developer" at bounding box center [395, 157] width 178 height 12
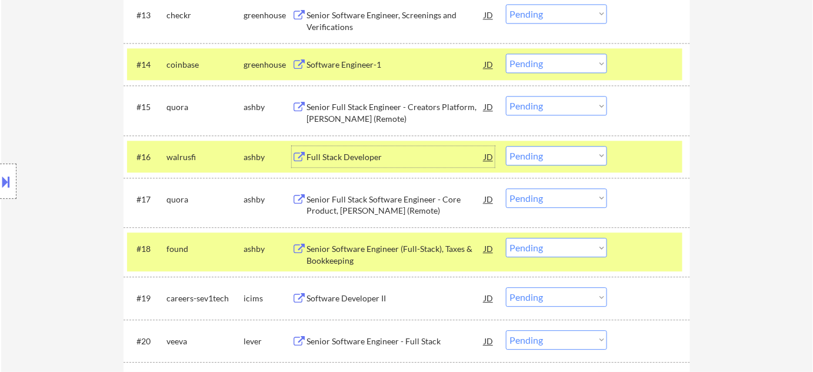
click at [595, 156] on select "Choose an option... Pending Applied Excluded (Questions) Excluded (Expired) Exc…" at bounding box center [556, 155] width 101 height 19
click at [506, 146] on select "Choose an option... Pending Applied Excluded (Questions) Excluded (Expired) Exc…" at bounding box center [556, 155] width 101 height 19
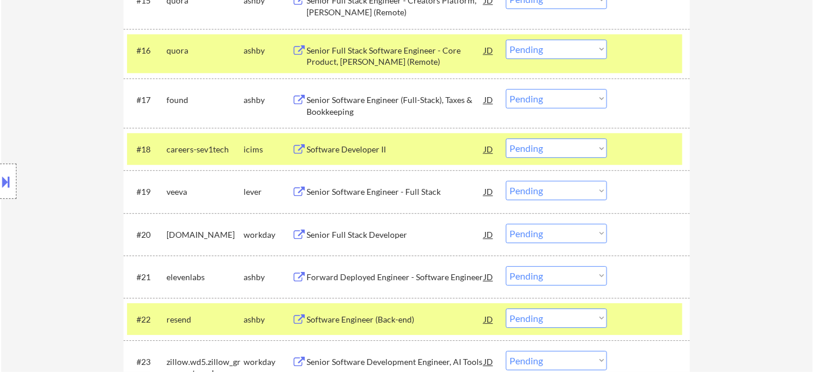
scroll to position [1063, 0]
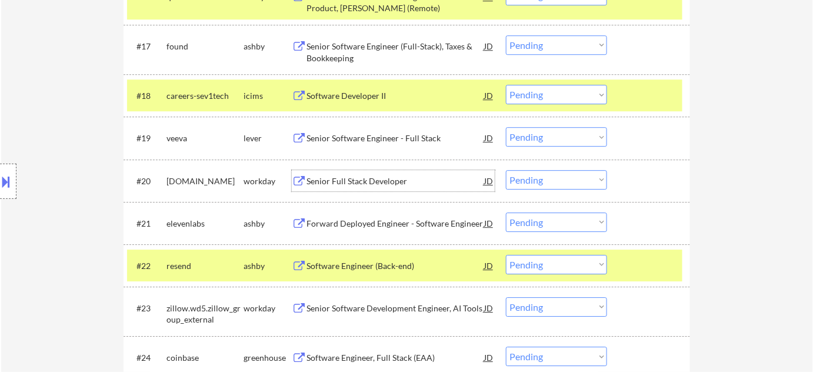
click at [370, 176] on div "Senior Full Stack Developer" at bounding box center [395, 181] width 178 height 12
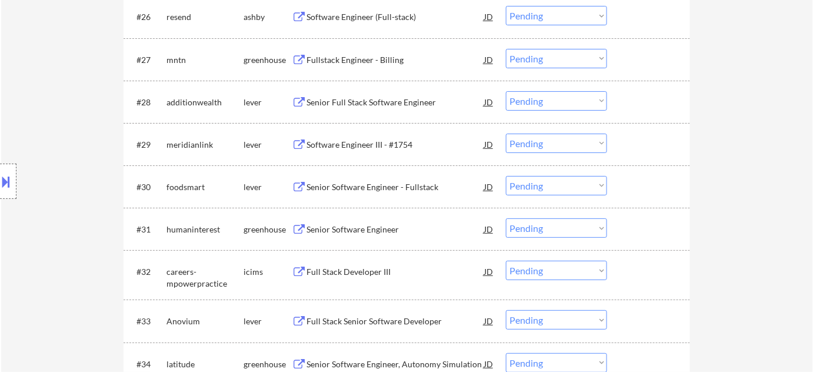
scroll to position [1491, 0]
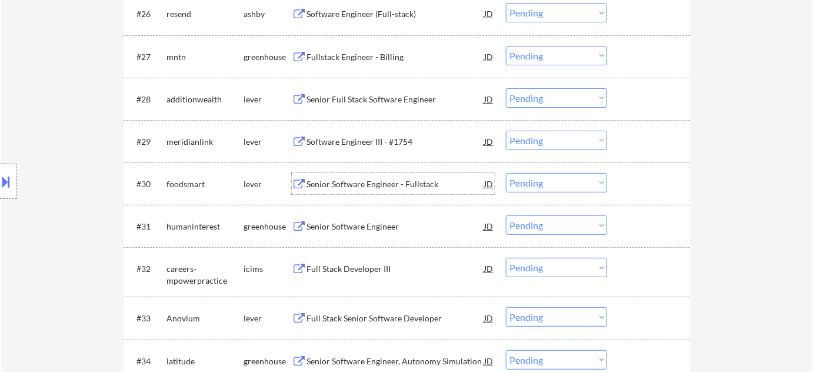
click at [371, 187] on div "Senior Software Engineer - Fullstack" at bounding box center [395, 184] width 178 height 12
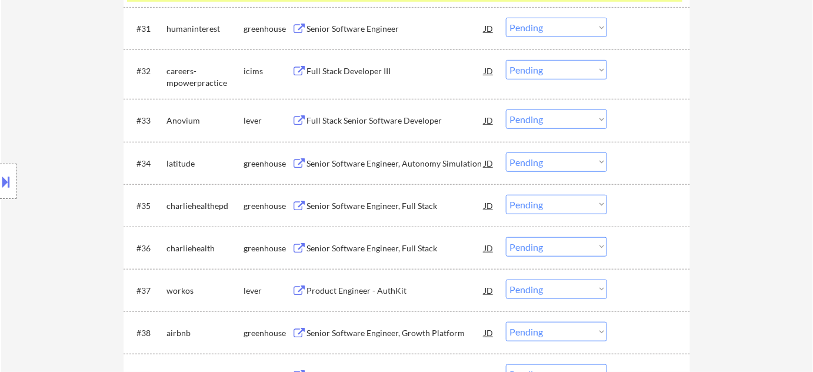
scroll to position [1705, 0]
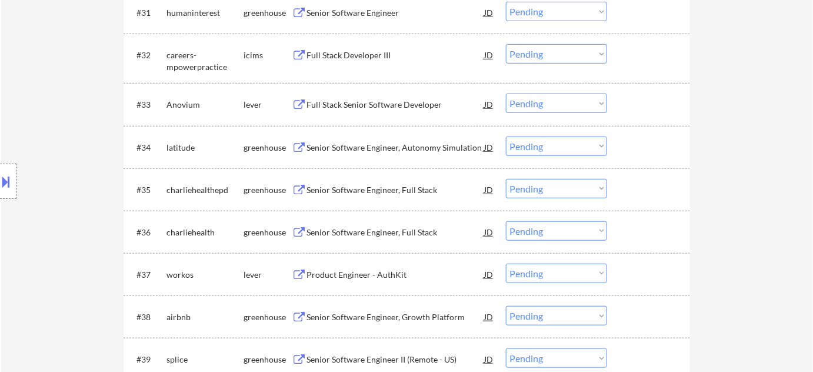
click at [370, 188] on div "Senior Software Engineer, Full Stack" at bounding box center [395, 190] width 178 height 12
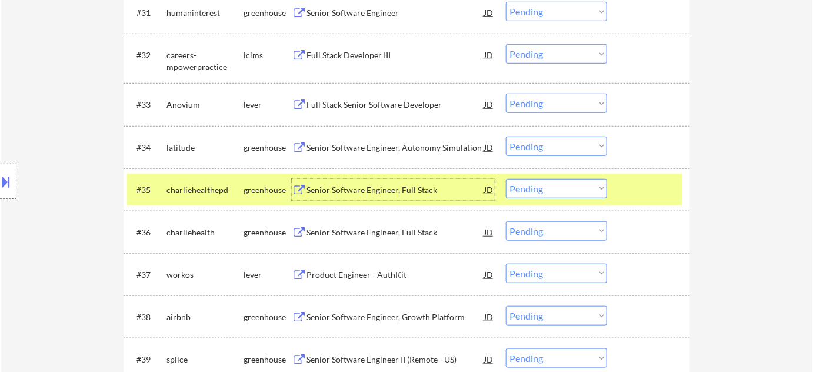
click at [396, 185] on div "Senior Software Engineer, Full Stack" at bounding box center [395, 190] width 178 height 12
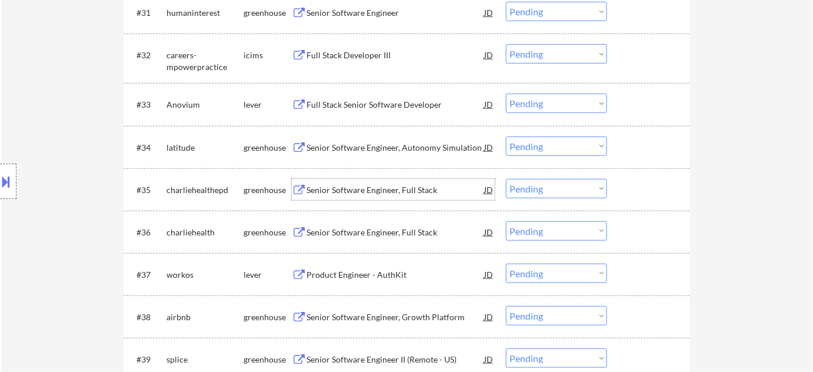
click at [336, 227] on div "Senior Software Engineer, Full Stack" at bounding box center [395, 232] width 178 height 12
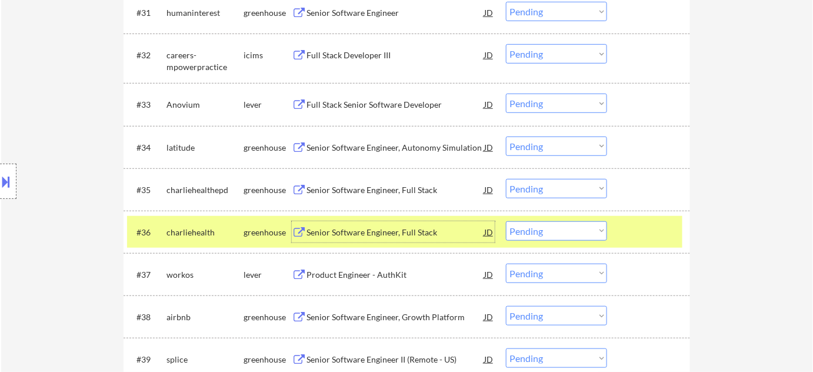
drag, startPoint x: 547, startPoint y: 235, endPoint x: 555, endPoint y: 230, distance: 9.0
click at [547, 235] on select "Choose an option... Pending Applied Excluded (Questions) Excluded (Expired) Exc…" at bounding box center [556, 230] width 101 height 19
click at [506, 221] on select "Choose an option... Pending Applied Excluded (Questions) Excluded (Expired) Exc…" at bounding box center [556, 230] width 101 height 19
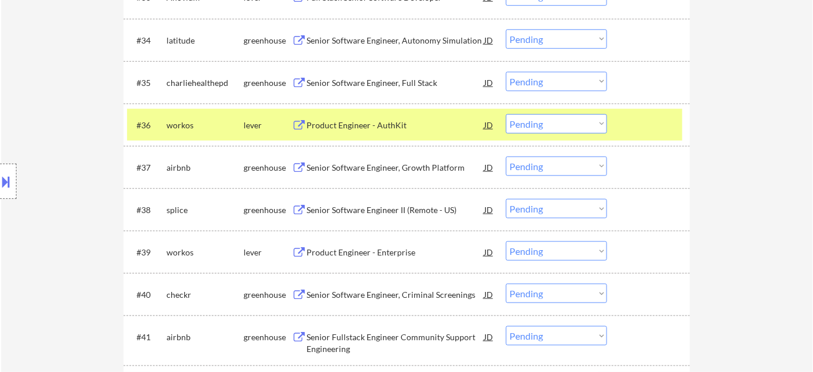
scroll to position [1865, 0]
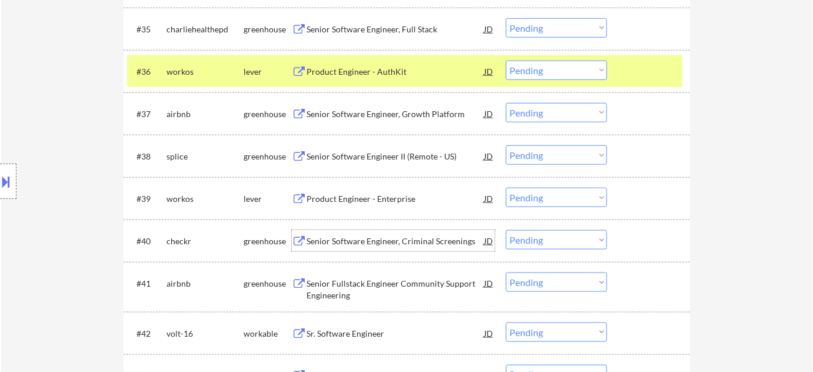
click at [387, 235] on div "Senior Software Engineer, Criminal Screenings" at bounding box center [395, 241] width 178 height 12
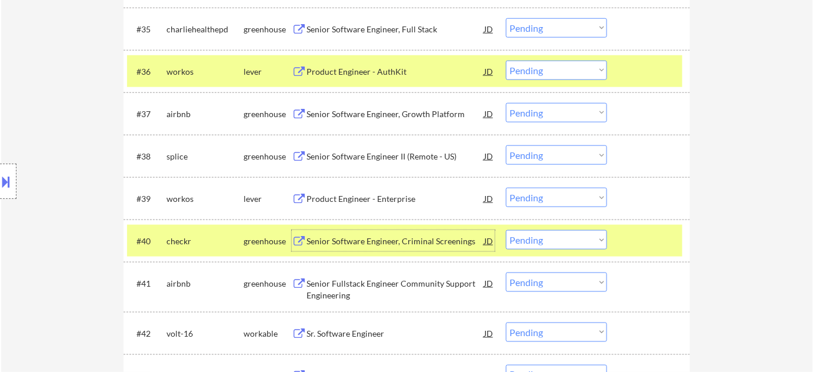
click at [537, 235] on select "Choose an option... Pending Applied Excluded (Questions) Excluded (Expired) Exc…" at bounding box center [556, 239] width 101 height 19
click at [506, 230] on select "Choose an option... Pending Applied Excluded (Questions) Excluded (Expired) Exc…" at bounding box center [556, 239] width 101 height 19
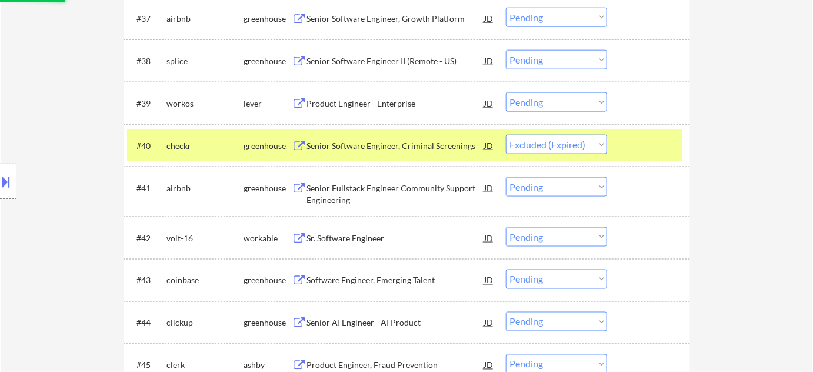
scroll to position [1972, 0]
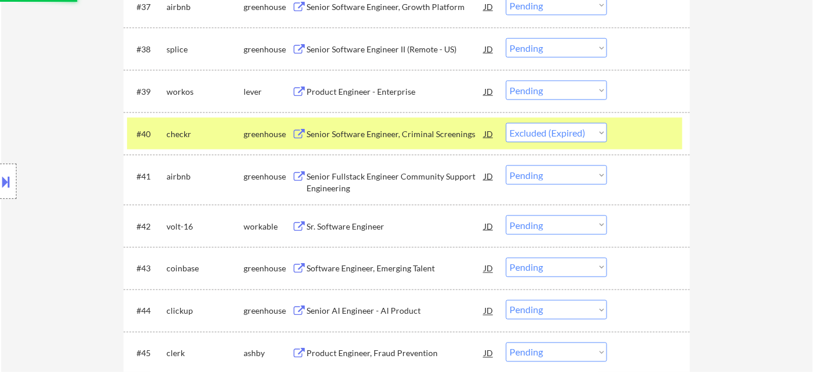
click at [350, 226] on div "Sr. Software Engineer" at bounding box center [395, 227] width 178 height 12
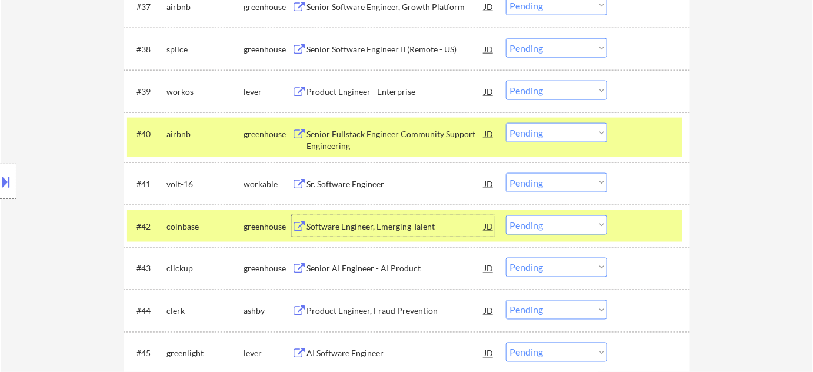
click at [539, 181] on select "Choose an option... Pending Applied Excluded (Questions) Excluded (Expired) Exc…" at bounding box center [556, 182] width 101 height 19
click at [506, 173] on select "Choose an option... Pending Applied Excluded (Questions) Excluded (Expired) Exc…" at bounding box center [556, 182] width 101 height 19
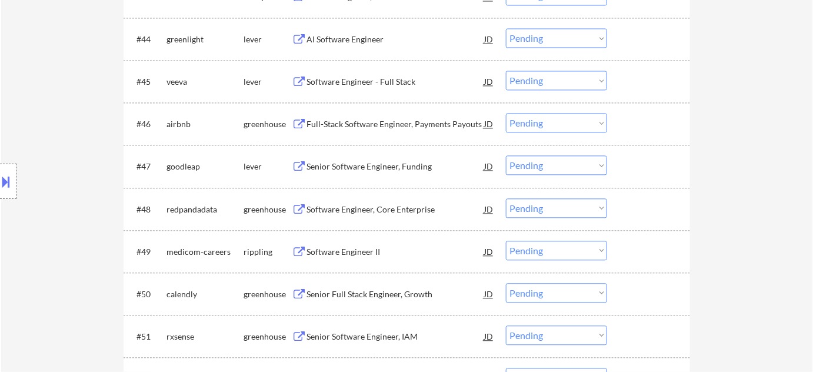
scroll to position [2186, 0]
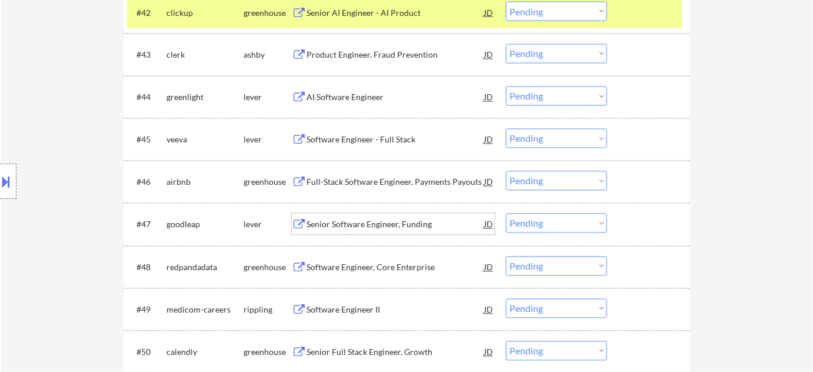
click at [388, 226] on div "Senior Software Engineer, Funding" at bounding box center [395, 225] width 178 height 12
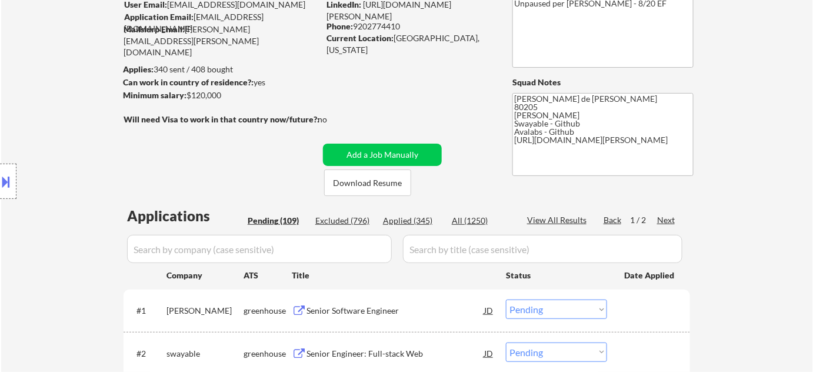
scroll to position [0, 0]
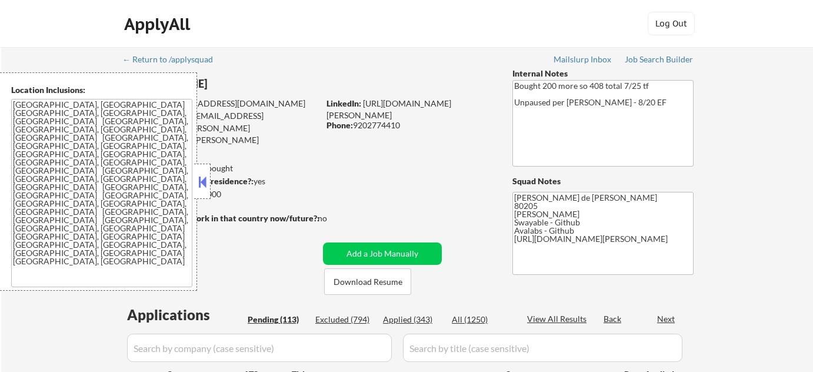
select select ""pending""
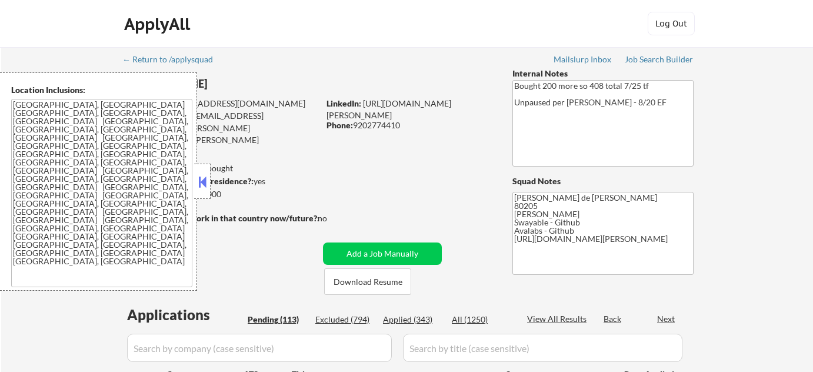
select select ""pending""
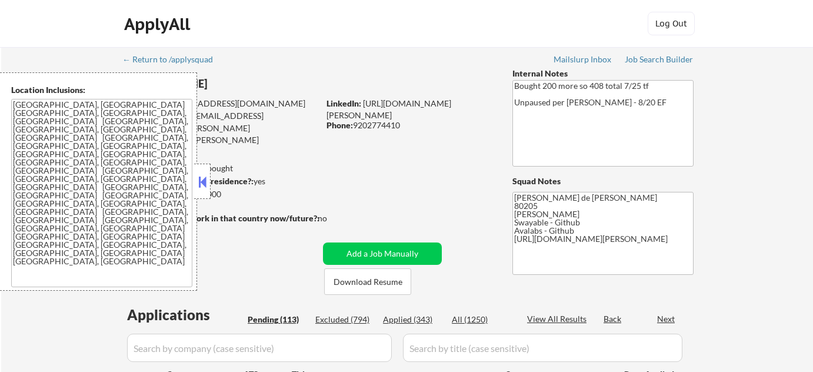
select select ""pending""
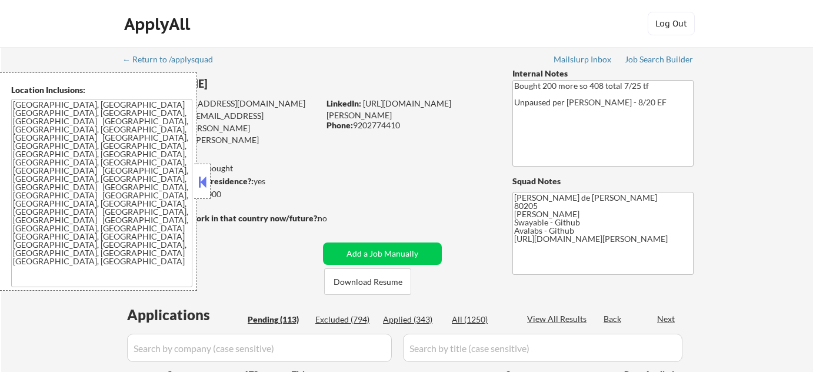
select select ""pending""
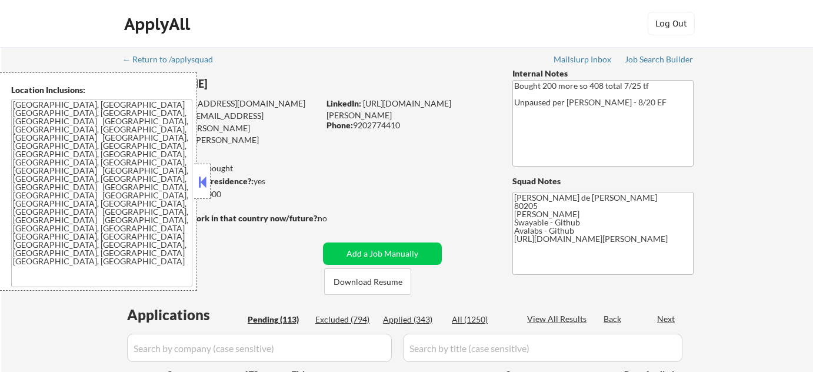
select select ""pending""
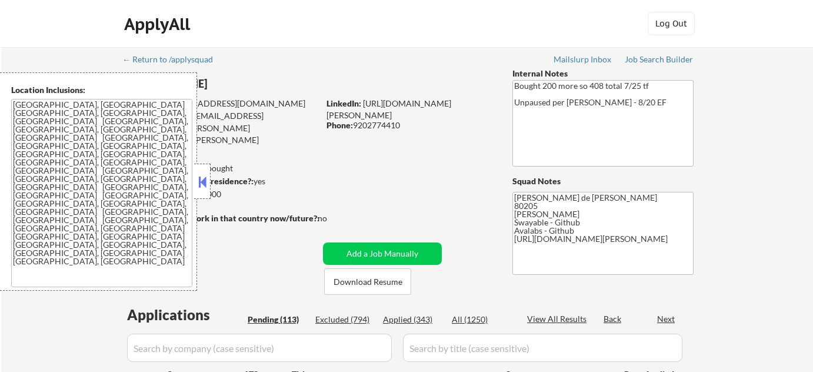
select select ""pending""
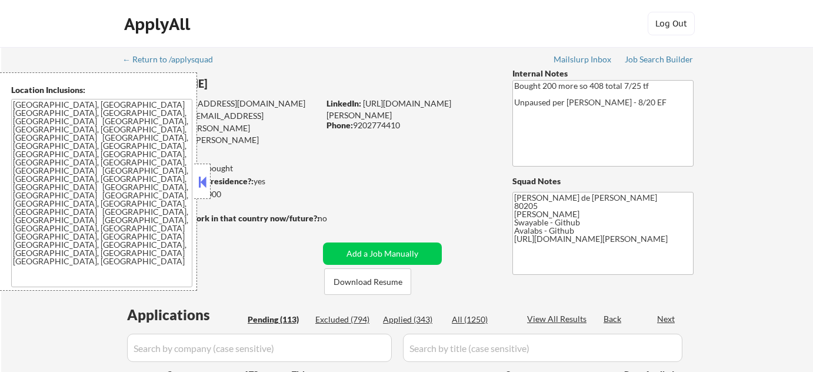
select select ""pending""
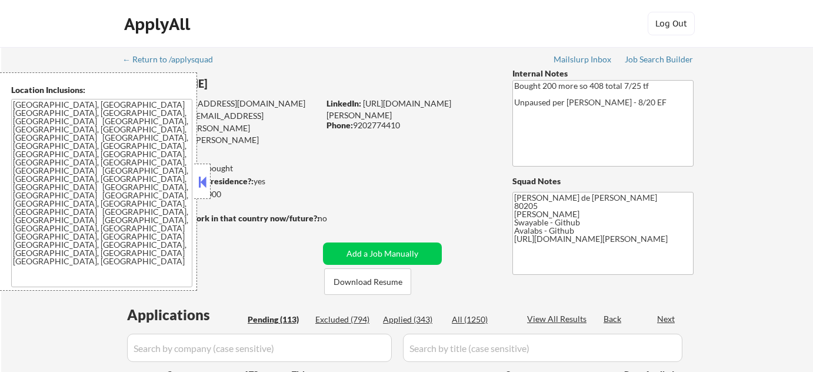
select select ""pending""
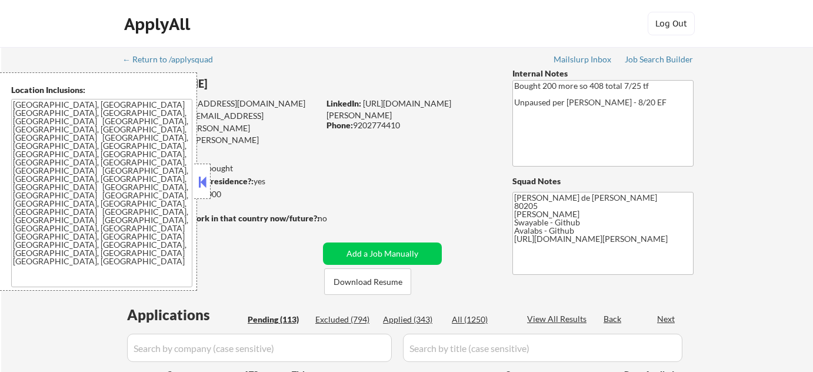
select select ""pending""
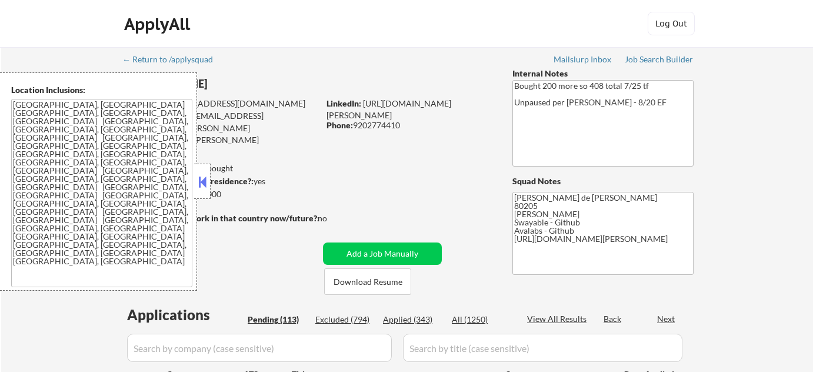
select select ""pending""
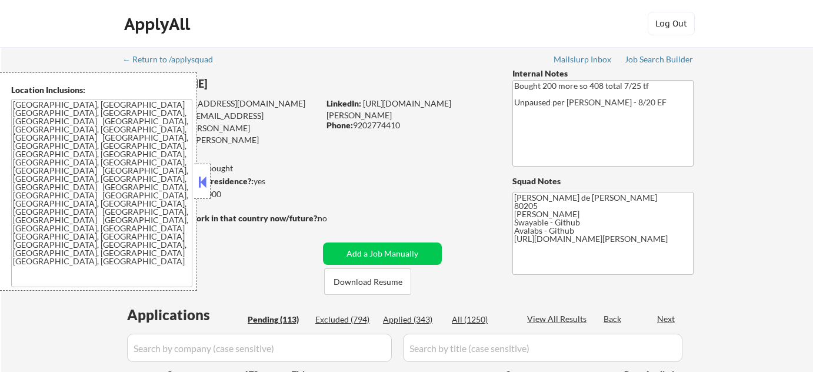
select select ""pending""
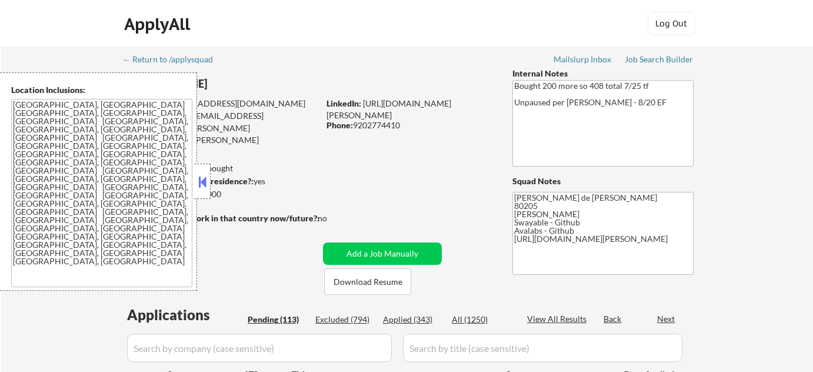
select select ""pending""
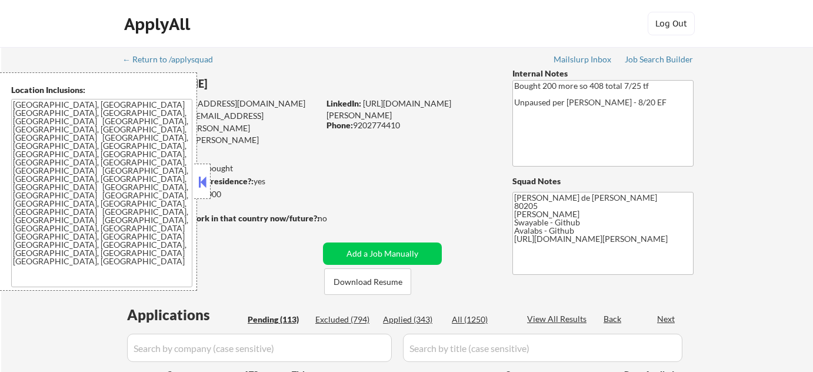
select select ""pending""
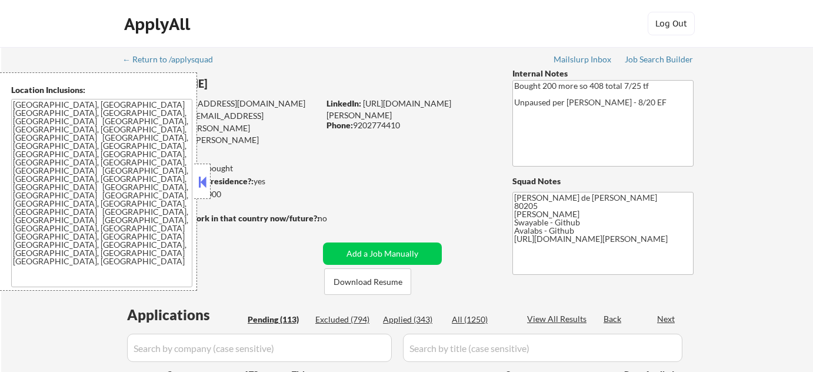
select select ""pending""
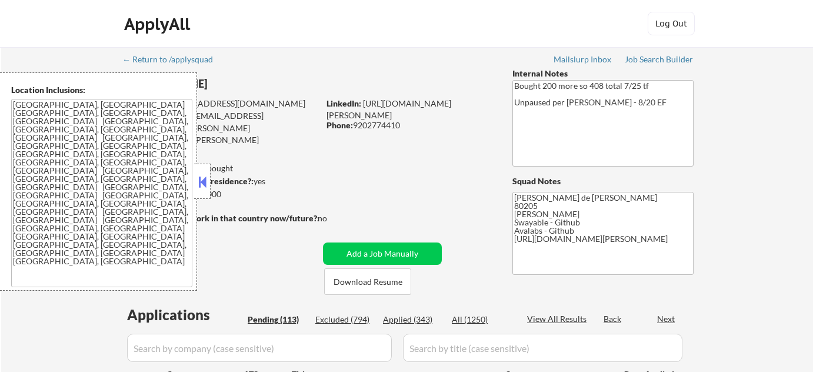
select select ""pending""
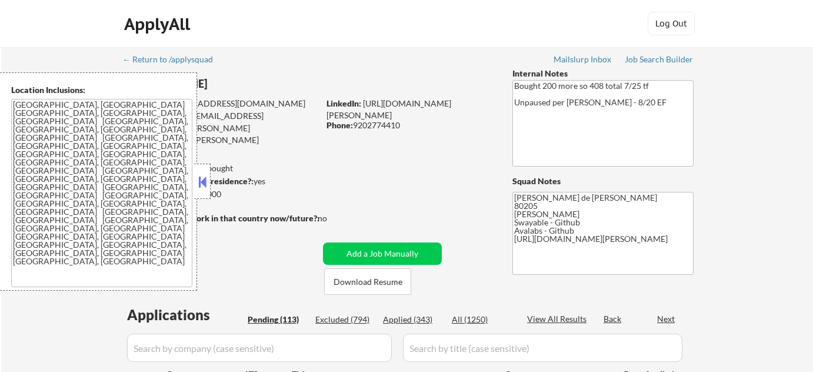
select select ""pending""
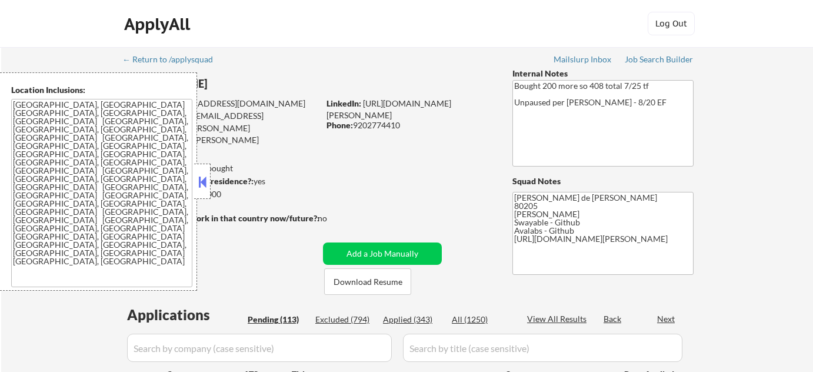
select select ""pending""
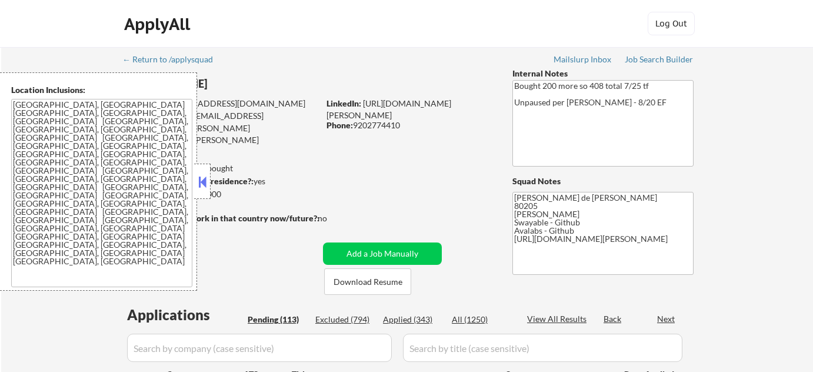
select select ""pending""
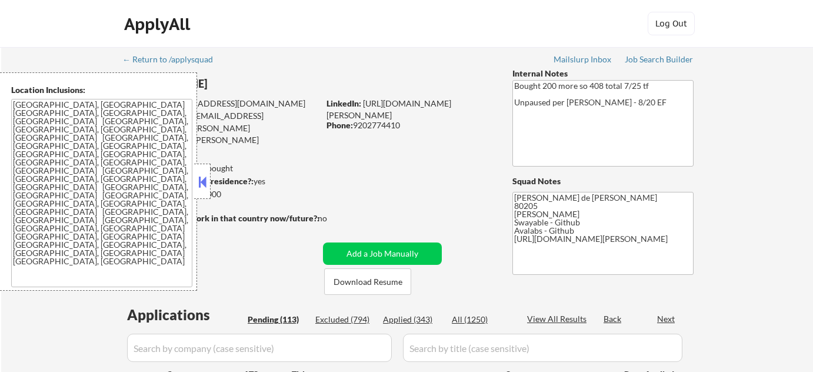
select select ""pending""
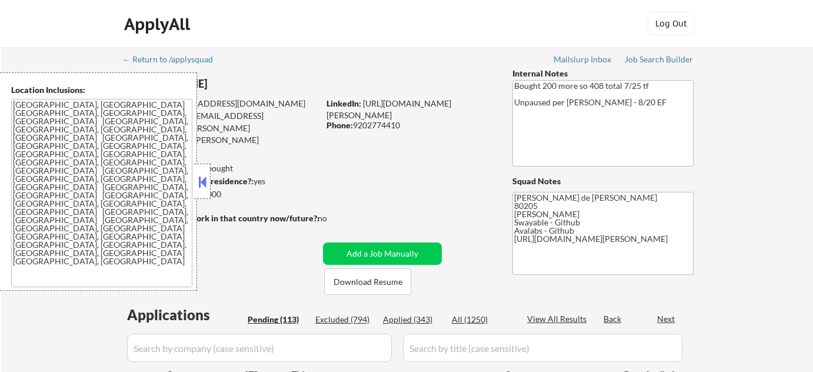
select select ""pending""
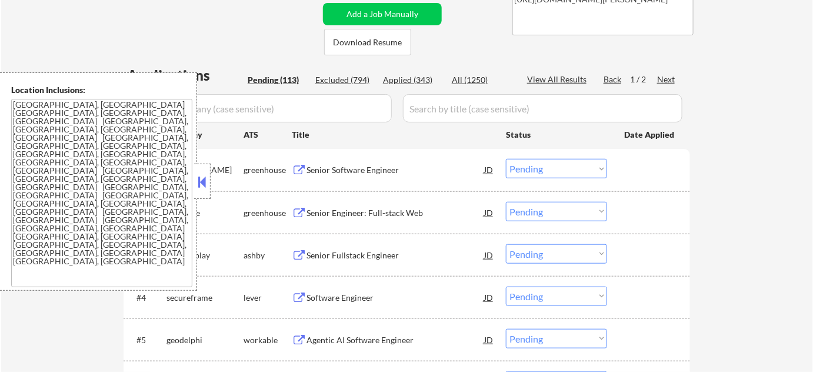
scroll to position [213, 0]
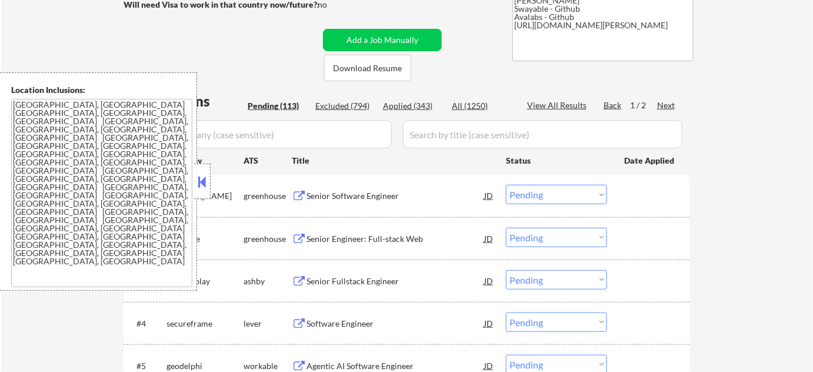
click at [419, 104] on div "Applied (343)" at bounding box center [412, 106] width 59 height 12
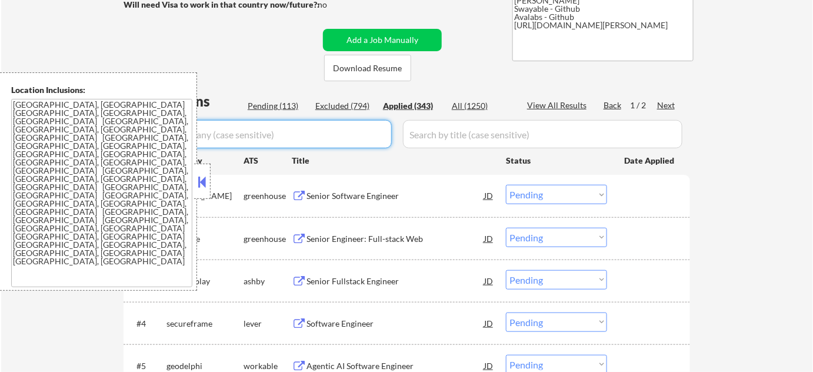
click at [328, 136] on input "input" at bounding box center [259, 134] width 265 height 28
type input "walrus"
select select ""applied""
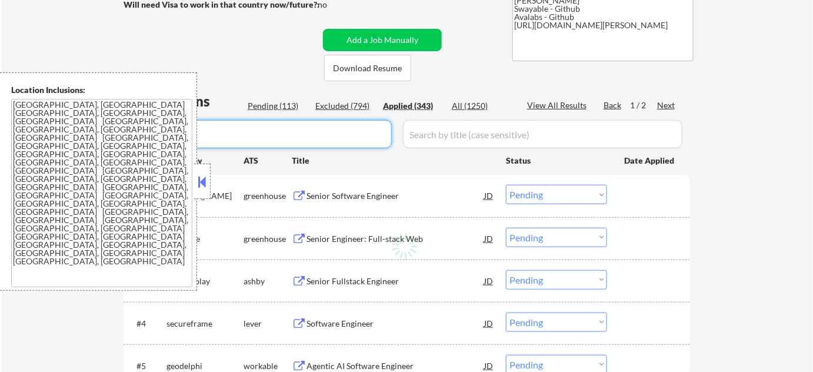
select select ""applied""
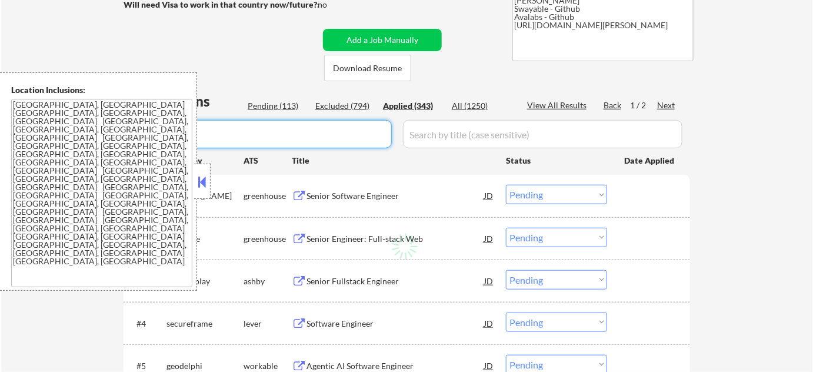
select select ""applied""
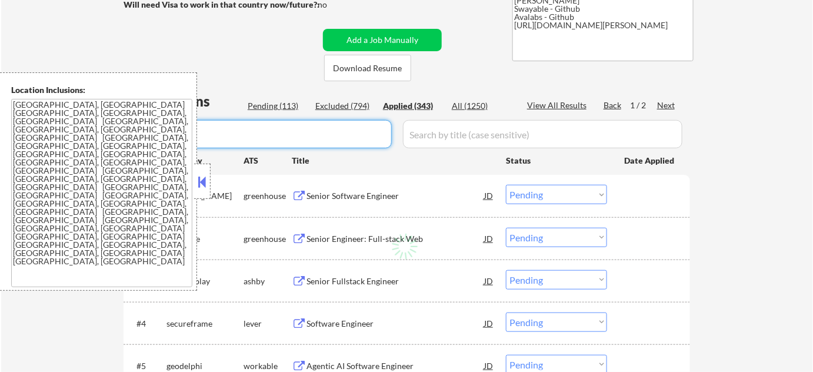
select select ""applied""
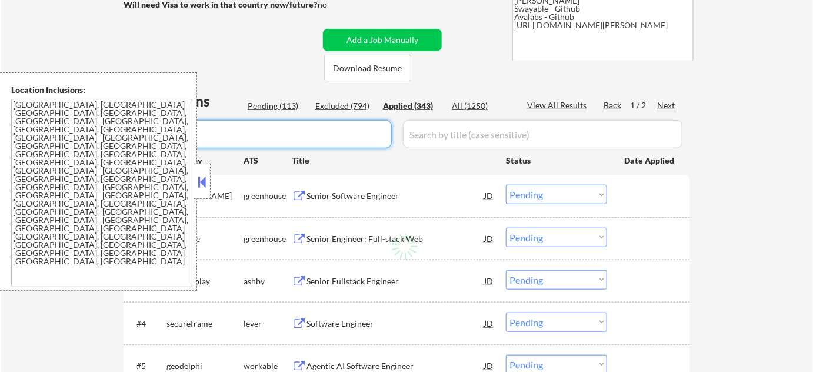
select select ""applied""
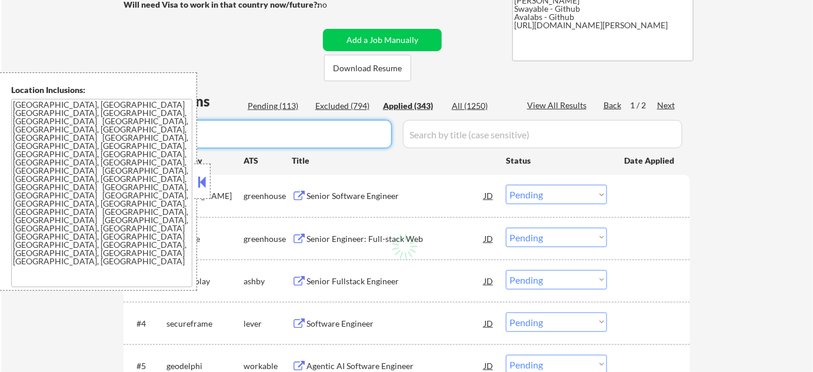
select select ""applied""
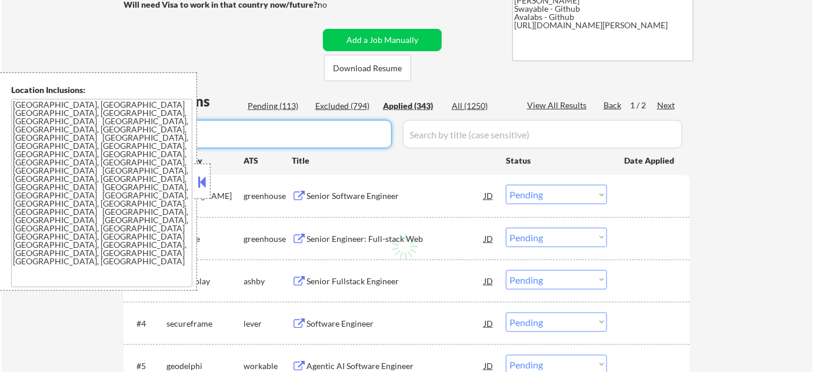
select select ""applied""
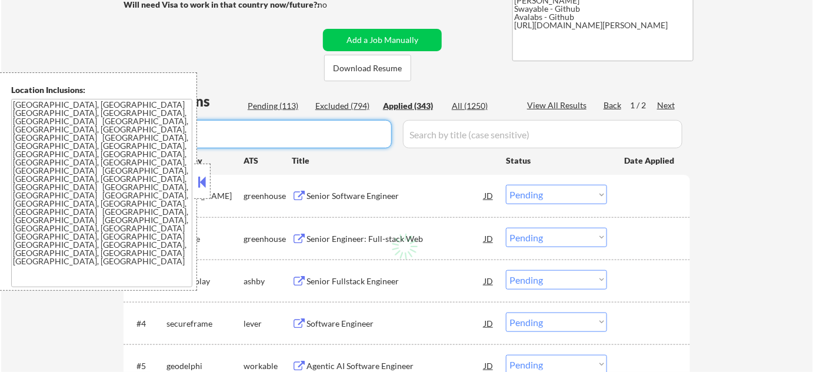
select select ""applied""
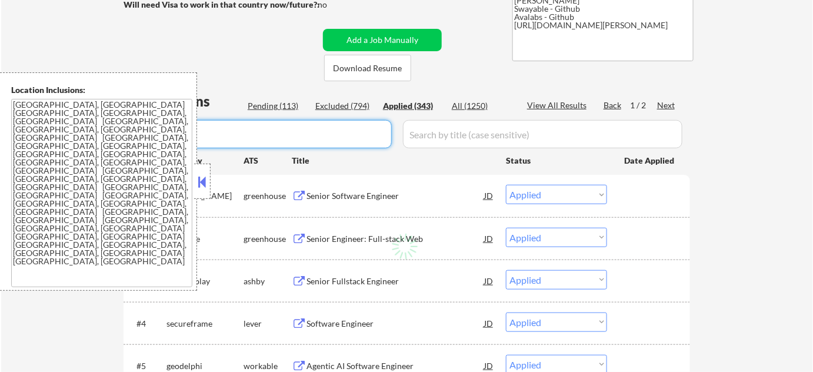
select select ""applied""
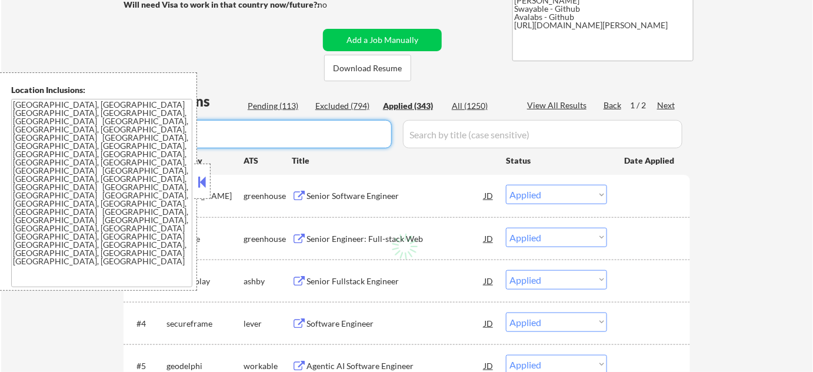
select select ""applied""
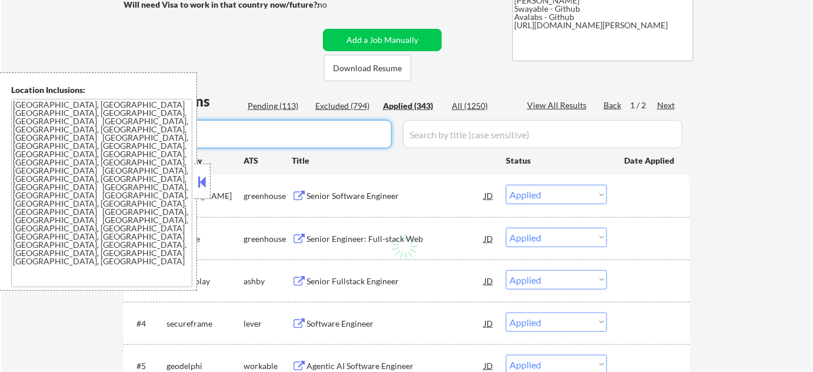
select select ""applied""
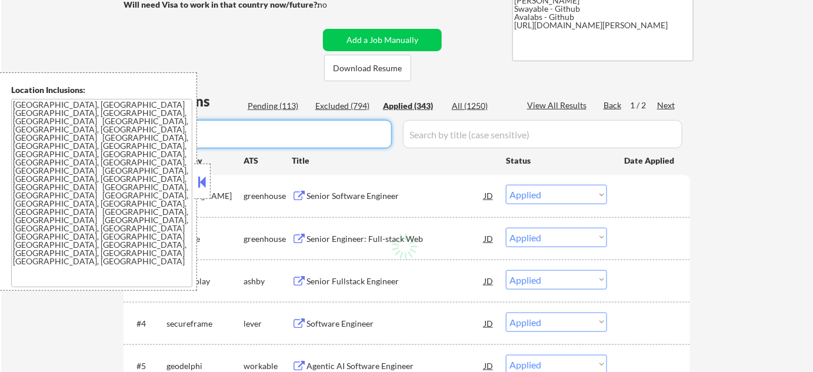
select select ""applied""
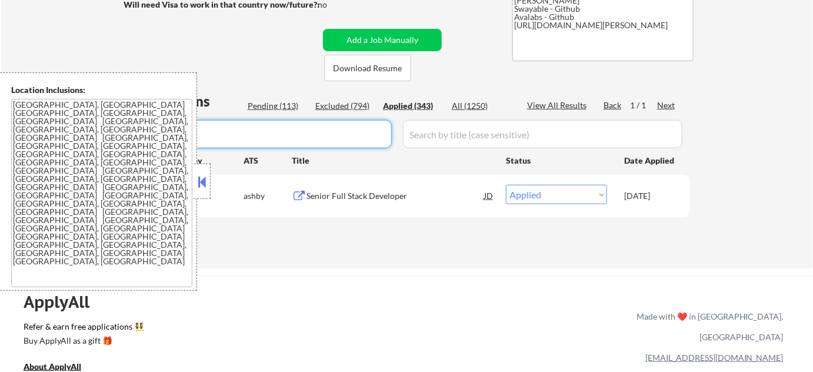
click at [213, 180] on div "#1 walrusfi ashby Senior Full Stack Developer JD Choose an option... Pending Ap…" at bounding box center [404, 195] width 555 height 32
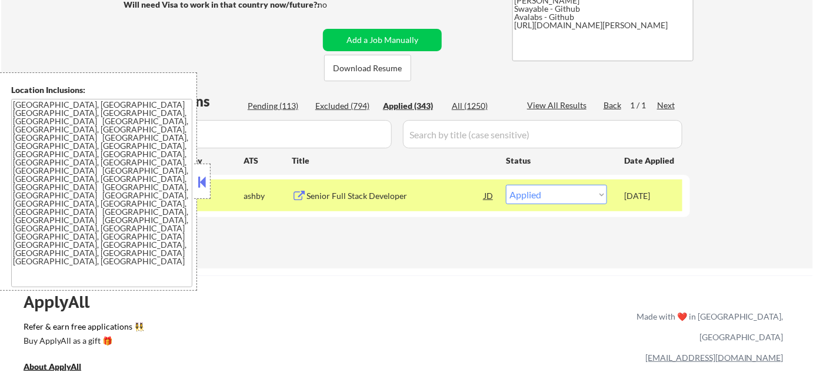
click at [201, 183] on button at bounding box center [202, 182] width 13 height 18
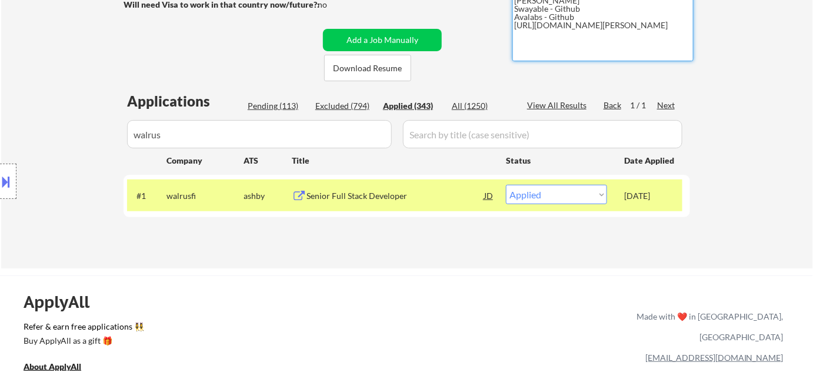
drag, startPoint x: 513, startPoint y: 25, endPoint x: 567, endPoint y: 38, distance: 56.1
click at [567, 38] on textarea "Flor de Mae 80205 Vivian- Github Swayable - Github Avalabs - Github https://www…" at bounding box center [602, 19] width 181 height 83
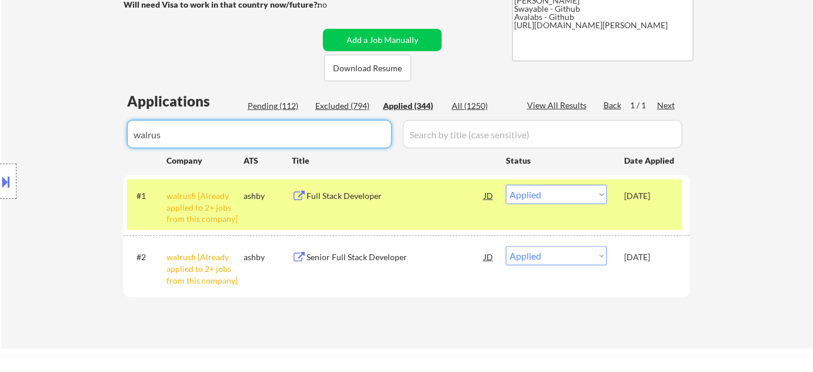
drag, startPoint x: 306, startPoint y: 133, endPoint x: 0, endPoint y: 152, distance: 306.4
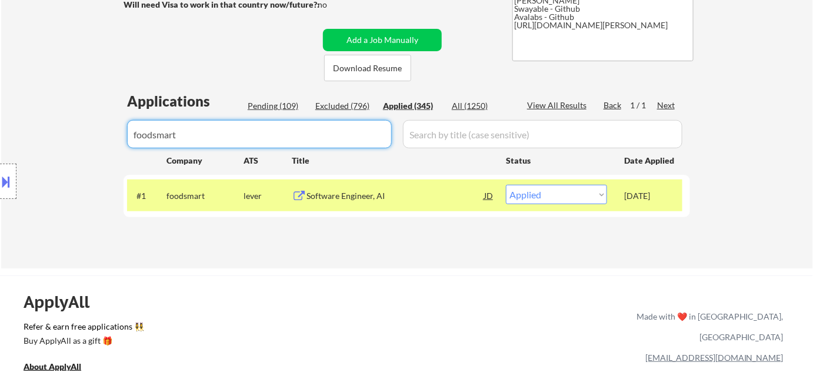
drag, startPoint x: 215, startPoint y: 133, endPoint x: 0, endPoint y: 133, distance: 215.2
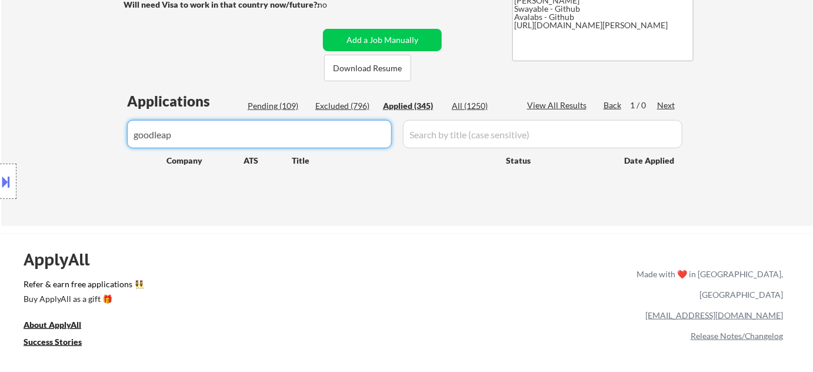
type input "goodleap"
drag, startPoint x: 224, startPoint y: 136, endPoint x: 0, endPoint y: 101, distance: 226.7
select select ""applied""
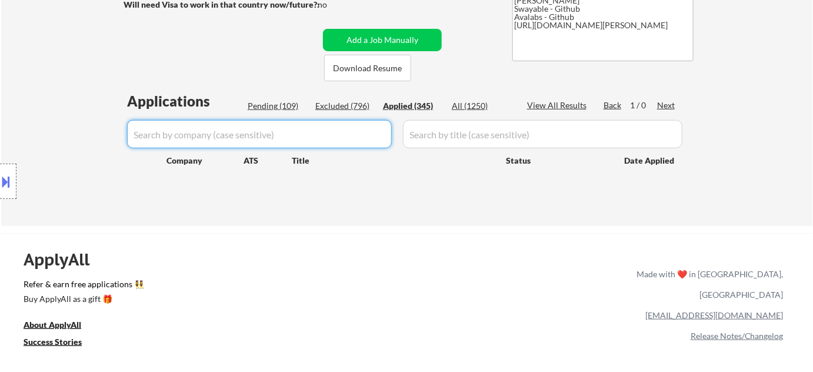
select select ""applied""
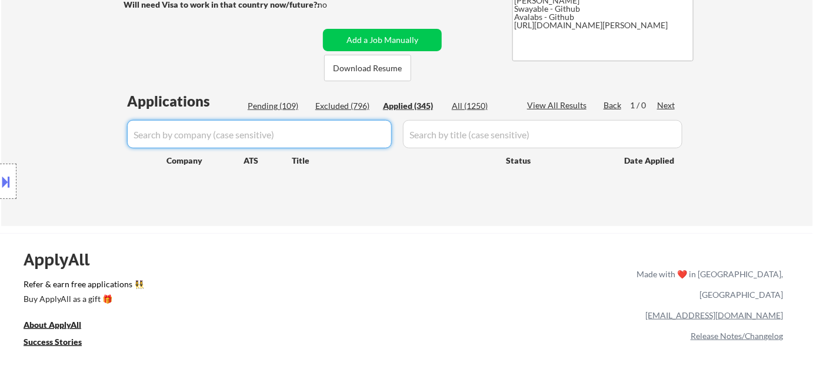
select select ""applied""
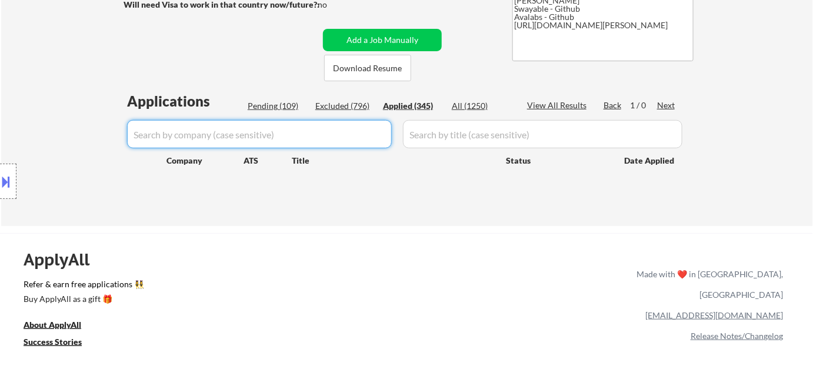
select select ""applied""
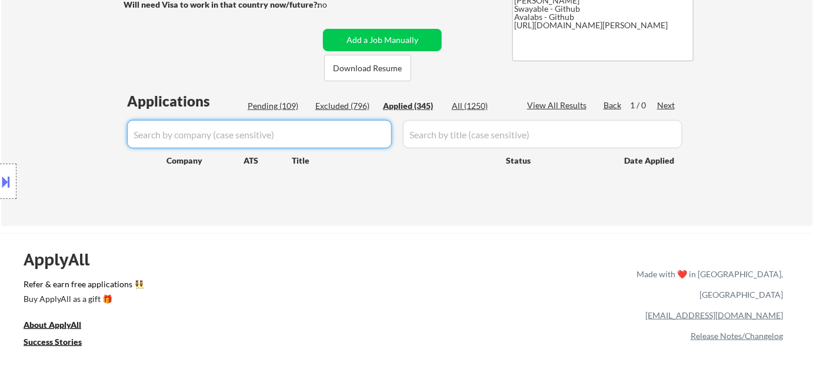
select select ""applied""
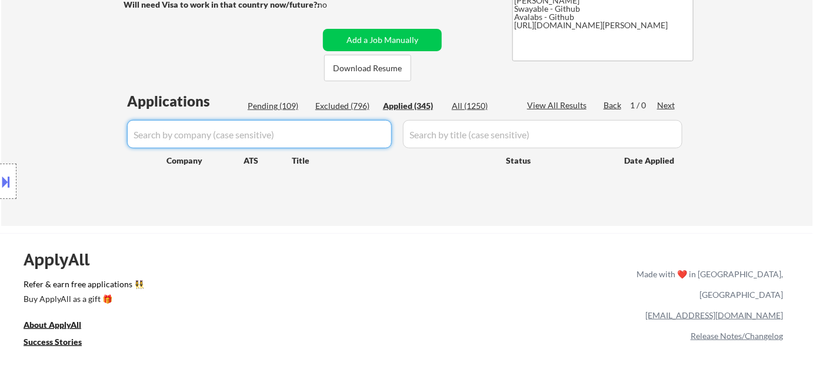
select select ""applied""
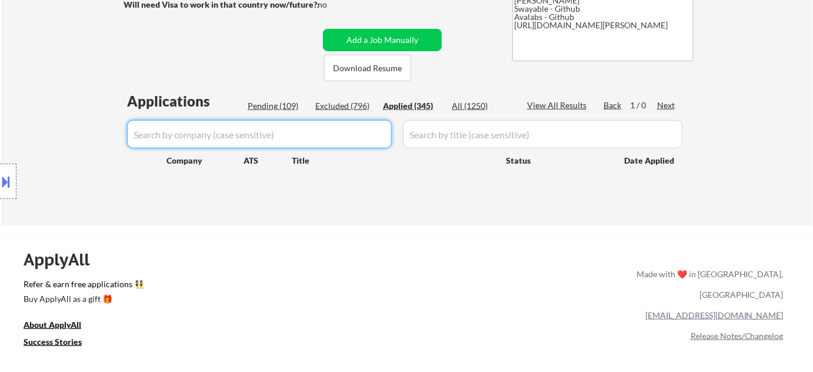
select select ""applied""
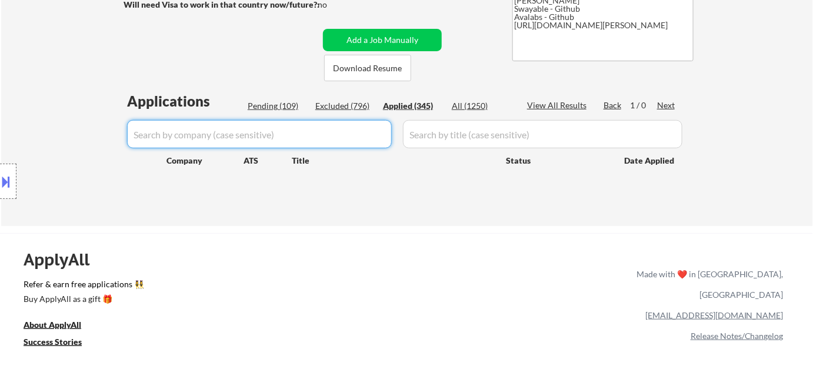
select select ""applied""
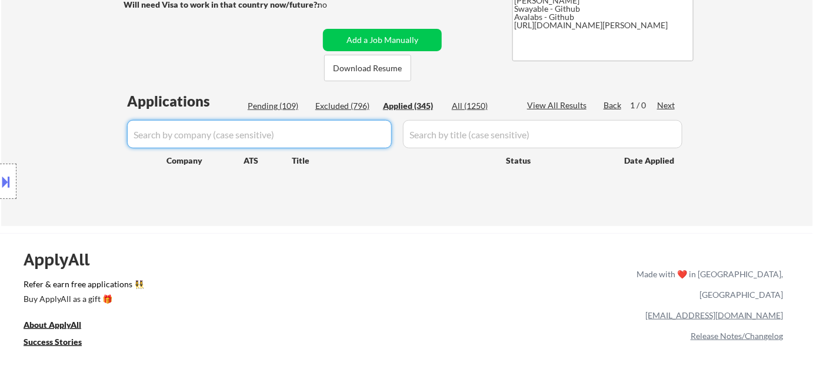
select select ""applied""
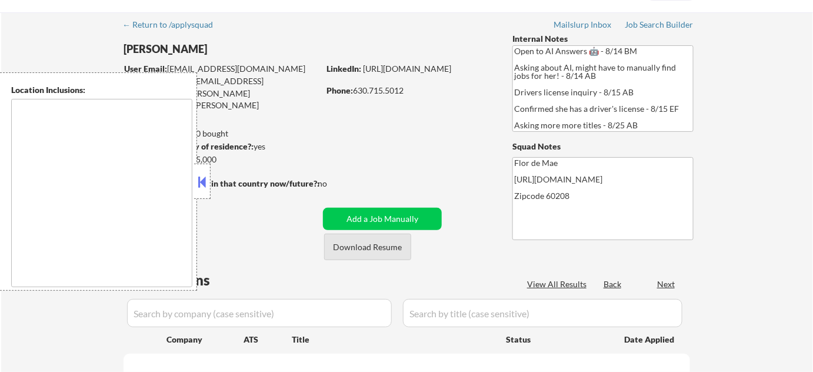
scroll to position [53, 0]
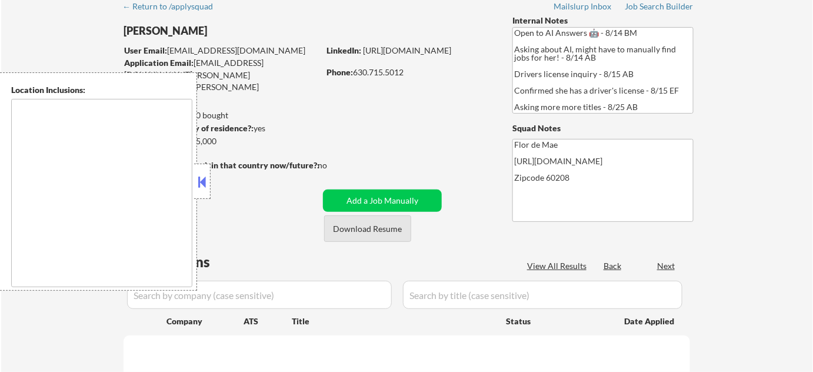
type textarea "[GEOGRAPHIC_DATA], [GEOGRAPHIC_DATA][PERSON_NAME], [GEOGRAPHIC_DATA], [GEOGRAPH…"
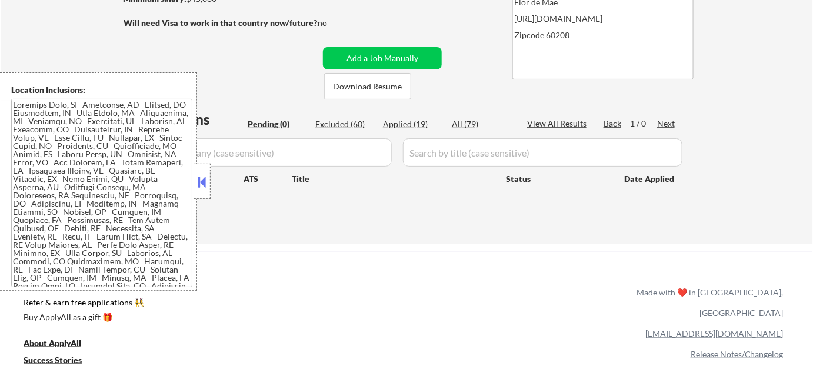
scroll to position [213, 0]
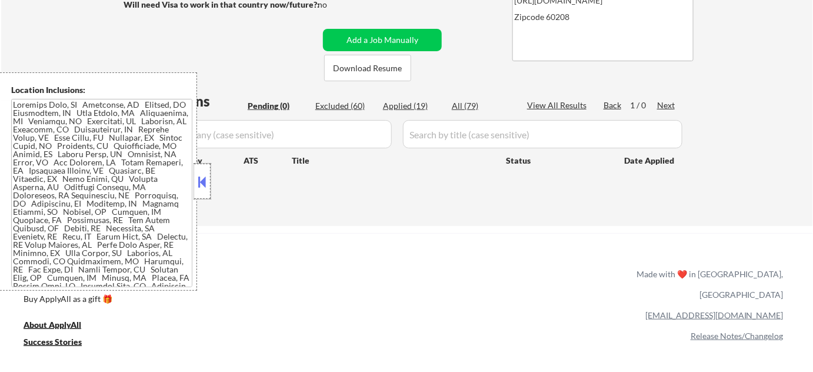
click at [197, 191] on div at bounding box center [202, 180] width 16 height 35
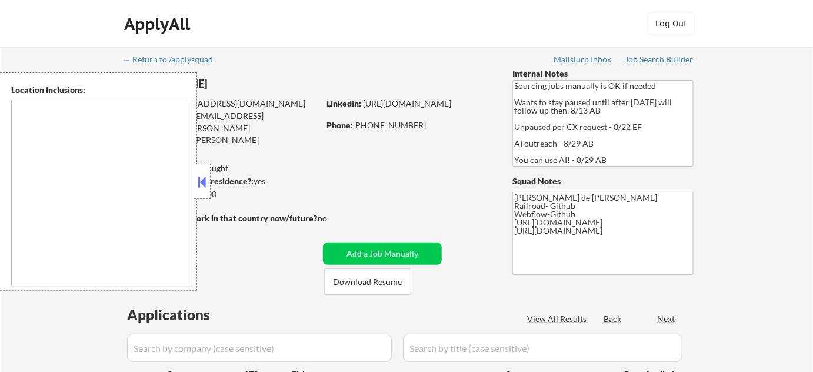
select select ""pending""
type textarea "[GEOGRAPHIC_DATA], [GEOGRAPHIC_DATA] [GEOGRAPHIC_DATA], [GEOGRAPHIC_DATA] [GEOG…"
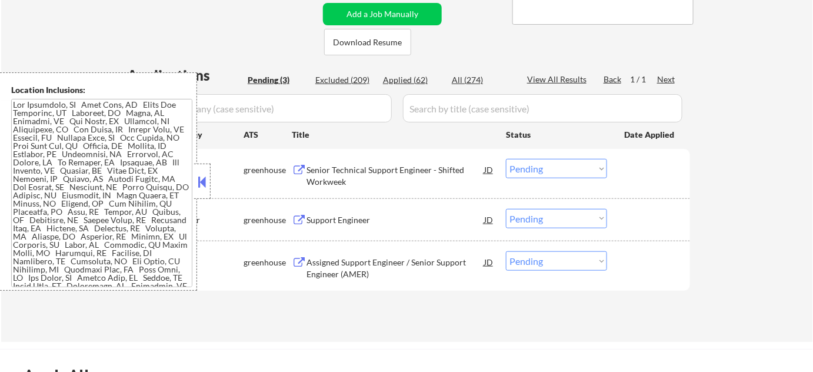
scroll to position [267, 0]
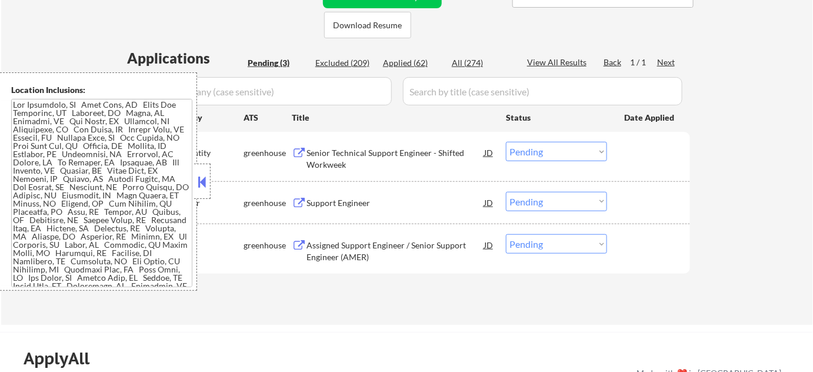
click at [196, 176] on button at bounding box center [202, 182] width 13 height 18
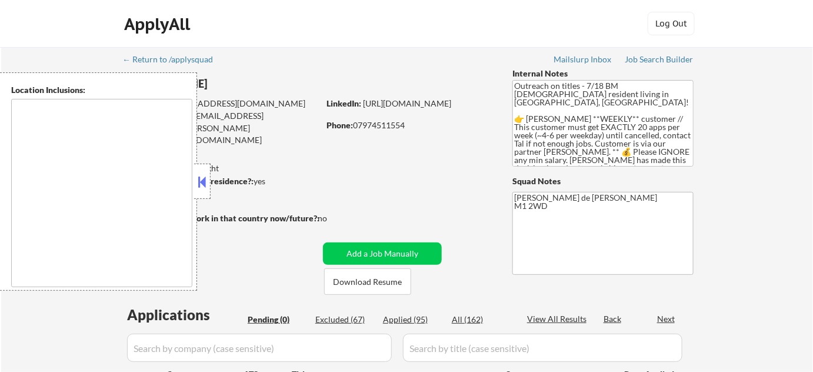
type textarea "remote"
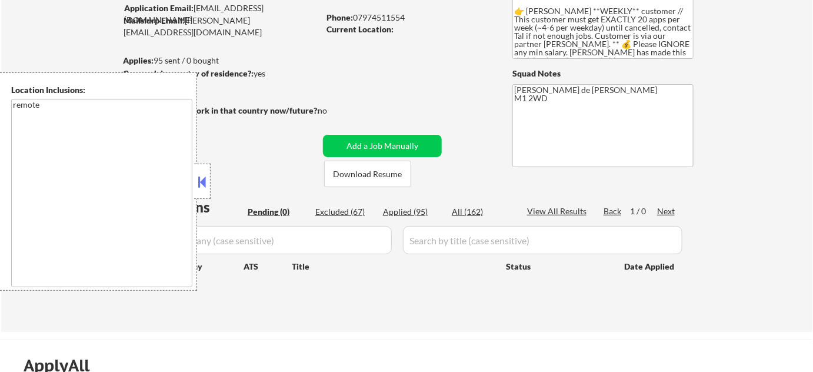
scroll to position [106, 0]
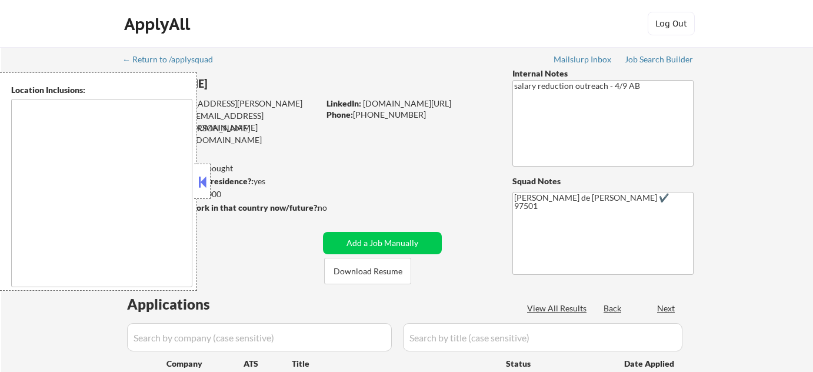
scroll to position [106, 0]
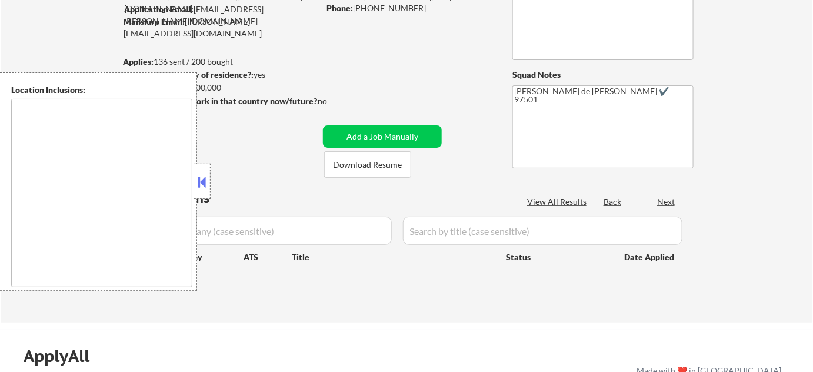
click at [199, 183] on button at bounding box center [202, 182] width 13 height 18
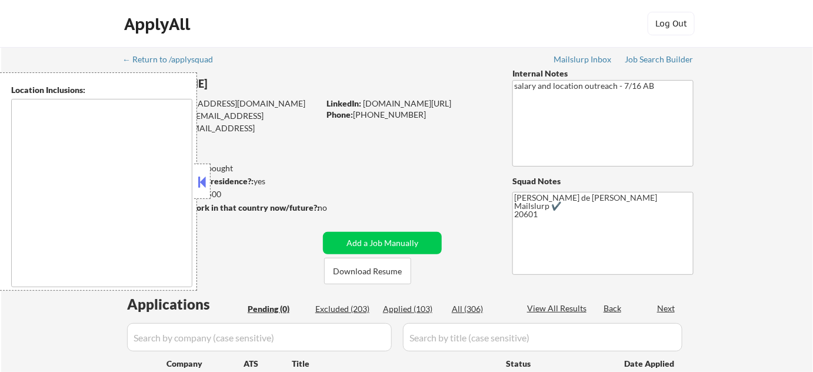
type textarea "[GEOGRAPHIC_DATA], [GEOGRAPHIC_DATA] [GEOGRAPHIC_DATA], [GEOGRAPHIC_DATA] [GEOG…"
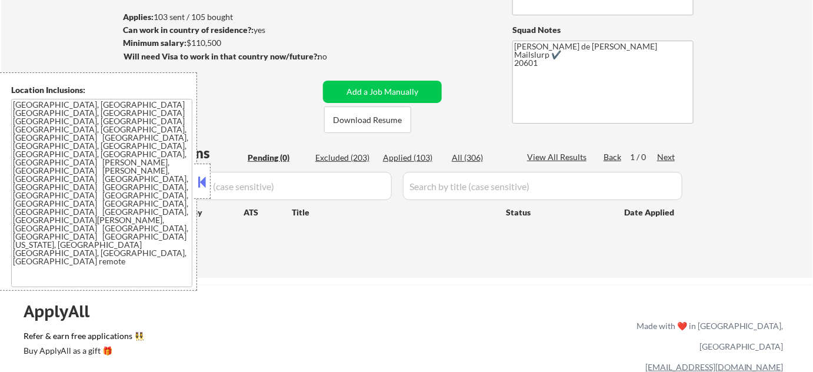
scroll to position [160, 0]
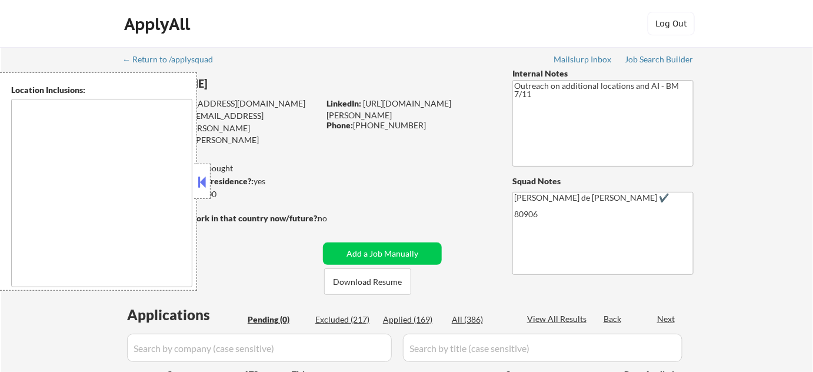
type textarea "[US_STATE][GEOGRAPHIC_DATA], [GEOGRAPHIC_DATA] [GEOGRAPHIC_DATA], [GEOGRAPHIC_D…"
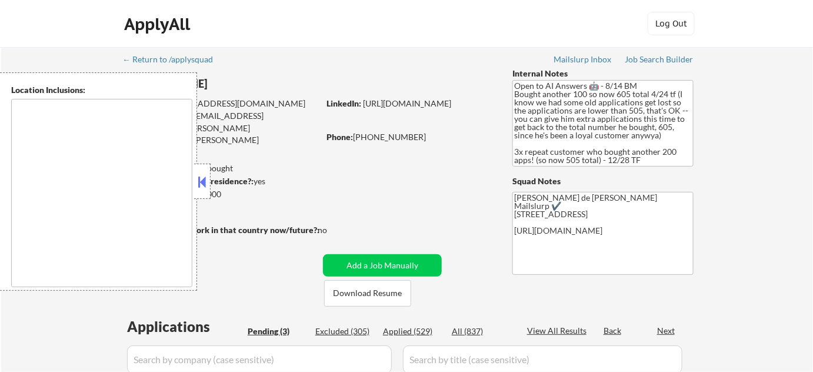
select select ""pending""
type textarea "remote"
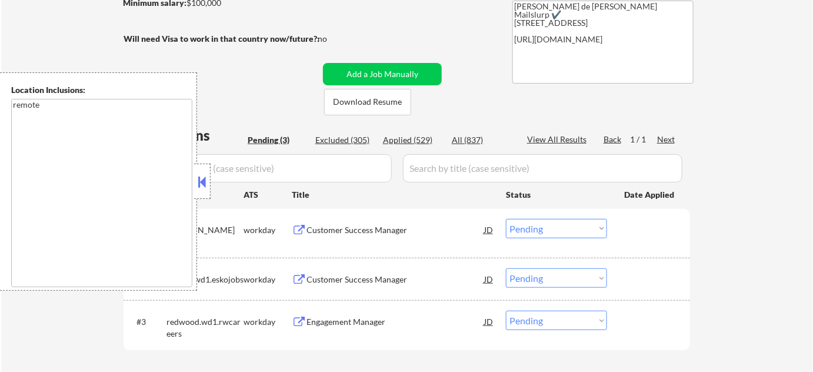
scroll to position [213, 0]
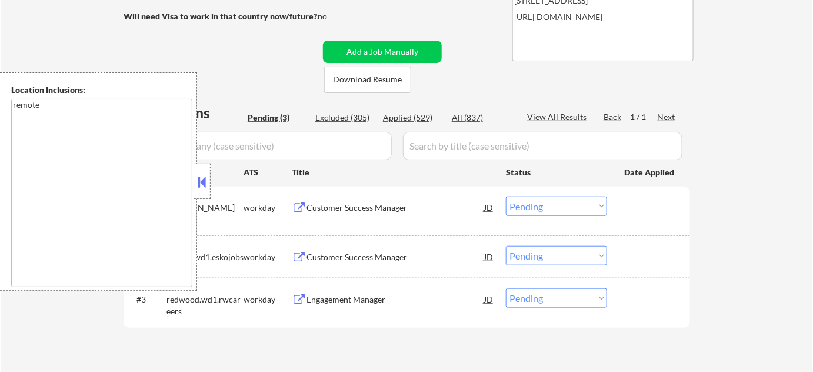
click at [199, 183] on button at bounding box center [202, 182] width 13 height 18
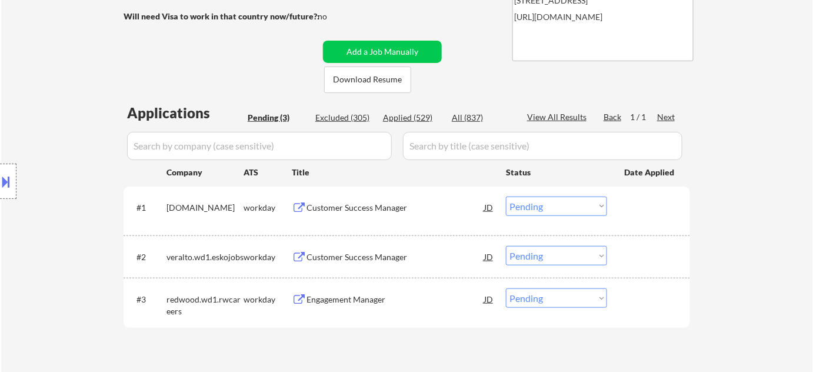
click at [350, 206] on div "Customer Success Manager" at bounding box center [395, 208] width 178 height 12
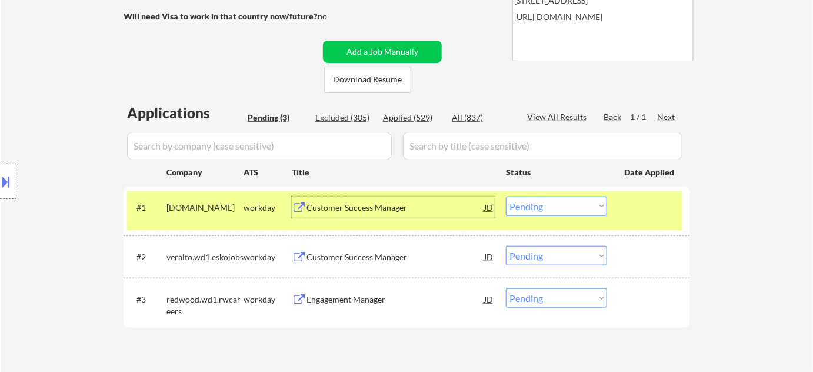
click at [387, 253] on div "Customer Success Manager" at bounding box center [395, 257] width 178 height 12
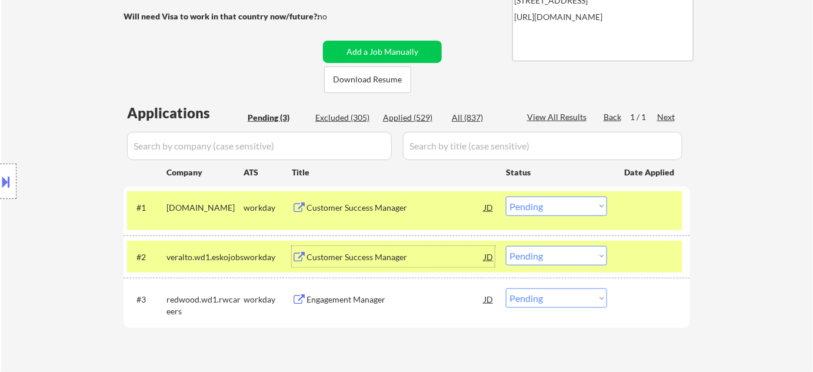
click at [323, 295] on div "Engagement Manager" at bounding box center [395, 299] width 178 height 12
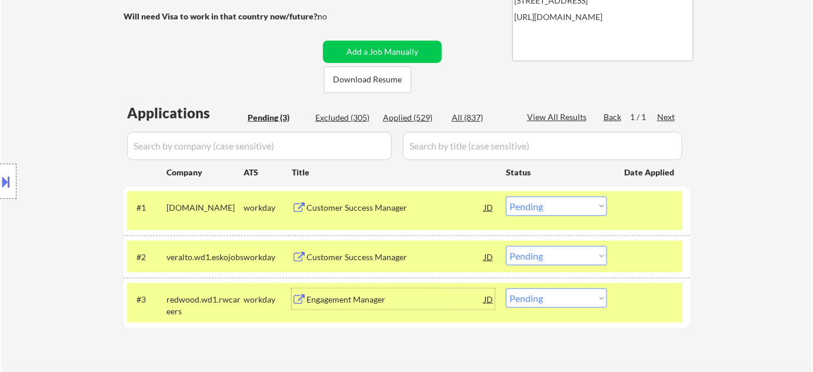
click at [579, 208] on select "Choose an option... Pending Applied Excluded (Questions) Excluded (Expired) Exc…" at bounding box center [556, 205] width 101 height 19
click at [506, 196] on select "Choose an option... Pending Applied Excluded (Questions) Excluded (Expired) Exc…" at bounding box center [556, 205] width 101 height 19
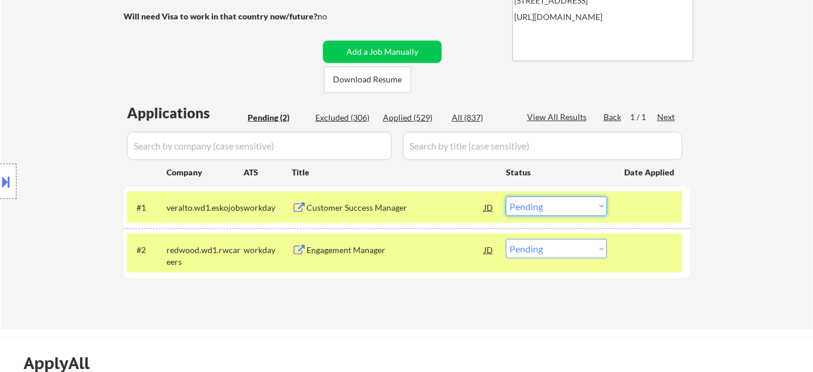
click at [550, 207] on select "Choose an option... Pending Applied Excluded (Questions) Excluded (Expired) Exc…" at bounding box center [556, 205] width 101 height 19
click at [506, 196] on select "Choose an option... Pending Applied Excluded (Questions) Excluded (Expired) Exc…" at bounding box center [556, 205] width 101 height 19
select select ""pending""
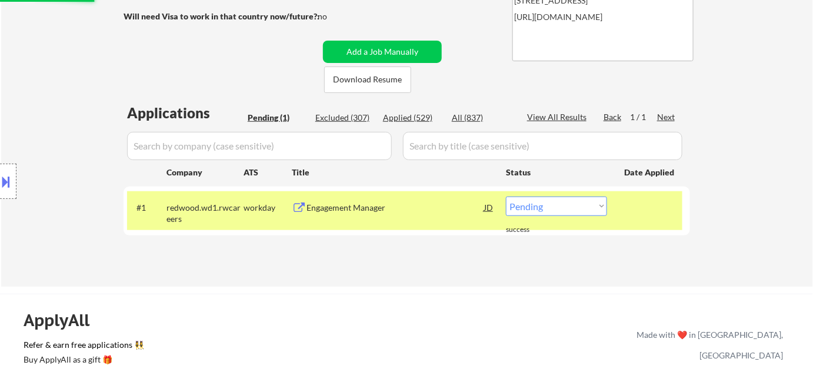
click at [334, 111] on div "Applications Pending (1) Excluded (307) Applied (529) All (837) View All Result…" at bounding box center [406, 184] width 566 height 162
click at [334, 120] on div "Excluded (307)" at bounding box center [344, 118] width 59 height 12
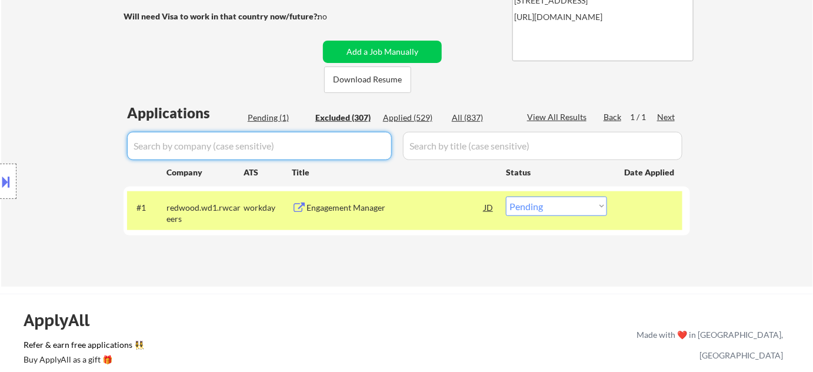
click at [312, 143] on input "input" at bounding box center [259, 146] width 265 height 28
type input "veralto"
select select ""excluded__location_""
select select ""excluded__expired_""
select select ""excluded__location_""
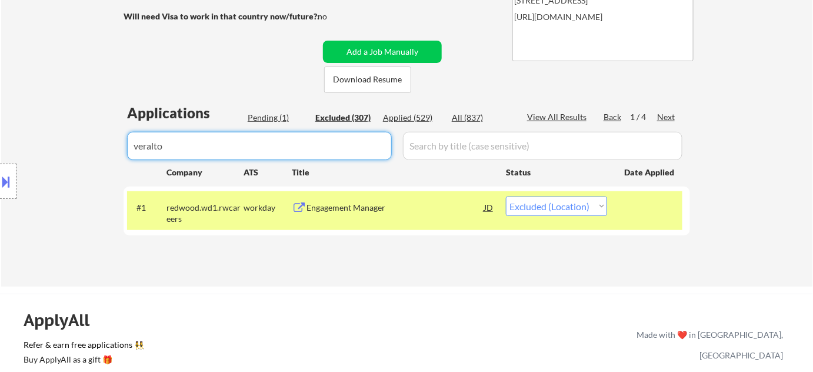
select select ""excluded__other_""
select select ""excluded__location_""
select select ""excluded__salary_""
select select ""excluded__expired_""
select select ""excluded__salary_""
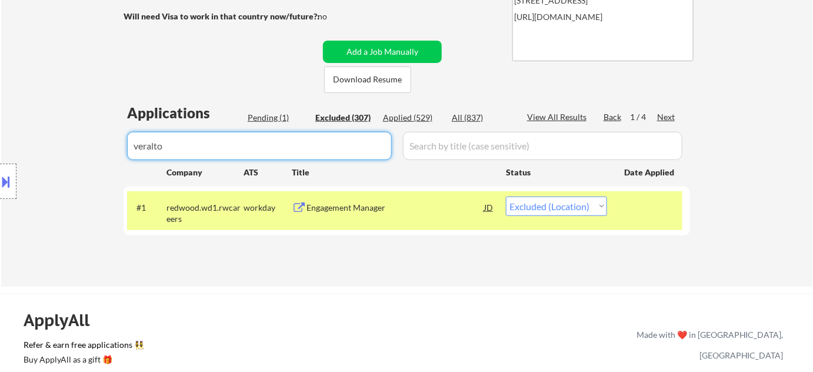
select select ""excluded__location_""
select select ""excluded__expired_""
select select ""excluded__salary_""
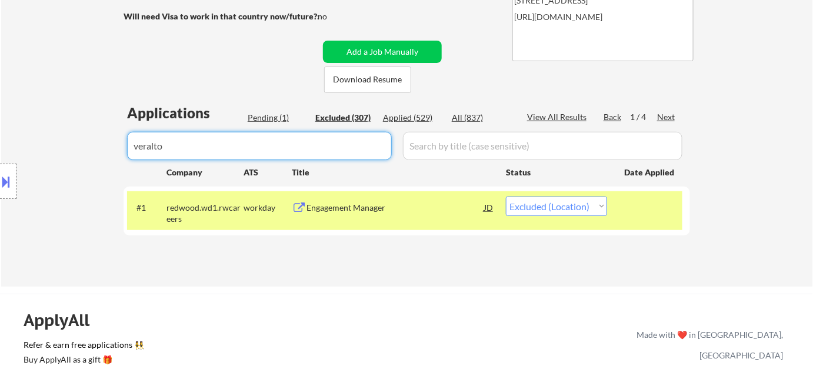
select select ""excluded__expired_""
select select ""excluded__salary_""
select select ""excluded""
select select ""excluded__salary_""
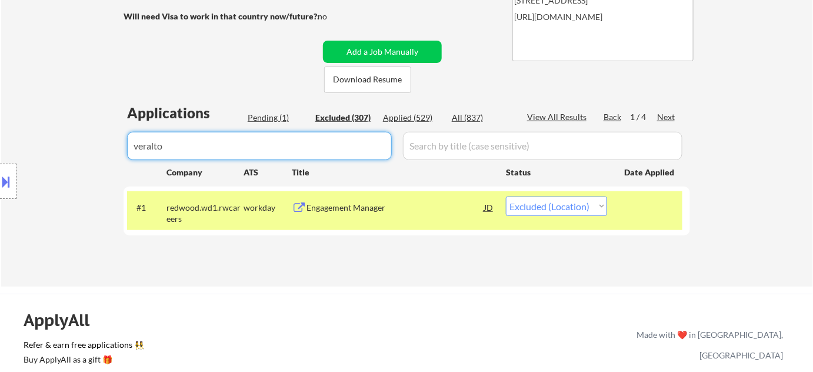
select select ""excluded""
select select ""excluded__location_""
select select ""excluded__salary_""
select select ""excluded__expired_""
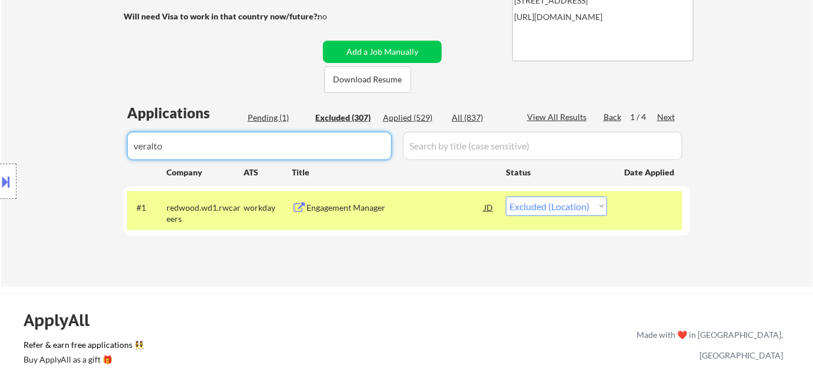
select select ""excluded__salary_""
select select ""excluded__other_""
select select ""excluded__expired_""
select select ""excluded""
select select ""excluded__salary_""
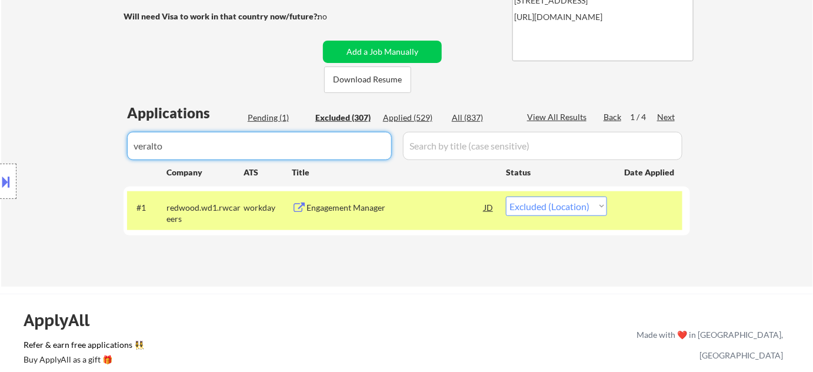
select select ""excluded__location_""
select select ""excluded__salary_""
select select ""excluded__location_""
select select ""excluded__expired_""
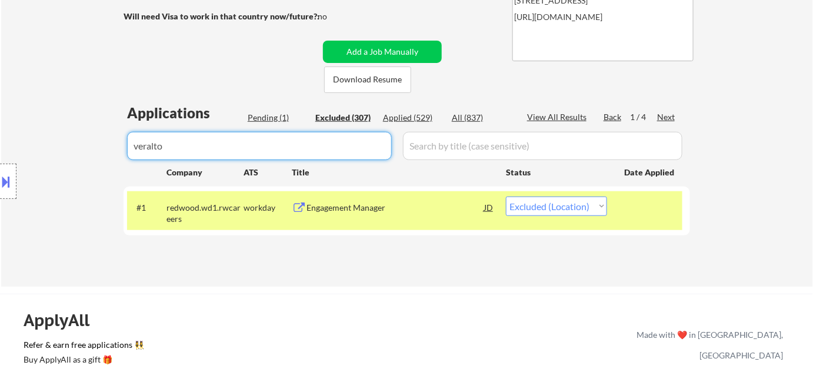
select select ""excluded__location_""
select select ""excluded""
select select ""excluded__salary_""
select select ""excluded__location_""
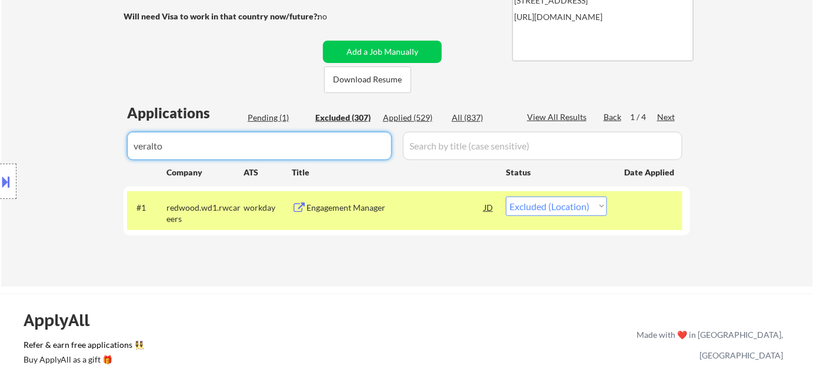
select select ""excluded__salary_""
select select ""excluded__other_""
select select ""excluded__salary_""
select select ""excluded""
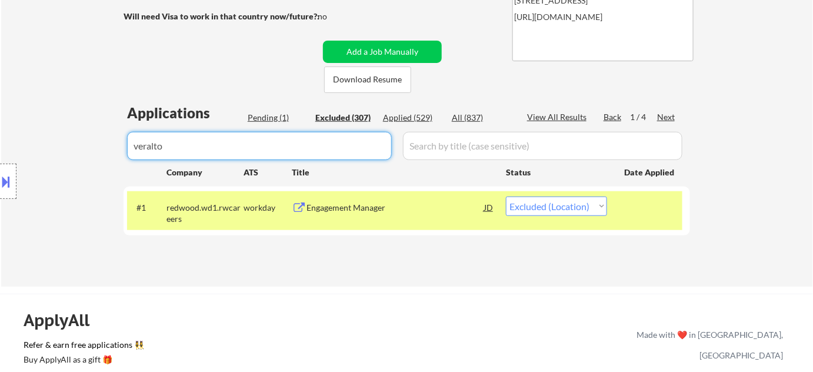
select select ""excluded__salary_""
select select ""excluded__location_""
select select ""excluded__expired_""
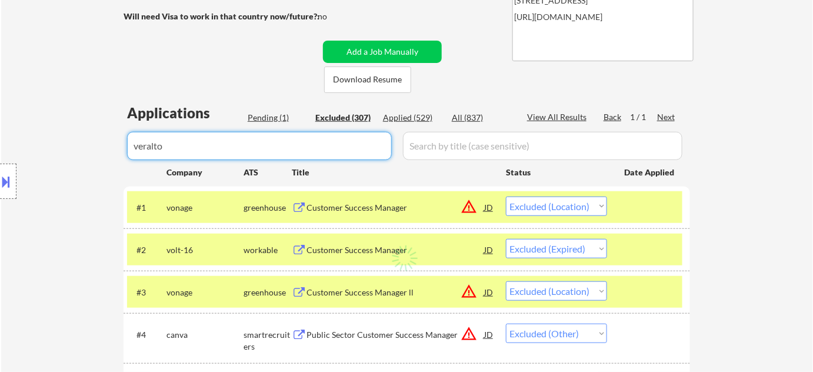
select select ""excluded""
select select ""excluded__salary_""
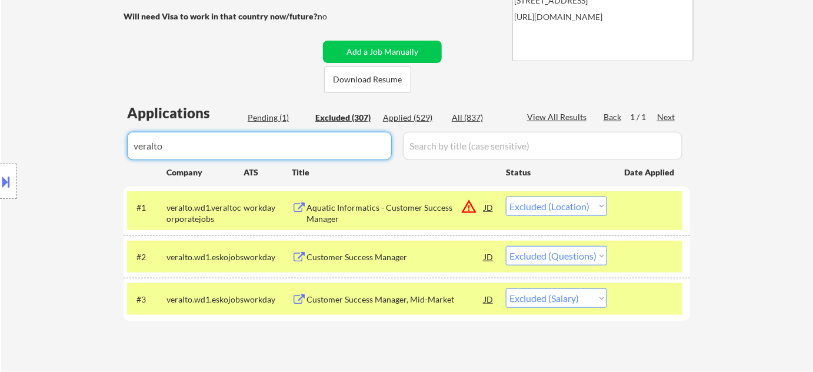
type input "veralto"
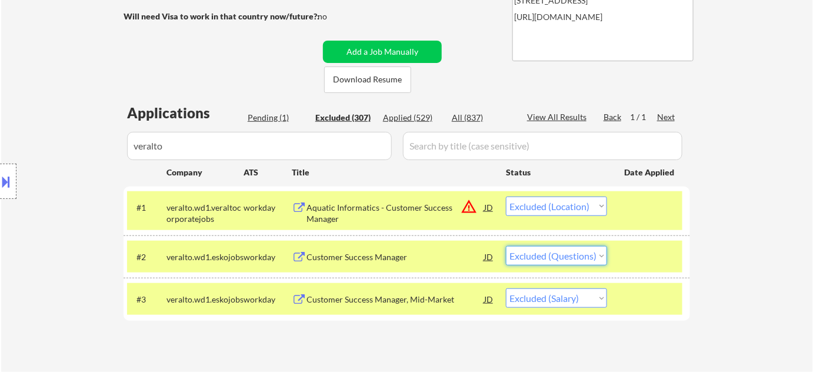
click at [553, 254] on select "Choose an option... Pending Applied Excluded (Questions) Excluded (Expired) Exc…" at bounding box center [556, 255] width 101 height 19
select select ""excluded__expired_""
click at [506, 246] on select "Choose an option... Pending Applied Excluded (Questions) Excluded (Expired) Exc…" at bounding box center [556, 255] width 101 height 19
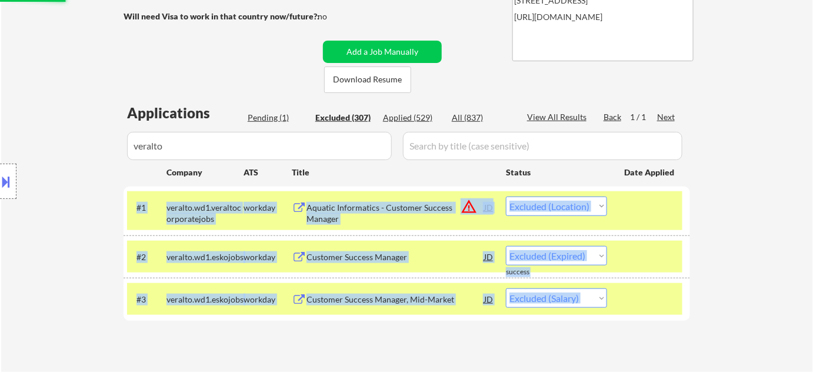
drag, startPoint x: 230, startPoint y: 162, endPoint x: 0, endPoint y: 168, distance: 230.0
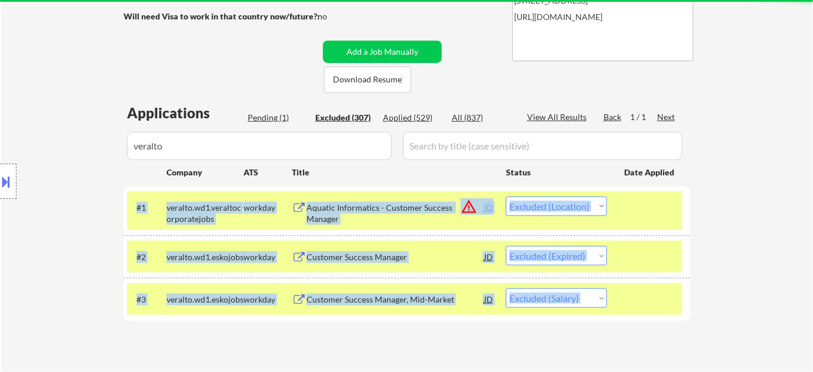
click at [398, 328] on div "Applications Pending (1) Excluded (307) Applied (529) All (837) View All Result…" at bounding box center [406, 226] width 566 height 246
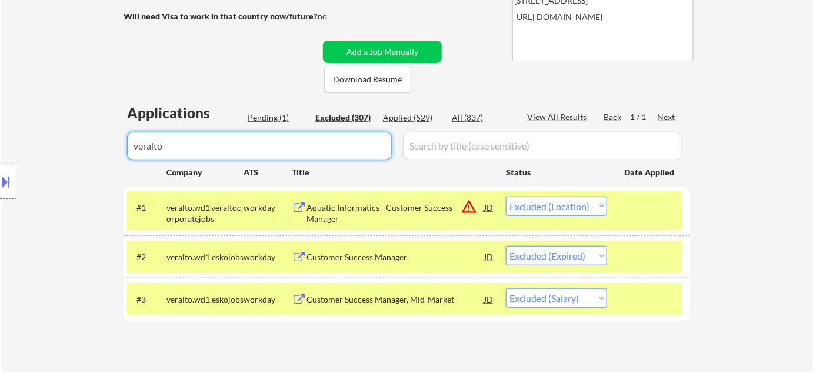
drag, startPoint x: 281, startPoint y: 145, endPoint x: 0, endPoint y: 140, distance: 280.6
click at [262, 117] on div "Pending (1)" at bounding box center [277, 118] width 59 height 12
select select ""excluded""
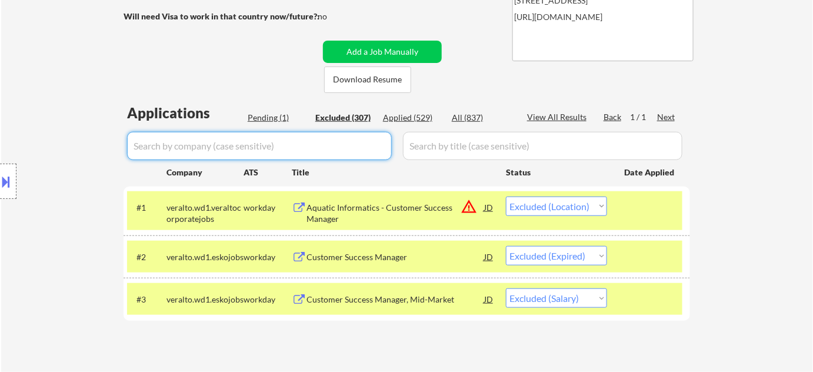
select select ""excluded__location_""
select select ""excluded""
select select ""excluded__expired_""
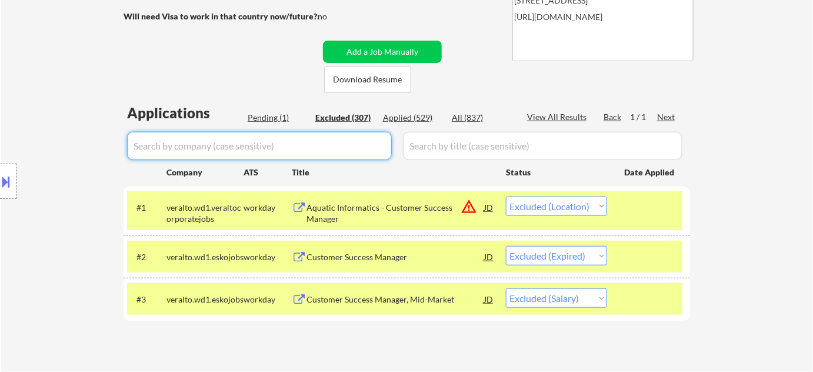
select select ""excluded""
select select ""excluded__location_""
select select ""excluded__expired_""
select select ""excluded__salary_""
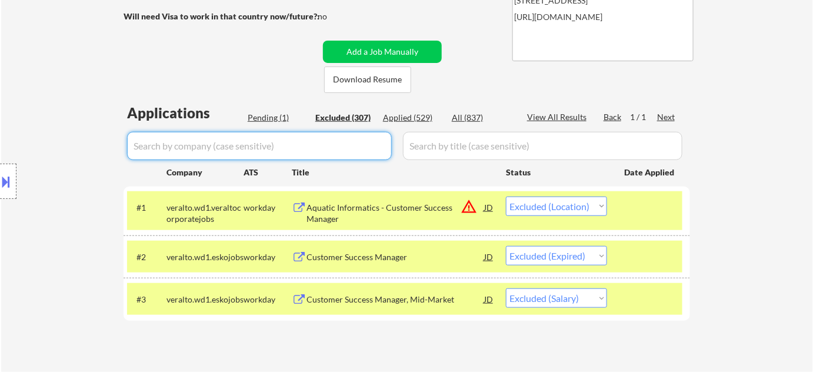
select select ""excluded__location_""
select select ""excluded""
select select ""excluded__location_""
select select ""excluded__expired_""
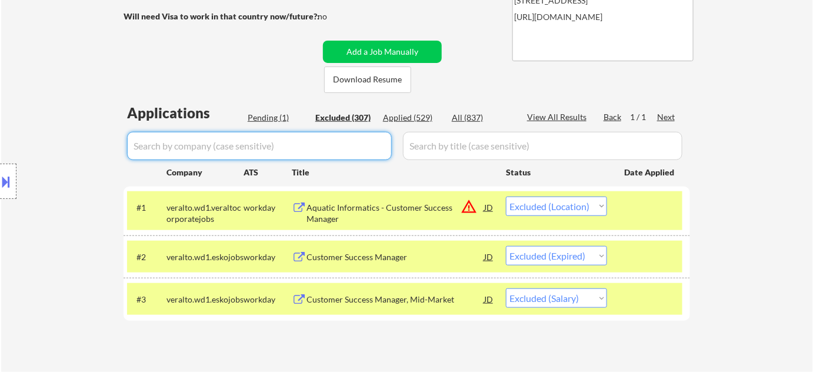
select select ""excluded__location_""
select select ""excluded""
select select ""excluded__salary_""
select select ""excluded__expired_""
select select ""excluded__location_""
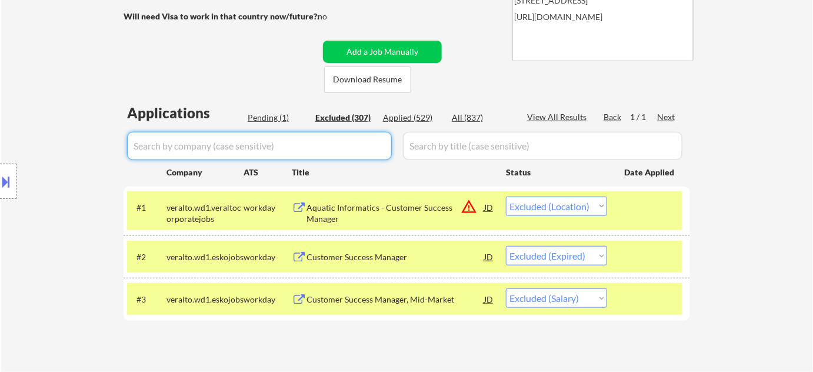
select select ""excluded__location_""
select select ""excluded__expired_""
select select ""excluded""
select select ""excluded__location_""
select select ""excluded__expired_""
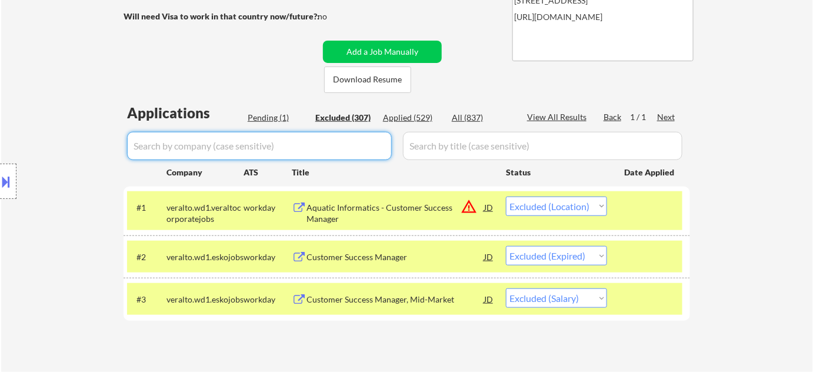
select select ""excluded""
select select ""excluded__expired_""
select select ""excluded__salary_""
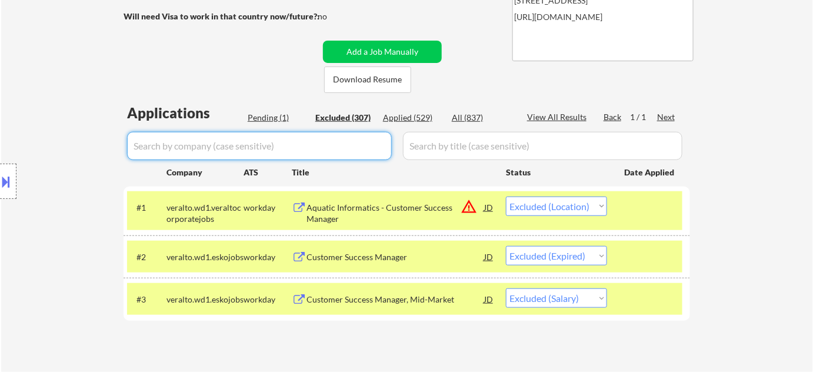
select select ""excluded__expired_""
select select ""excluded__salary_""
select select ""excluded__location_""
select select ""excluded""
select select ""excluded__expired_""
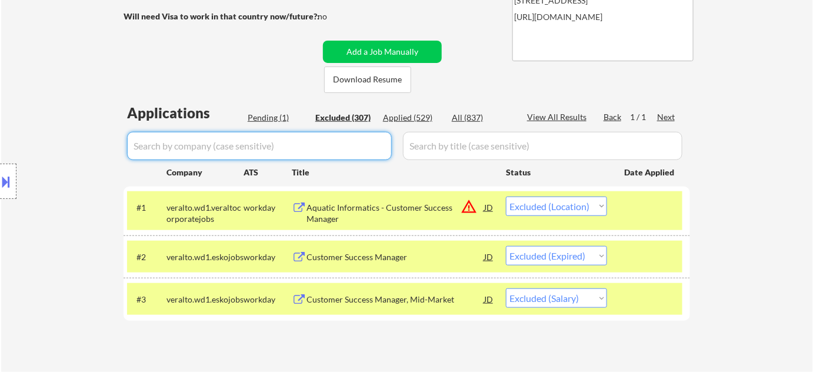
select select ""excluded__location_""
select select ""excluded__salary_""
select select ""excluded""
select select ""excluded__salary_""
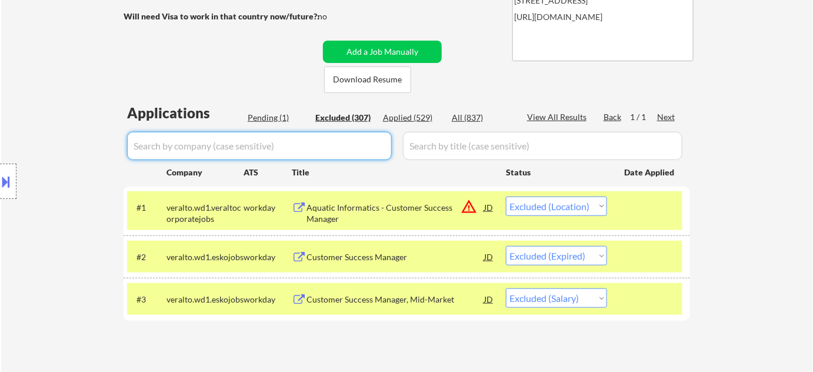
select select ""excluded__location_""
select select ""excluded__expired_""
select select ""excluded__location_""
select select ""excluded__salary_""
select select ""excluded__expired_""
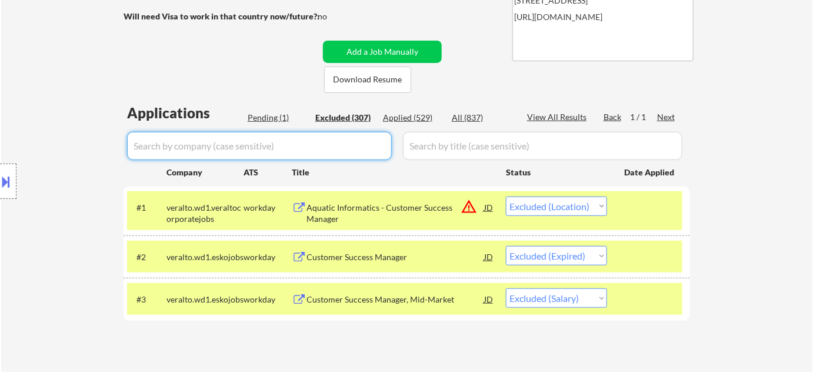
select select ""excluded__location_""
select select ""excluded__salary_""
select select ""excluded__location_""
select select ""excluded__expired_""
select select ""excluded""
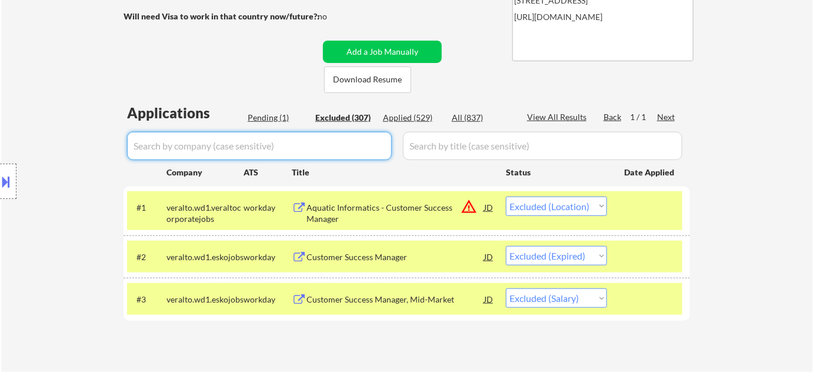
select select ""excluded__location_""
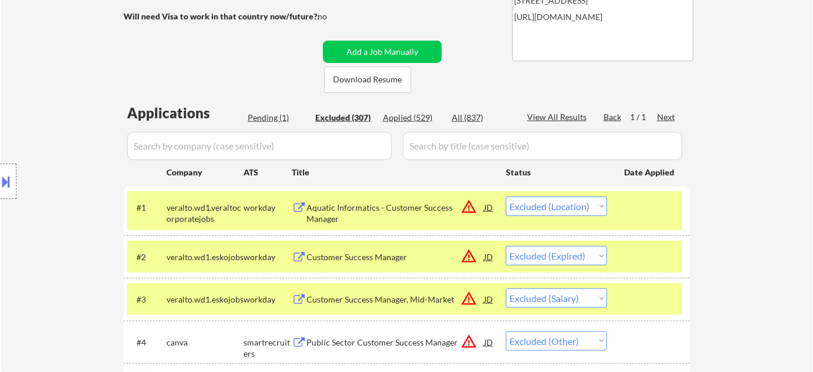
select select ""excluded__location_""
select select ""excluded__expired_""
select select ""excluded__location_""
select select ""excluded__expired_""
select select ""excluded__location_""
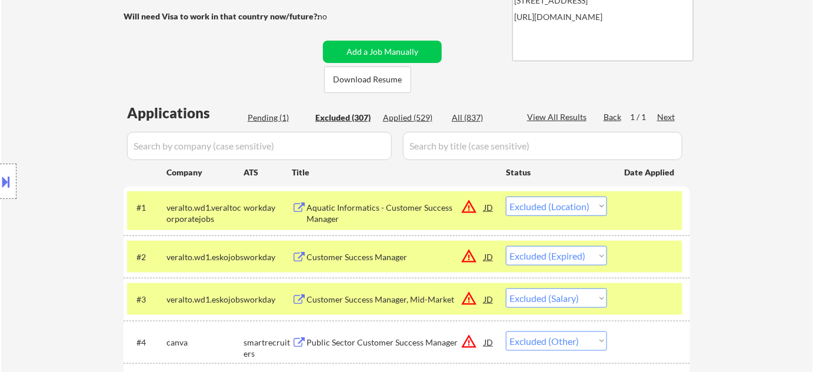
select select ""excluded__location_""
select select ""excluded""
select select ""excluded__location_""
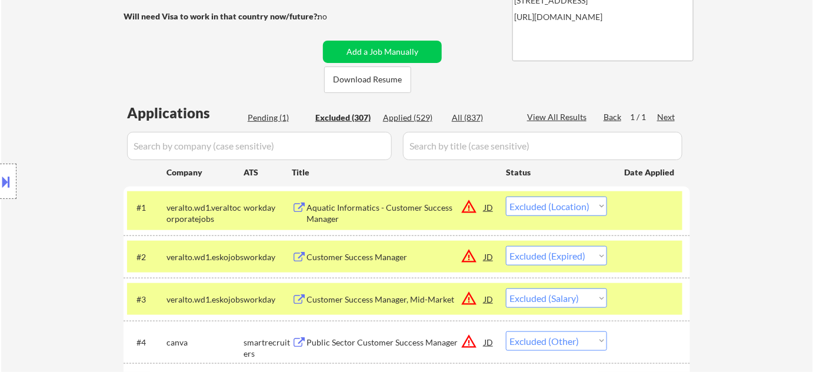
select select ""excluded""
select select ""excluded__location_""
select select ""excluded__expired_""
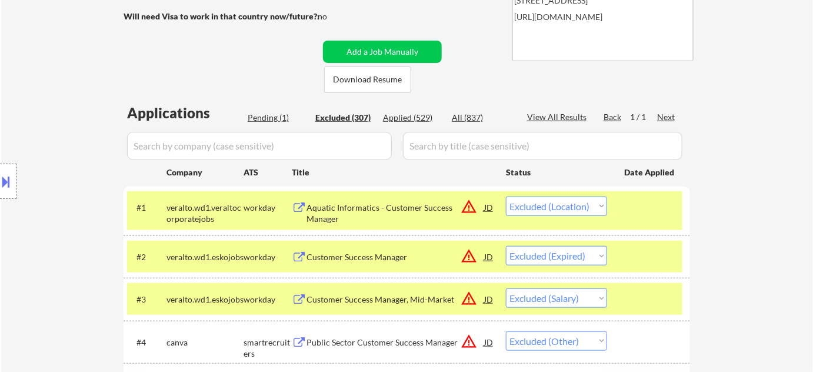
select select ""excluded""
select select ""excluded__salary_""
select select ""excluded""
select select ""excluded__salary_""
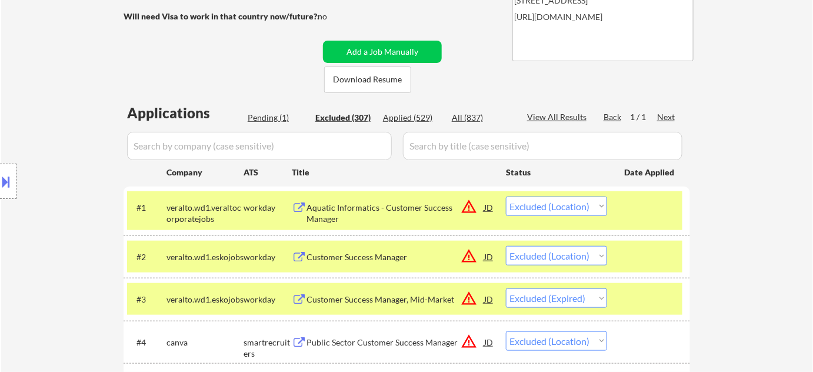
select select ""excluded__location_""
select select ""excluded__salary_""
select select ""excluded""
select select ""excluded__other_""
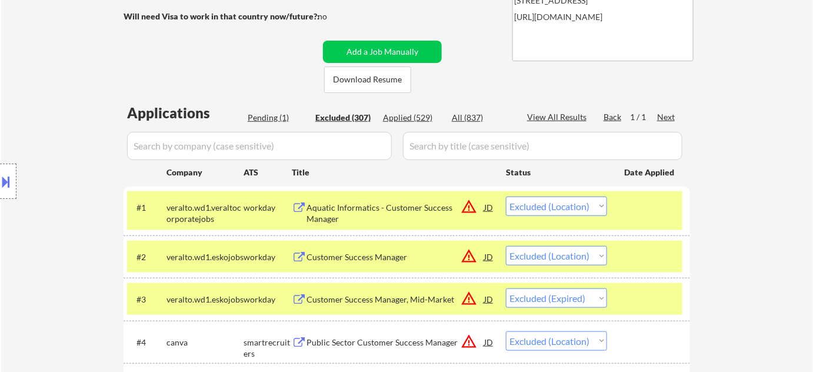
select select ""excluded__expired_""
select select ""excluded""
select select ""excluded__location_""
select select ""excluded""
select select ""excluded__salary_""
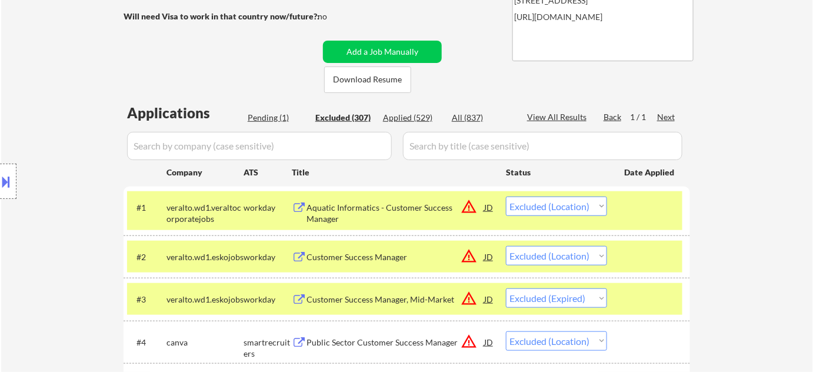
select select ""excluded__expired_""
select select ""excluded__location_""
select select ""excluded""
select select ""excluded__expired_""
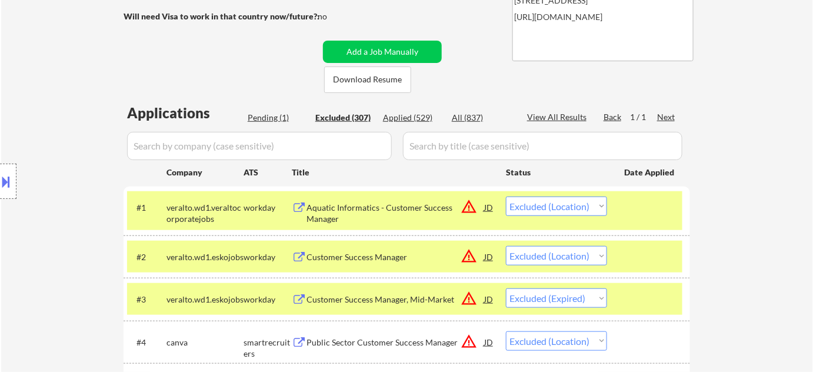
select select ""excluded__expired_""
select select ""excluded""
select select ""excluded__location_""
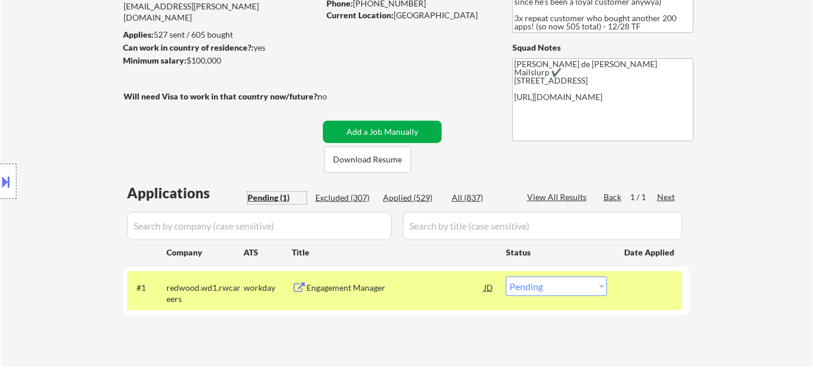
scroll to position [106, 0]
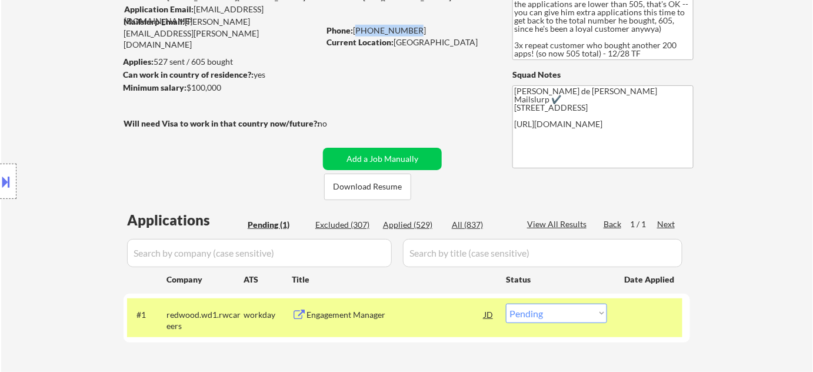
drag, startPoint x: 355, startPoint y: 29, endPoint x: 414, endPoint y: 26, distance: 58.9
click at [414, 26] on div "Phone: [PHONE_NUMBER]" at bounding box center [409, 31] width 166 height 12
copy div "[PHONE_NUMBER]"
click at [563, 321] on select "Choose an option... Pending Applied Excluded (Questions) Excluded (Expired) Exc…" at bounding box center [556, 312] width 101 height 19
select select ""applied""
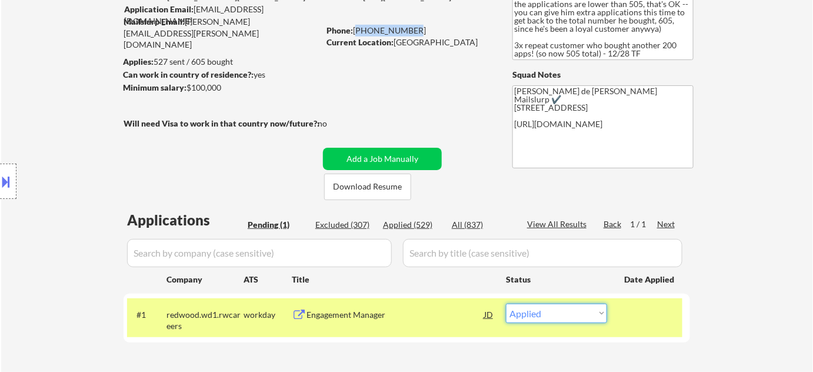
click at [506, 303] on select "Choose an option... Pending Applied Excluded (Questions) Excluded (Expired) Exc…" at bounding box center [556, 312] width 101 height 19
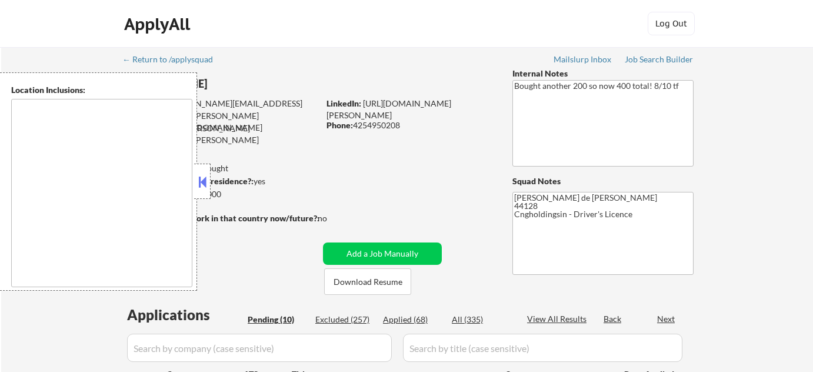
select select ""pending""
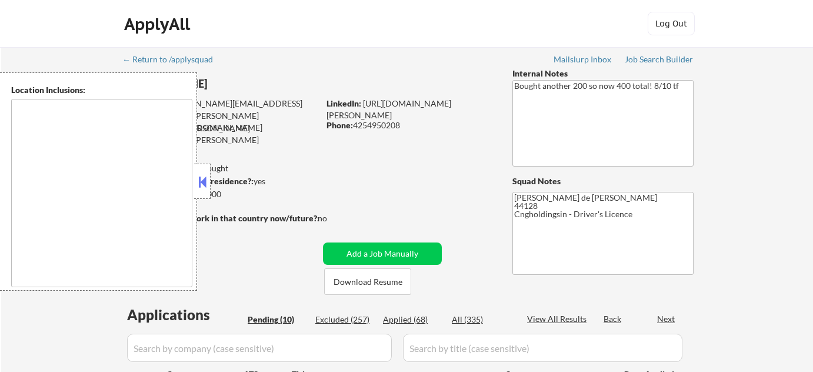
select select ""pending""
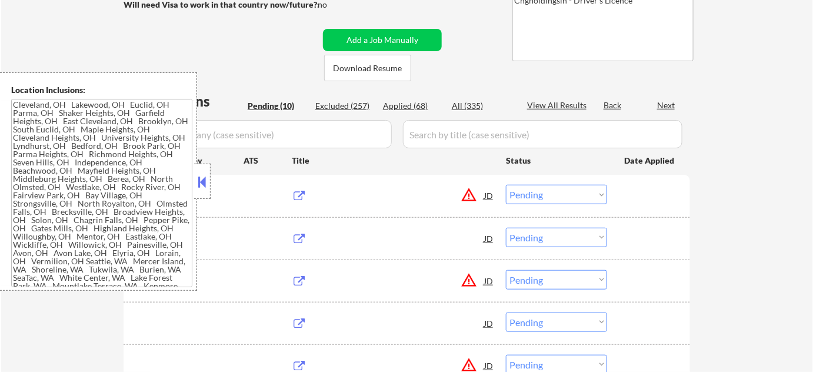
type textarea "[GEOGRAPHIC_DATA], [GEOGRAPHIC_DATA] [GEOGRAPHIC_DATA], [GEOGRAPHIC_DATA] [GEOG…"
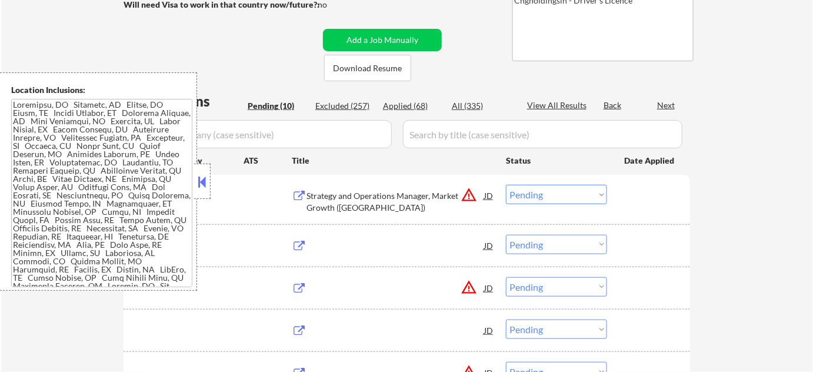
scroll to position [213, 0]
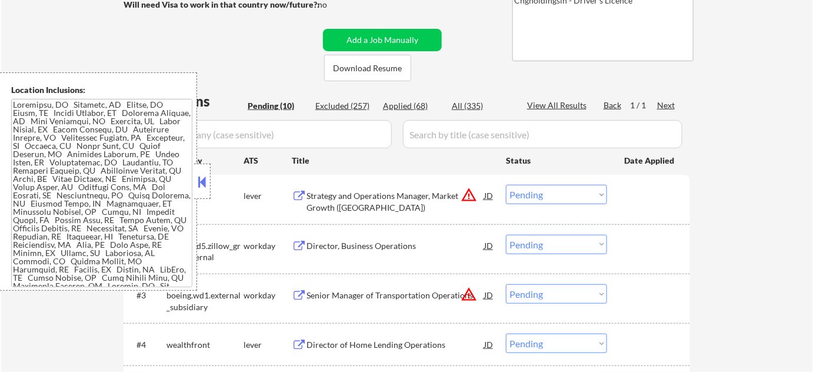
click at [203, 183] on button at bounding box center [202, 182] width 13 height 18
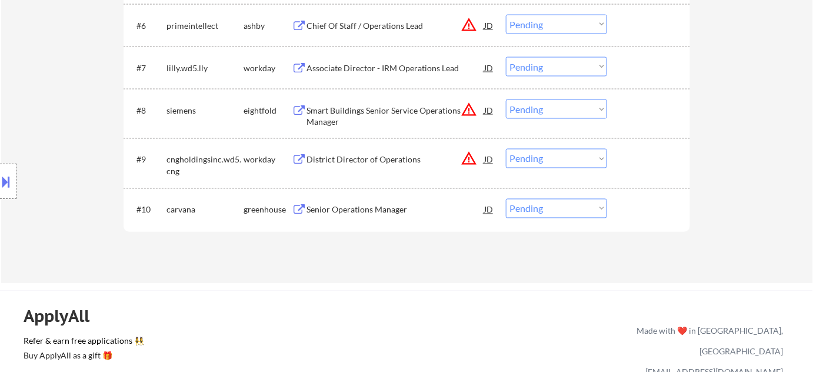
scroll to position [641, 0]
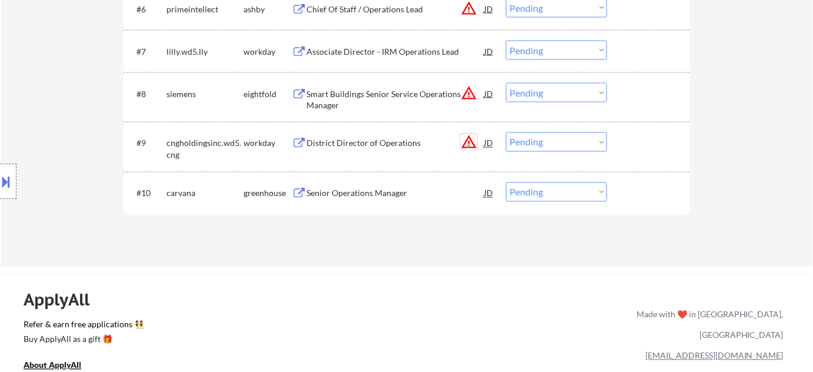
click at [474, 145] on button "warning_amber" at bounding box center [468, 142] width 16 height 16
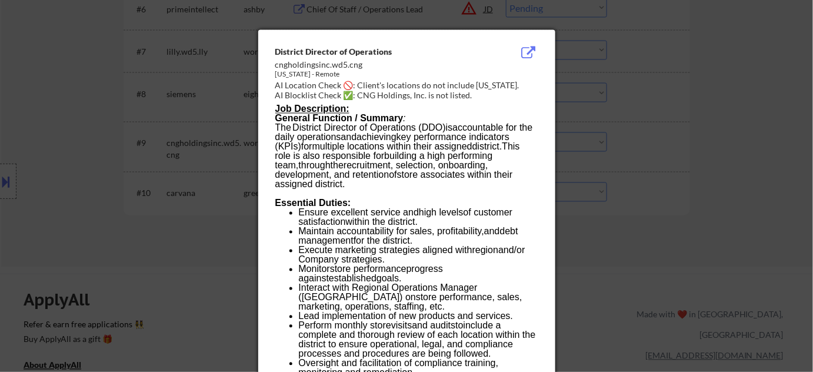
click at [782, 89] on div at bounding box center [406, 186] width 813 height 372
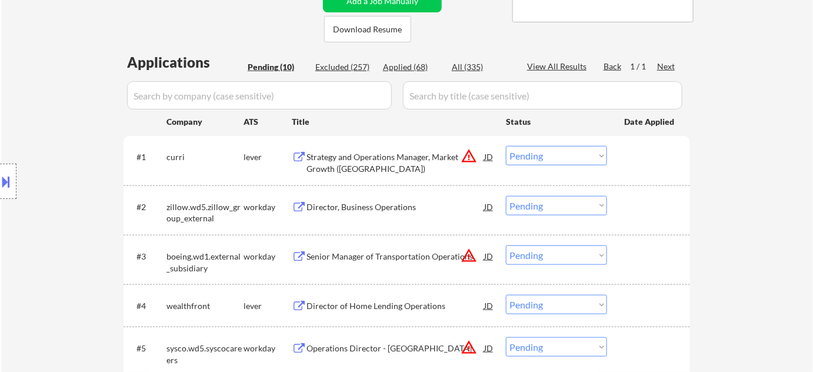
scroll to position [213, 0]
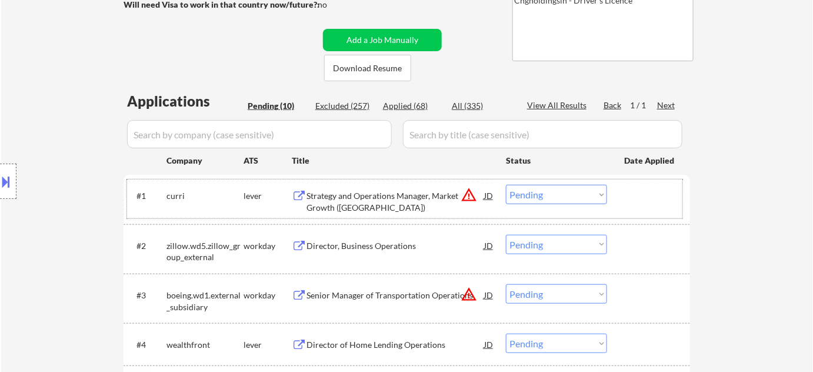
click at [381, 213] on div "#1 curri lever Strategy and Operations Manager, Market Growth ([GEOGRAPHIC_DATA…" at bounding box center [404, 198] width 555 height 39
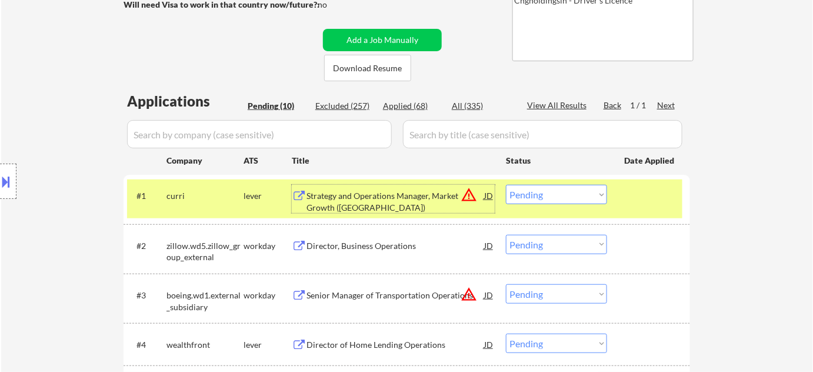
click at [381, 198] on div "Strategy and Operations Manager, Market Growth ([GEOGRAPHIC_DATA])" at bounding box center [395, 201] width 178 height 23
